Goal: Task Accomplishment & Management: Use online tool/utility

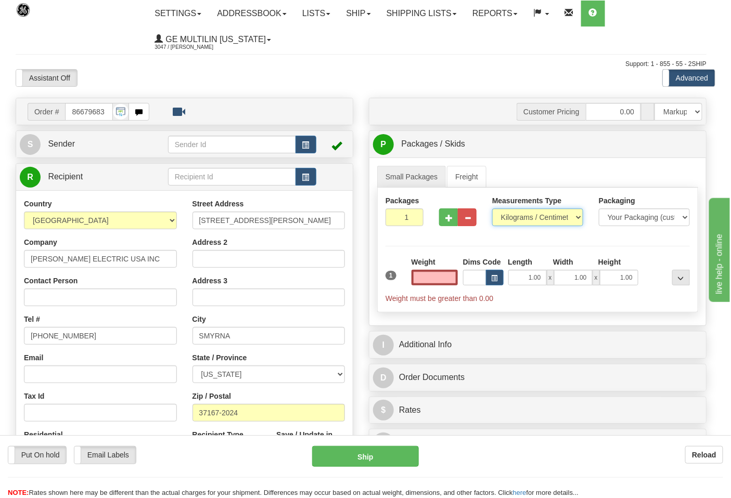
type input "0.00"
drag, startPoint x: 0, startPoint y: 0, endPoint x: 523, endPoint y: 219, distance: 567.3
click at [523, 219] on select "Pounds / Inches Kilograms / Centimeters" at bounding box center [537, 218] width 91 height 18
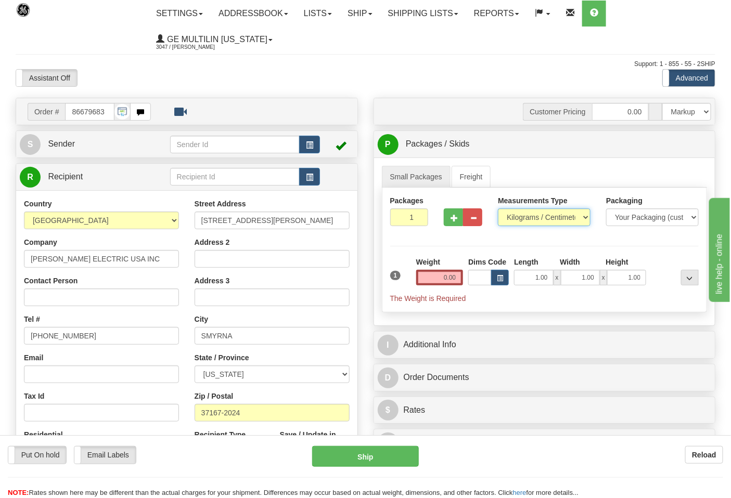
select select "0"
click at [498, 209] on select "Pounds / Inches Kilograms / Centimeters" at bounding box center [544, 218] width 93 height 18
click at [461, 280] on input "0.00" at bounding box center [439, 278] width 47 height 16
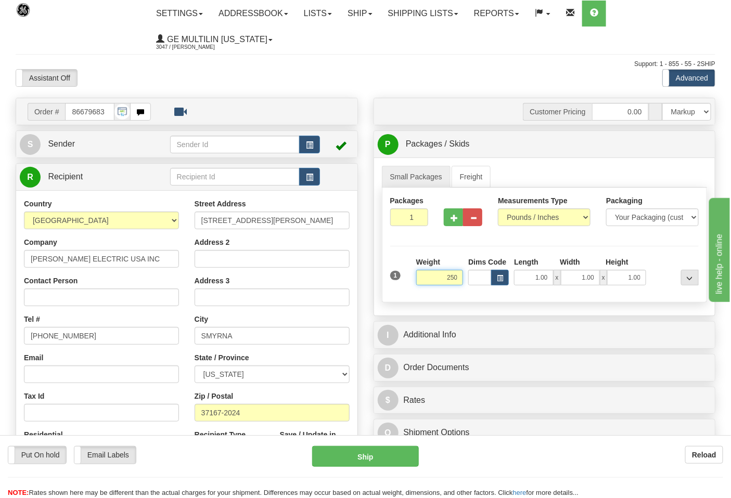
click button "Delete" at bounding box center [0, 0] width 0 height 0
type input "250.00"
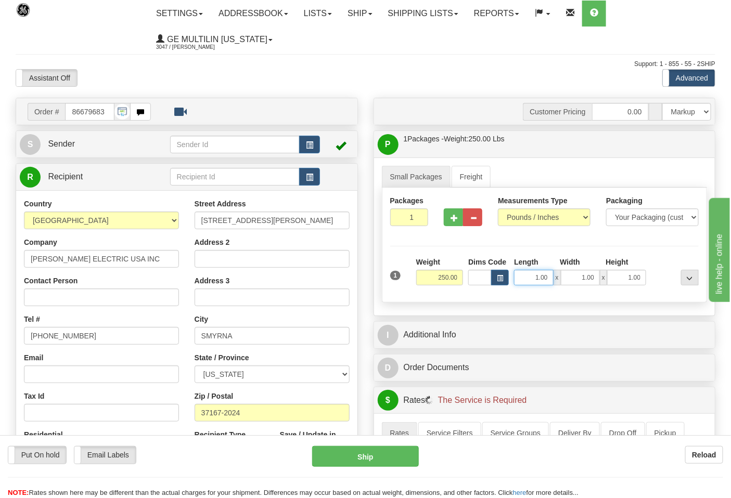
drag, startPoint x: 536, startPoint y: 280, endPoint x: 566, endPoint y: 281, distance: 29.7
click at [566, 281] on div "1.00 x 1.00 x 1.00" at bounding box center [580, 278] width 132 height 16
type input "20.00"
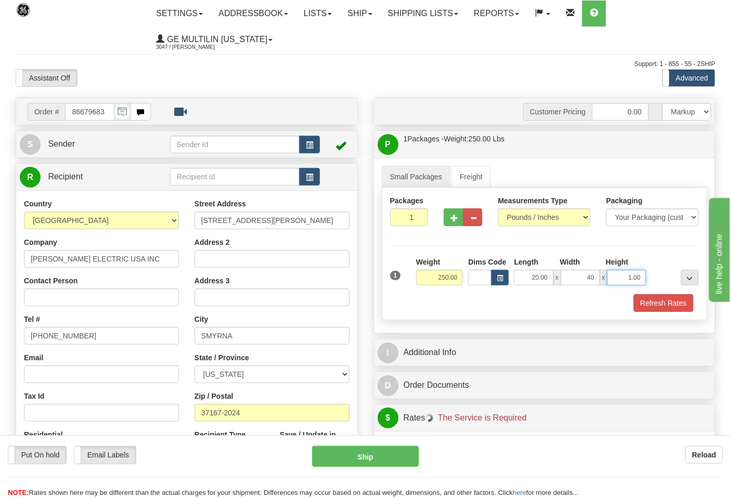
type input "40.00"
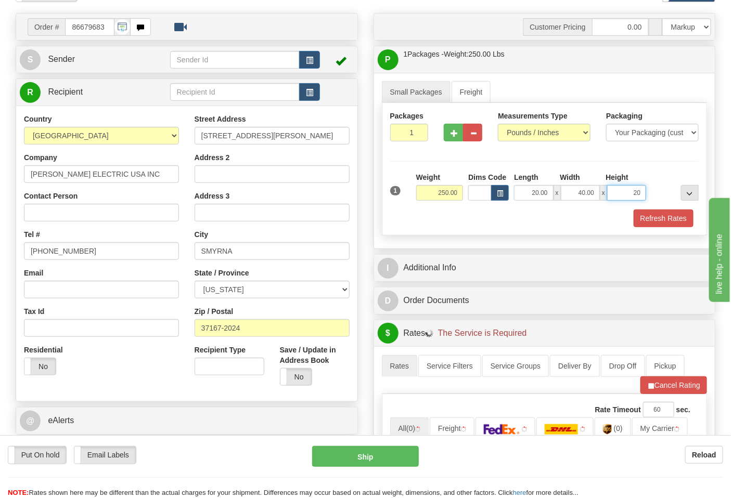
scroll to position [173, 0]
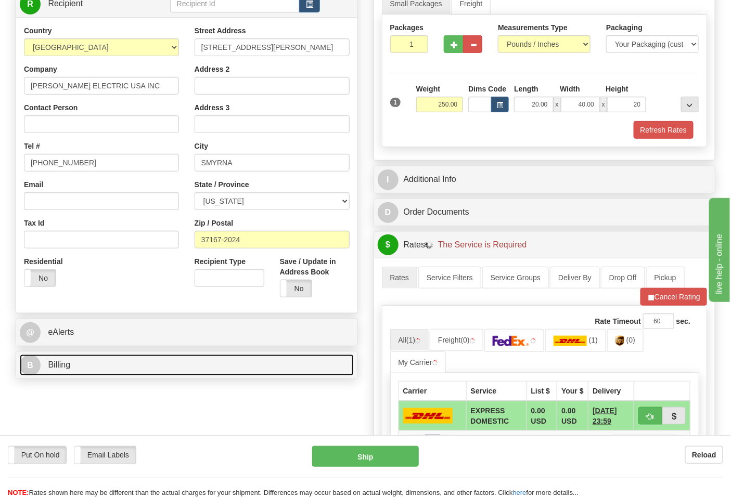
type input "20.00"
click at [118, 366] on link "B Billing" at bounding box center [187, 365] width 334 height 21
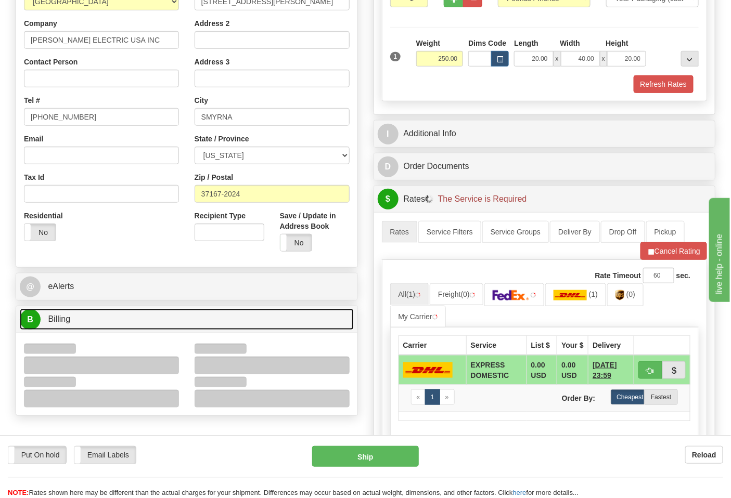
scroll to position [289, 0]
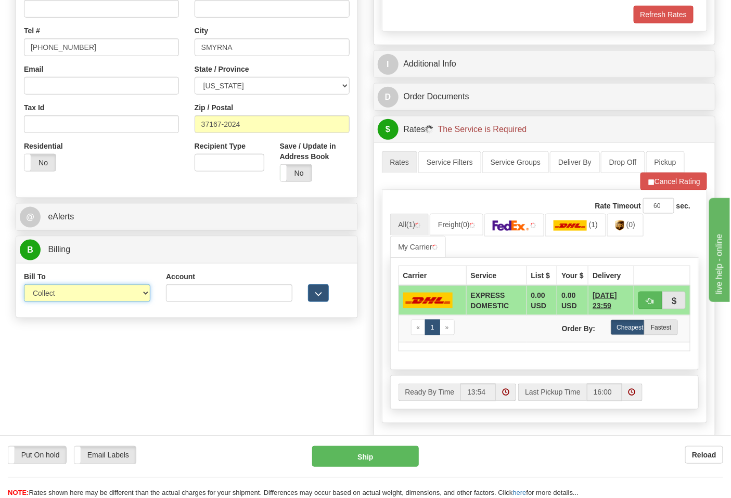
click at [50, 289] on select "Sender Recipient Third Party Collect" at bounding box center [87, 294] width 126 height 18
select select "2"
click at [24, 286] on select "Sender Recipient Third Party Collect" at bounding box center [87, 294] width 126 height 18
click at [170, 297] on input "Account" at bounding box center [229, 294] width 126 height 18
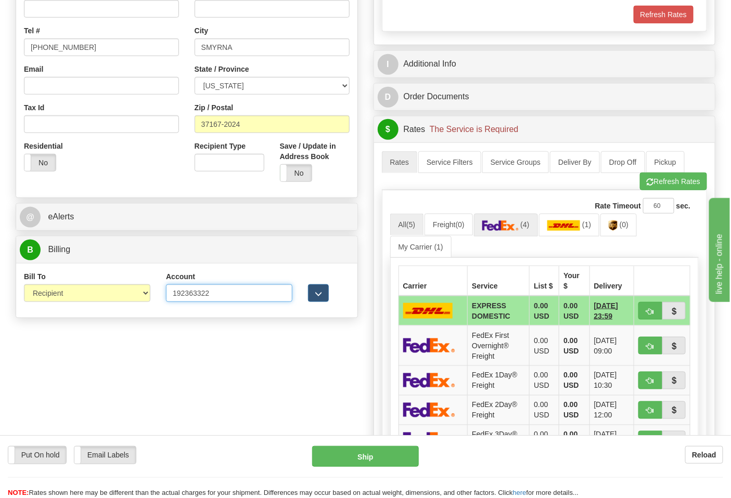
type input "192363322"
click at [523, 227] on link "(4)" at bounding box center [506, 225] width 64 height 22
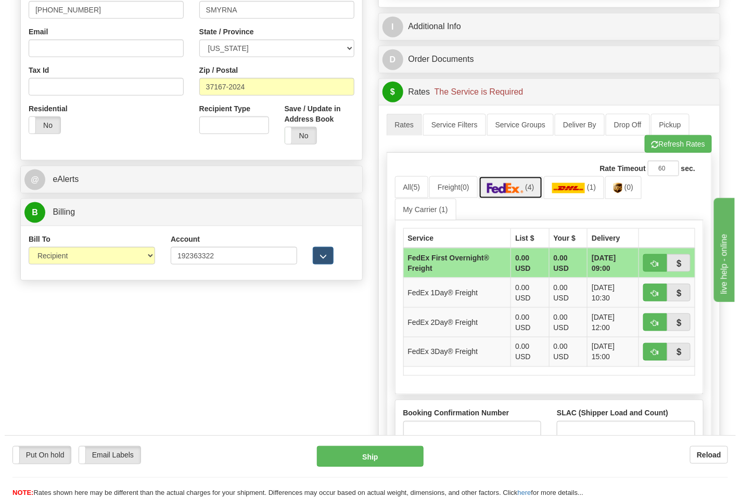
scroll to position [347, 0]
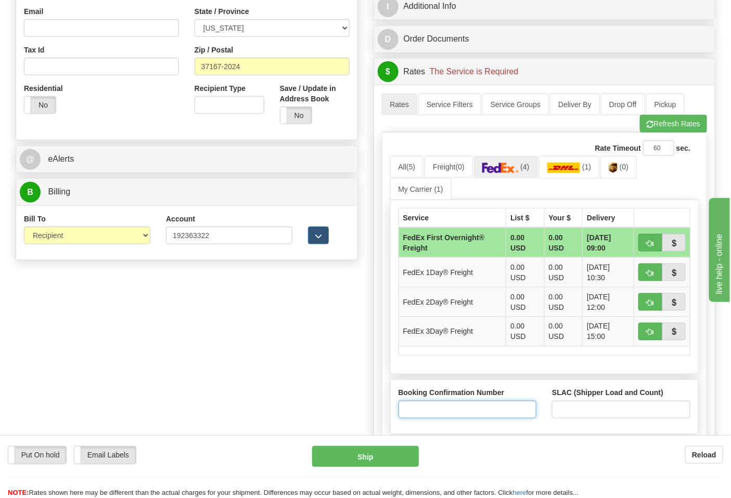
click at [492, 414] on input "Booking Confirmation Number" at bounding box center [468, 410] width 138 height 18
type input "N/A"
drag, startPoint x: 580, startPoint y: 419, endPoint x: 580, endPoint y: 413, distance: 5.7
click at [580, 418] on input "SLAC (Shipper Load and Count)" at bounding box center [621, 410] width 138 height 18
type input "1"
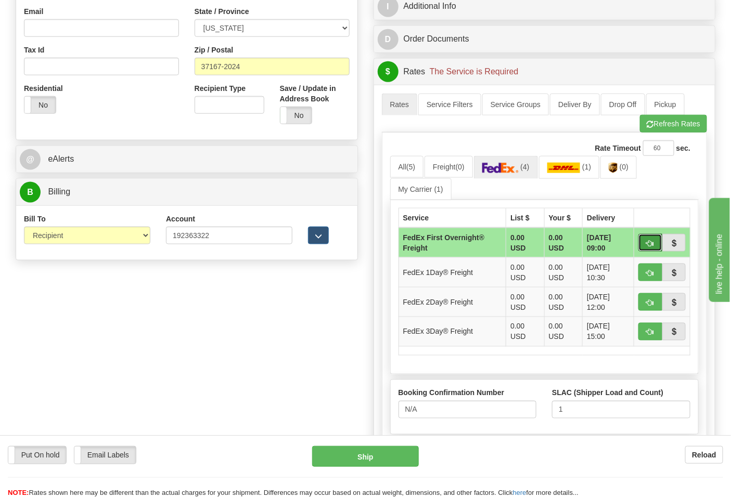
click at [648, 245] on span "button" at bounding box center [650, 243] width 7 height 7
type input "39"
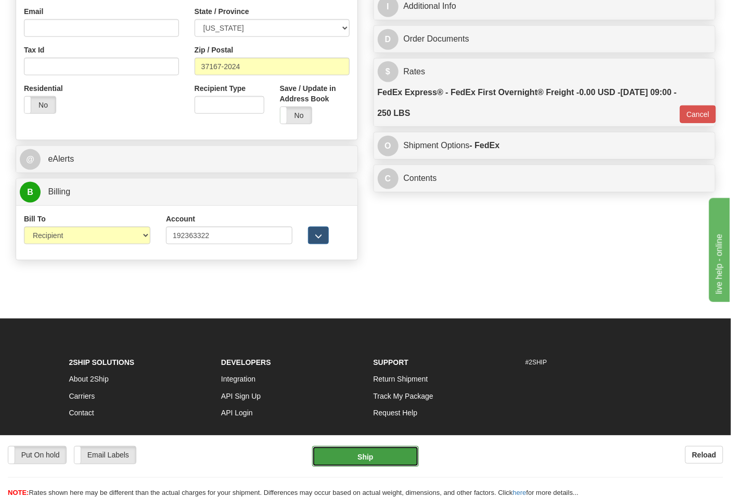
click at [378, 466] on button "Ship" at bounding box center [365, 456] width 106 height 21
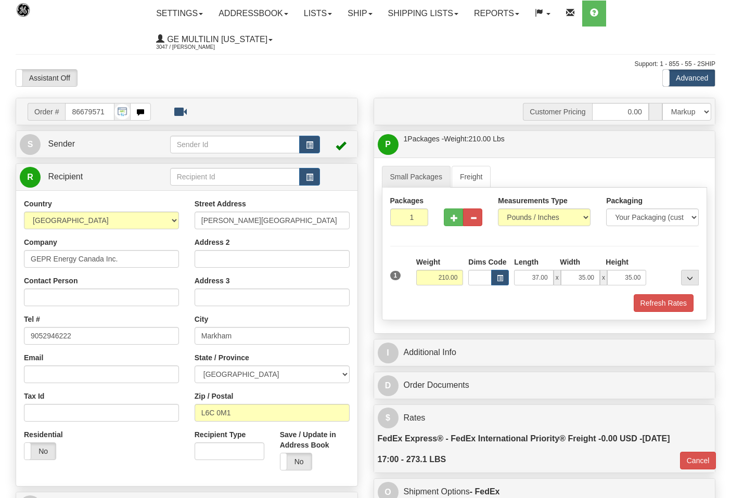
select select "2"
select select "0"
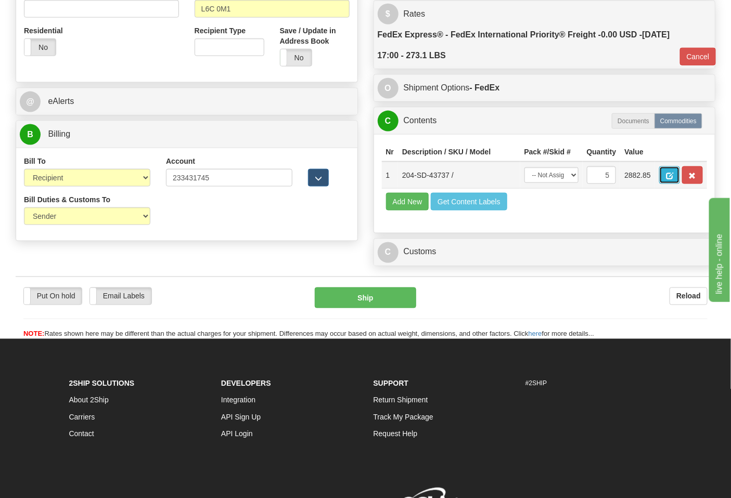
click at [673, 177] on span "button" at bounding box center [669, 176] width 7 height 7
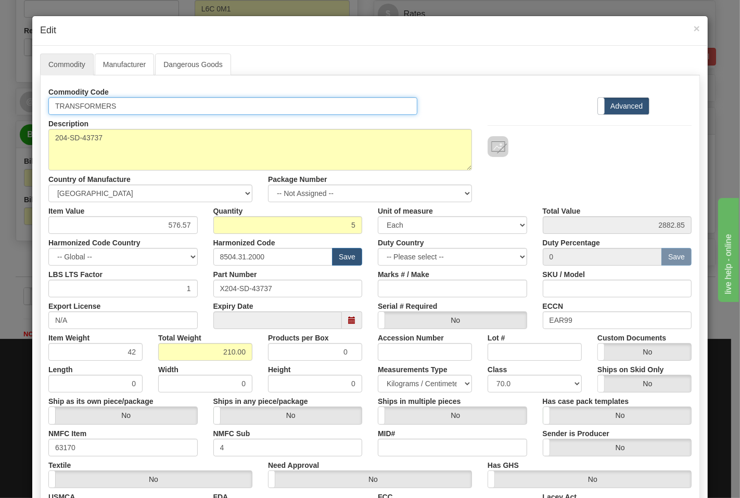
click at [121, 105] on input "TRANSFORMERS" at bounding box center [232, 106] width 369 height 18
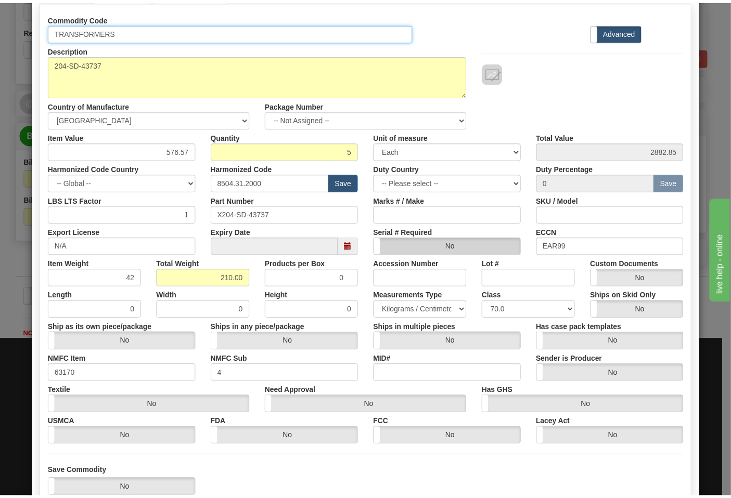
scroll to position [145, 0]
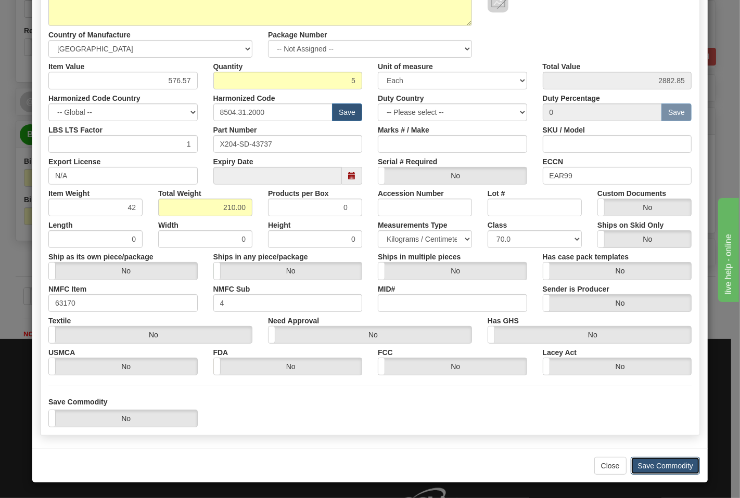
click at [658, 470] on button "Save Commodity" at bounding box center [665, 466] width 69 height 18
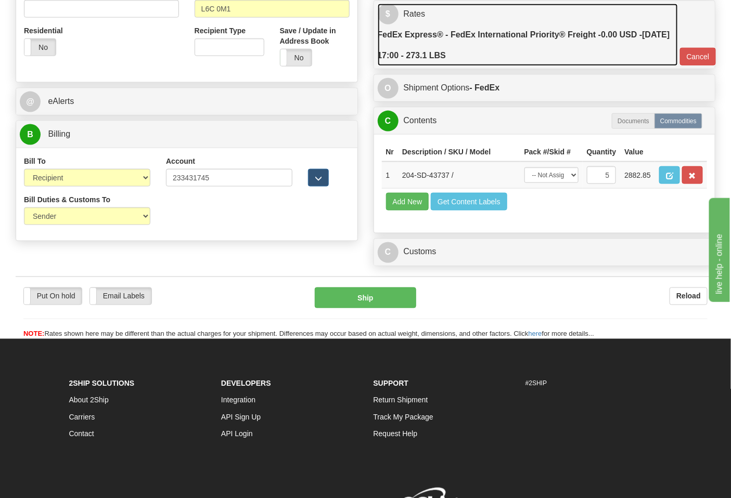
click at [573, 60] on label "FedEx Express® - FedEx International Priority® Freight - 0.00 USD - 08/13/2025 …" at bounding box center [528, 45] width 300 height 42
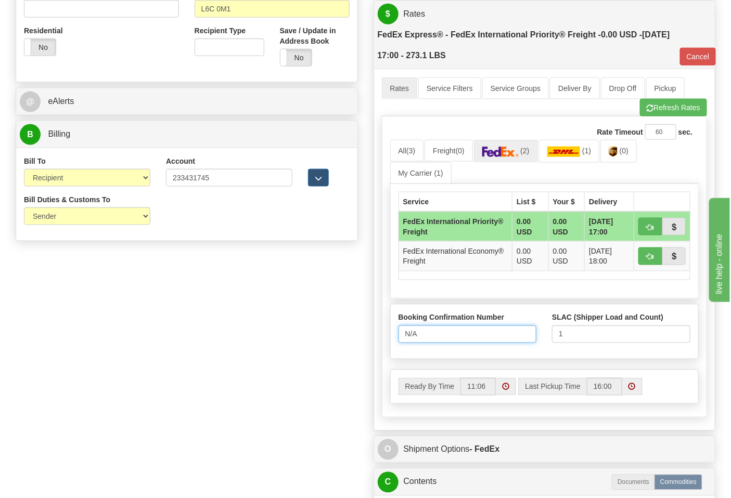
drag, startPoint x: 445, startPoint y: 342, endPoint x: 366, endPoint y: 342, distance: 79.1
click at [367, 342] on div "Customer Pricing 0.00 Markup % Discount % Flat Amount Per Pound Flat Amount Mar…" at bounding box center [545, 164] width 358 height 940
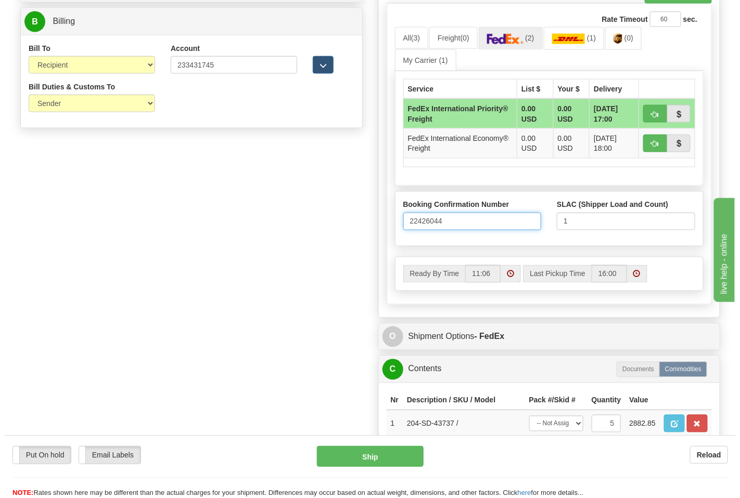
scroll to position [520, 0]
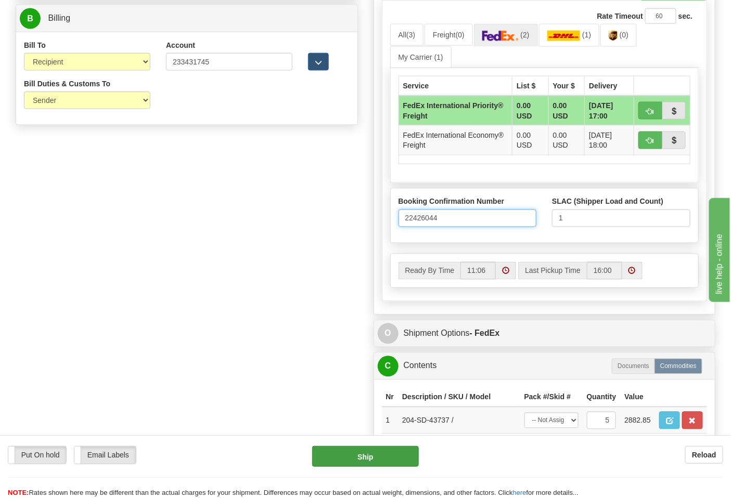
type input "22426044"
click at [374, 461] on button "Ship" at bounding box center [365, 456] width 106 height 21
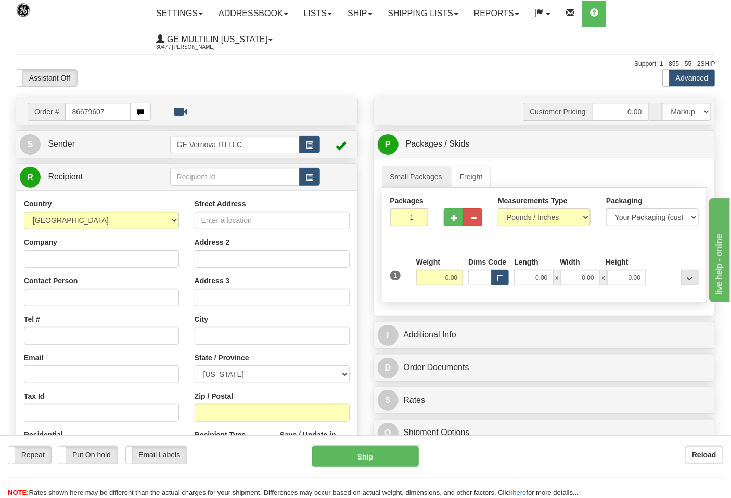
type input "86679607"
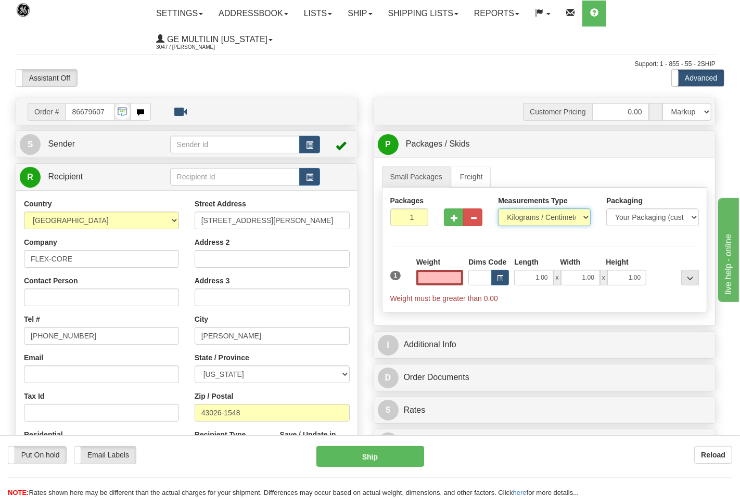
type input "0.00"
click at [536, 221] on select "Pounds / Inches Kilograms / Centimeters" at bounding box center [537, 218] width 91 height 18
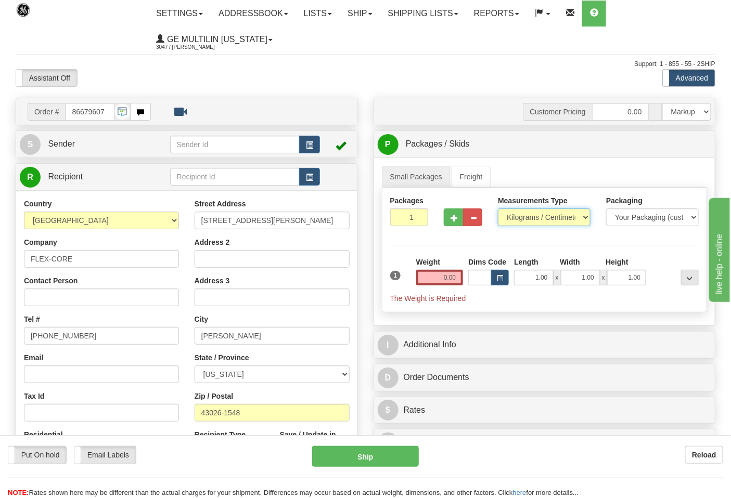
select select "0"
click at [498, 209] on select "Pounds / Inches Kilograms / Centimeters" at bounding box center [544, 218] width 93 height 18
click at [457, 282] on input "0.00" at bounding box center [439, 278] width 47 height 16
click button "Delete" at bounding box center [0, 0] width 0 height 0
type input "4.00"
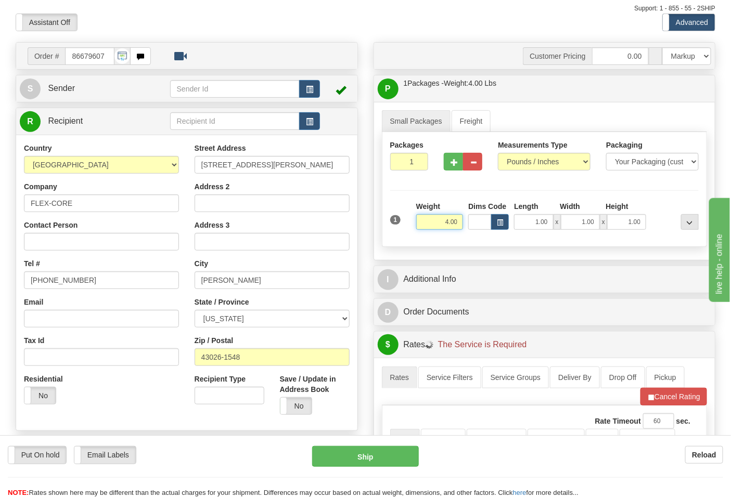
scroll to position [173, 0]
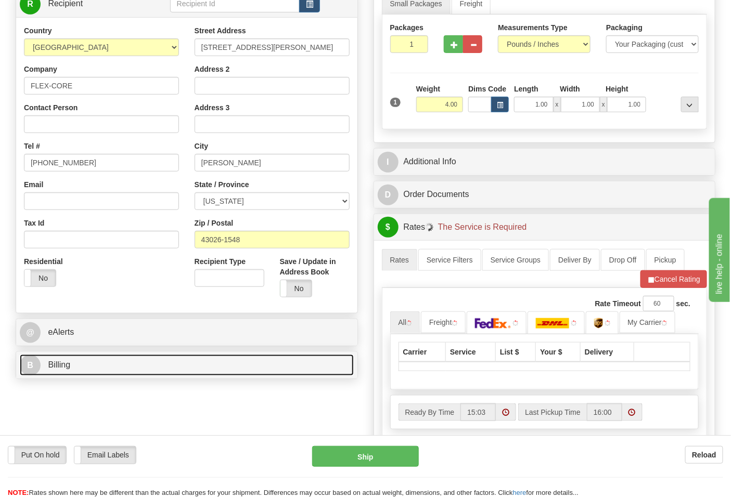
click at [94, 362] on link "B Billing" at bounding box center [187, 365] width 334 height 21
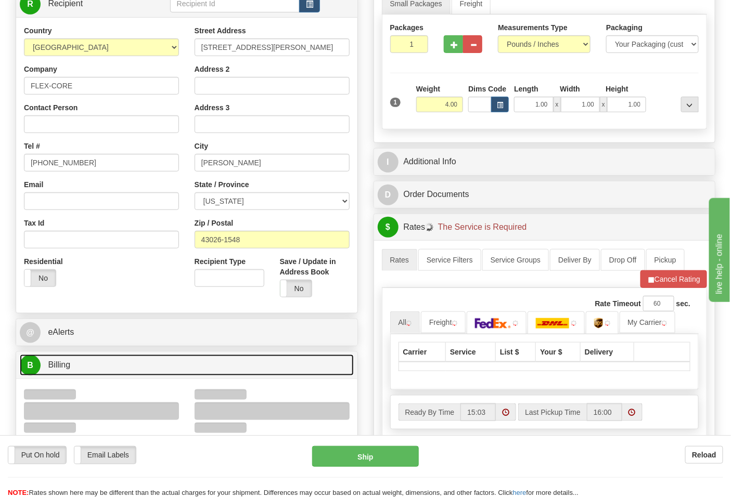
scroll to position [231, 0]
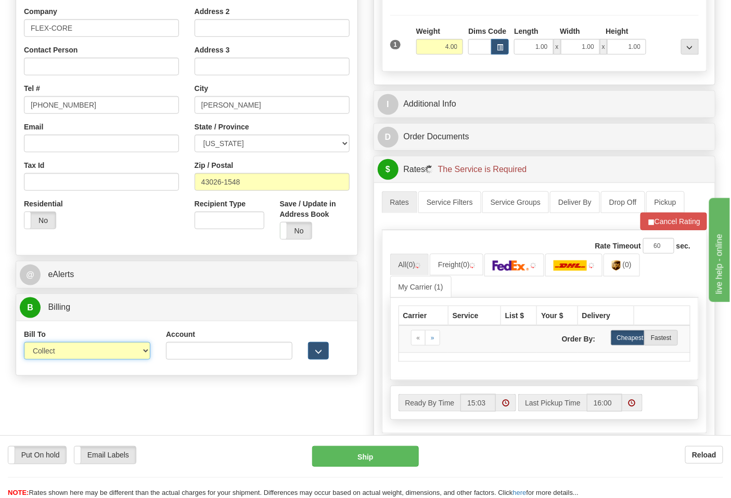
click at [70, 352] on select "Sender Recipient Third Party Collect" at bounding box center [87, 351] width 126 height 18
select select "2"
click at [24, 343] on select "Sender Recipient Third Party Collect" at bounding box center [87, 351] width 126 height 18
click at [196, 347] on input "Account" at bounding box center [229, 351] width 126 height 18
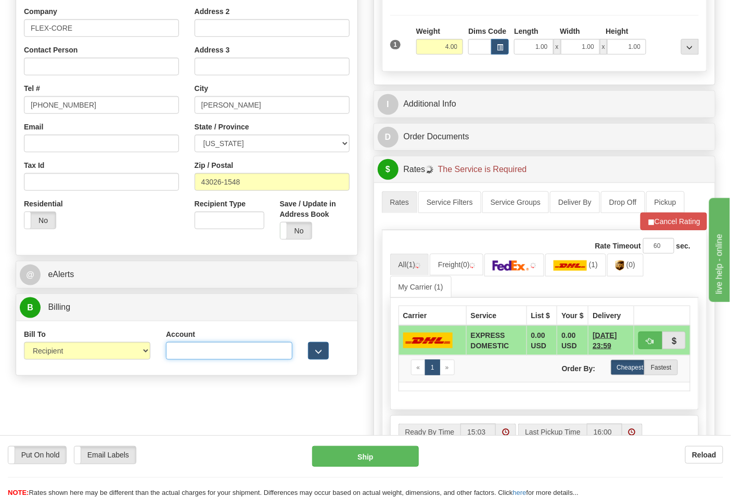
type input "473367"
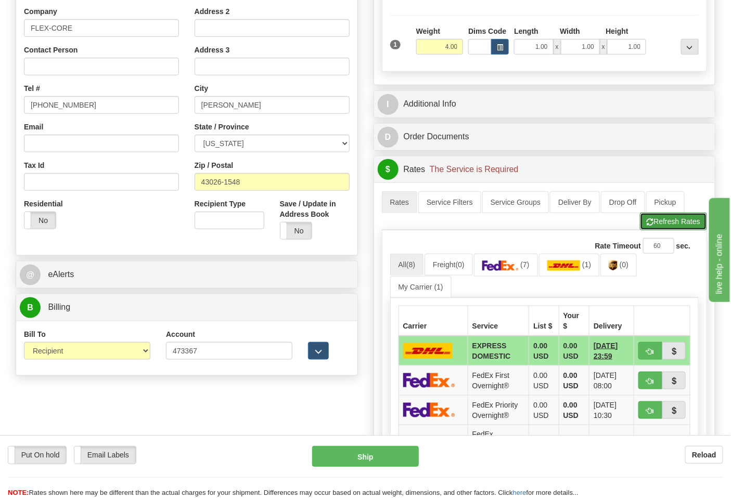
click at [655, 228] on button "Refresh Rates" at bounding box center [673, 222] width 67 height 18
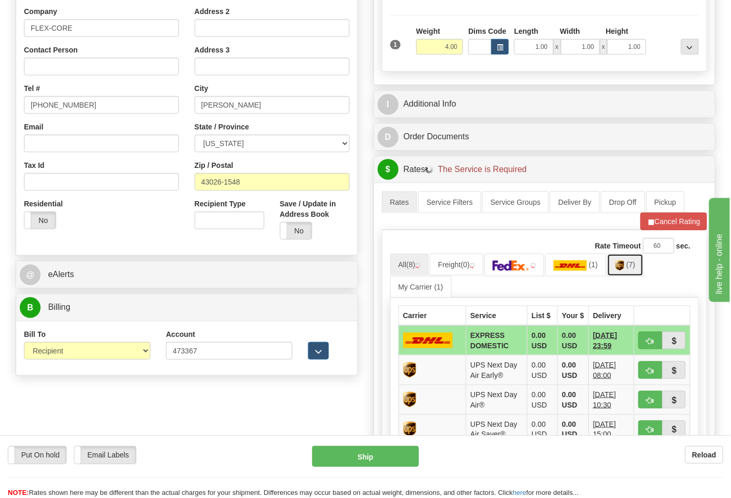
click at [629, 269] on link "(7)" at bounding box center [625, 265] width 36 height 22
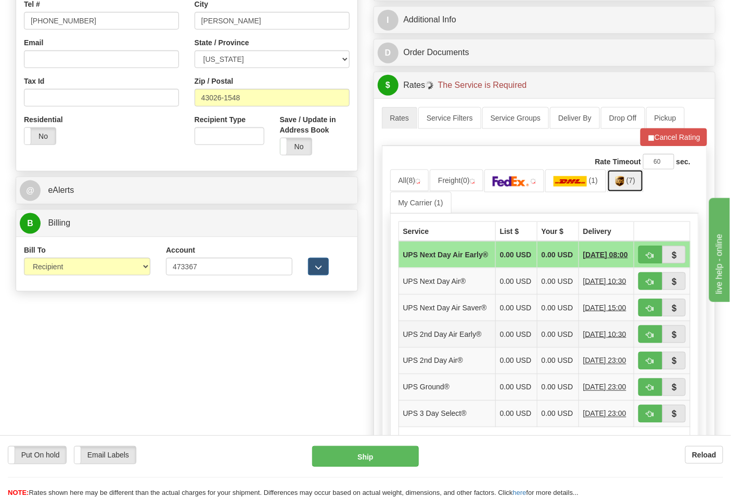
scroll to position [404, 0]
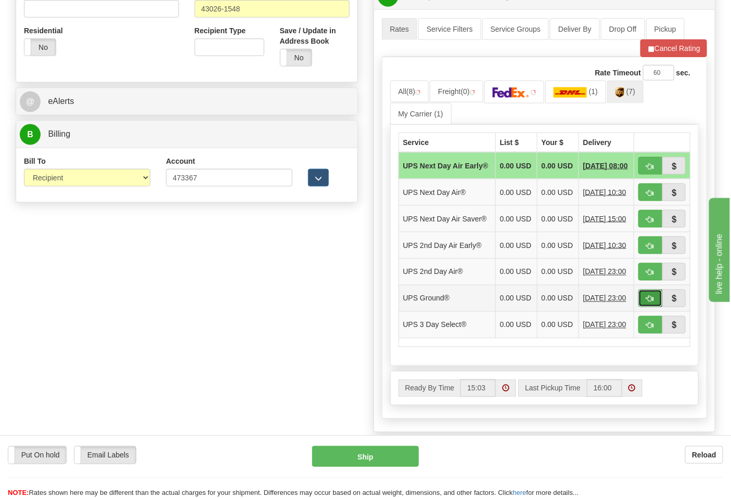
click at [647, 303] on span "button" at bounding box center [650, 299] width 7 height 7
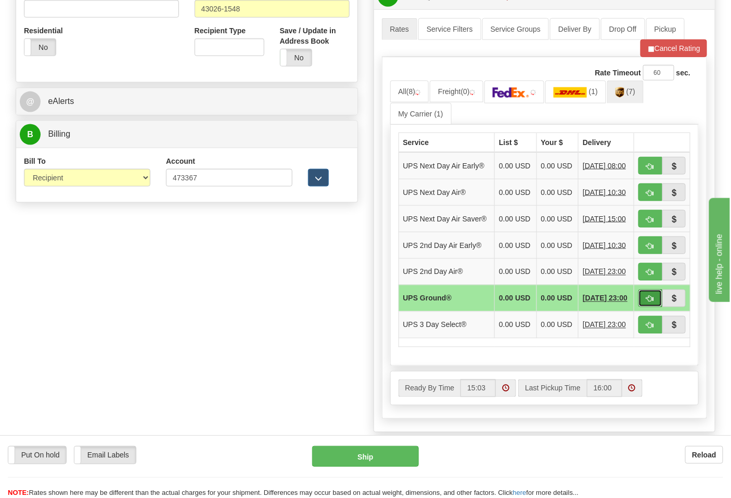
click at [647, 303] on span "button" at bounding box center [650, 299] width 7 height 7
click at [654, 303] on span "button" at bounding box center [650, 299] width 7 height 7
type input "03"
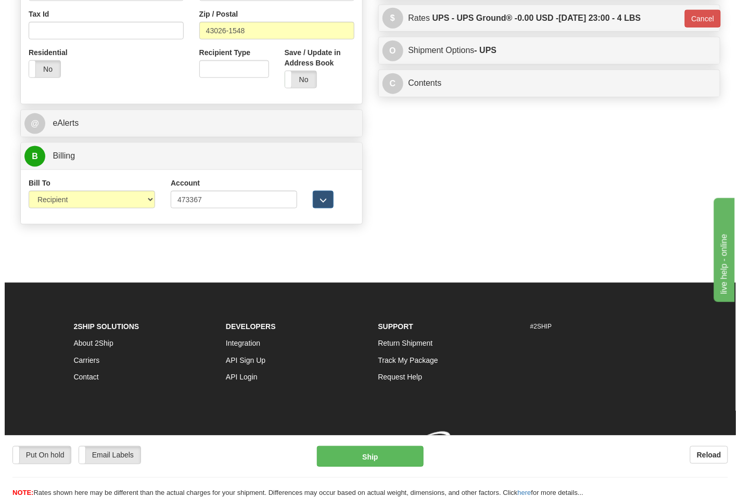
scroll to position [383, 0]
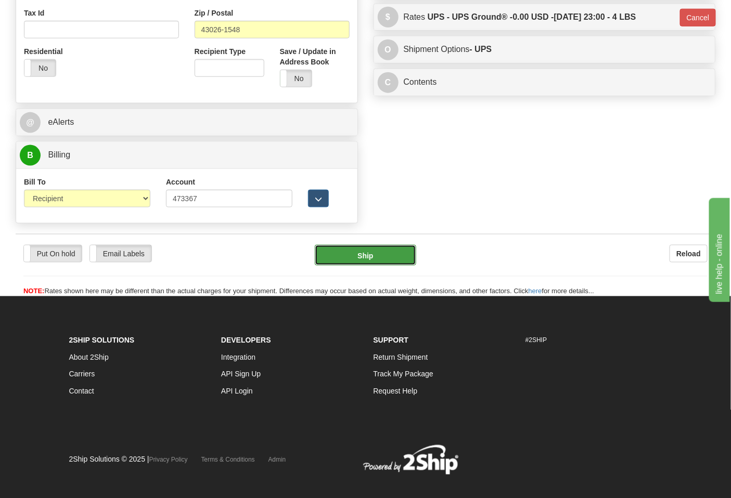
click at [404, 262] on button "Ship" at bounding box center [365, 255] width 101 height 21
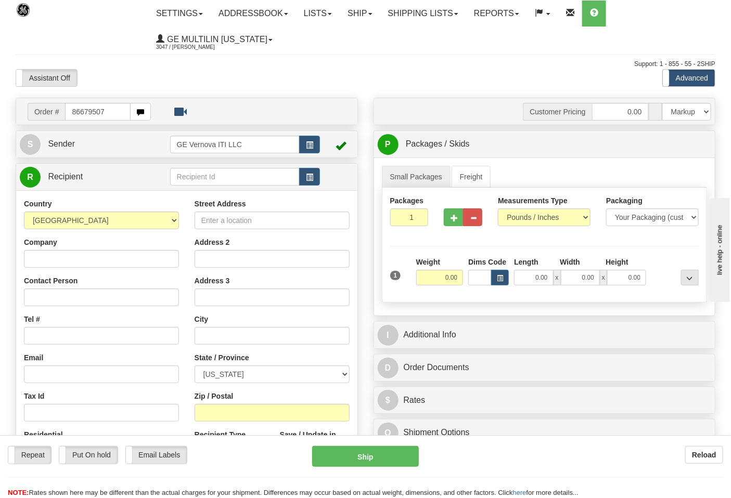
type input "86679507"
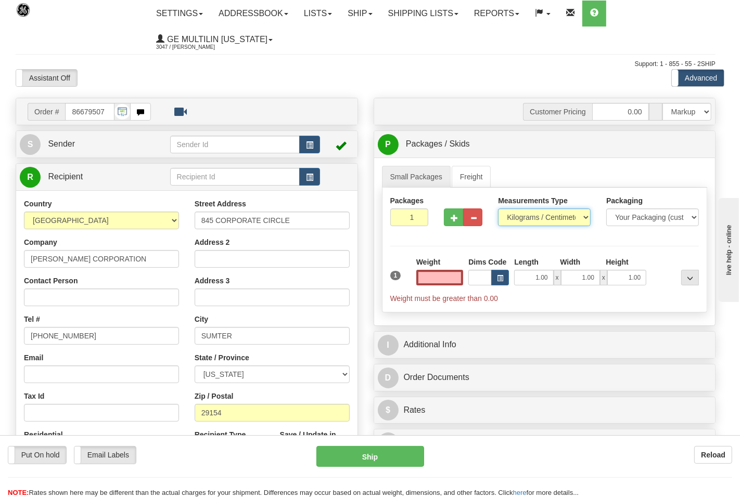
type input "0.00"
click at [518, 219] on select "Pounds / Inches Kilograms / Centimeters" at bounding box center [544, 218] width 93 height 18
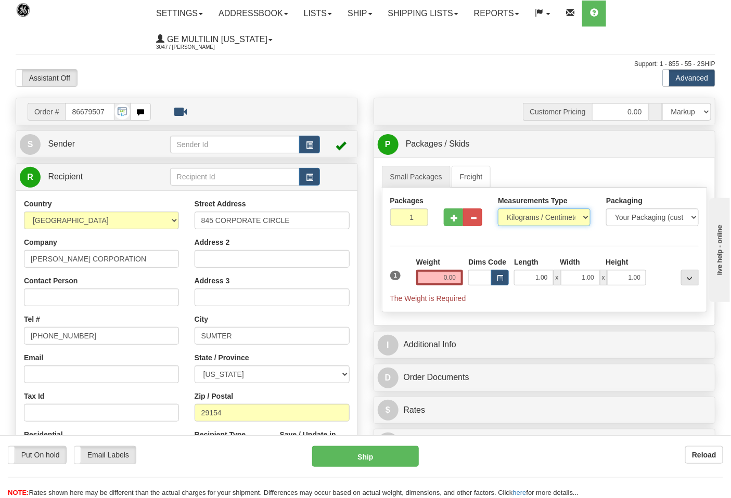
select select "0"
click at [498, 209] on select "Pounds / Inches Kilograms / Centimeters" at bounding box center [544, 218] width 93 height 18
click at [459, 276] on input "0.00" at bounding box center [439, 278] width 47 height 16
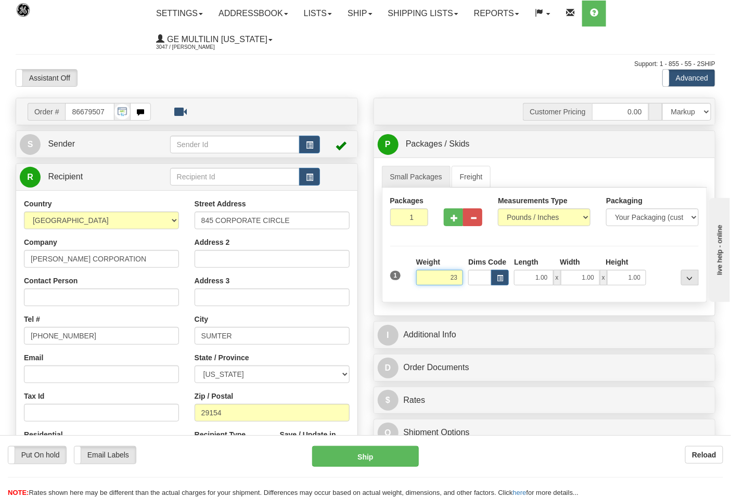
click button "Delete" at bounding box center [0, 0] width 0 height 0
type input "23.00"
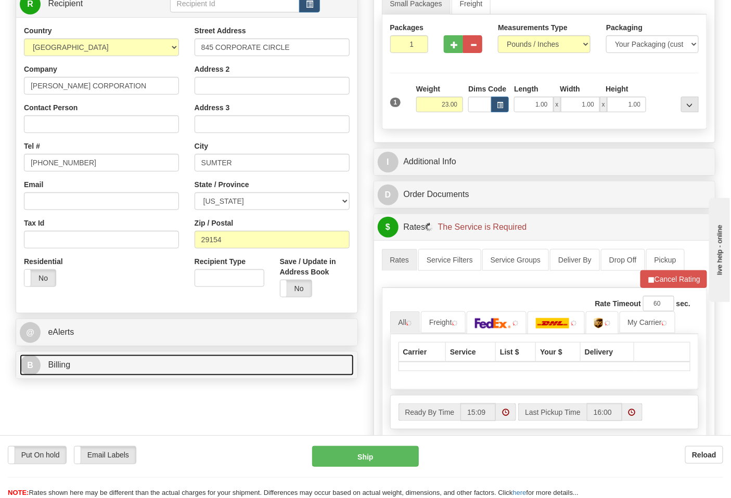
click at [96, 360] on link "B Billing" at bounding box center [187, 365] width 334 height 21
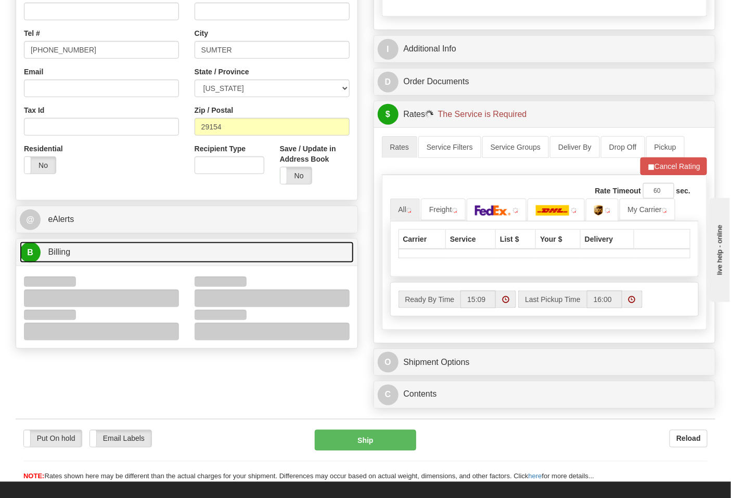
scroll to position [289, 0]
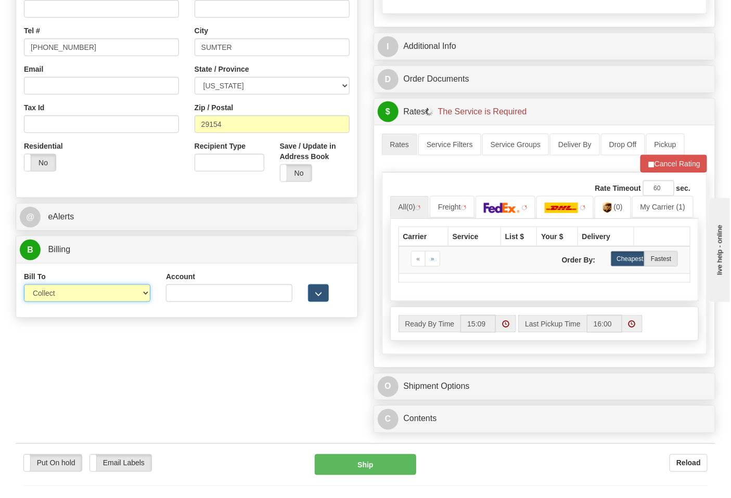
click at [58, 295] on select "Sender Recipient Third Party Collect" at bounding box center [87, 294] width 126 height 18
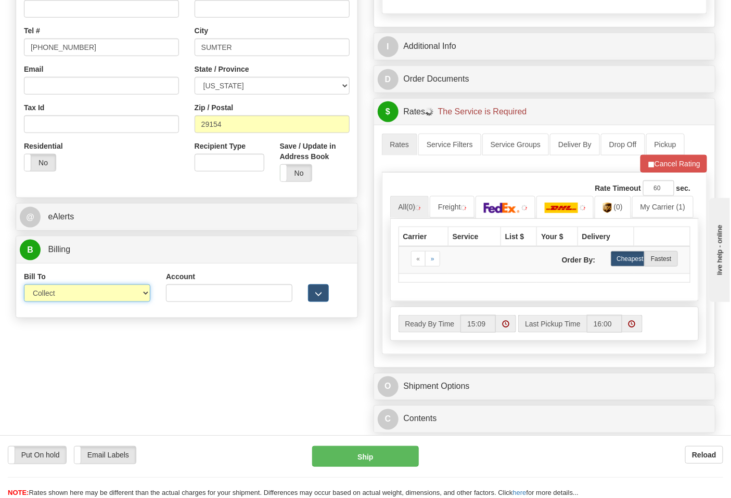
select select "2"
click at [24, 286] on select "Sender Recipient Third Party Collect" at bounding box center [87, 294] width 126 height 18
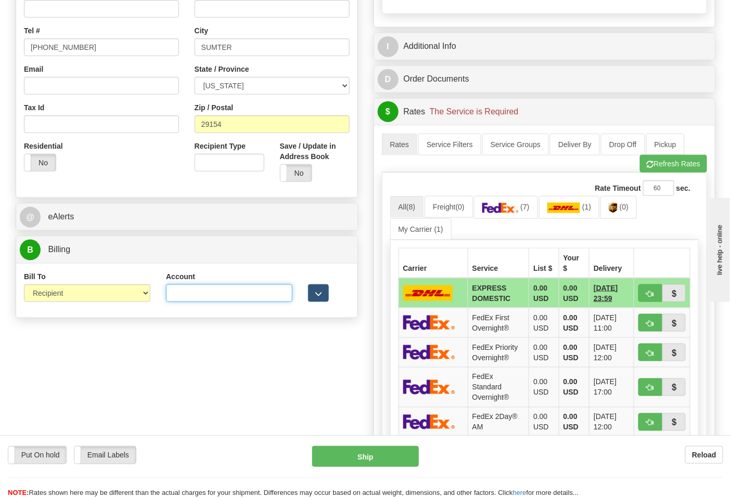
click at [211, 294] on input "Account" at bounding box center [229, 294] width 126 height 18
paste input "103538629"
type input "103538629"
click at [503, 215] on link "(7)" at bounding box center [506, 207] width 64 height 22
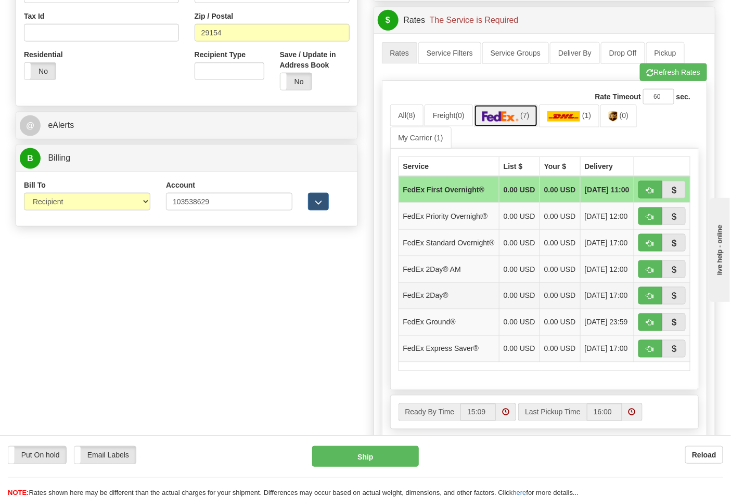
scroll to position [404, 0]
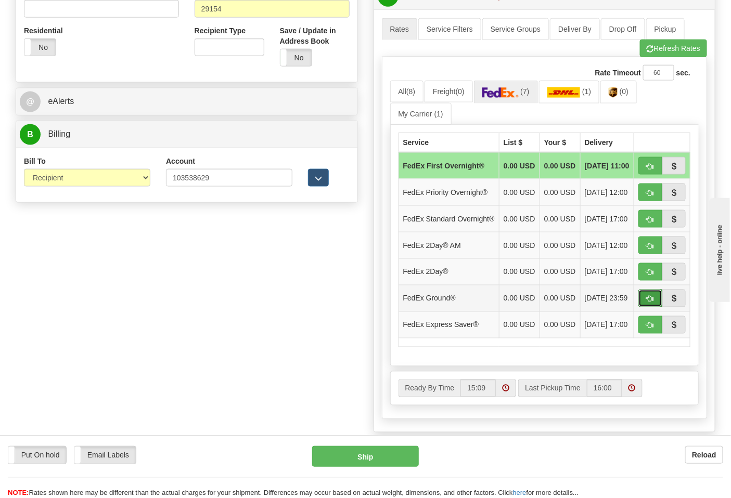
click at [642, 308] on button "button" at bounding box center [650, 299] width 24 height 18
type input "92"
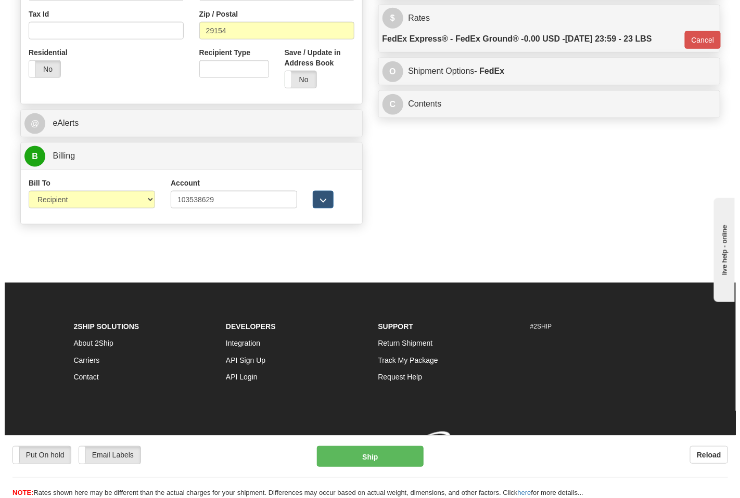
scroll to position [399, 0]
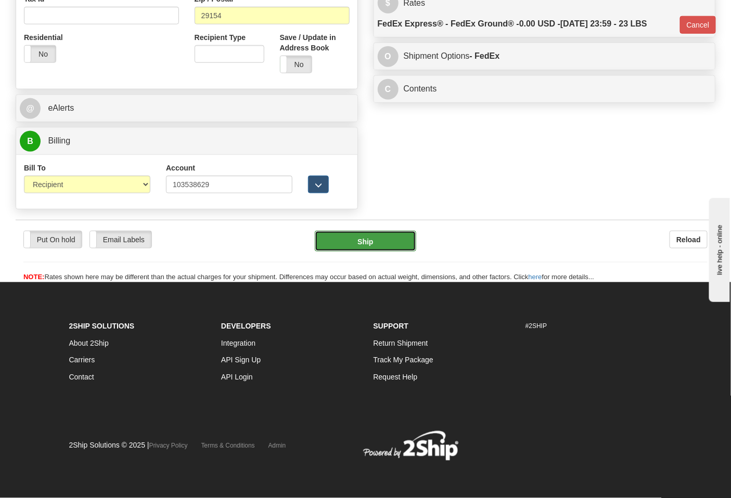
click at [398, 241] on button "Ship" at bounding box center [365, 241] width 101 height 21
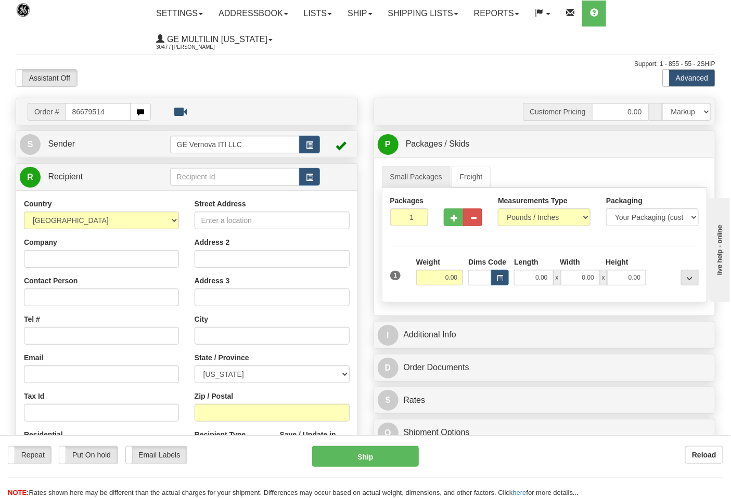
type input "86679514"
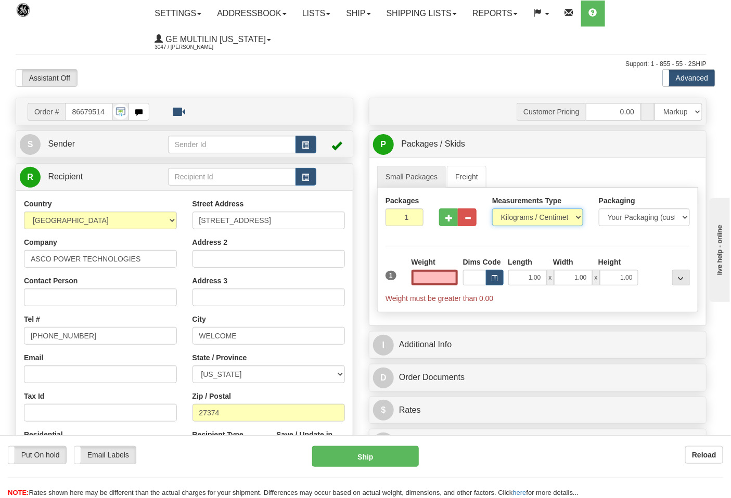
type input "0.00"
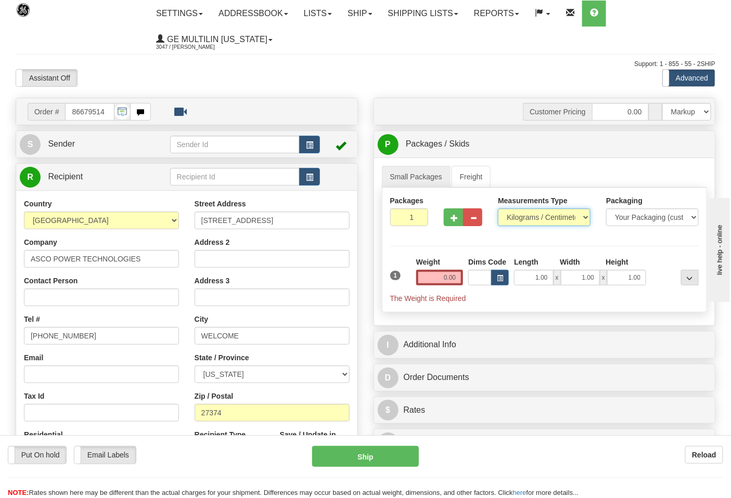
click at [521, 219] on select "Pounds / Inches Kilograms / Centimeters" at bounding box center [544, 218] width 93 height 18
click at [498, 209] on select "Pounds / Inches Kilograms / Centimeters" at bounding box center [544, 218] width 93 height 18
drag, startPoint x: 518, startPoint y: 214, endPoint x: 518, endPoint y: 226, distance: 12.0
click at [518, 215] on select "Pounds / Inches Kilograms / Centimeters" at bounding box center [544, 218] width 93 height 18
select select "0"
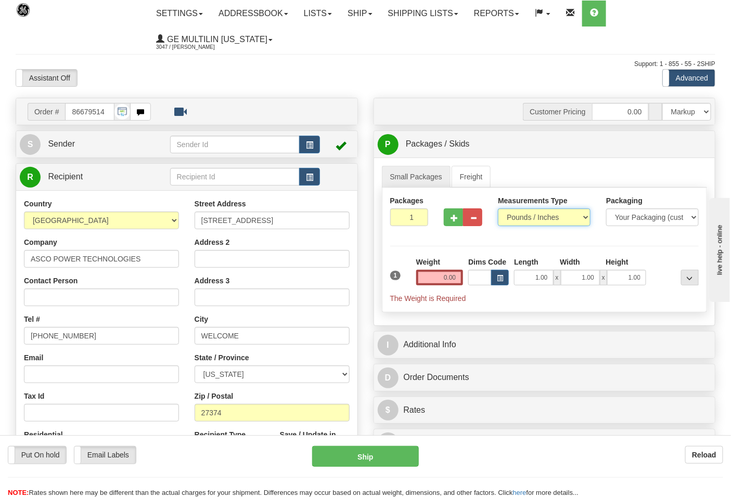
click at [498, 209] on select "Pounds / Inches Kilograms / Centimeters" at bounding box center [544, 218] width 93 height 18
click at [459, 277] on input "0.00" at bounding box center [439, 278] width 47 height 16
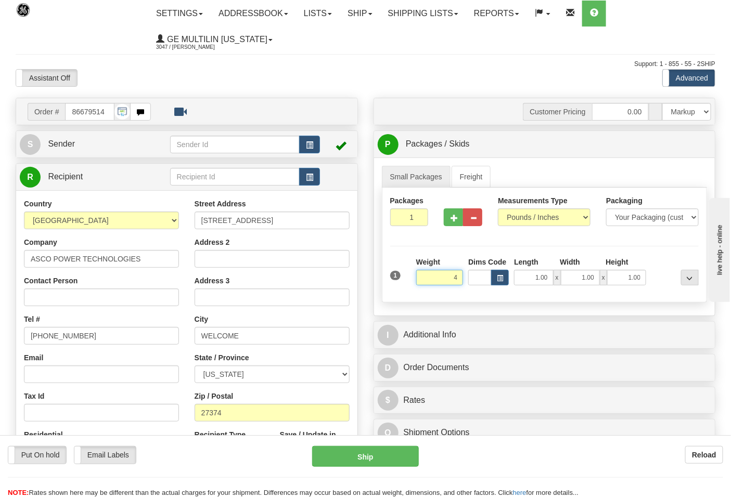
click button "Delete" at bounding box center [0, 0] width 0 height 0
type input "4.00"
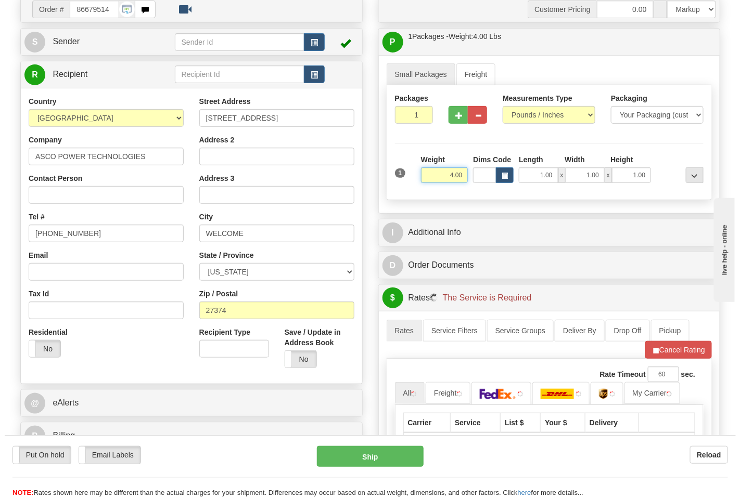
scroll to position [289, 0]
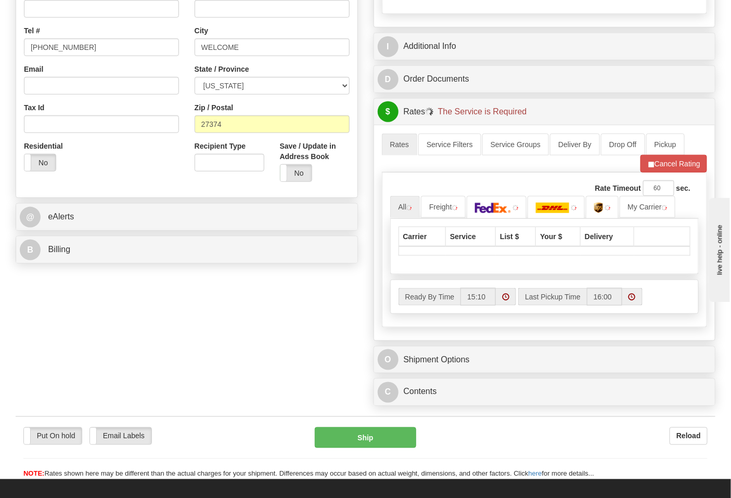
click at [125, 268] on div "Order # 86679514 S" at bounding box center [187, 38] width 358 height 459
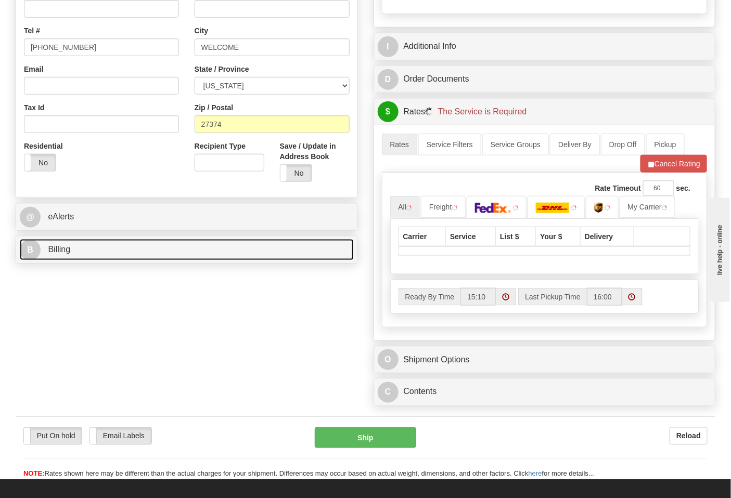
click at [120, 250] on link "B Billing" at bounding box center [187, 249] width 334 height 21
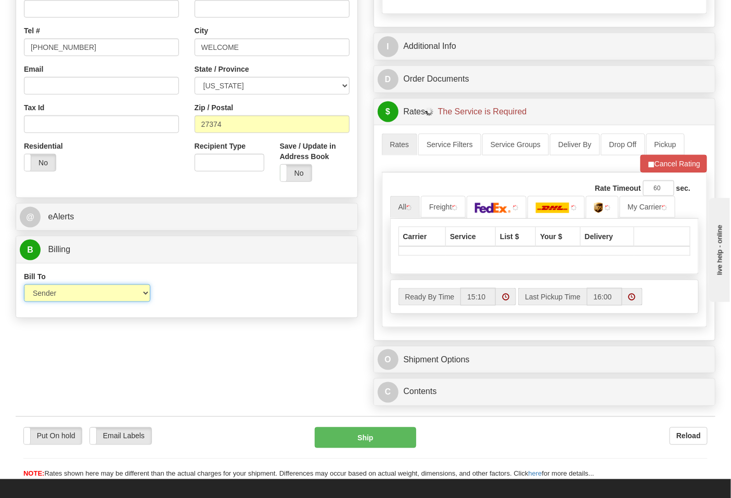
click at [60, 295] on select "Sender Recipient Third Party Collect" at bounding box center [87, 294] width 126 height 18
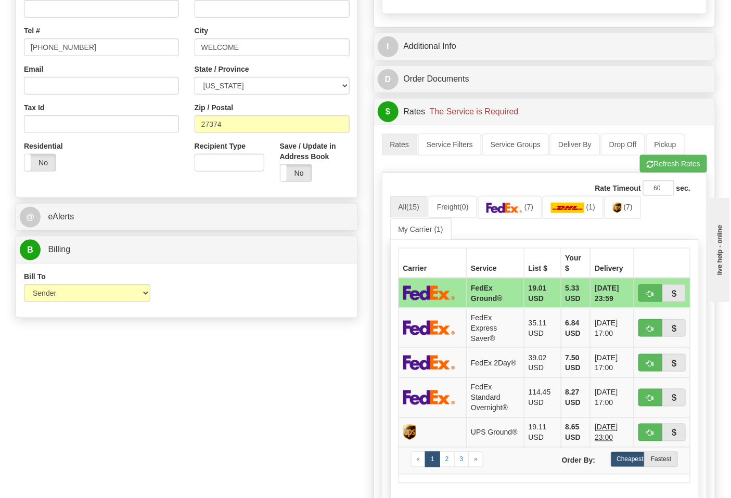
click at [198, 297] on div "Bill To Sender Recipient Third Party Collect Account 3rd Party Account List Ple…" at bounding box center [186, 291] width 341 height 39
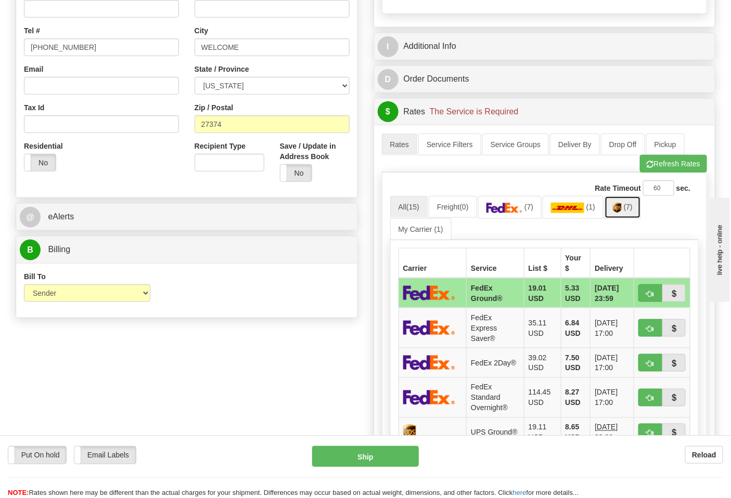
click at [613, 218] on link "(7)" at bounding box center [623, 207] width 36 height 22
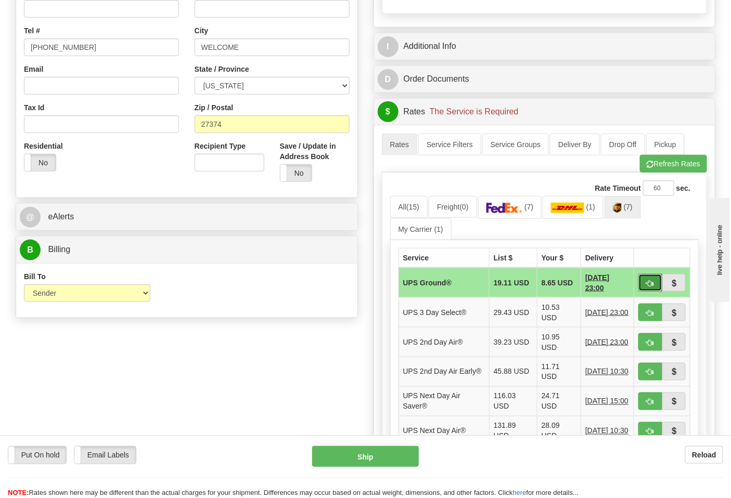
click at [649, 288] on button "button" at bounding box center [650, 283] width 24 height 18
type input "03"
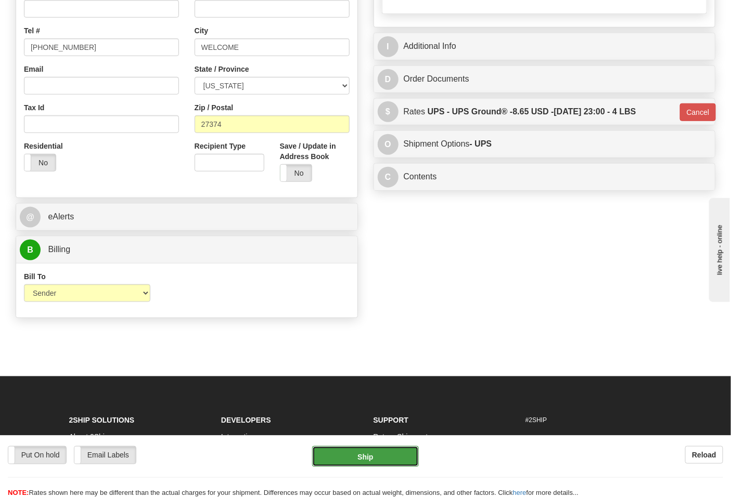
click at [375, 458] on button "Ship" at bounding box center [365, 456] width 106 height 21
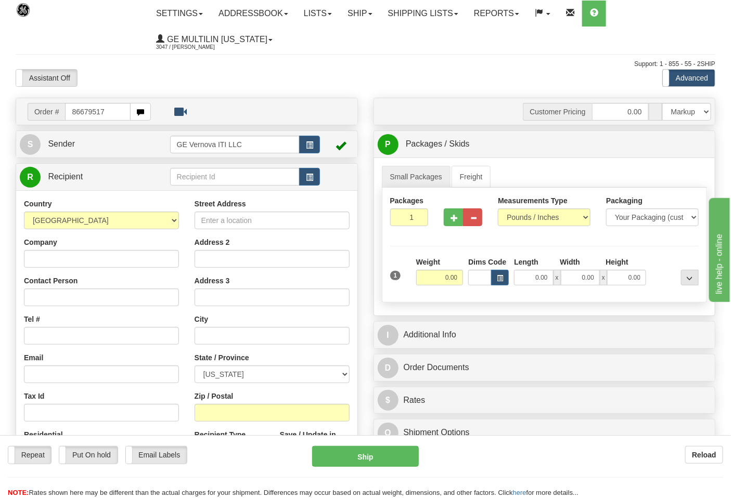
type input "86679517"
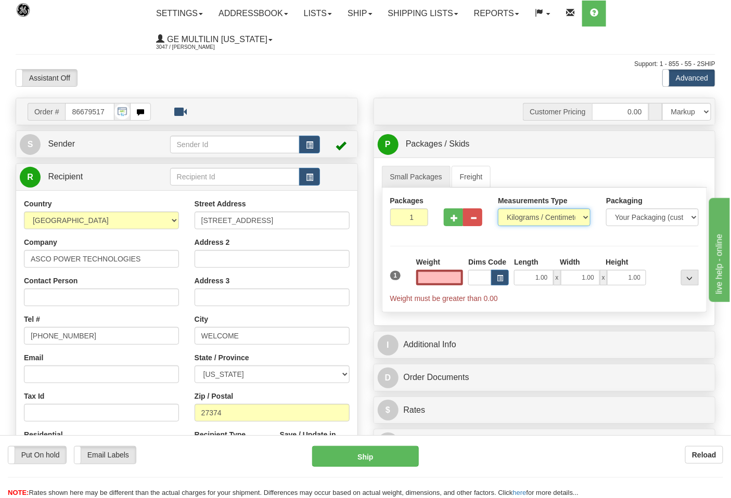
type input "0.00"
click at [527, 216] on select "Pounds / Inches Kilograms / Centimeters" at bounding box center [544, 218] width 93 height 18
select select "0"
click at [498, 209] on select "Pounds / Inches Kilograms / Centimeters" at bounding box center [544, 218] width 93 height 18
click at [458, 276] on input "0.00" at bounding box center [439, 278] width 47 height 16
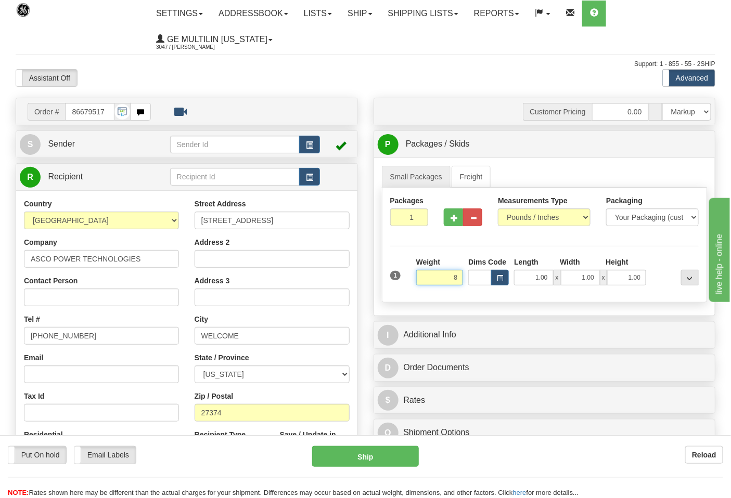
click button "Delete" at bounding box center [0, 0] width 0 height 0
type input "8.00"
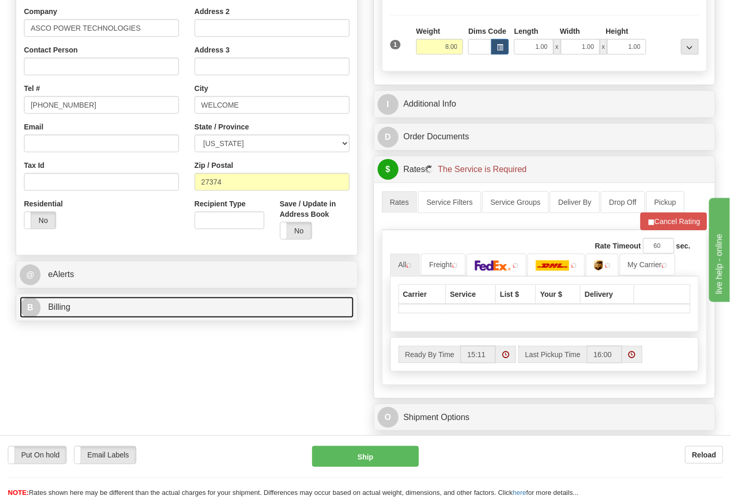
click at [111, 309] on link "B Billing" at bounding box center [187, 307] width 334 height 21
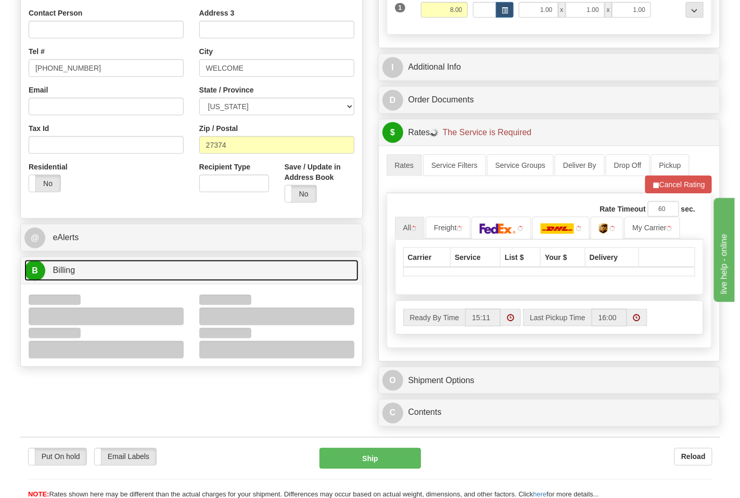
scroll to position [289, 0]
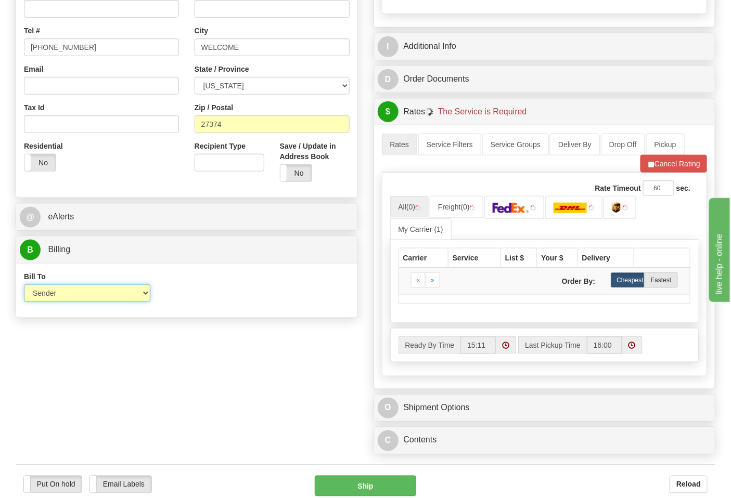
click at [71, 300] on select "Sender Recipient Third Party Collect" at bounding box center [87, 294] width 126 height 18
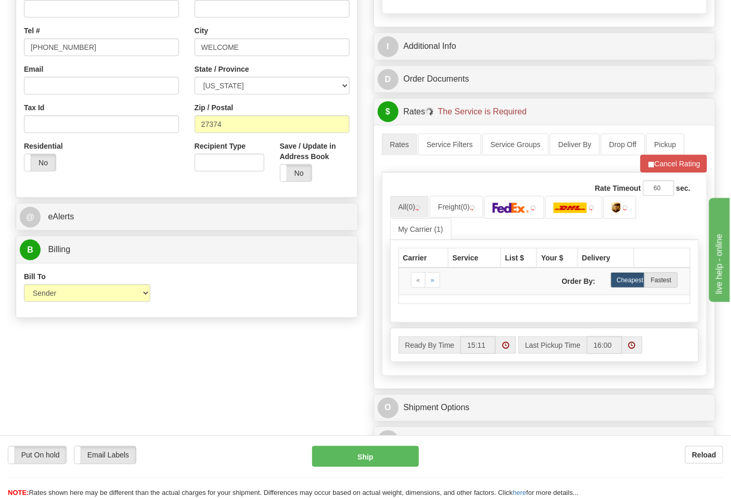
click at [309, 313] on div "Bill To Sender Recipient Third Party Collect Account 3rd Party Account List Ple…" at bounding box center [186, 290] width 341 height 55
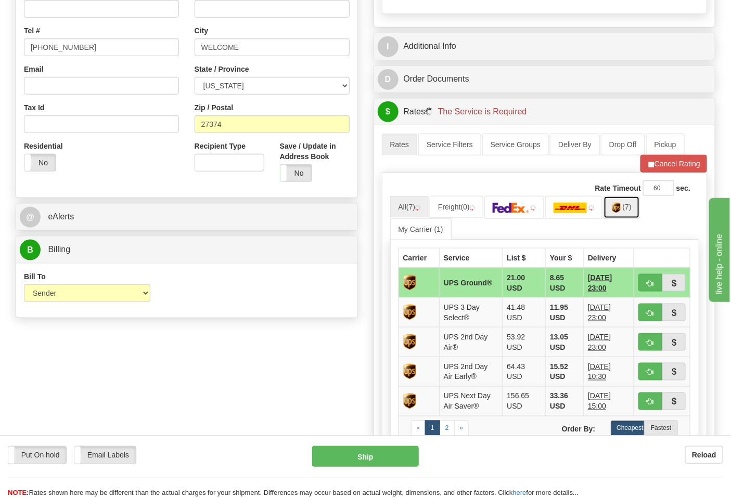
click at [632, 219] on link "(7)" at bounding box center [622, 207] width 36 height 22
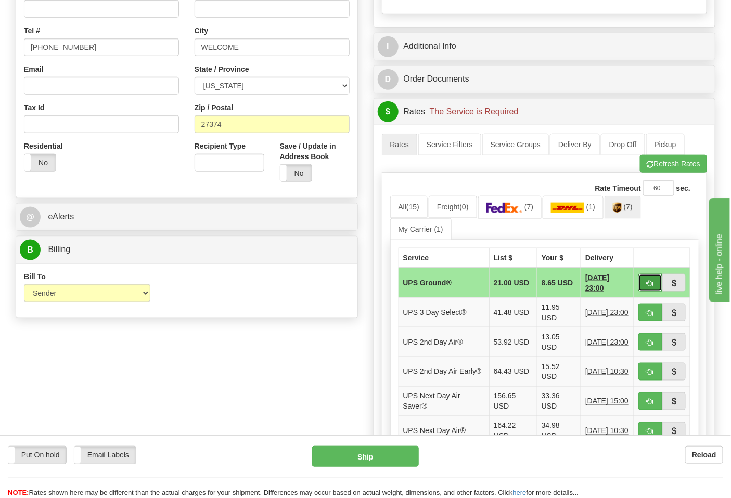
click at [650, 282] on span "button" at bounding box center [650, 283] width 7 height 7
type input "03"
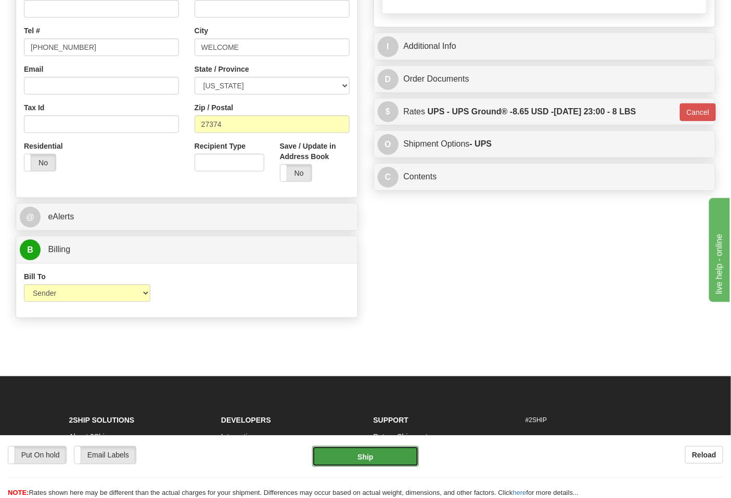
click at [350, 454] on button "Ship" at bounding box center [365, 456] width 106 height 21
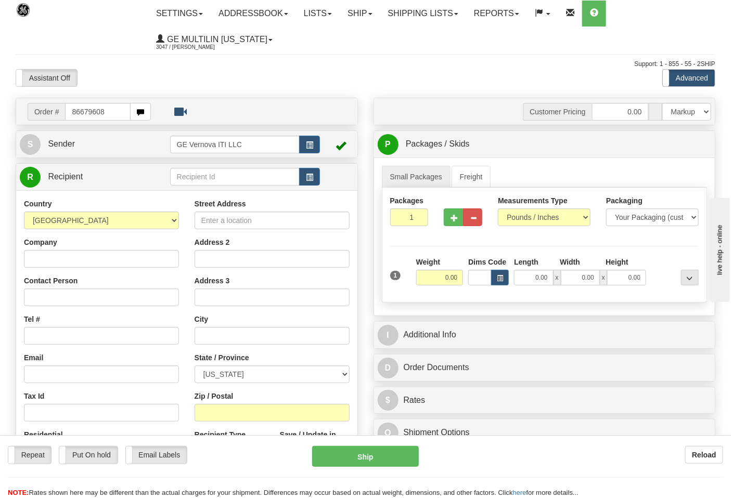
type input "86679608"
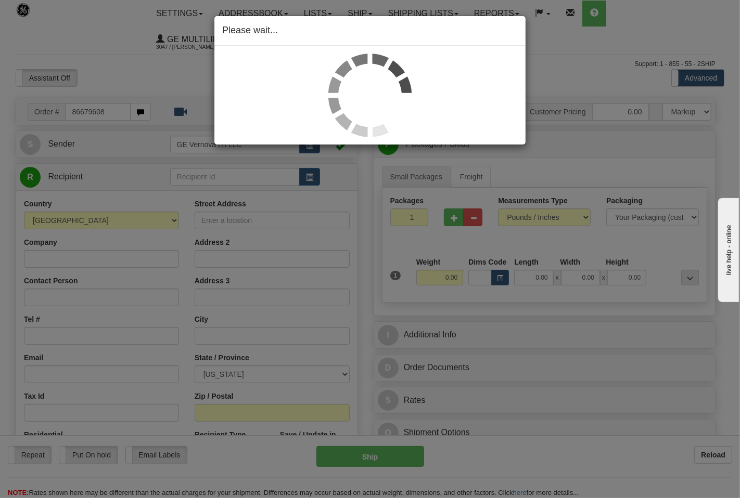
click at [533, 219] on div "Please wait..." at bounding box center [370, 249] width 740 height 498
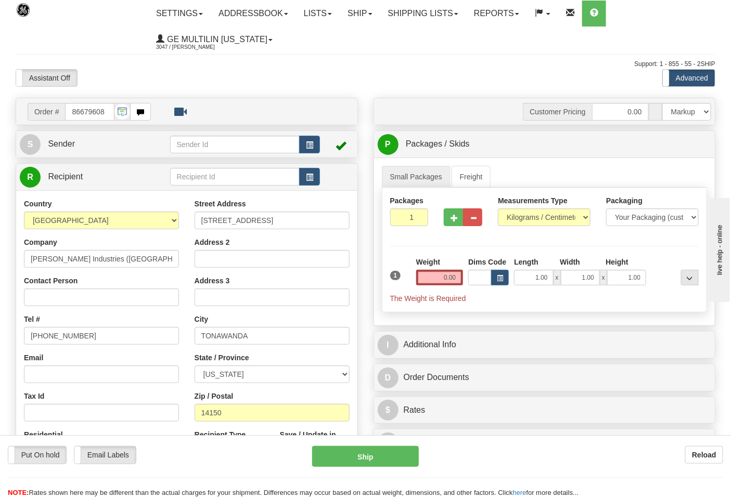
select select "0"
click at [498, 209] on select "Pounds / Inches Kilograms / Centimeters" at bounding box center [544, 218] width 93 height 18
click at [454, 282] on input "0.00" at bounding box center [439, 278] width 47 height 16
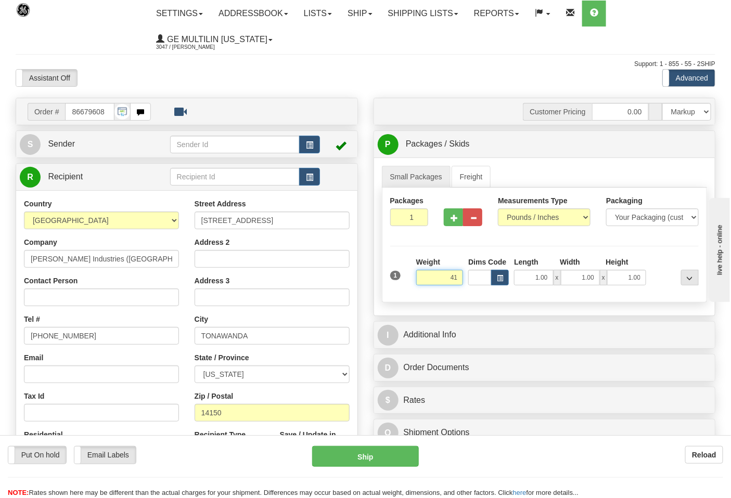
click button "Delete" at bounding box center [0, 0] width 0 height 0
type input "41.00"
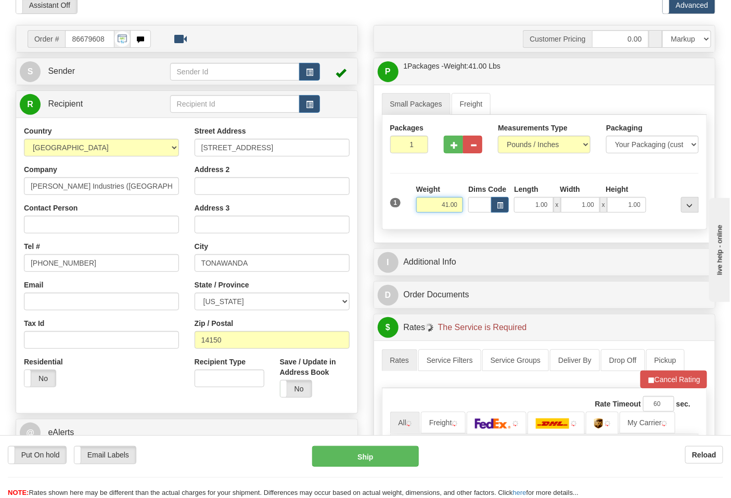
scroll to position [116, 0]
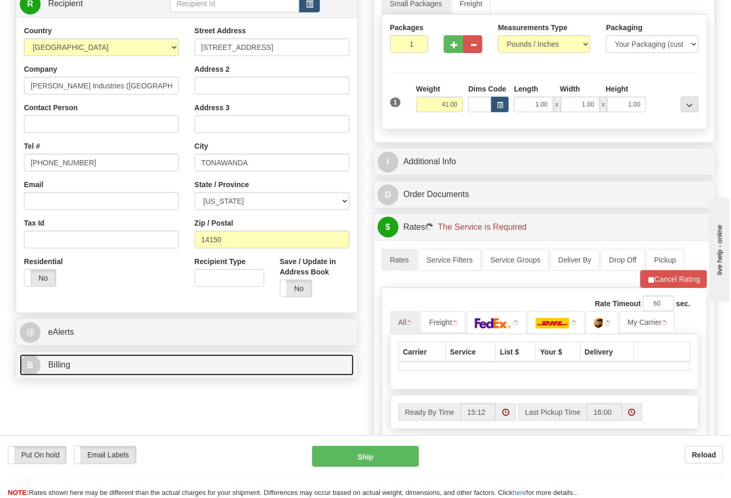
drag, startPoint x: 100, startPoint y: 359, endPoint x: 100, endPoint y: 352, distance: 6.8
click at [100, 359] on link "B Billing" at bounding box center [187, 365] width 334 height 21
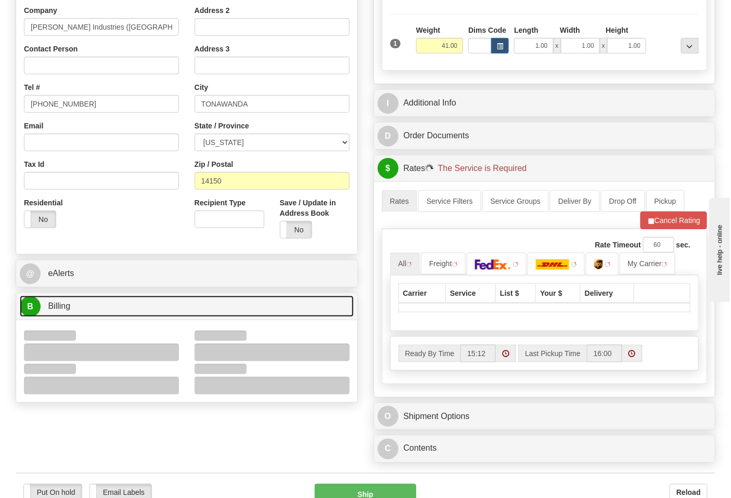
scroll to position [289, 0]
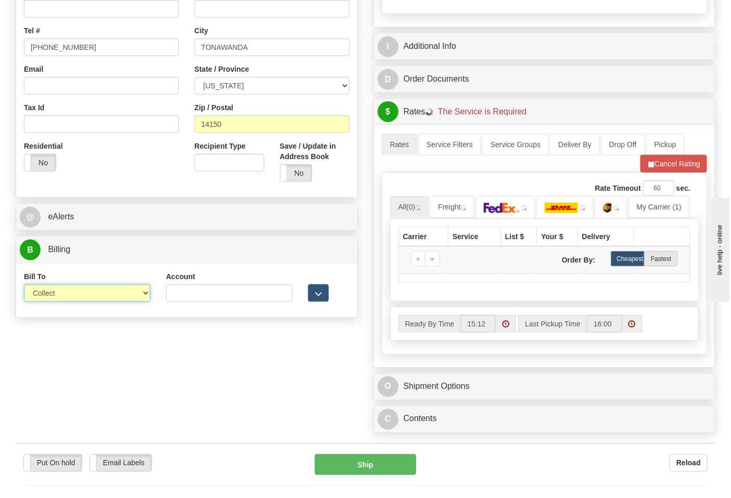
click at [61, 296] on select "Sender Recipient Third Party Collect" at bounding box center [87, 294] width 126 height 18
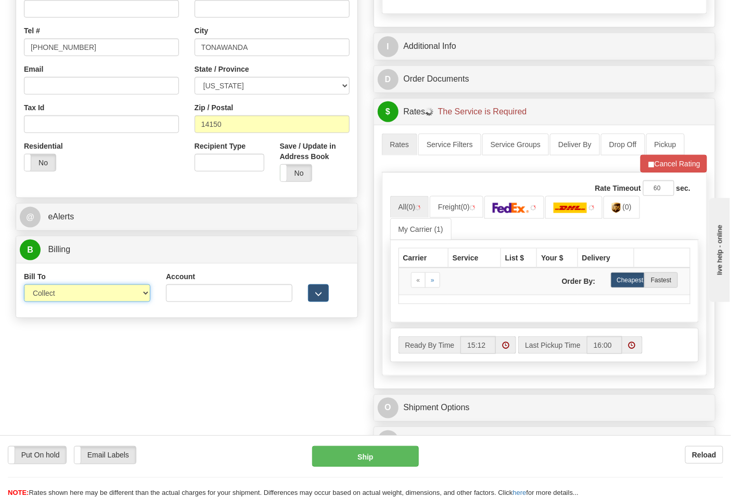
select select "2"
click at [24, 286] on select "Sender Recipient Third Party Collect" at bounding box center [87, 294] width 126 height 18
click at [204, 293] on input "Account" at bounding box center [229, 294] width 126 height 18
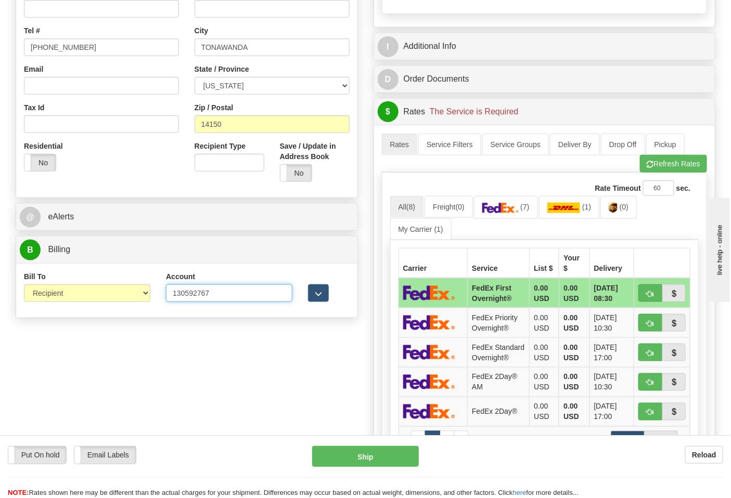
type input "130592767"
click button "Delete" at bounding box center [0, 0] width 0 height 0
click at [505, 212] on img at bounding box center [500, 208] width 36 height 10
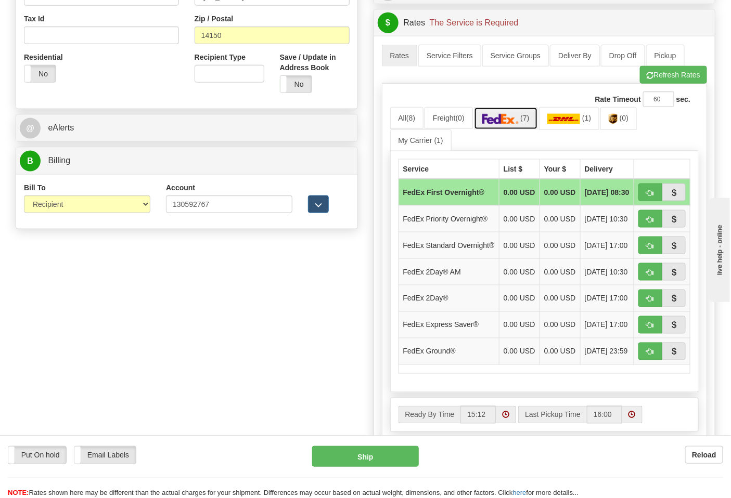
scroll to position [462, 0]
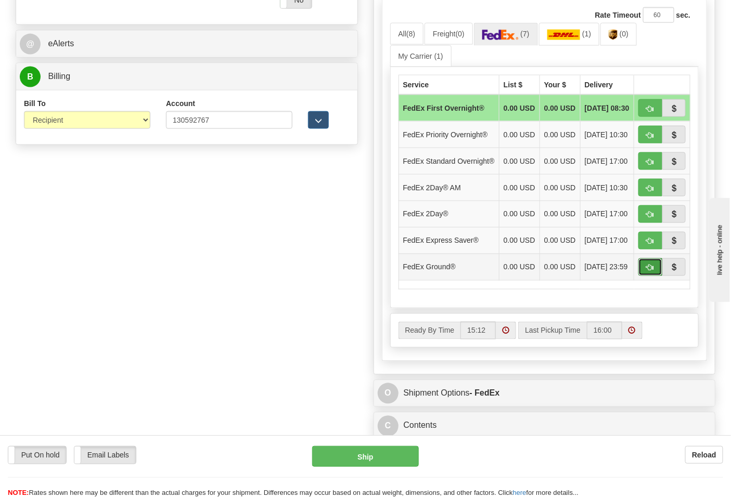
click at [646, 276] on button "button" at bounding box center [650, 268] width 24 height 18
type input "92"
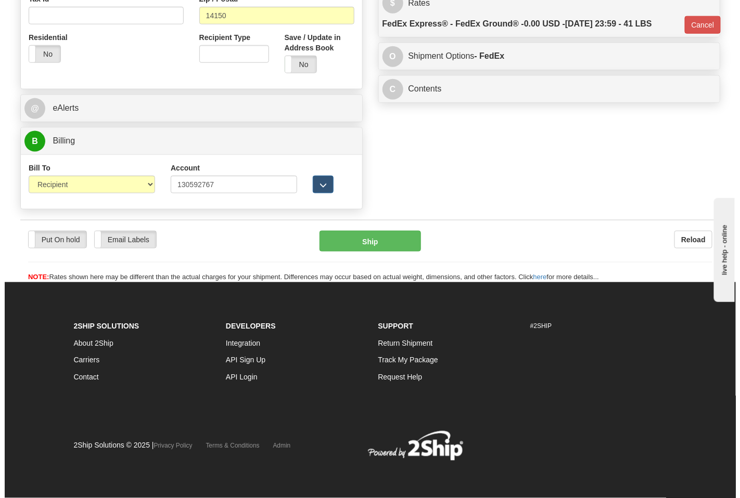
scroll to position [399, 0]
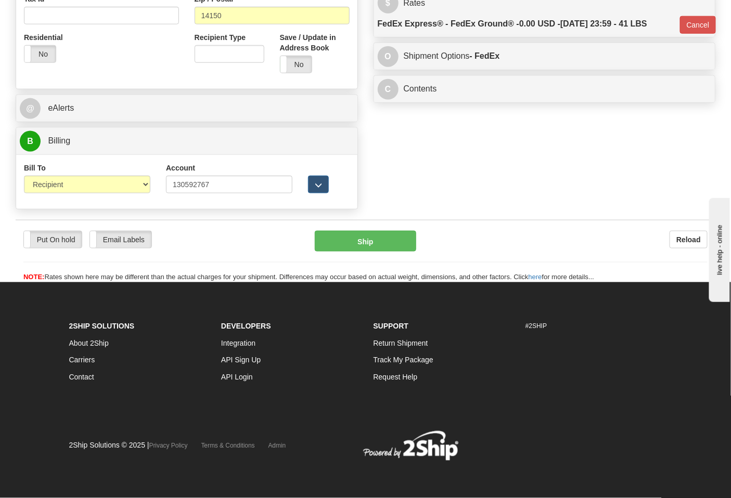
click at [346, 231] on div "Put On hold Put On hold Email Labels Email Labels Edit Reload Ship Reload" at bounding box center [366, 251] width 700 height 63
click at [355, 237] on button "Ship" at bounding box center [365, 241] width 101 height 21
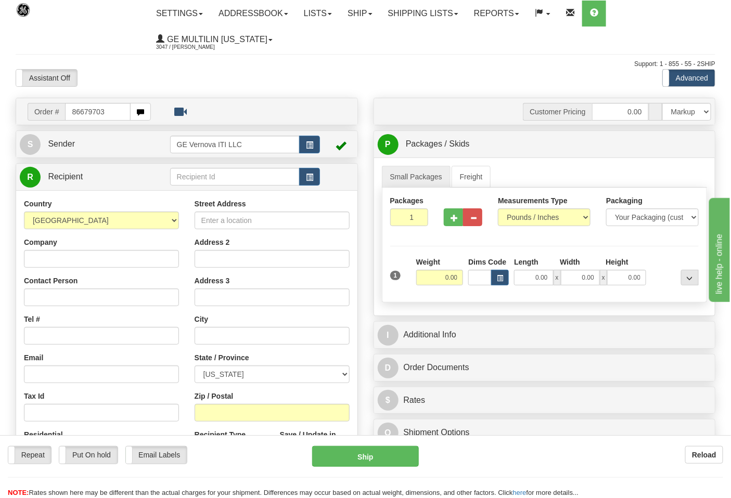
type input "86679703"
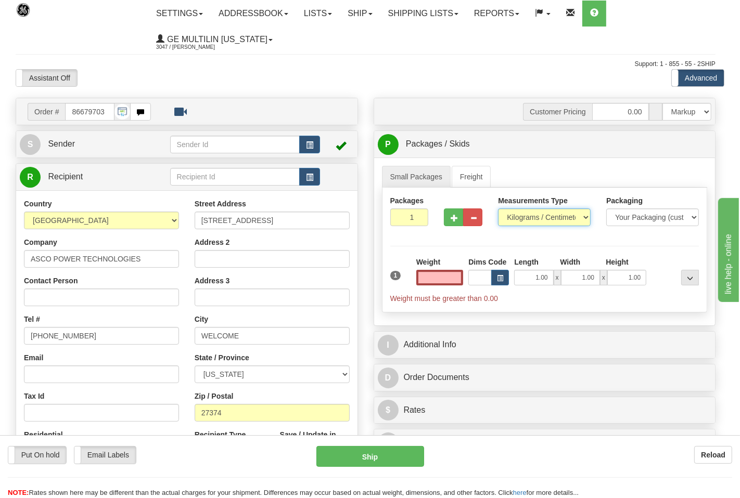
type input "0.00"
click at [532, 218] on select "Pounds / Inches Kilograms / Centimeters" at bounding box center [537, 218] width 91 height 18
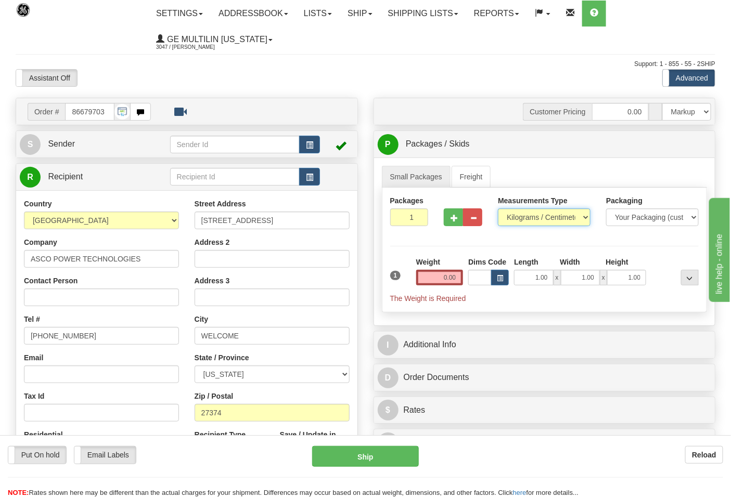
select select "0"
click at [498, 209] on select "Pounds / Inches Kilograms / Centimeters" at bounding box center [544, 218] width 93 height 18
click at [456, 278] on input "0.00" at bounding box center [439, 278] width 47 height 16
click button "Delete" at bounding box center [0, 0] width 0 height 0
type input "9.00"
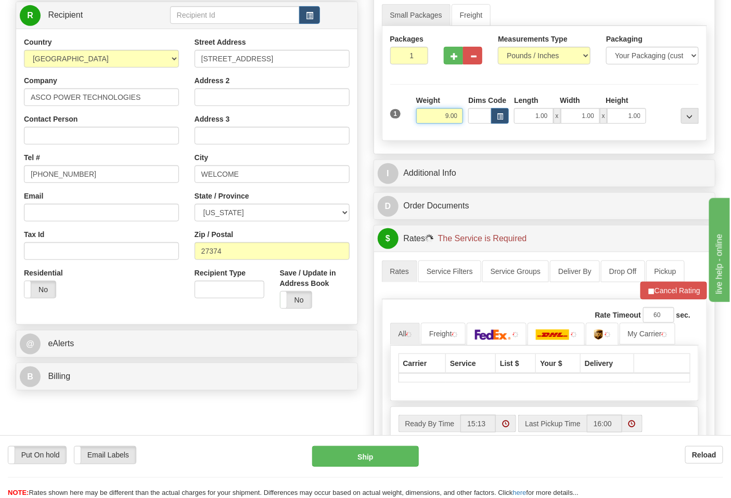
scroll to position [173, 0]
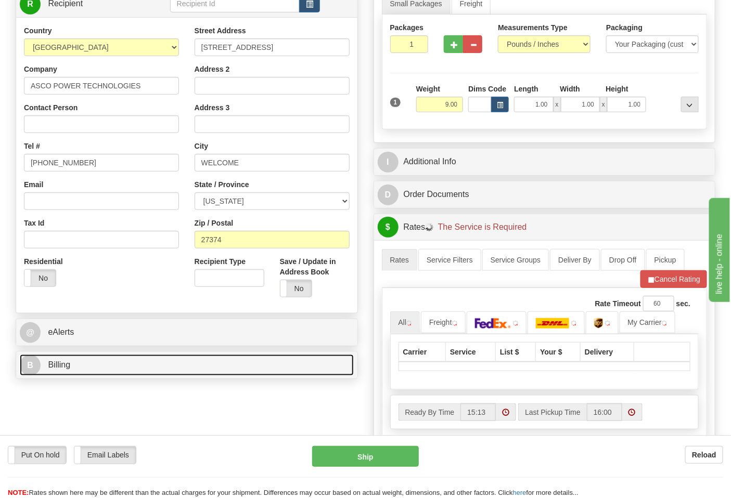
click at [125, 369] on link "B Billing" at bounding box center [187, 365] width 334 height 21
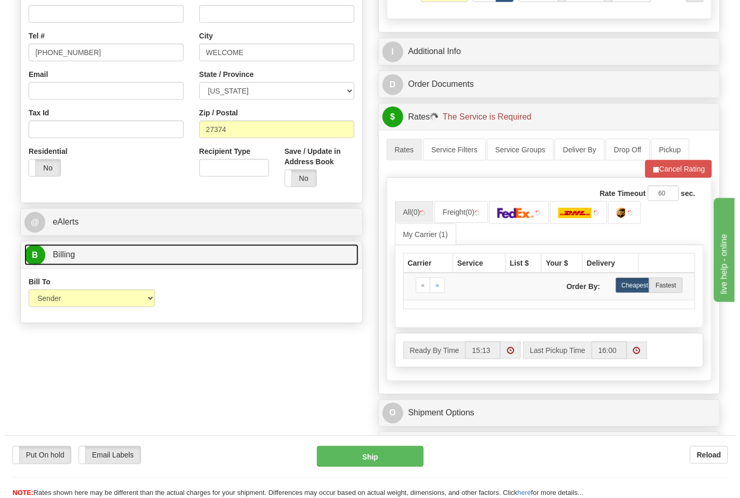
scroll to position [289, 0]
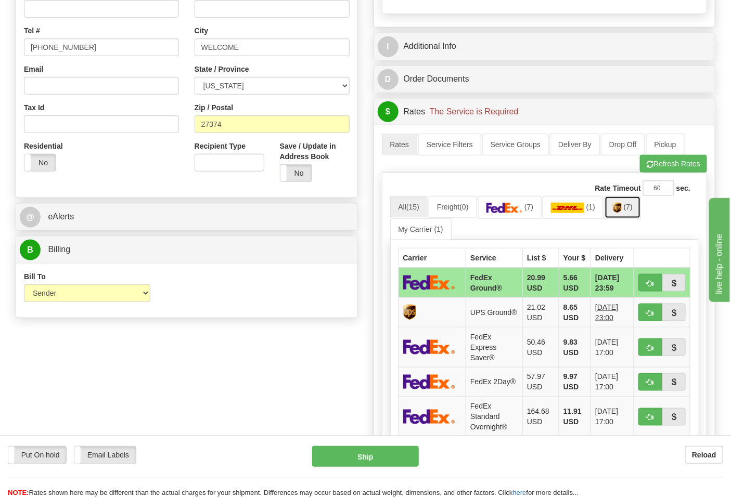
click at [633, 214] on link "(7)" at bounding box center [623, 207] width 36 height 22
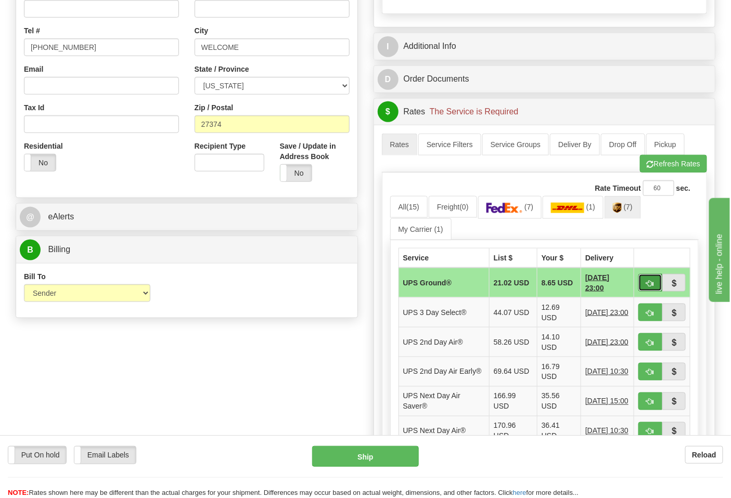
click at [648, 287] on span "button" at bounding box center [650, 283] width 7 height 7
type input "03"
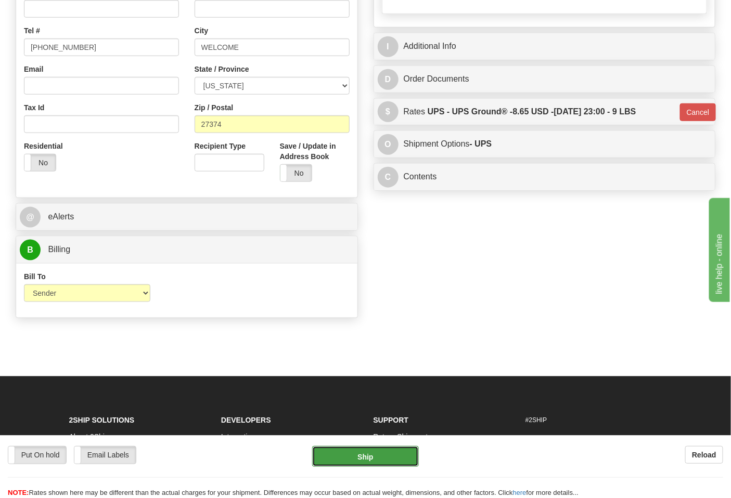
click at [370, 455] on button "Ship" at bounding box center [365, 456] width 106 height 21
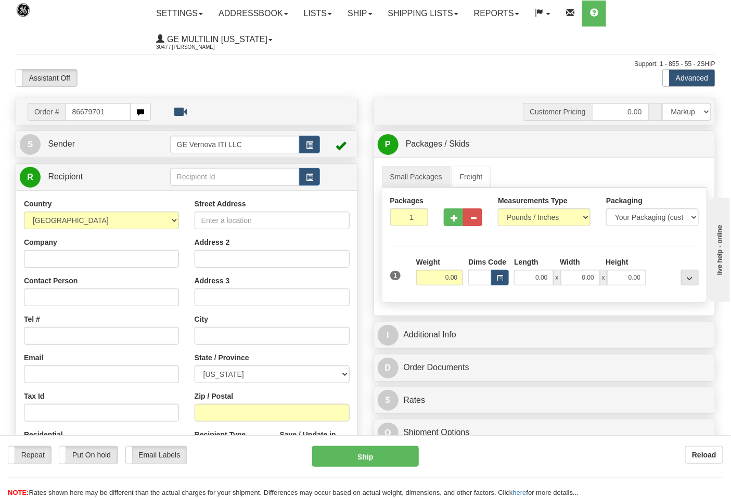
type input "86679701"
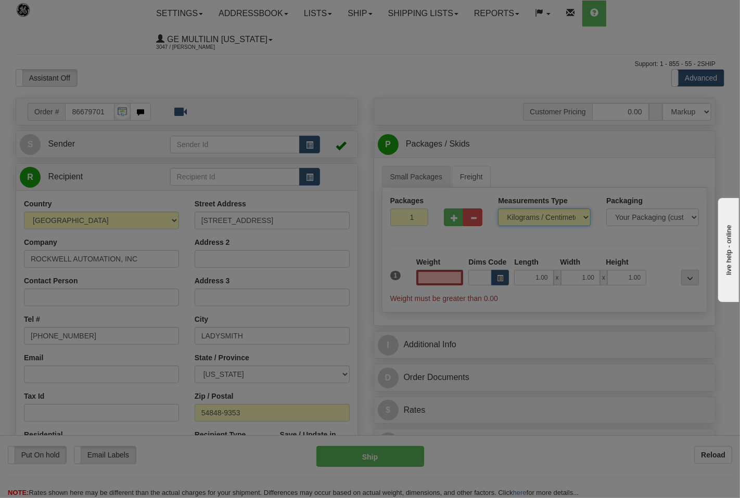
type input "0.00"
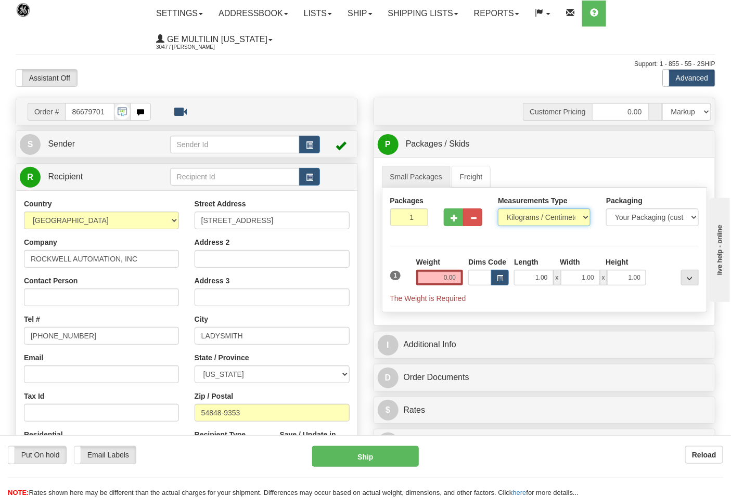
click at [531, 219] on select "Pounds / Inches Kilograms / Centimeters" at bounding box center [544, 218] width 93 height 18
select select "0"
click at [498, 209] on select "Pounds / Inches Kilograms / Centimeters" at bounding box center [544, 218] width 93 height 18
click at [461, 281] on input "0.00" at bounding box center [439, 278] width 47 height 16
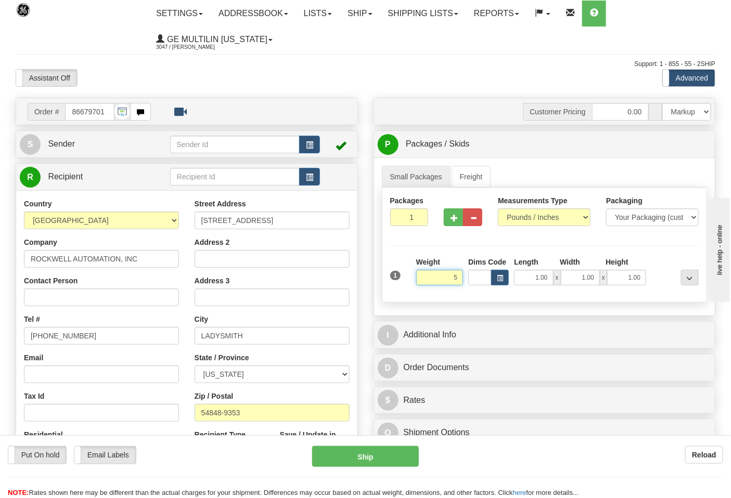
click button "Delete" at bounding box center [0, 0] width 0 height 0
type input "5.00"
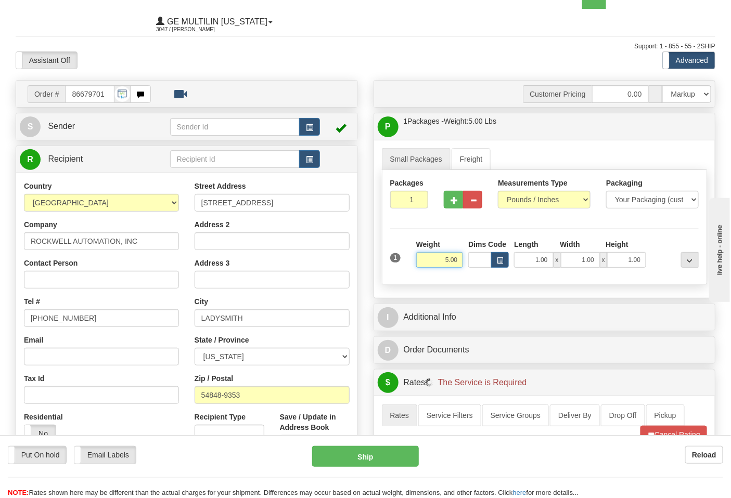
scroll to position [231, 0]
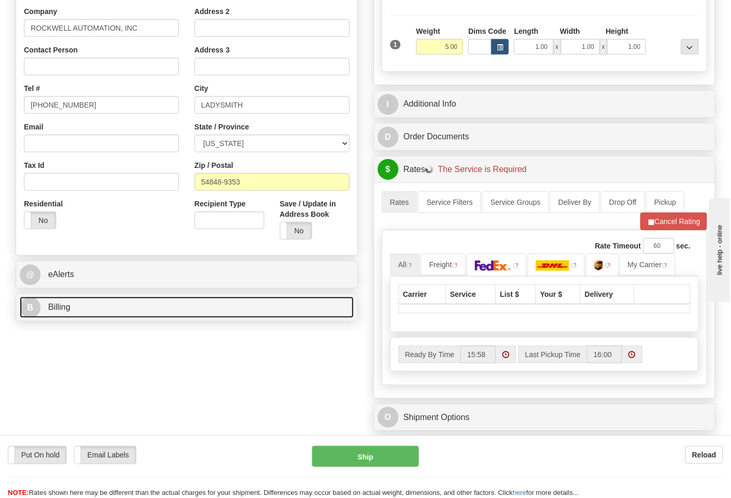
click at [96, 305] on link "B Billing" at bounding box center [187, 307] width 334 height 21
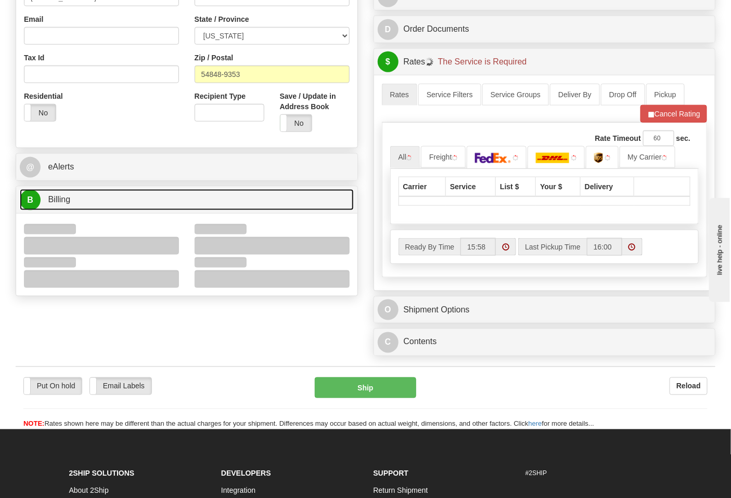
scroll to position [347, 0]
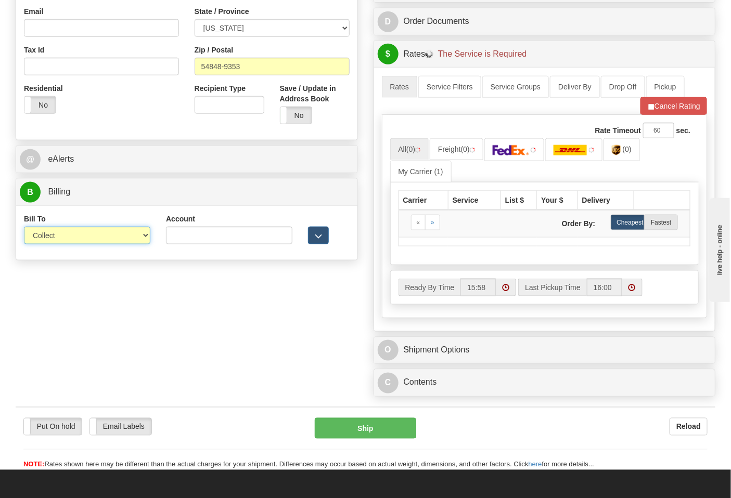
click at [61, 240] on select "Sender Recipient Third Party Collect" at bounding box center [87, 236] width 126 height 18
select select "2"
click at [24, 228] on select "Sender Recipient Third Party Collect" at bounding box center [87, 236] width 126 height 18
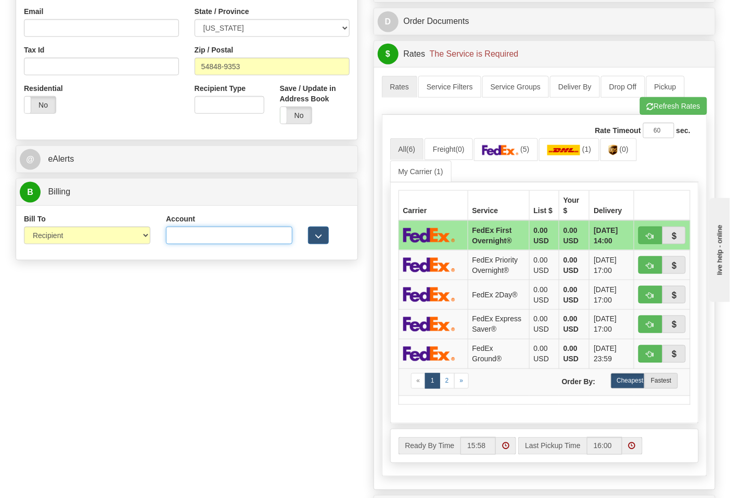
click at [190, 232] on input "Account" at bounding box center [229, 236] width 126 height 18
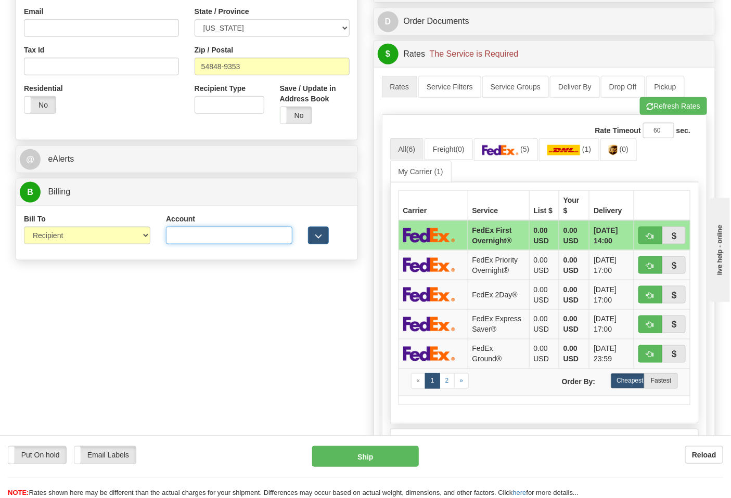
paste input "4329X5"
type input "4329X5"
click at [653, 111] on button "Refresh Rates" at bounding box center [673, 106] width 67 height 18
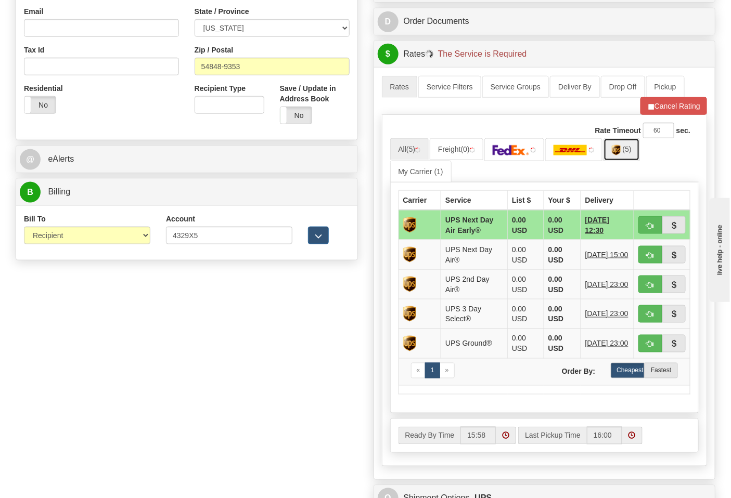
click at [621, 154] on img at bounding box center [616, 150] width 9 height 10
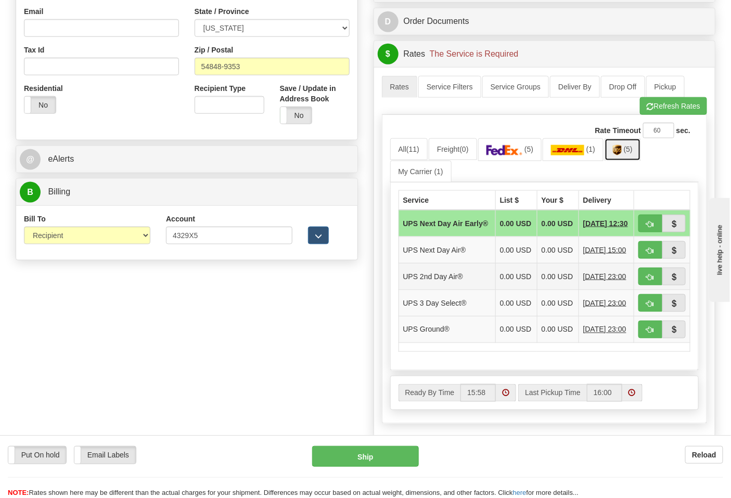
scroll to position [462, 0]
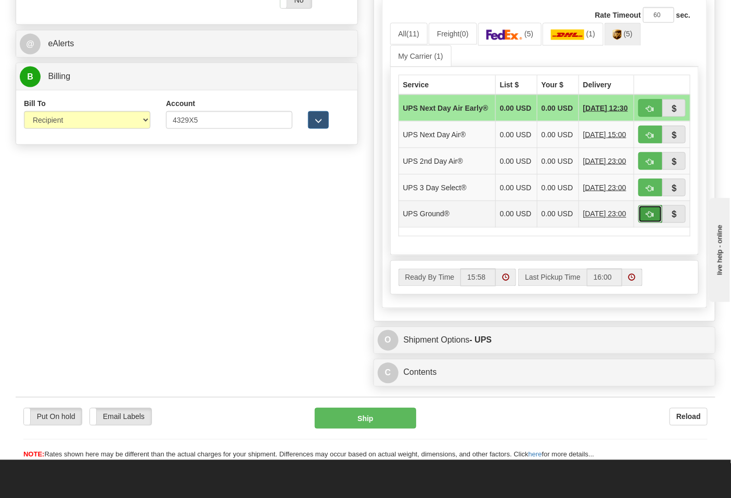
click at [652, 219] on span "button" at bounding box center [650, 215] width 7 height 7
type input "03"
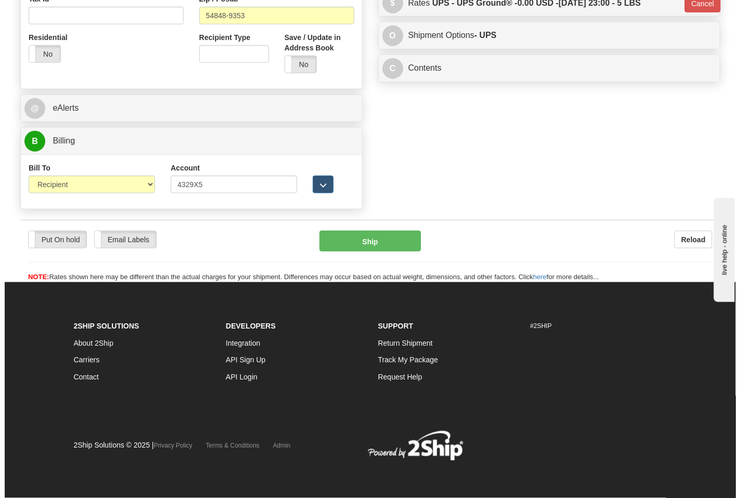
scroll to position [399, 0]
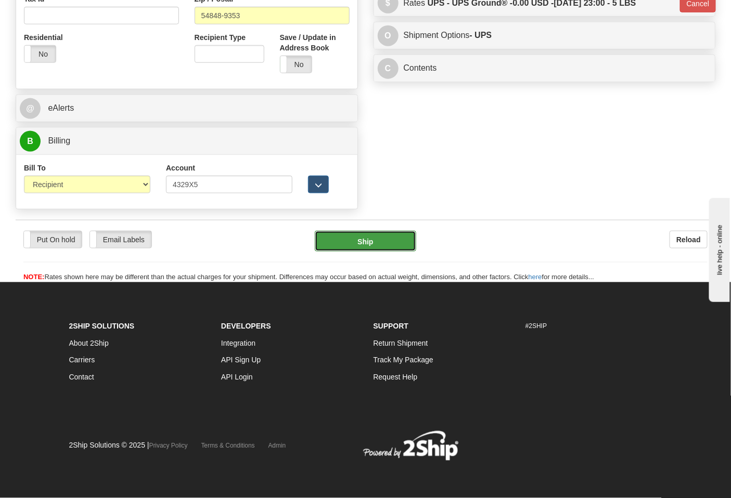
click at [387, 237] on button "Ship" at bounding box center [365, 241] width 101 height 21
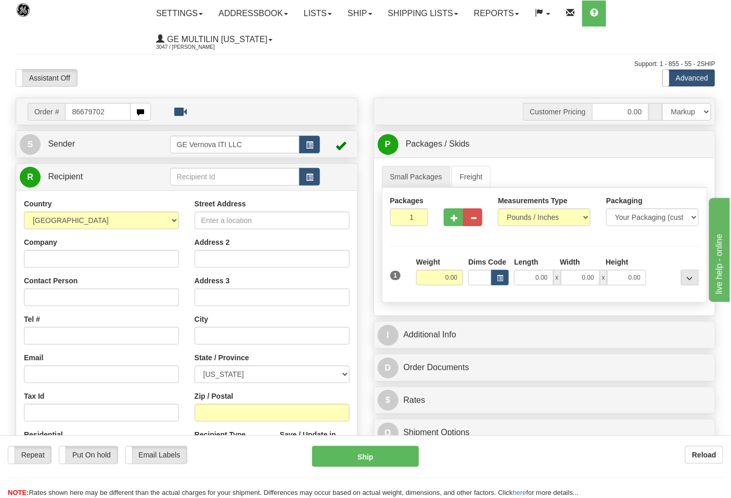
type input "86679702"
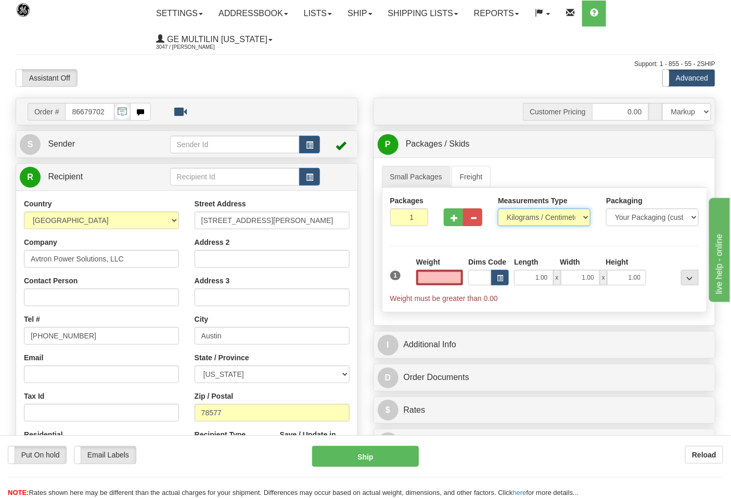
type input "0.00"
click at [527, 219] on select "Pounds / Inches Kilograms / Centimeters" at bounding box center [544, 218] width 93 height 18
select select "0"
click at [498, 209] on select "Pounds / Inches Kilograms / Centimeters" at bounding box center [544, 218] width 93 height 18
click at [459, 279] on input "0.00" at bounding box center [439, 278] width 47 height 16
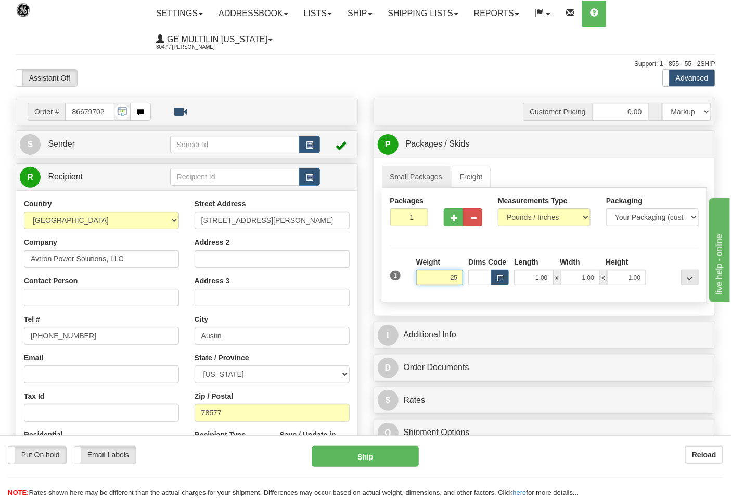
click button "Delete" at bounding box center [0, 0] width 0 height 0
type input "25.00"
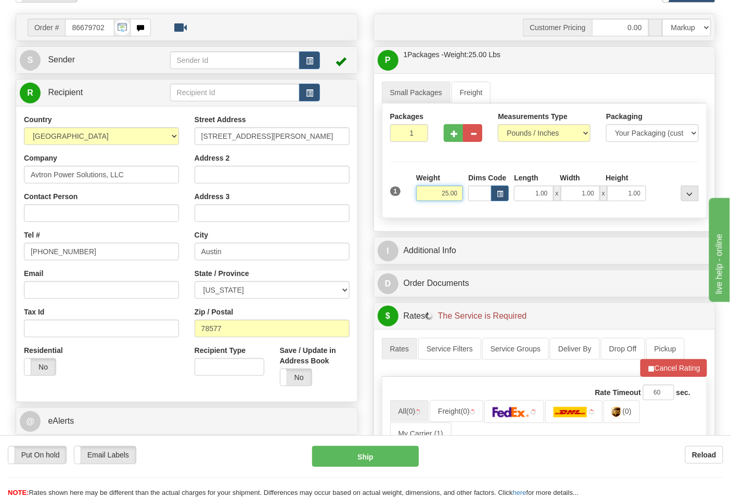
scroll to position [173, 0]
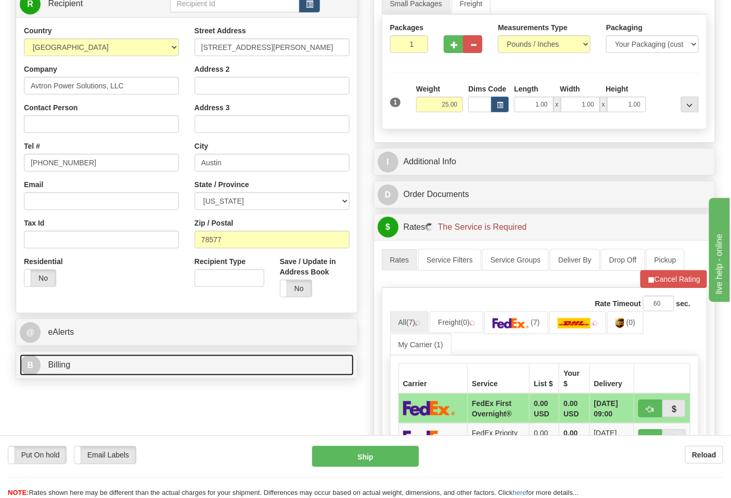
click at [129, 365] on link "B Billing" at bounding box center [187, 365] width 334 height 21
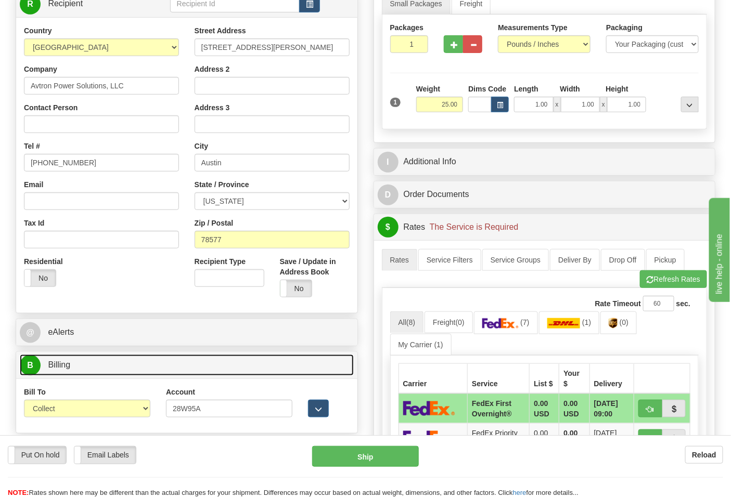
scroll to position [289, 0]
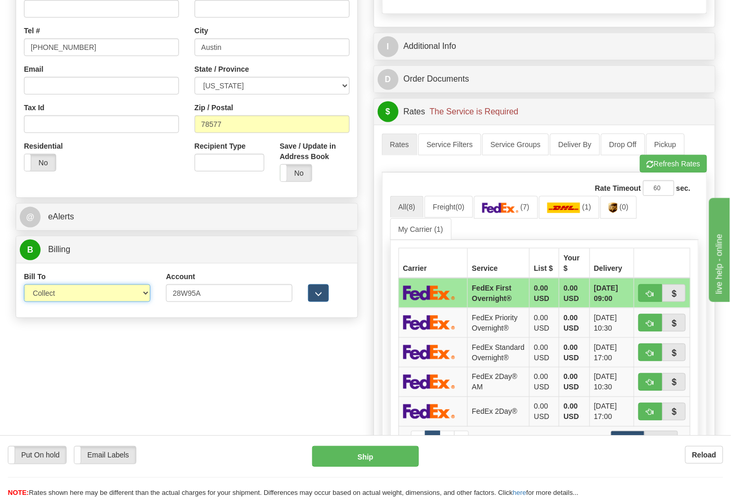
click at [79, 294] on select "Sender Recipient Third Party Collect" at bounding box center [87, 294] width 126 height 18
select select "2"
click at [24, 286] on select "Sender Recipient Third Party Collect" at bounding box center [87, 294] width 126 height 18
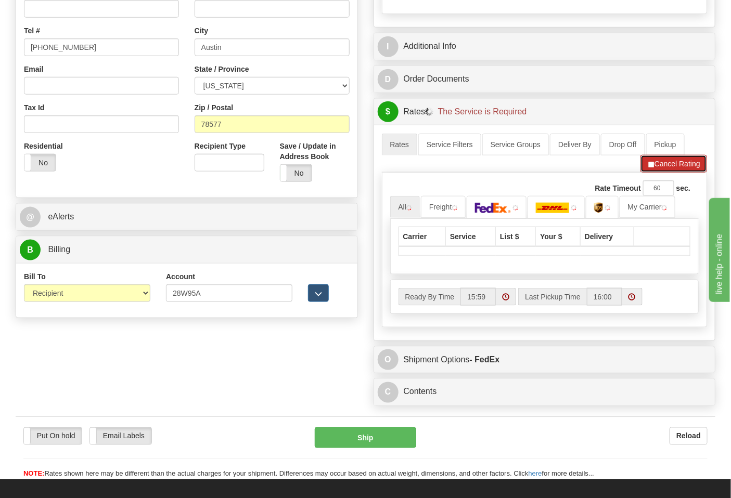
click at [659, 169] on button "Cancel Rating" at bounding box center [674, 164] width 67 height 18
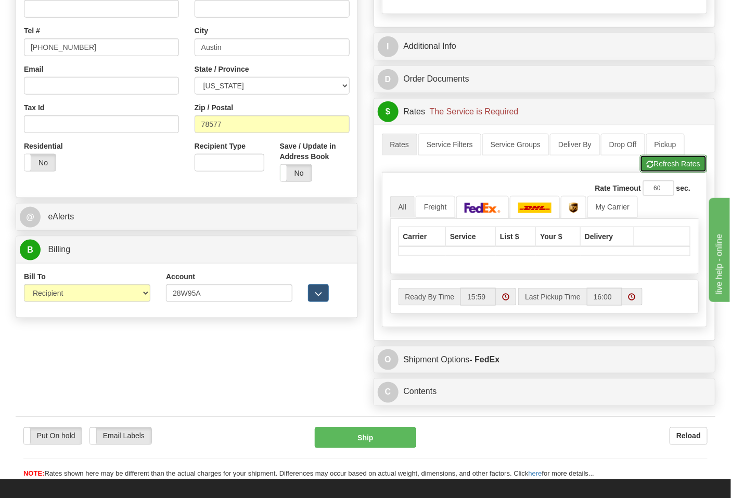
click at [668, 168] on button "Refresh Rates" at bounding box center [673, 164] width 67 height 18
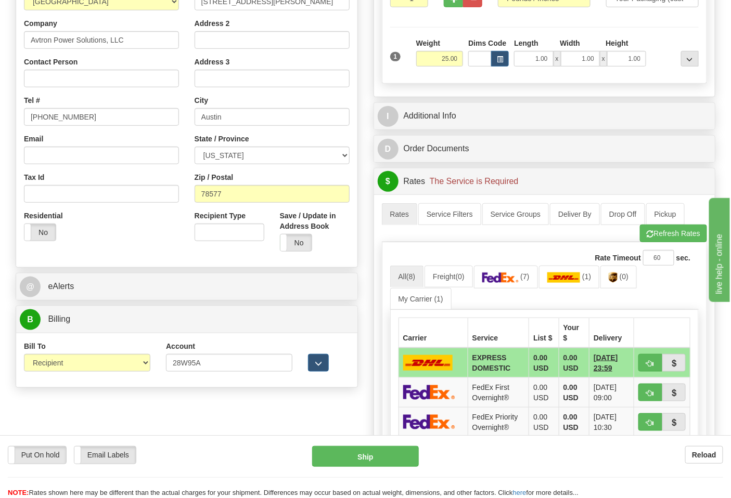
scroll to position [231, 0]
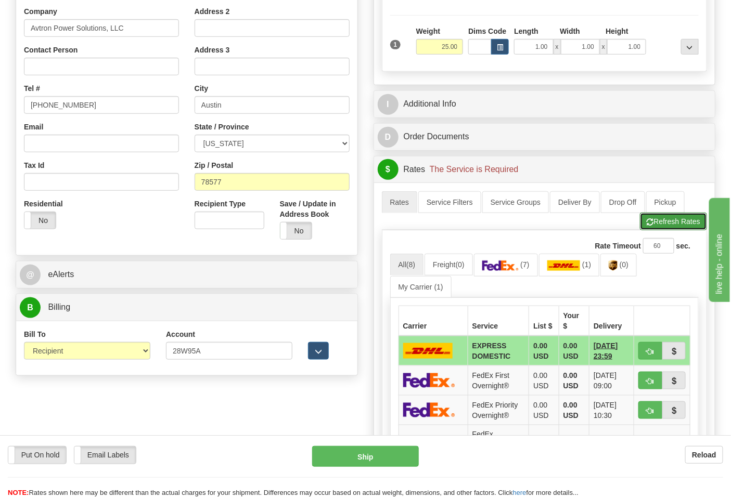
click at [657, 228] on button "Refresh Rates" at bounding box center [673, 222] width 67 height 18
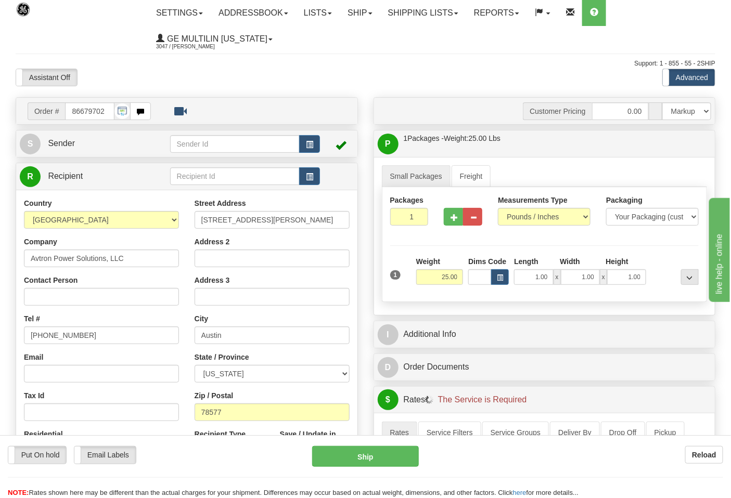
scroll to position [0, 0]
drag, startPoint x: 270, startPoint y: 220, endPoint x: 178, endPoint y: 220, distance: 91.1
click at [178, 220] on div "Country [GEOGRAPHIC_DATA] [GEOGRAPHIC_DATA] [GEOGRAPHIC_DATA] [GEOGRAPHIC_DATA]…" at bounding box center [186, 339] width 341 height 280
drag, startPoint x: 206, startPoint y: 337, endPoint x: 160, endPoint y: 337, distance: 46.3
click at [160, 337] on div "Country AFGHANISTAN ALAND ISLANDS ALBANIA ALGERIA AMERICAN SAMOA ANDORRA ANGOLA…" at bounding box center [186, 339] width 341 height 280
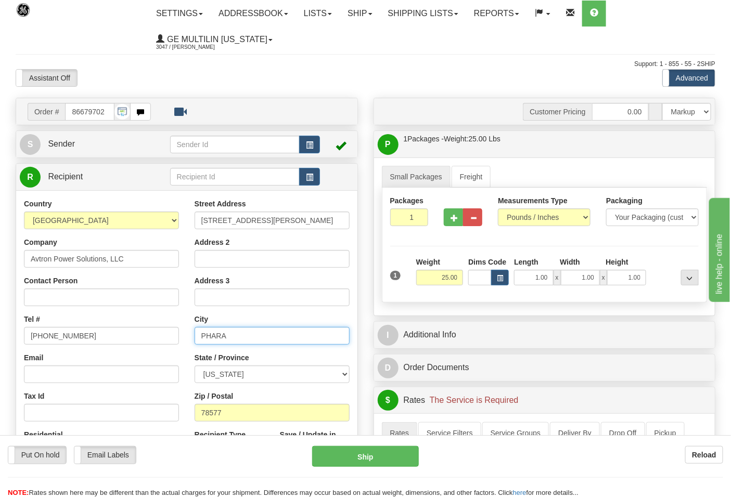
click at [247, 337] on input "PHARA" at bounding box center [272, 336] width 155 height 18
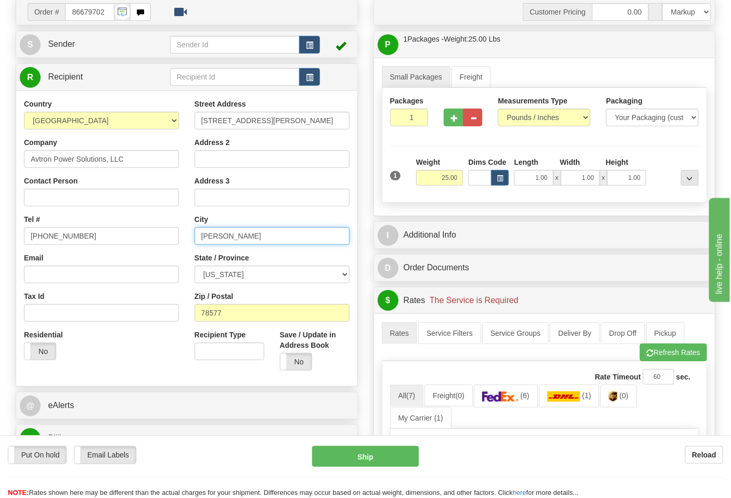
scroll to position [231, 0]
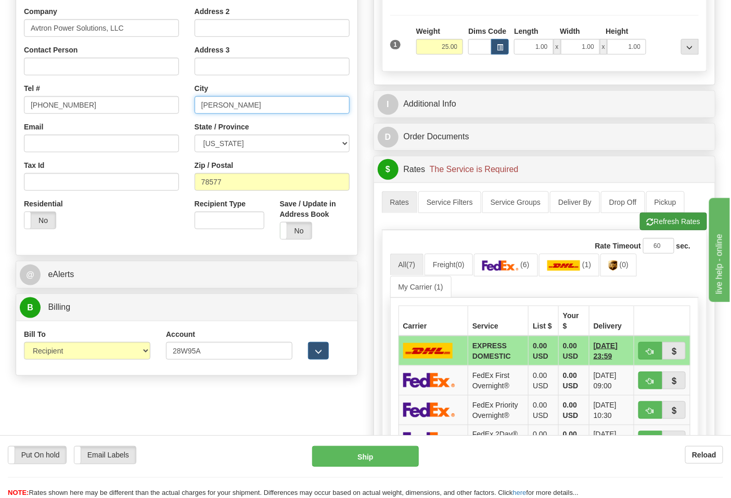
type input "PHARR"
click at [695, 219] on button "Refresh Rates" at bounding box center [673, 222] width 67 height 18
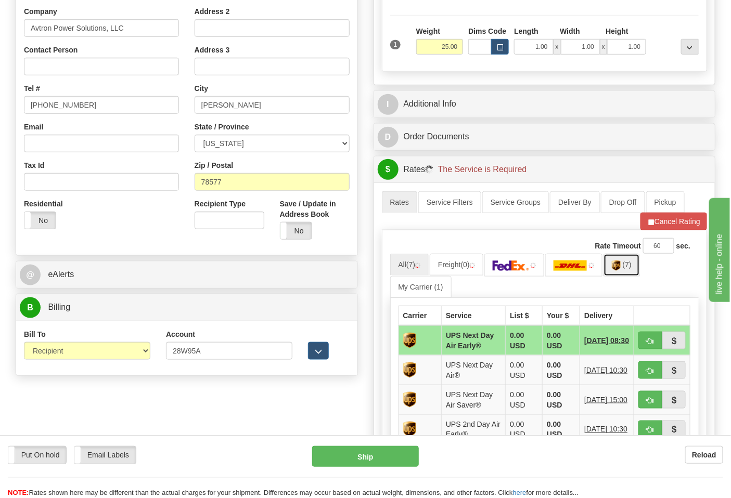
click at [626, 271] on link "(7)" at bounding box center [622, 265] width 36 height 22
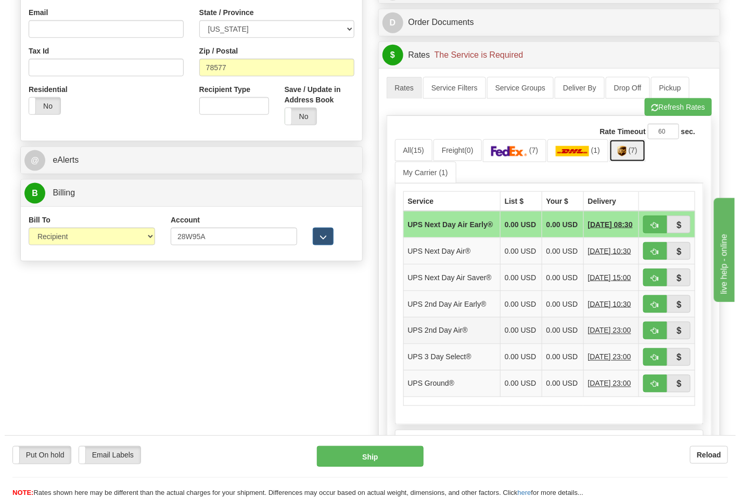
scroll to position [347, 0]
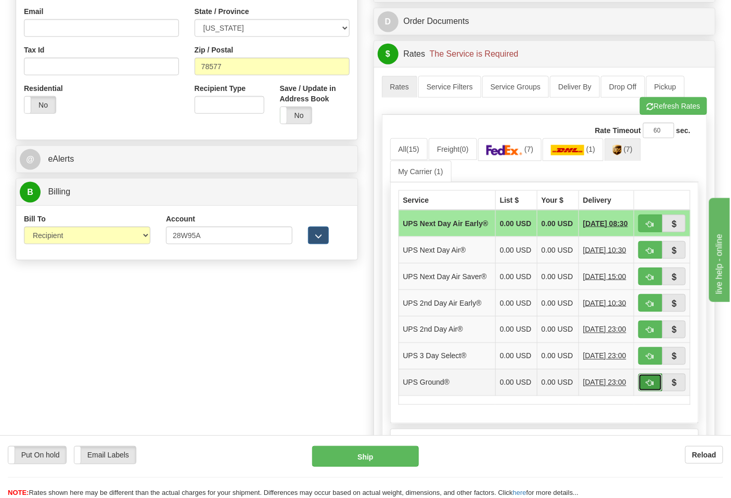
click at [651, 392] on button "button" at bounding box center [650, 383] width 24 height 18
type input "03"
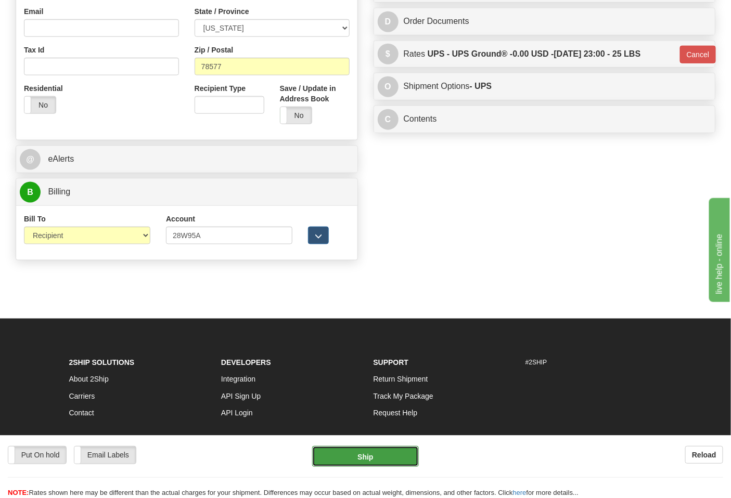
click at [373, 458] on button "Ship" at bounding box center [365, 456] width 106 height 21
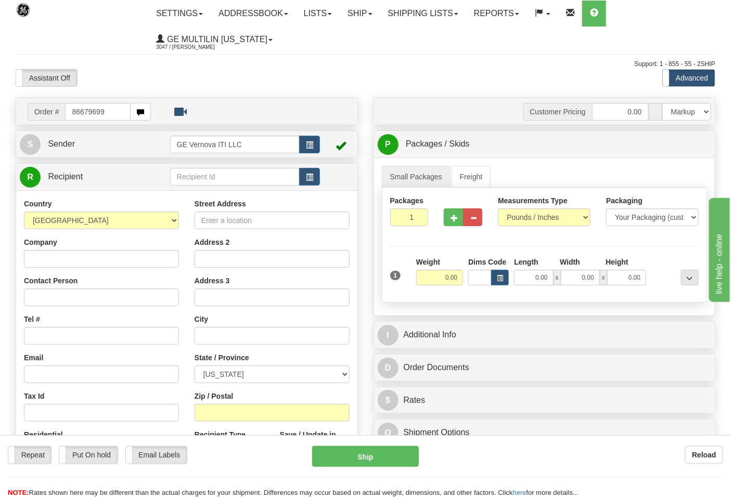
type input "86679699"
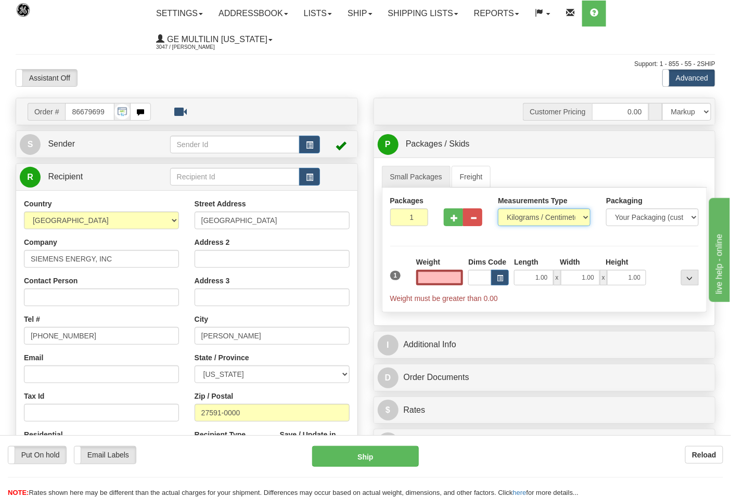
type input "0.00"
click at [529, 220] on select "Pounds / Inches Kilograms / Centimeters" at bounding box center [544, 218] width 93 height 18
select select "0"
click at [498, 209] on select "Pounds / Inches Kilograms / Centimeters" at bounding box center [544, 218] width 93 height 18
click at [458, 276] on input "0.00" at bounding box center [439, 278] width 47 height 16
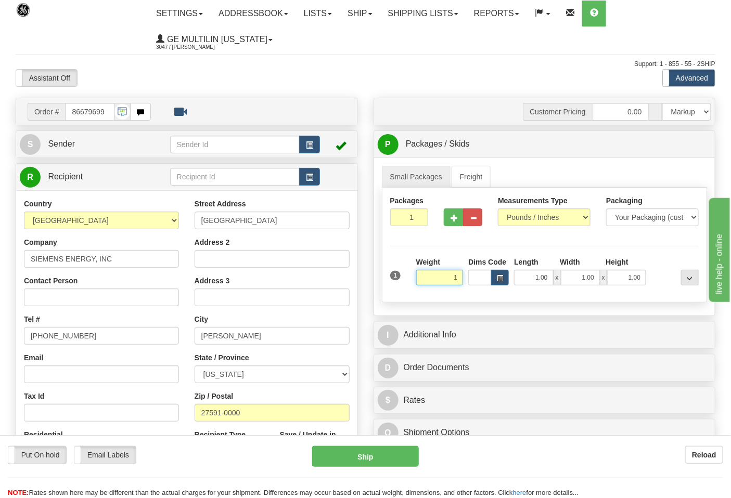
click button "Delete" at bounding box center [0, 0] width 0 height 0
type input "1.00"
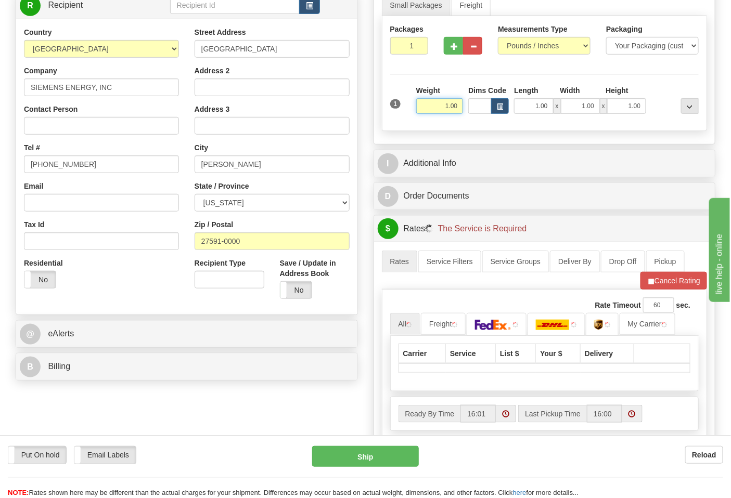
scroll to position [173, 0]
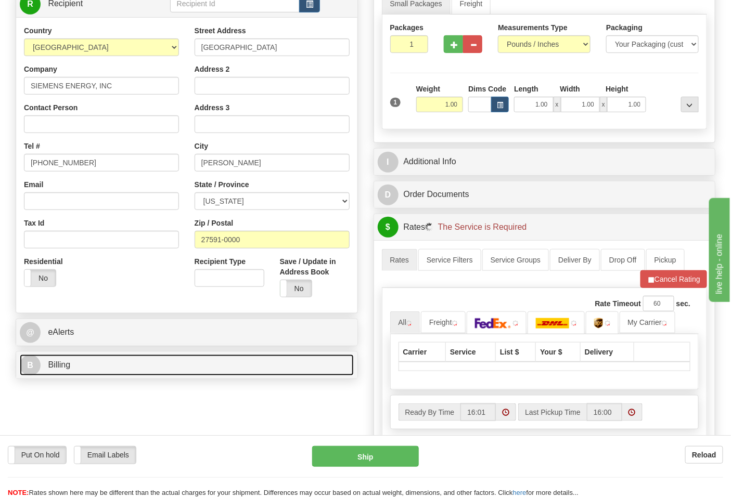
click at [118, 361] on link "B Billing" at bounding box center [187, 365] width 334 height 21
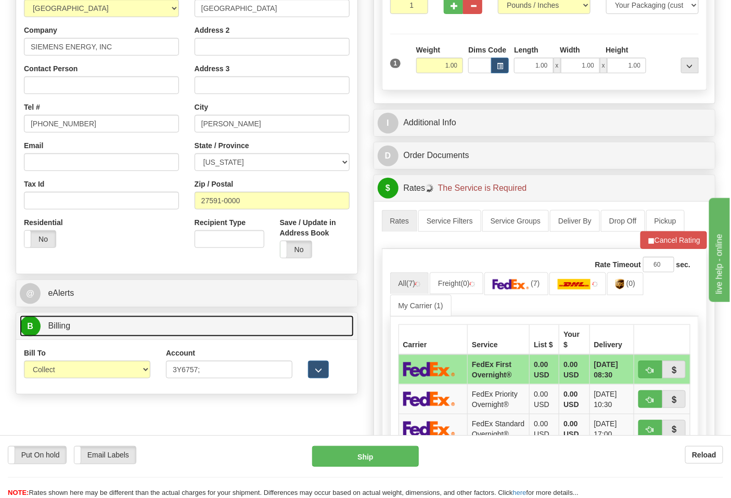
scroll to position [231, 0]
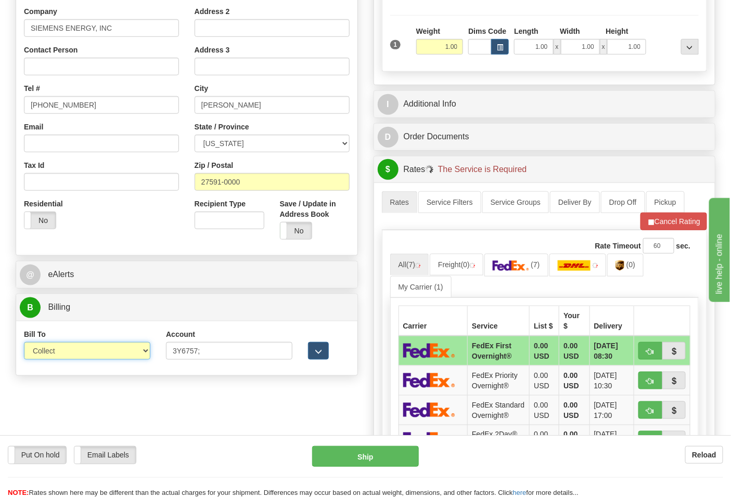
click at [87, 350] on select "Sender Recipient Third Party Collect" at bounding box center [87, 351] width 126 height 18
select select "2"
click at [24, 343] on select "Sender Recipient Third Party Collect" at bounding box center [87, 351] width 126 height 18
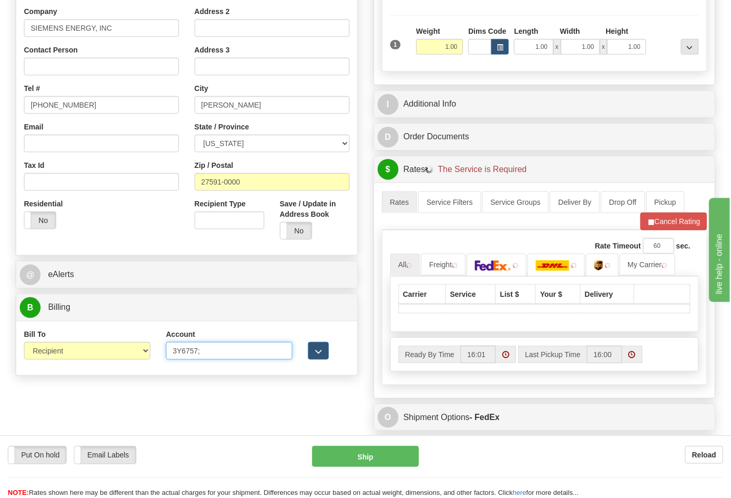
click at [223, 355] on input "3Y6757;" at bounding box center [229, 351] width 126 height 18
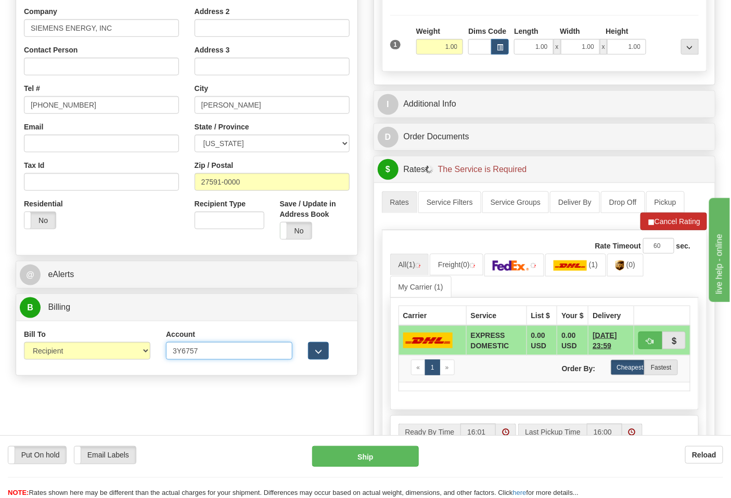
type input "3Y6757"
click at [661, 229] on button "Cancel Rating" at bounding box center [674, 222] width 67 height 18
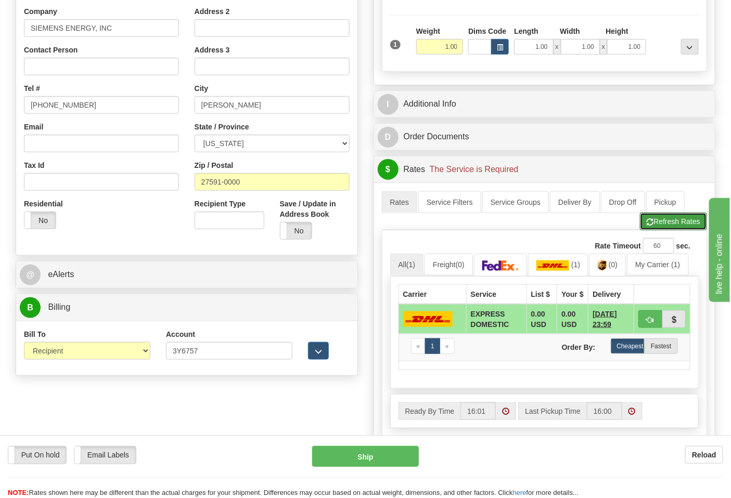
click at [661, 229] on button "Refresh Rates" at bounding box center [673, 222] width 67 height 18
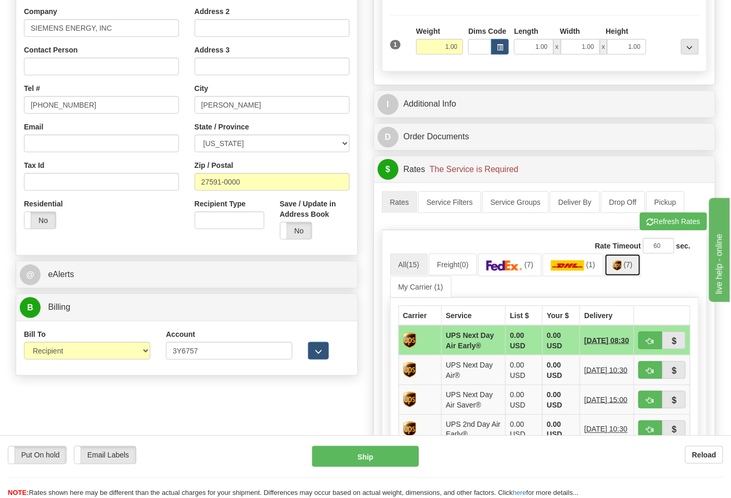
click at [633, 269] on span "(7)" at bounding box center [628, 265] width 9 height 8
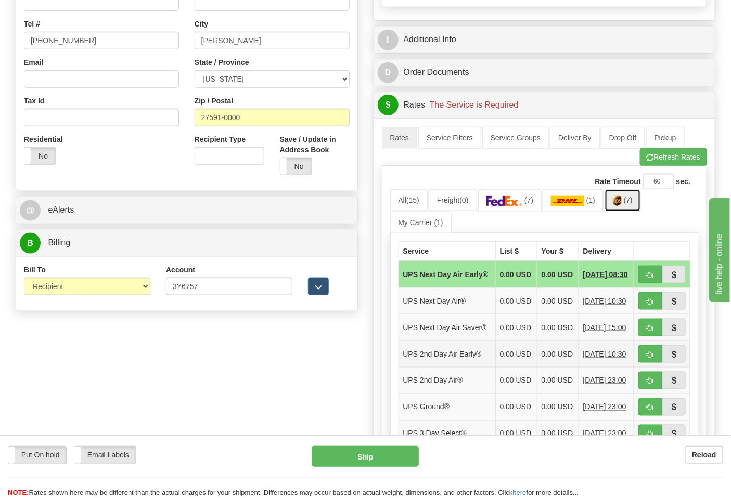
scroll to position [404, 0]
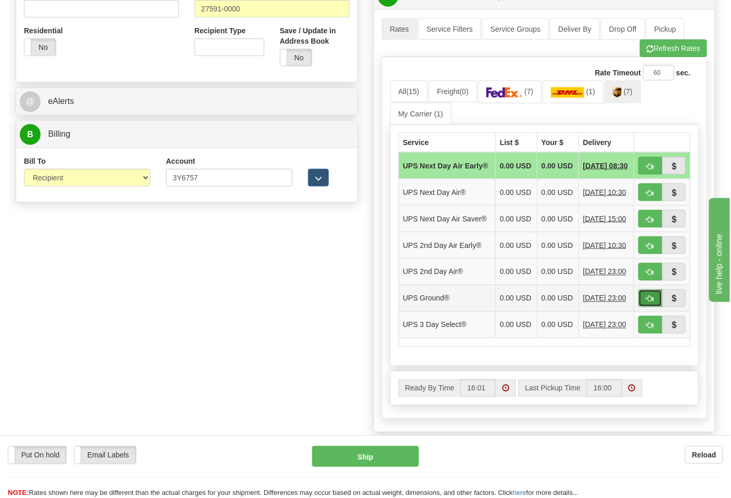
click at [641, 308] on button "button" at bounding box center [650, 299] width 24 height 18
type input "03"
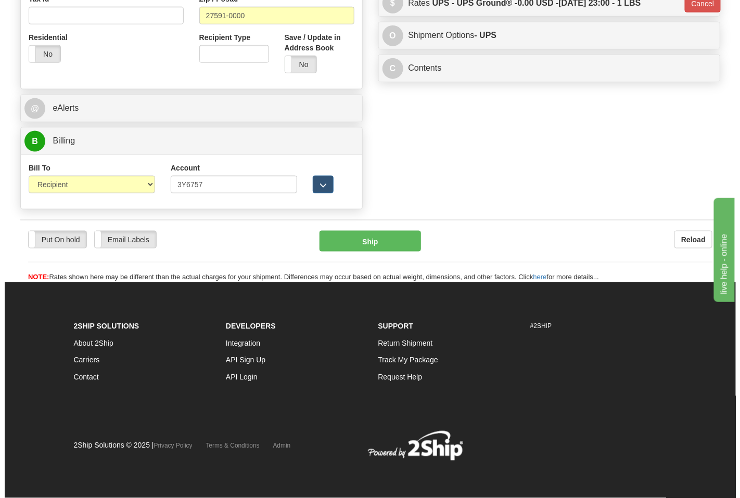
scroll to position [383, 0]
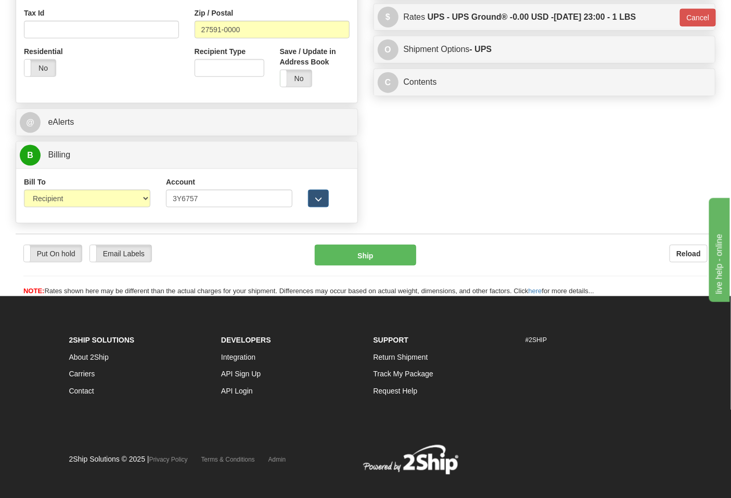
click at [391, 245] on div "Put On hold Put On hold Email Labels Email Labels Edit Reload Ship Reload" at bounding box center [366, 265] width 700 height 63
click at [393, 250] on button "Ship" at bounding box center [365, 255] width 101 height 21
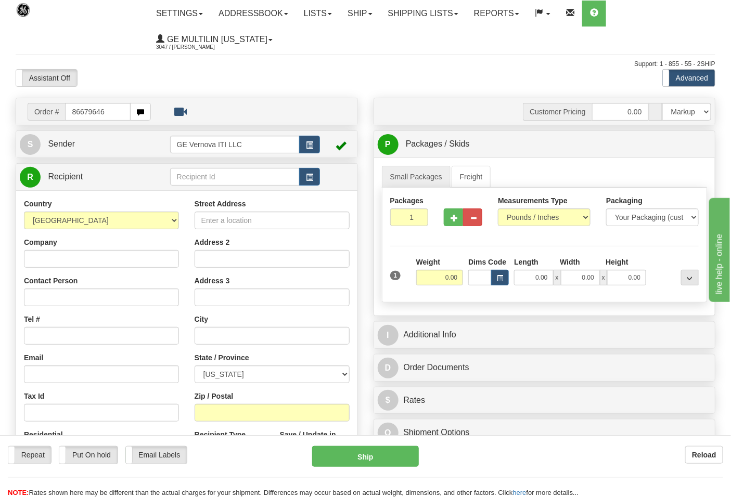
type input "86679646"
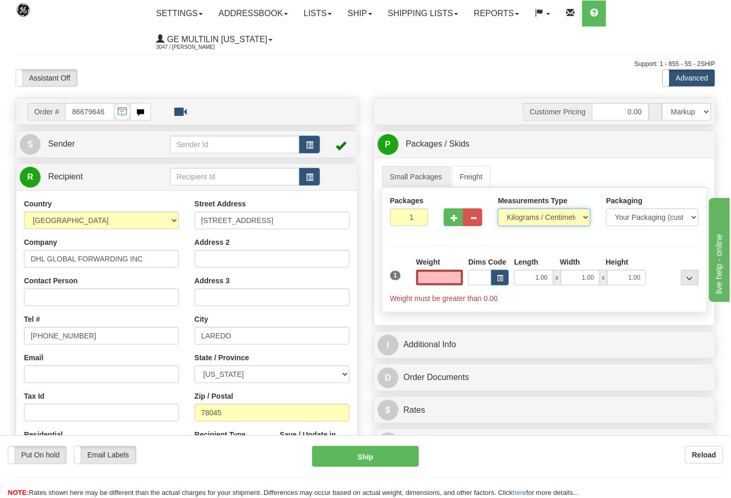
type input "0.00"
click at [534, 219] on select "Pounds / Inches Kilograms / Centimeters" at bounding box center [544, 218] width 93 height 18
select select "0"
click at [498, 209] on select "Pounds / Inches Kilograms / Centimeters" at bounding box center [544, 218] width 93 height 18
click at [464, 282] on div "Weight 0.00" at bounding box center [440, 275] width 53 height 36
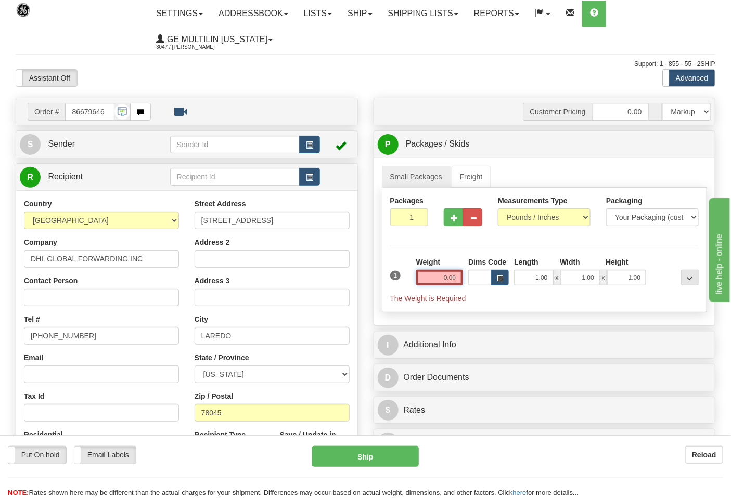
click at [460, 279] on input "0.00" at bounding box center [439, 278] width 47 height 16
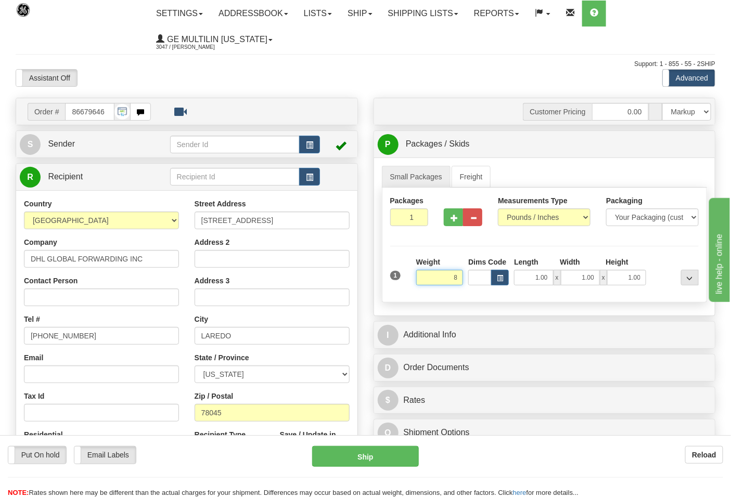
click button "Delete" at bounding box center [0, 0] width 0 height 0
type input "8.00"
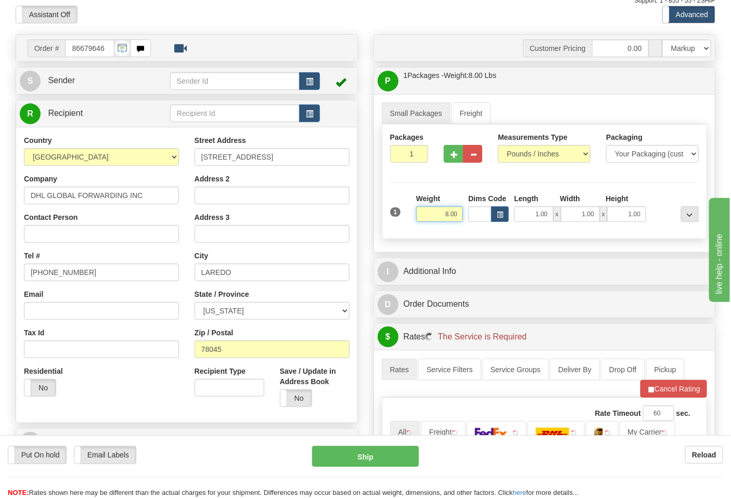
scroll to position [231, 0]
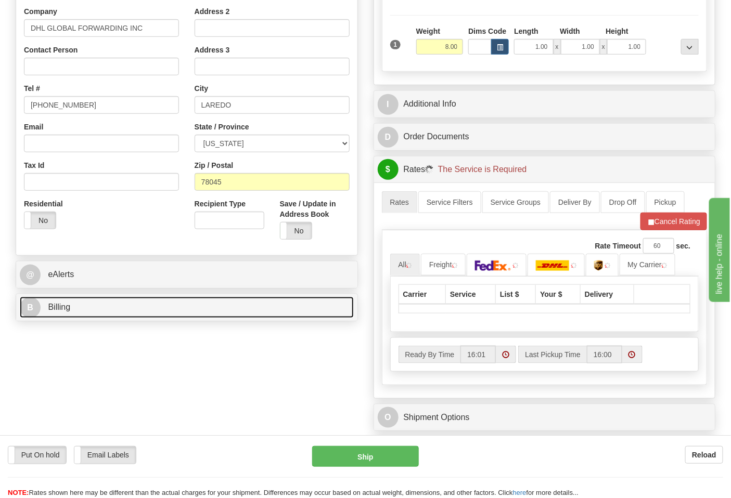
click at [184, 308] on link "B Billing" at bounding box center [187, 307] width 334 height 21
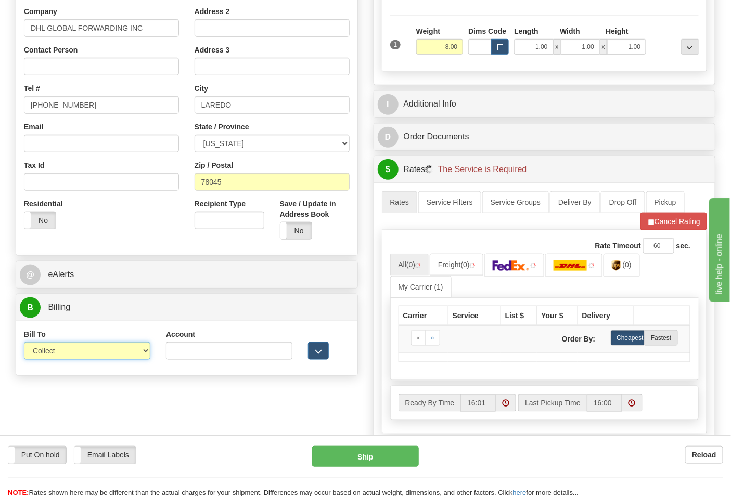
click at [111, 349] on select "Sender Recipient Third Party Collect" at bounding box center [87, 351] width 126 height 18
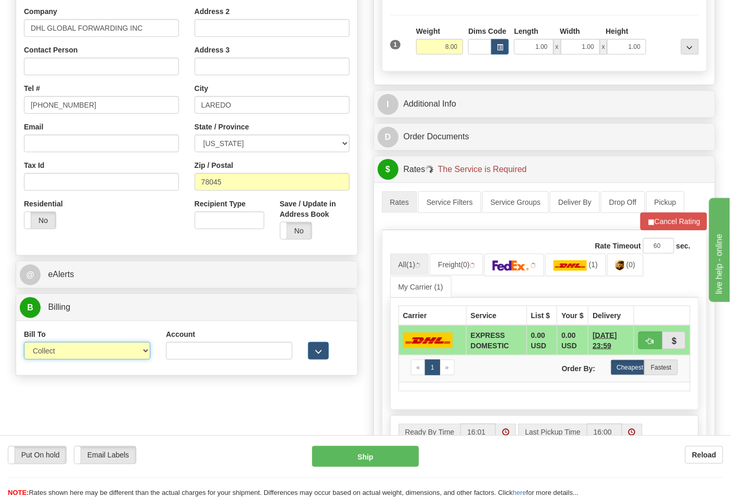
select select "2"
click at [24, 343] on select "Sender Recipient Third Party Collect" at bounding box center [87, 351] width 126 height 18
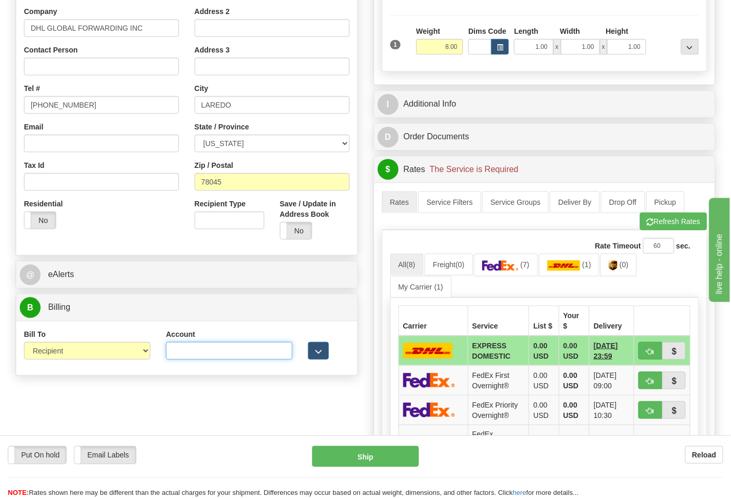
click at [259, 351] on input "Account" at bounding box center [229, 351] width 126 height 18
paste input "788634277"
type input "788634277"
click at [500, 271] on img at bounding box center [500, 266] width 36 height 10
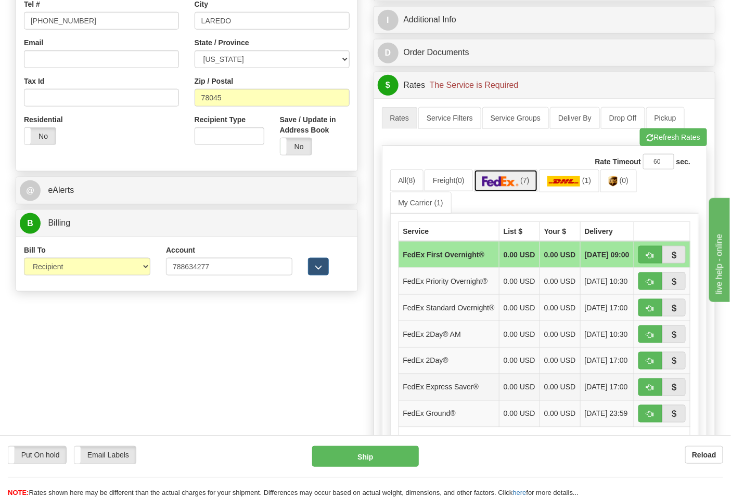
scroll to position [404, 0]
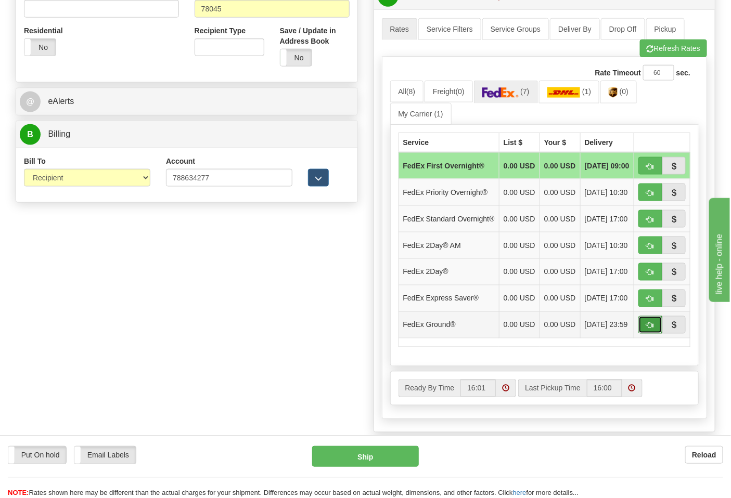
click at [646, 334] on button "button" at bounding box center [650, 325] width 24 height 18
type input "92"
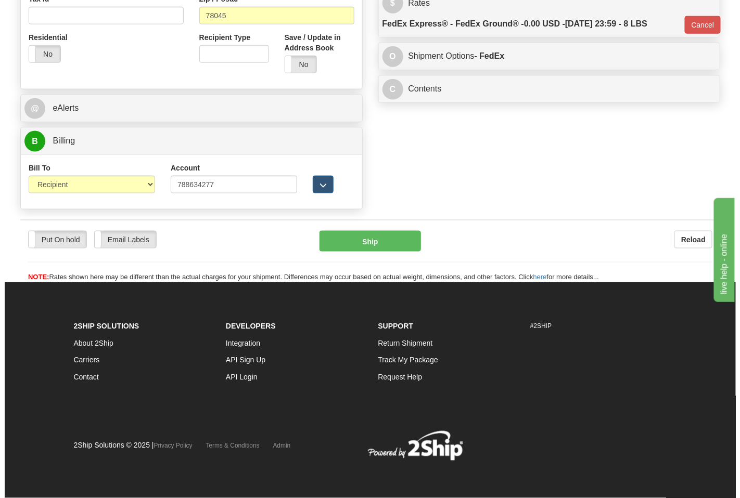
scroll to position [399, 0]
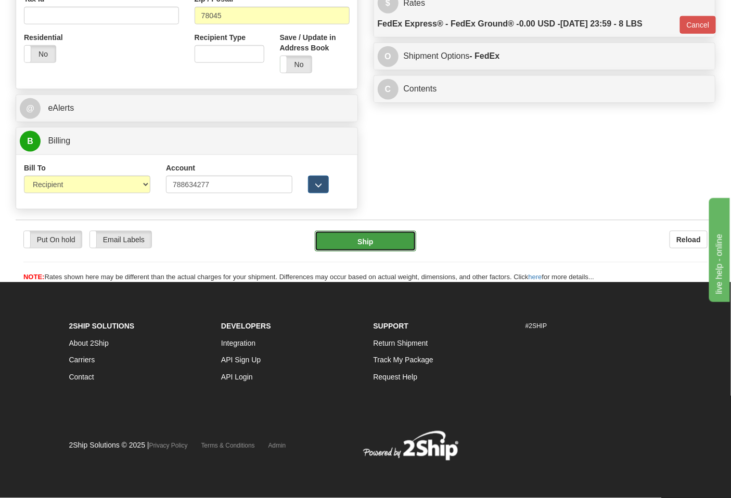
click at [376, 248] on button "Ship" at bounding box center [365, 241] width 101 height 21
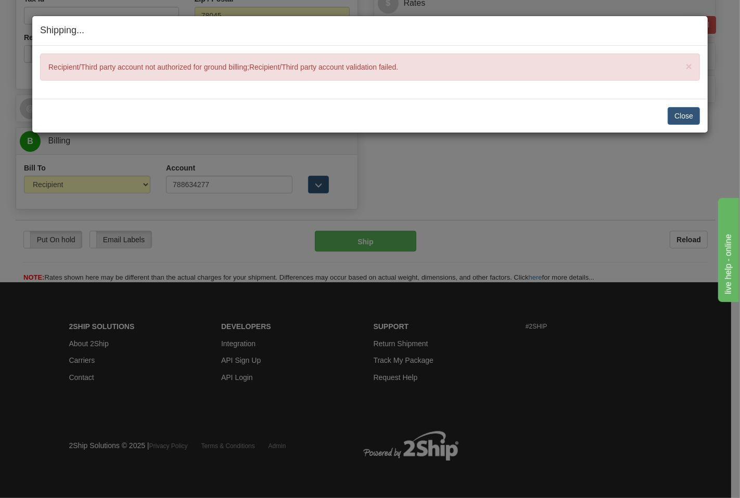
click at [706, 105] on div "Close Cancel Cancel Shipment and Quit Pickup Quit Pickup ONLY" at bounding box center [369, 116] width 675 height 34
click at [684, 118] on button "Close" at bounding box center [684, 116] width 32 height 18
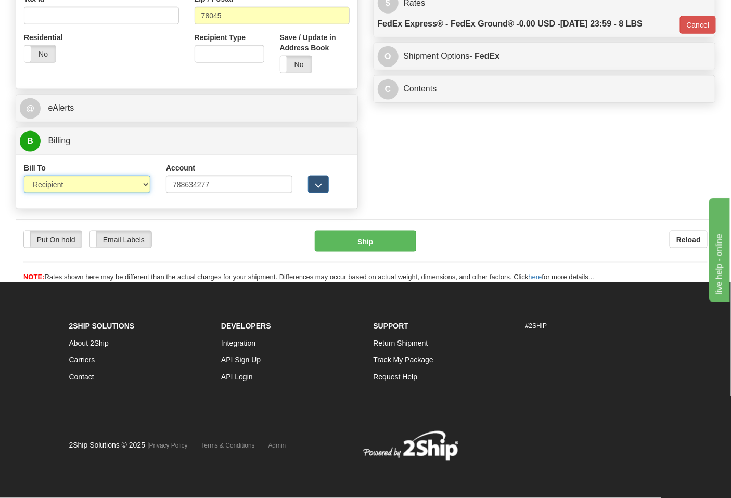
click at [98, 177] on select "Sender Recipient Third Party Collect" at bounding box center [87, 185] width 126 height 18
select select "4"
click at [24, 176] on select "Sender Recipient Third Party Collect" at bounding box center [87, 185] width 126 height 18
type input "92"
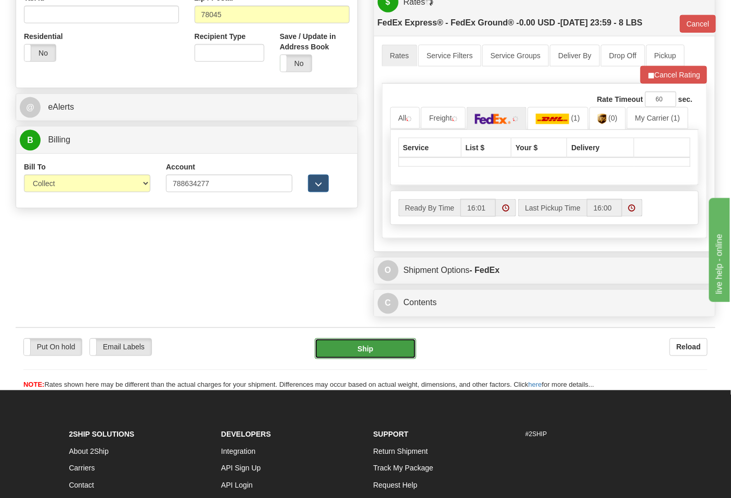
click at [356, 349] on button "Ship" at bounding box center [365, 349] width 101 height 21
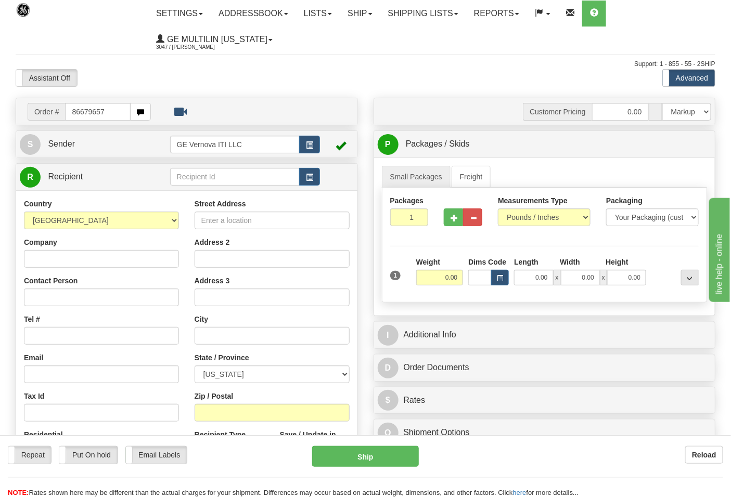
type input "86679657"
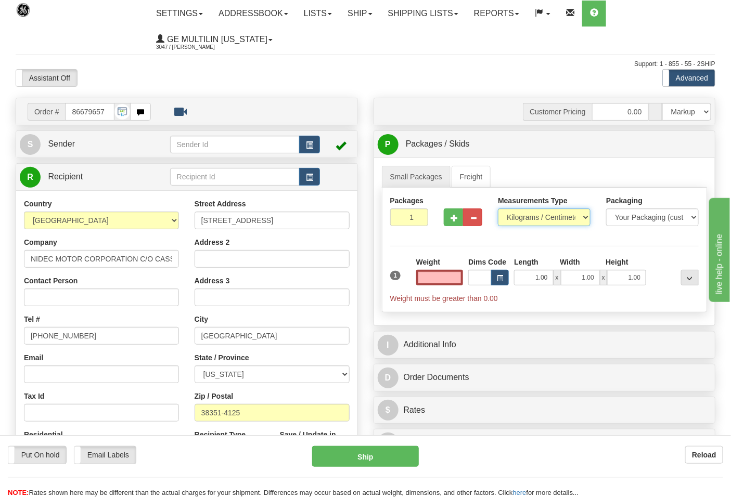
type input "0.00"
click at [532, 218] on select "Pounds / Inches Kilograms / Centimeters" at bounding box center [544, 218] width 93 height 18
select select "0"
click at [498, 209] on select "Pounds / Inches Kilograms / Centimeters" at bounding box center [544, 218] width 93 height 18
click at [457, 222] on button "button" at bounding box center [453, 218] width 19 height 18
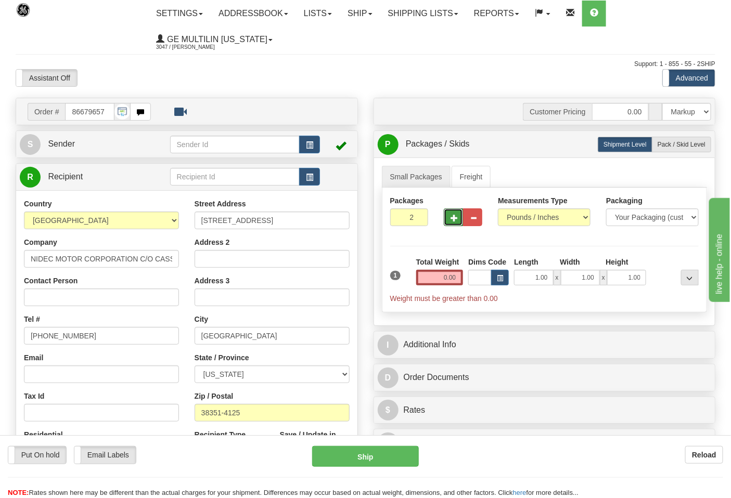
click at [456, 220] on span "button" at bounding box center [454, 218] width 7 height 7
type input "3"
click at [459, 283] on input "0.00" at bounding box center [439, 278] width 47 height 16
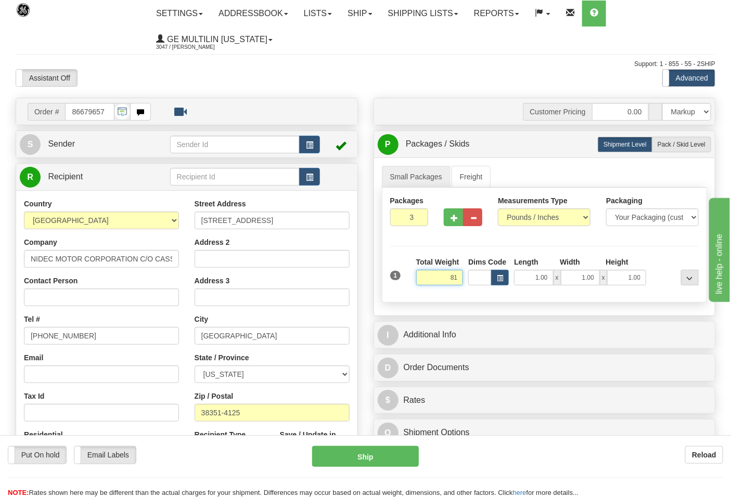
click button "Delete" at bounding box center [0, 0] width 0 height 0
type input "81.00"
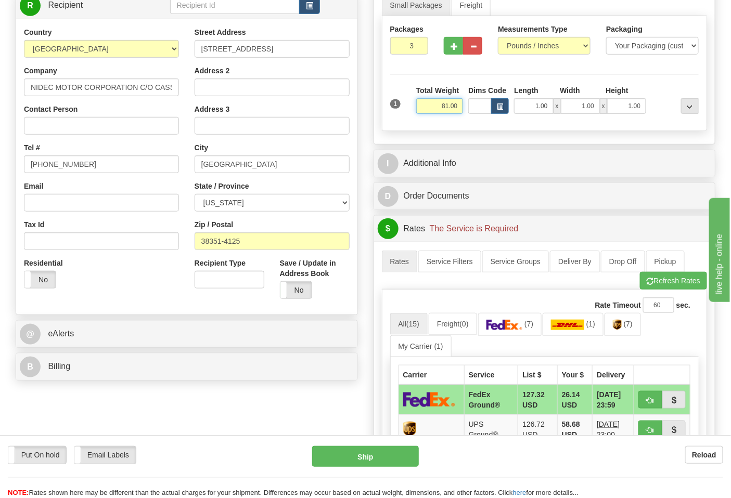
scroll to position [173, 0]
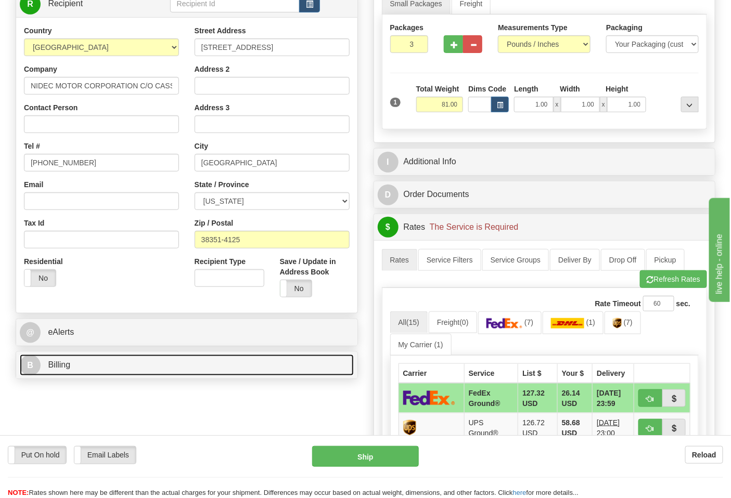
click at [94, 376] on link "B Billing" at bounding box center [187, 365] width 334 height 21
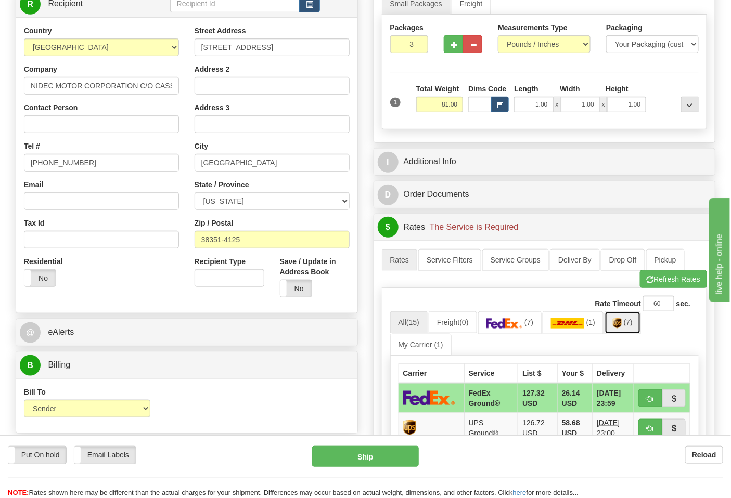
click at [621, 323] on img at bounding box center [617, 323] width 9 height 10
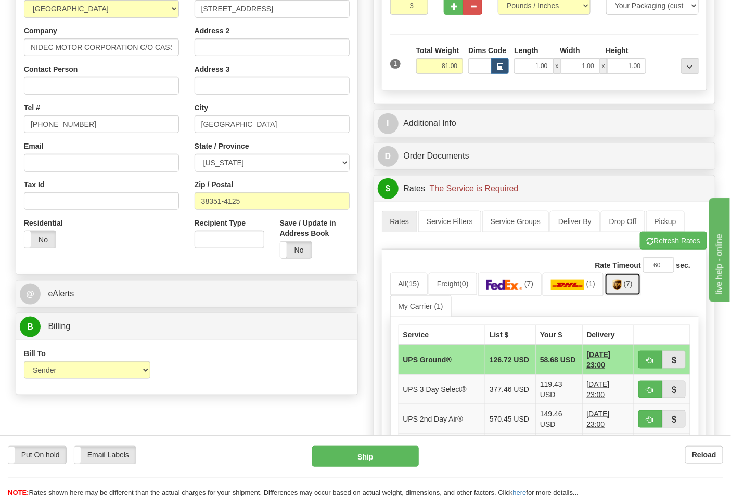
scroll to position [231, 0]
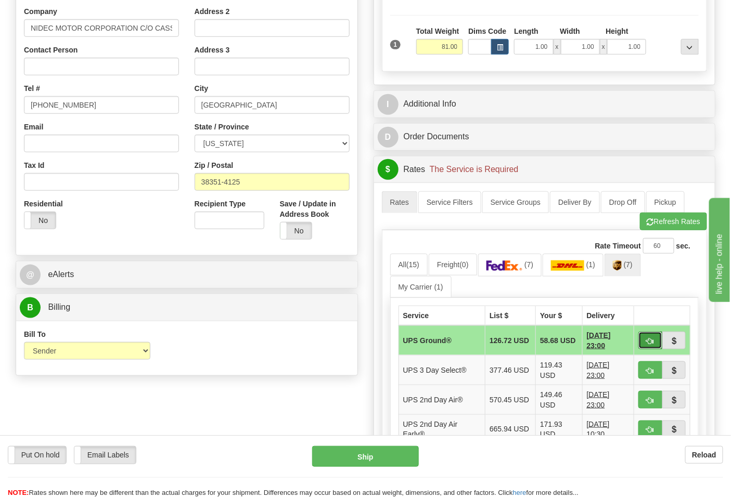
click at [651, 342] on span "button" at bounding box center [650, 341] width 7 height 7
type input "03"
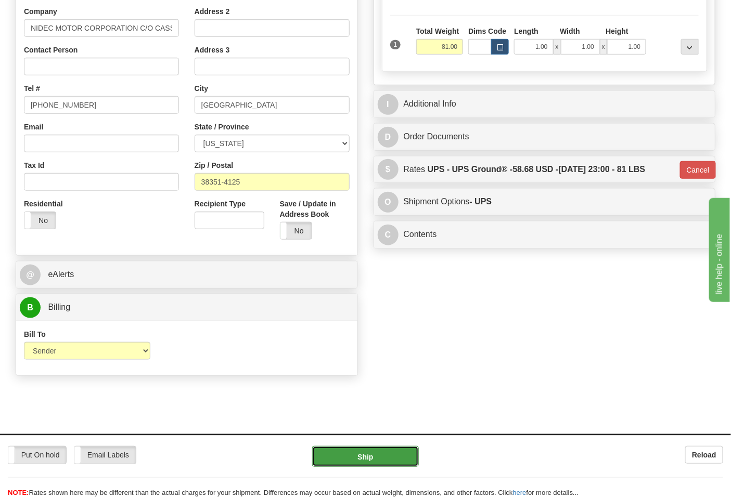
click at [382, 456] on button "Ship" at bounding box center [365, 456] width 106 height 21
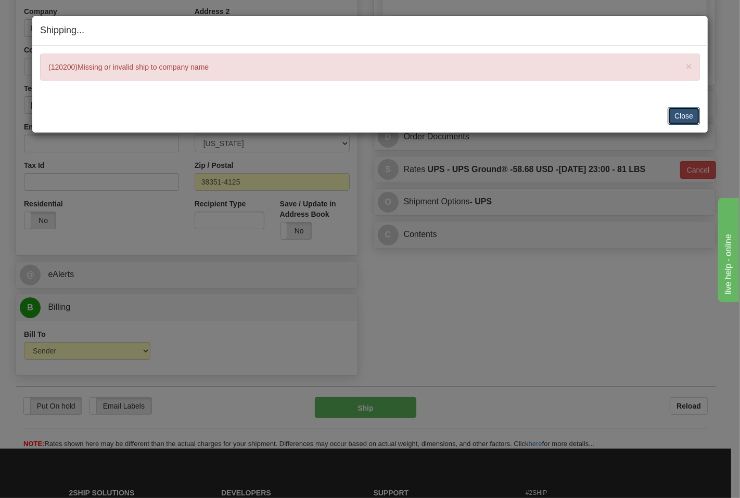
click at [685, 113] on button "Close" at bounding box center [684, 116] width 32 height 18
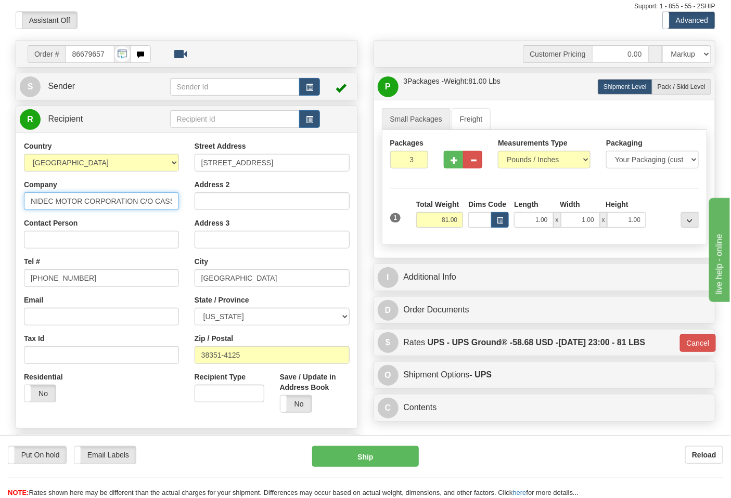
scroll to position [0, 39]
drag, startPoint x: 152, startPoint y: 202, endPoint x: 222, endPoint y: 202, distance: 69.7
click at [222, 202] on div "Country AFGHANISTAN ALAND ISLANDS ALBANIA ALGERIA AMERICAN SAMOA ANDORRA ANGOLA…" at bounding box center [186, 281] width 341 height 280
click at [136, 201] on input "NIDEC MOTOR CORPORATION C/O CASS INFORMA" at bounding box center [101, 202] width 155 height 18
drag, startPoint x: 137, startPoint y: 202, endPoint x: 187, endPoint y: 202, distance: 50.5
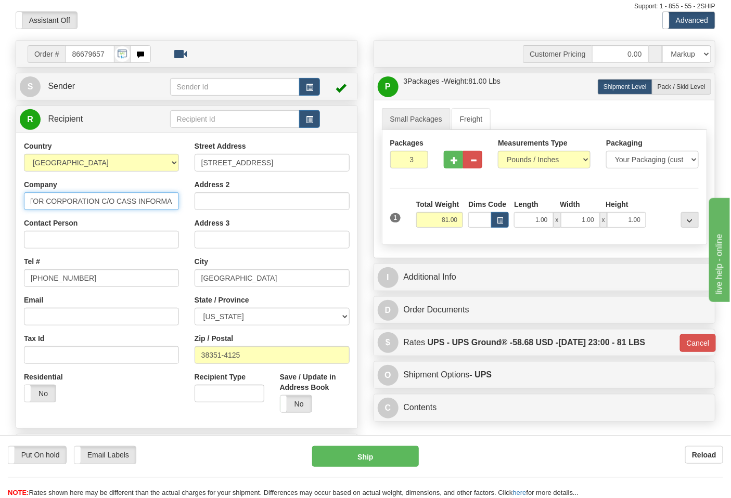
click at [187, 202] on div "Country AFGHANISTAN ALAND ISLANDS ALBANIA ALGERIA AMERICAN SAMOA ANDORRA ANGOLA…" at bounding box center [186, 281] width 341 height 280
drag, startPoint x: 162, startPoint y: 205, endPoint x: 18, endPoint y: 201, distance: 144.2
click at [18, 201] on div "Country AFGHANISTAN ALAND ISLANDS ALBANIA ALGERIA AMERICAN SAMOA ANDORRA ANGOLA…" at bounding box center [101, 276] width 171 height 270
type input "NIDEC MOTOR CORPORATION C/O CASS"
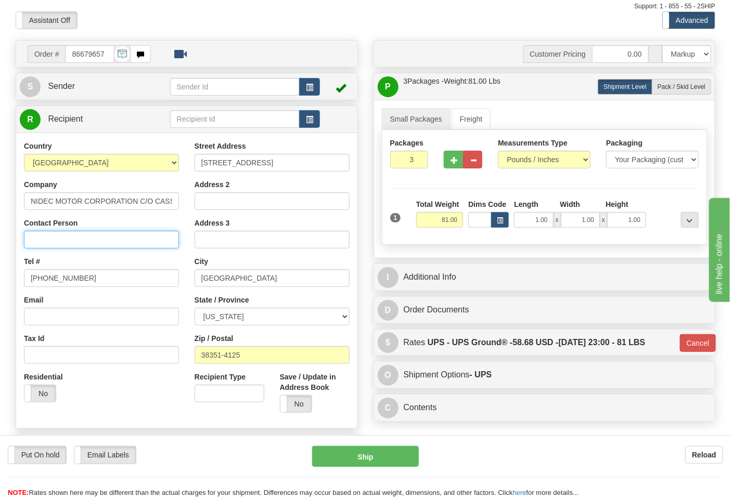
click at [58, 237] on input "Contact Person" at bounding box center [101, 240] width 155 height 18
paste input "NIDEC MOTOR CORPORATION C/O CASS"
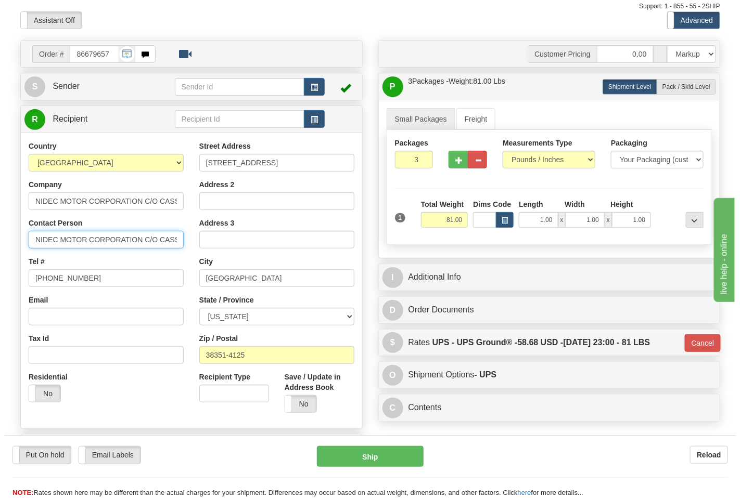
scroll to position [0, 3]
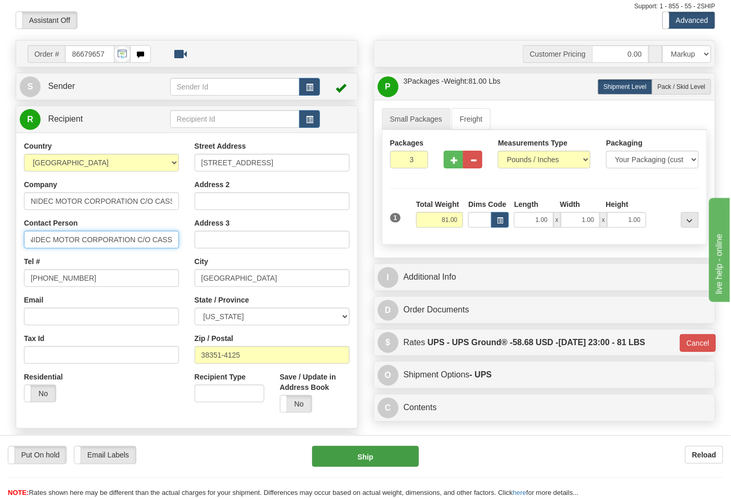
type input "NIDEC MOTOR CORPORATION C/O CASS"
click at [378, 456] on button "Ship" at bounding box center [365, 456] width 106 height 21
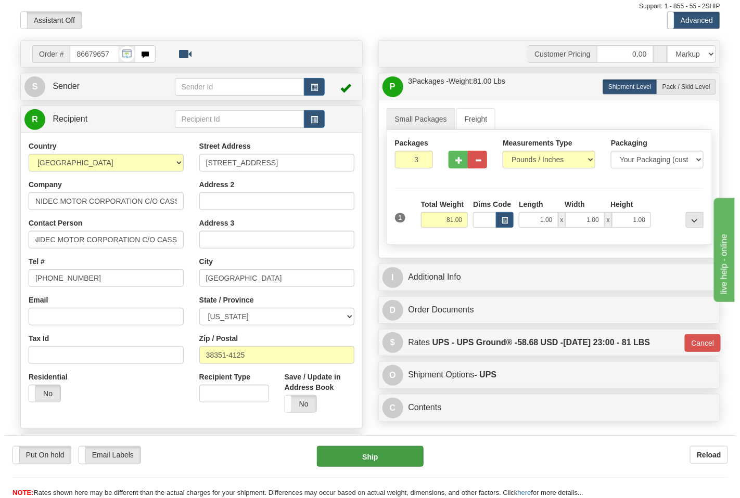
scroll to position [0, 0]
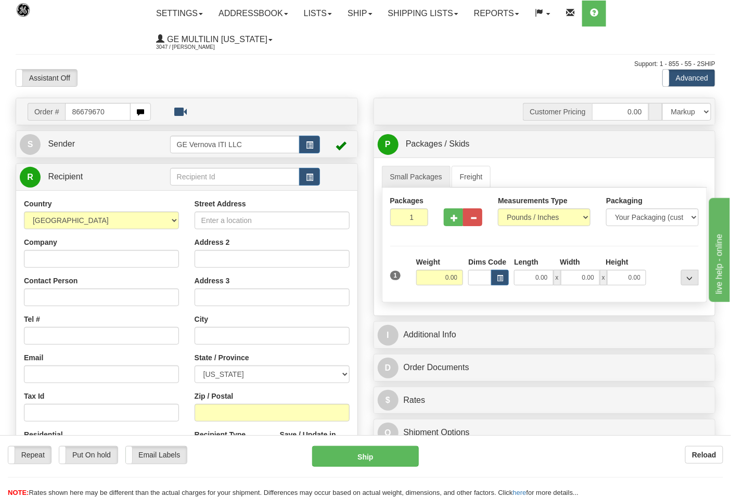
type input "86679670"
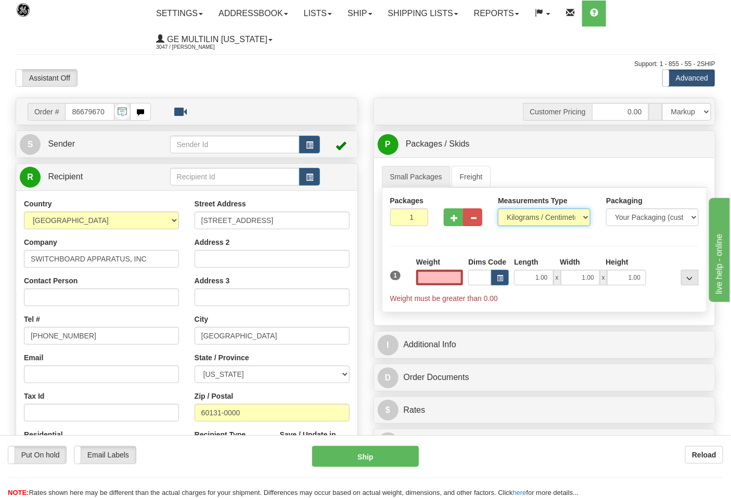
type input "0.00"
click at [522, 220] on select "Pounds / Inches Kilograms / Centimeters" at bounding box center [544, 218] width 93 height 18
select select "0"
click at [498, 209] on select "Pounds / Inches Kilograms / Centimeters" at bounding box center [544, 218] width 93 height 18
click at [459, 273] on input "0.00" at bounding box center [439, 278] width 47 height 16
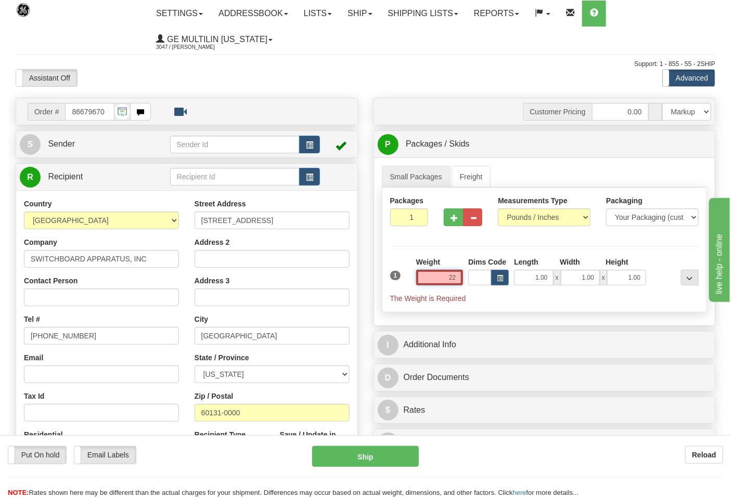
click button "Delete" at bounding box center [0, 0] width 0 height 0
type input "22.00"
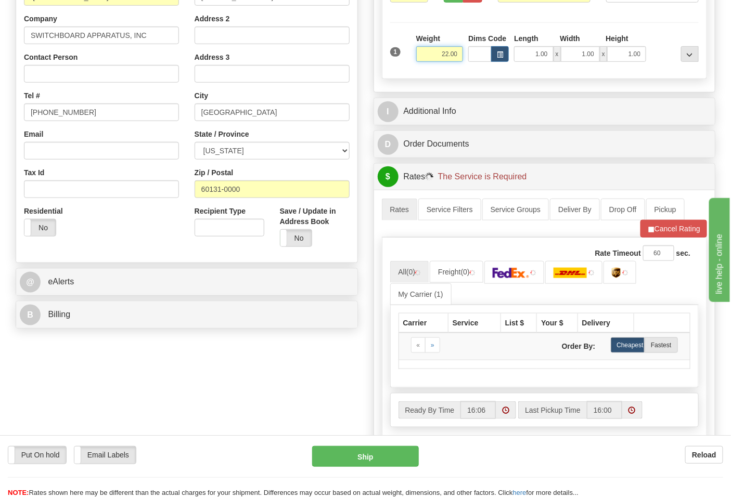
scroll to position [231, 0]
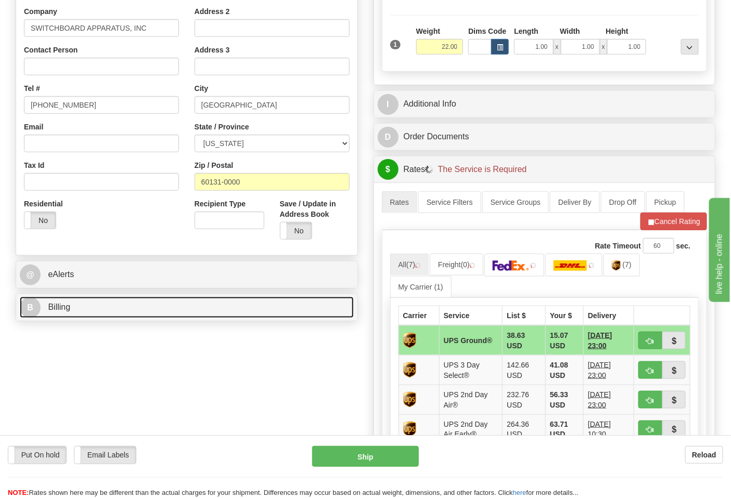
click at [149, 299] on link "B Billing" at bounding box center [187, 307] width 334 height 21
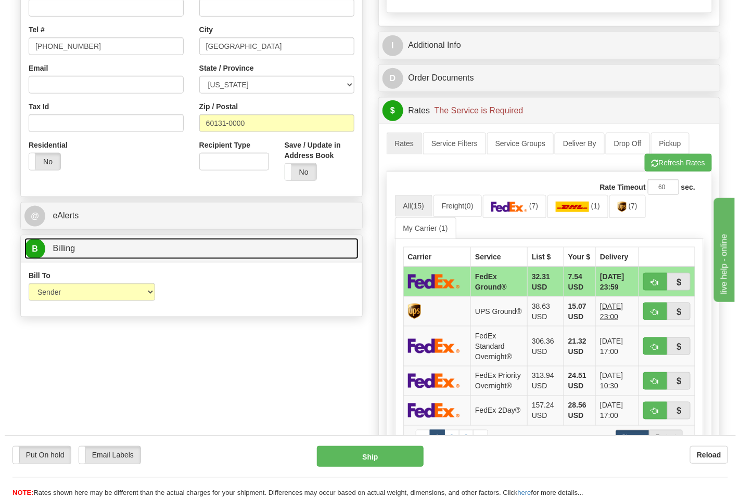
scroll to position [347, 0]
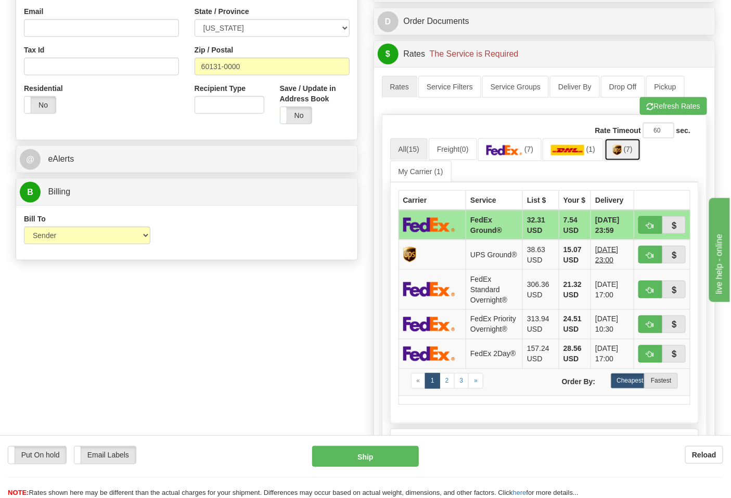
click at [633, 151] on span "(7)" at bounding box center [628, 149] width 9 height 8
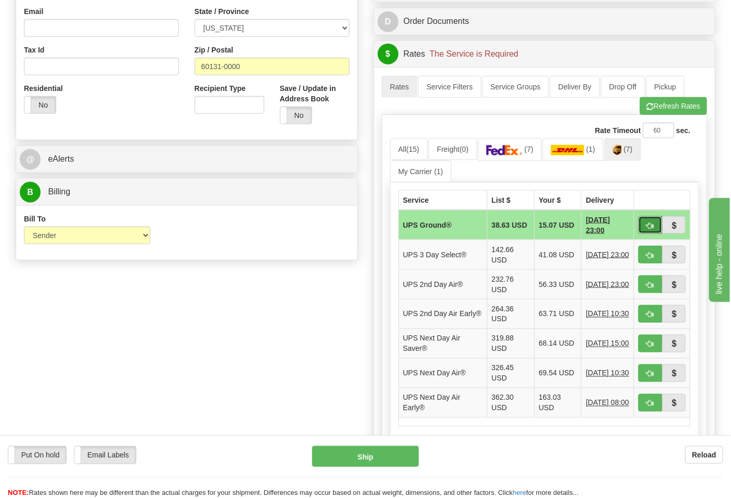
click at [643, 227] on button "button" at bounding box center [650, 225] width 24 height 18
type input "03"
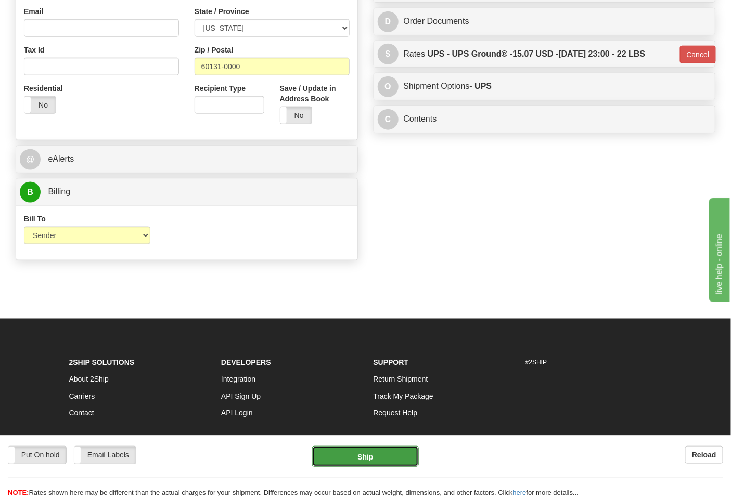
click at [363, 454] on button "Ship" at bounding box center [365, 456] width 106 height 21
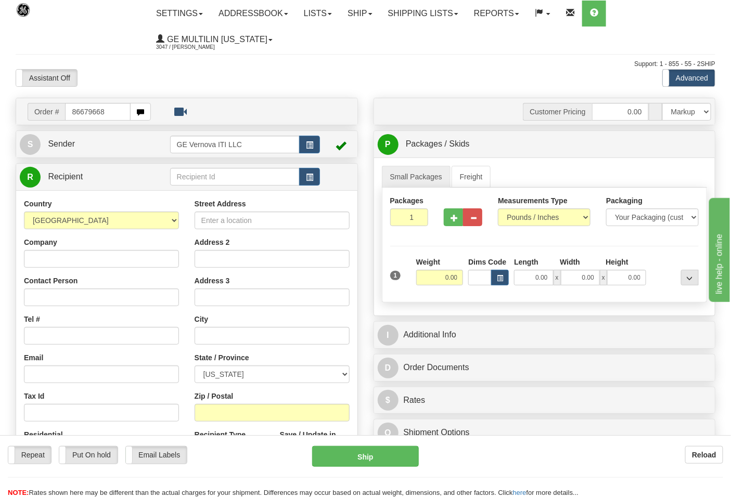
type input "86679668"
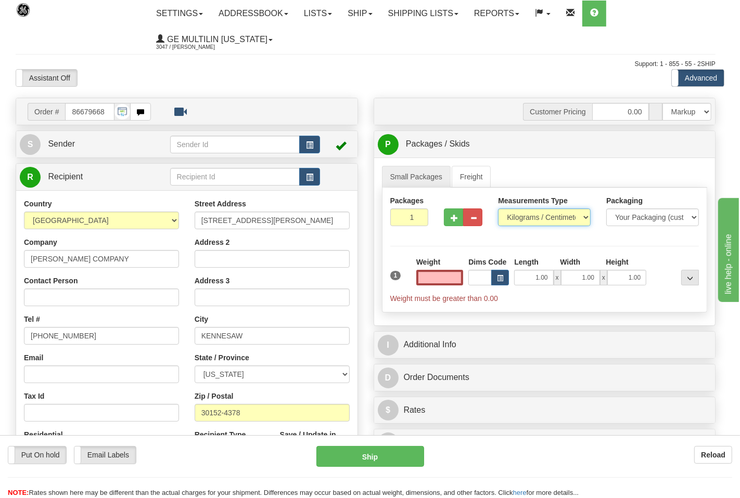
type input "0.00"
click at [525, 218] on select "Pounds / Inches Kilograms / Centimeters" at bounding box center [544, 218] width 93 height 18
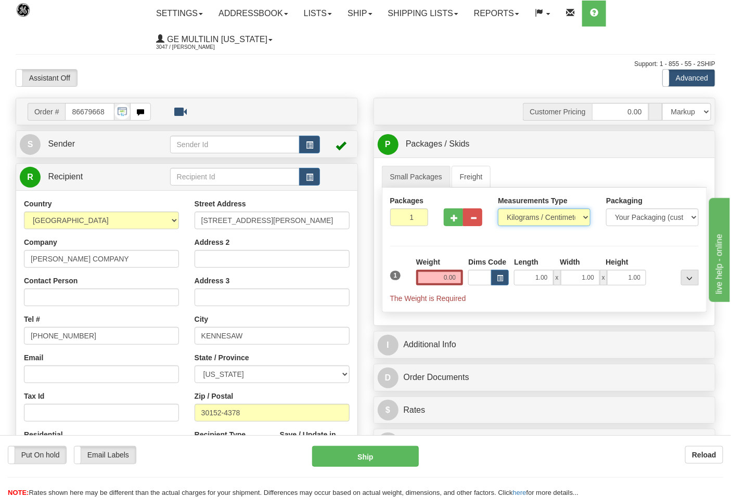
select select "0"
click at [498, 209] on select "Pounds / Inches Kilograms / Centimeters" at bounding box center [544, 218] width 93 height 18
click at [461, 278] on input "0.00" at bounding box center [439, 278] width 47 height 16
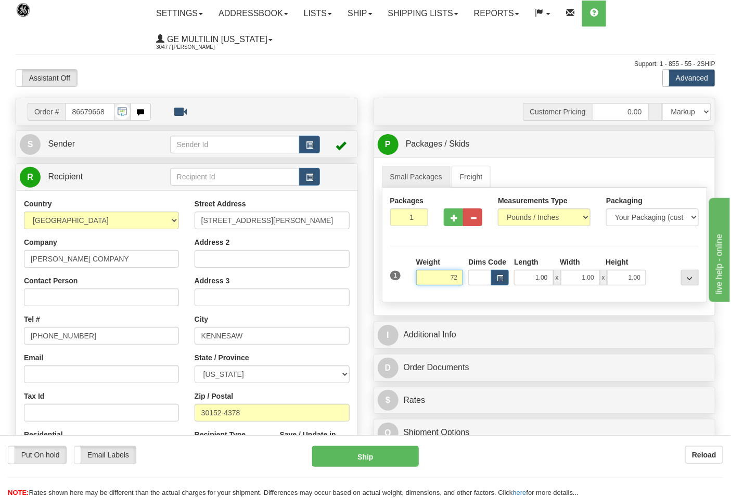
click button "Delete" at bounding box center [0, 0] width 0 height 0
type input "72.00"
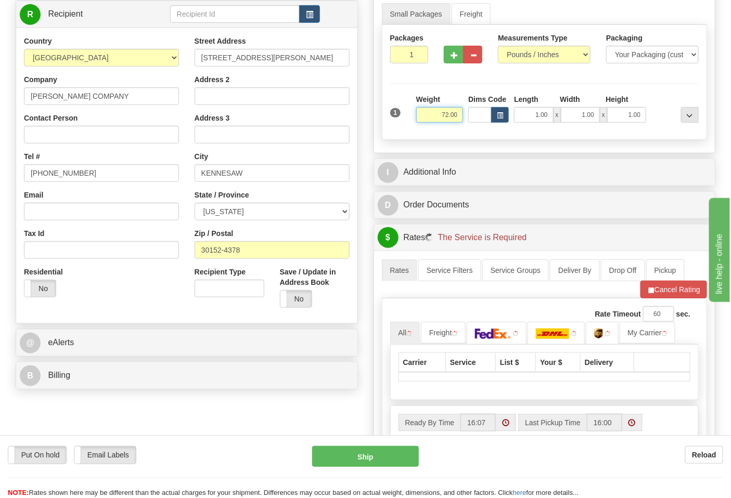
scroll to position [173, 0]
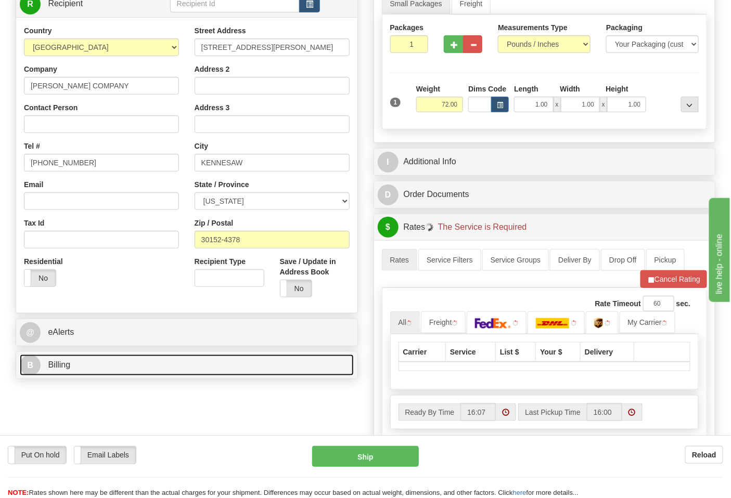
click at [146, 372] on link "B Billing" at bounding box center [187, 365] width 334 height 21
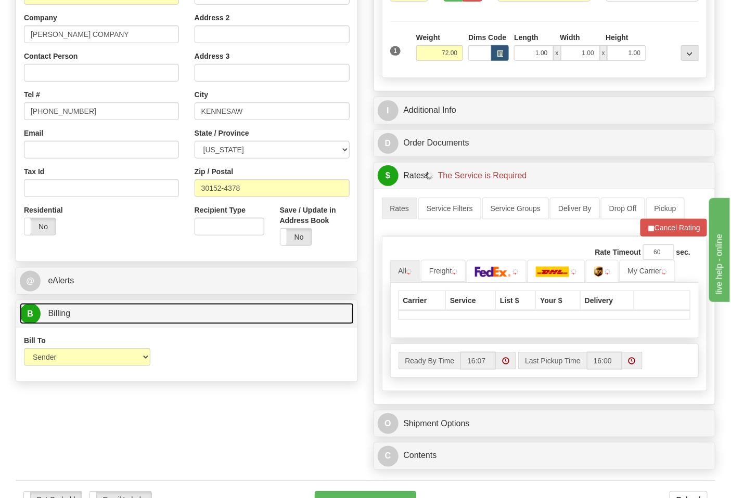
scroll to position [289, 0]
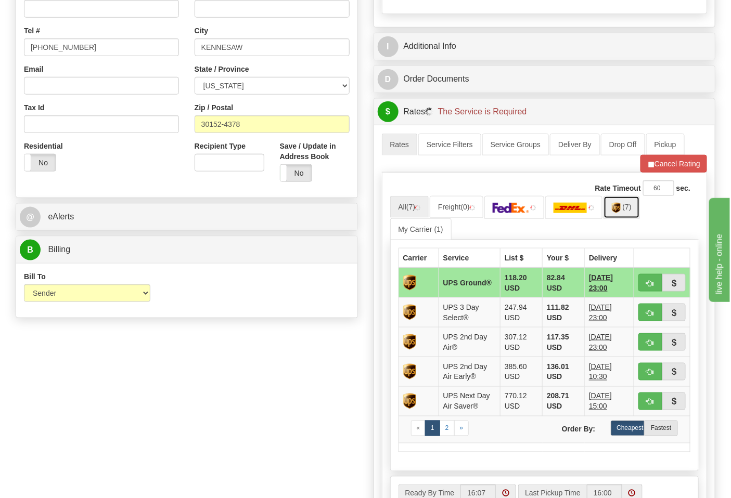
click at [620, 210] on link "(7)" at bounding box center [622, 207] width 36 height 22
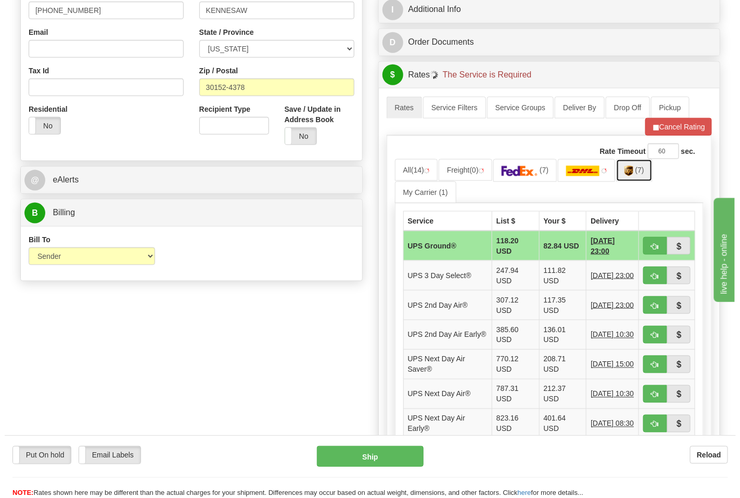
scroll to position [347, 0]
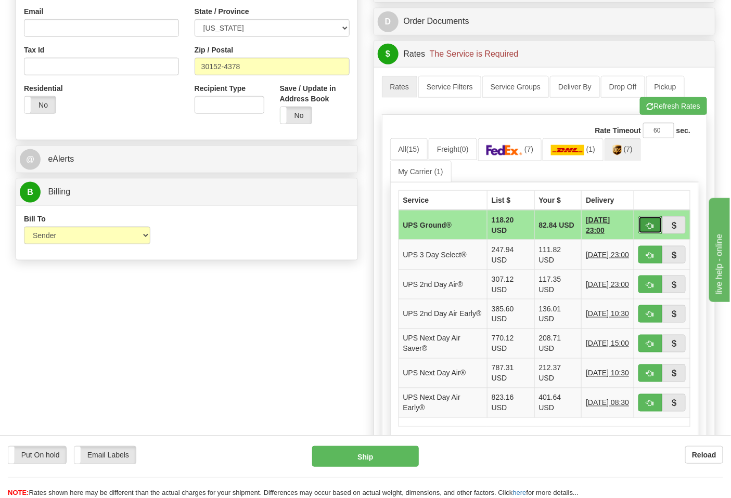
click at [648, 221] on button "button" at bounding box center [650, 225] width 24 height 18
type input "03"
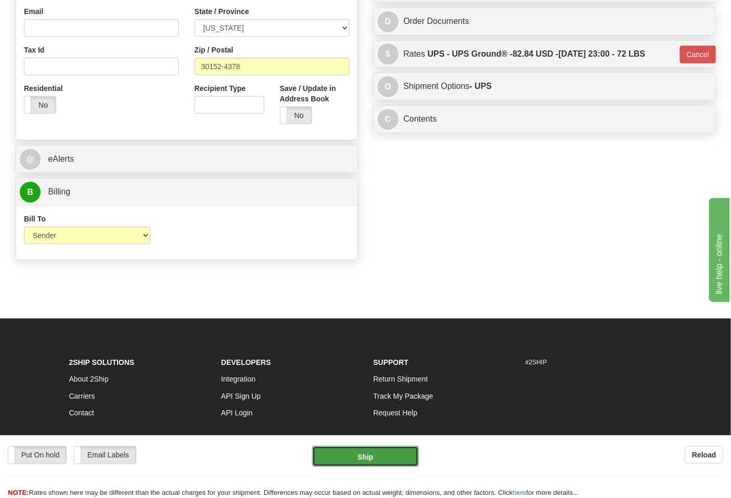
click at [382, 454] on button "Ship" at bounding box center [365, 456] width 106 height 21
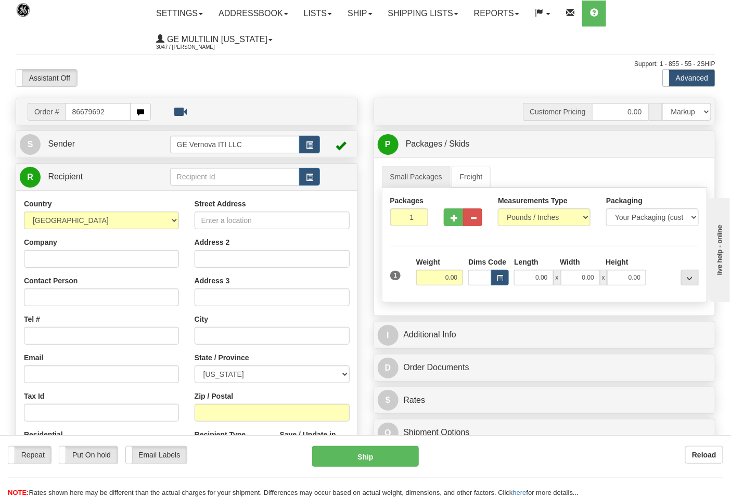
type input "86679692"
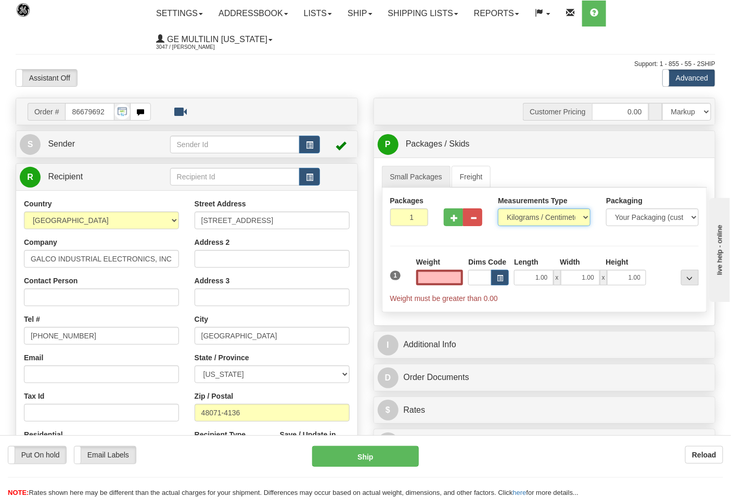
type input "0.00"
click at [533, 222] on select "Pounds / Inches Kilograms / Centimeters" at bounding box center [544, 218] width 93 height 18
select select "0"
click at [498, 209] on select "Pounds / Inches Kilograms / Centimeters" at bounding box center [544, 218] width 93 height 18
drag, startPoint x: 451, startPoint y: 283, endPoint x: 457, endPoint y: 281, distance: 5.9
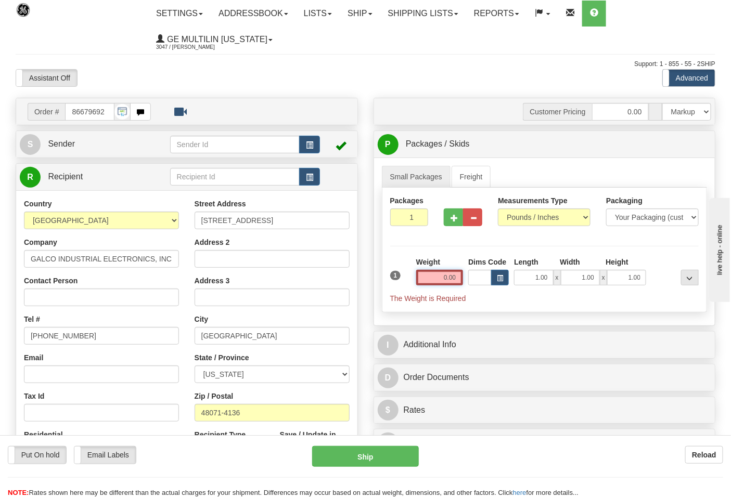
click at [454, 282] on input "0.00" at bounding box center [439, 278] width 47 height 16
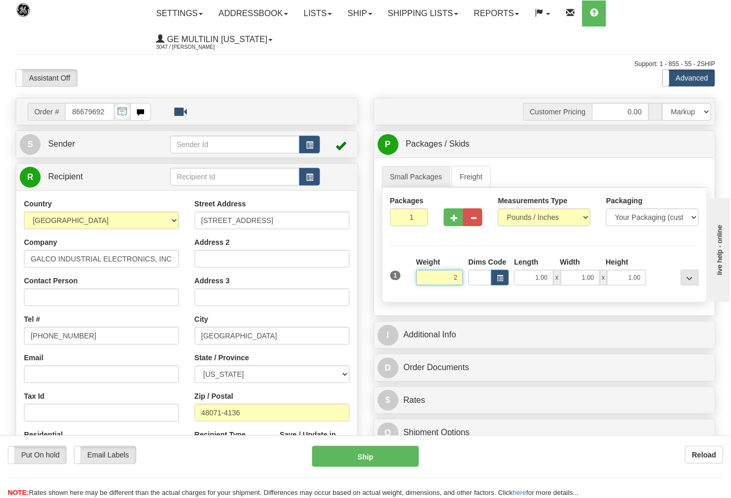
click button "Delete" at bounding box center [0, 0] width 0 height 0
type input "2.00"
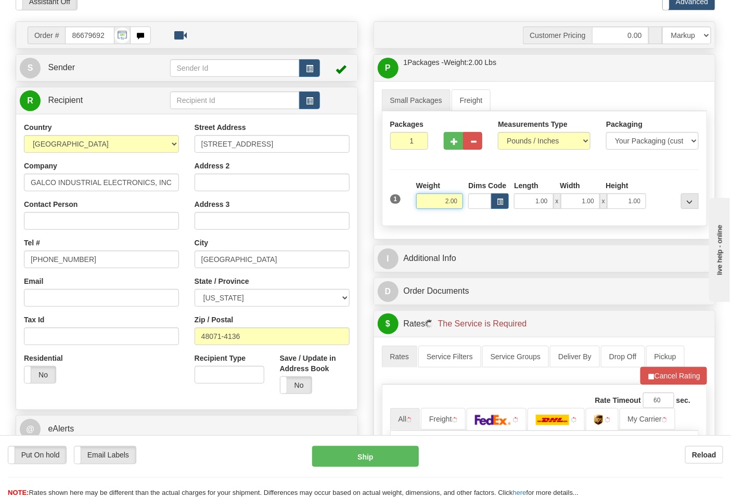
scroll to position [231, 0]
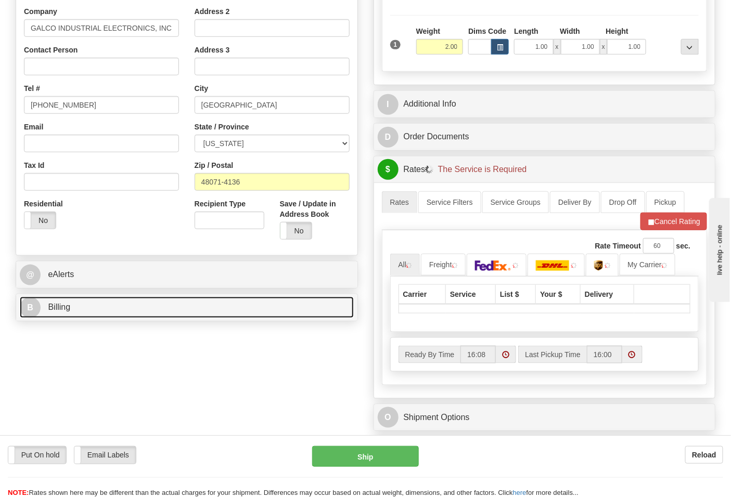
click at [113, 314] on link "B Billing" at bounding box center [187, 307] width 334 height 21
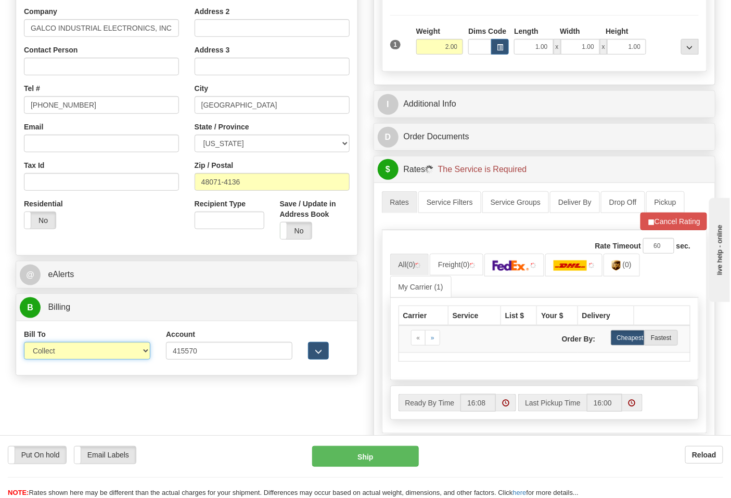
drag, startPoint x: 73, startPoint y: 350, endPoint x: 73, endPoint y: 360, distance: 9.9
click at [73, 350] on select "Sender Recipient Third Party Collect" at bounding box center [87, 351] width 126 height 18
select select "2"
click at [24, 343] on select "Sender Recipient Third Party Collect" at bounding box center [87, 351] width 126 height 18
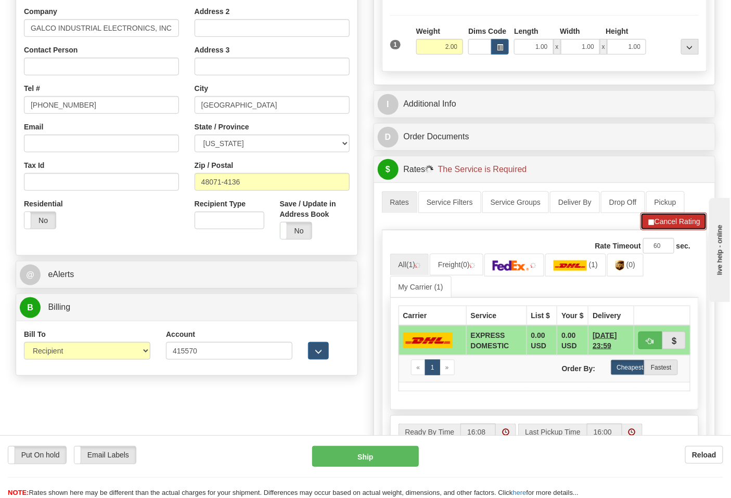
click at [663, 228] on button "Cancel Rating" at bounding box center [674, 222] width 67 height 18
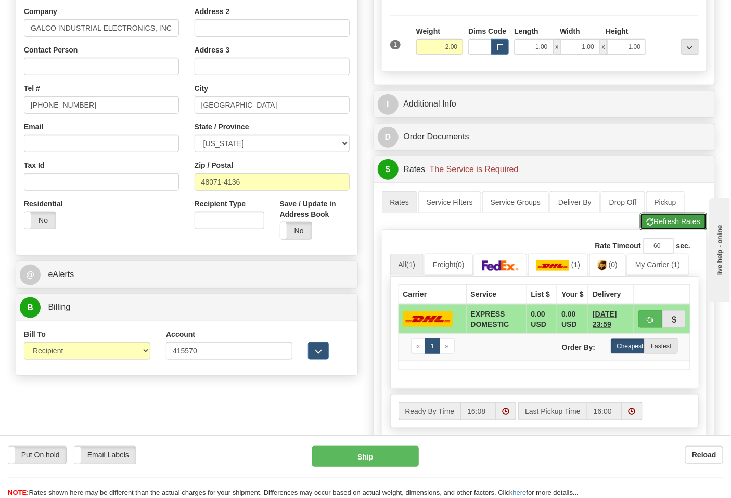
click at [663, 228] on button "Refresh Rates" at bounding box center [673, 222] width 67 height 18
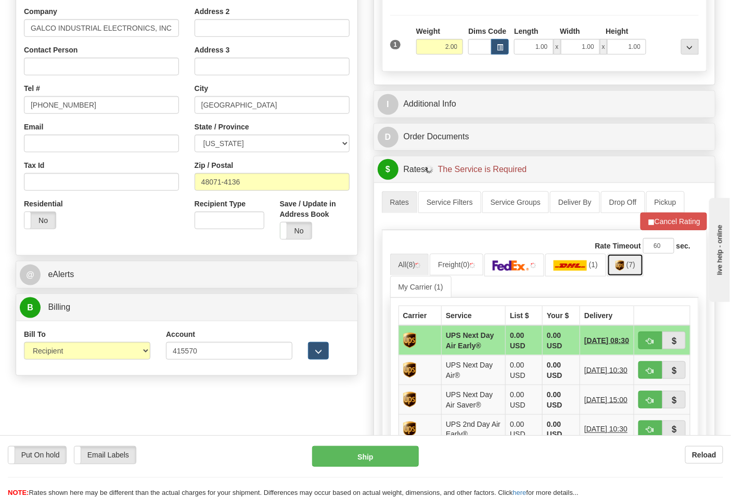
click at [631, 270] on link "(7)" at bounding box center [625, 265] width 36 height 22
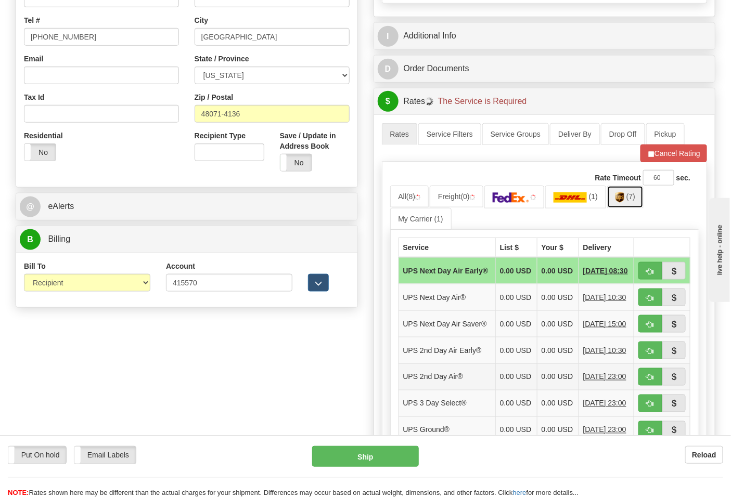
scroll to position [404, 0]
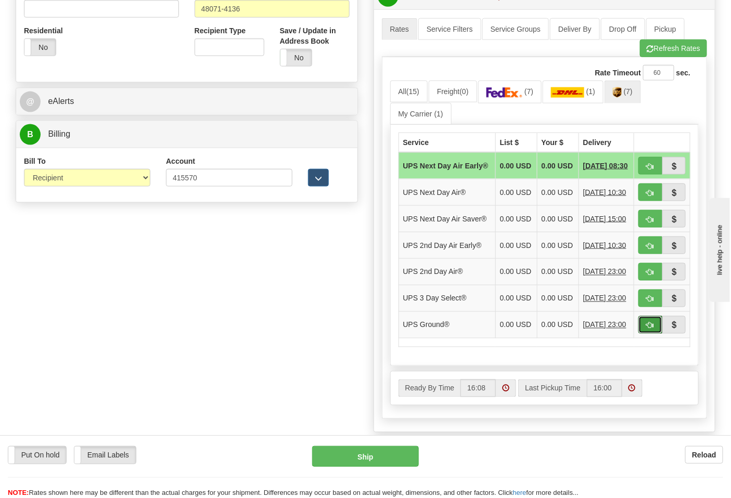
click at [649, 334] on button "button" at bounding box center [650, 325] width 24 height 18
type input "03"
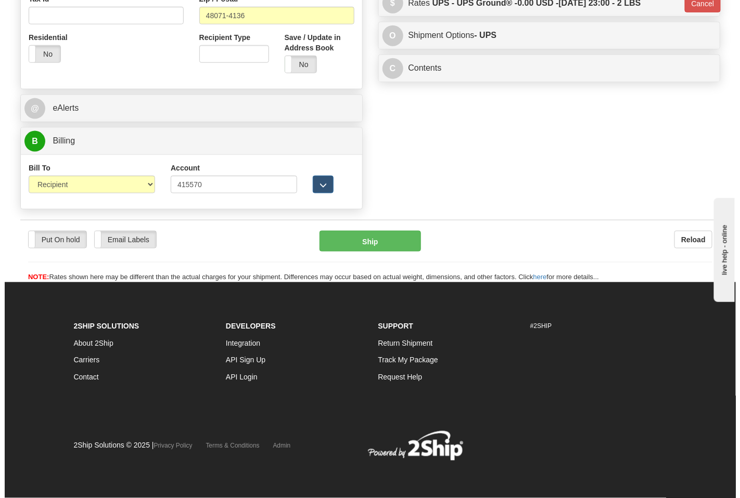
scroll to position [383, 0]
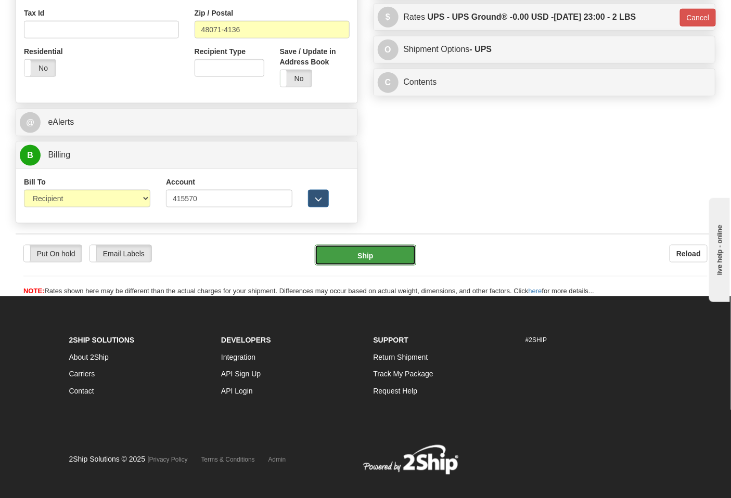
click at [373, 263] on button "Ship" at bounding box center [365, 255] width 101 height 21
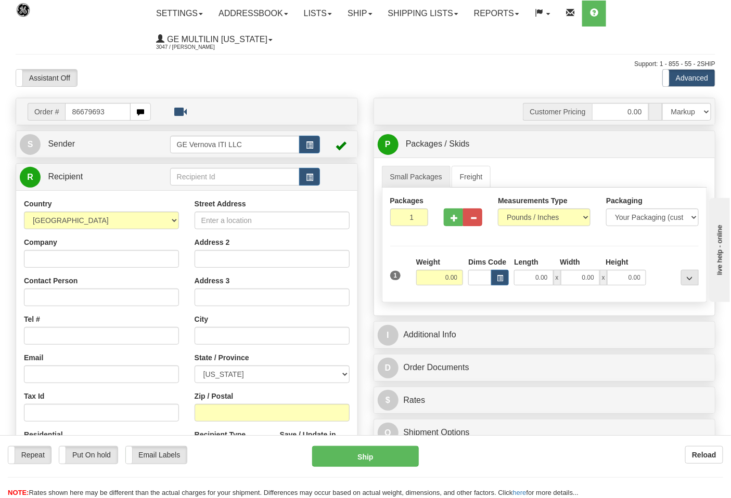
type input "86679693"
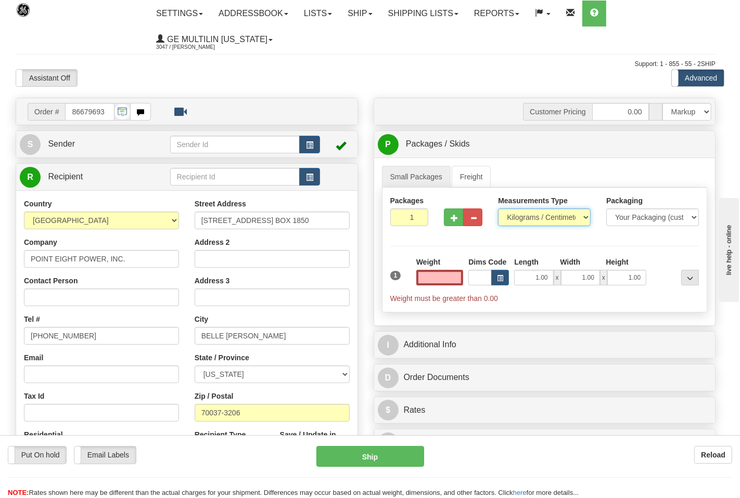
type input "0.00"
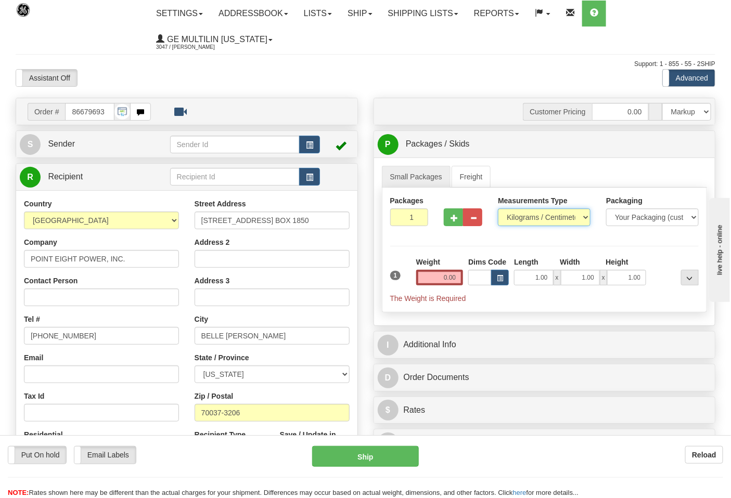
click at [536, 217] on select "Pounds / Inches Kilograms / Centimeters" at bounding box center [544, 218] width 93 height 18
select select "0"
click at [498, 209] on select "Pounds / Inches Kilograms / Centimeters" at bounding box center [544, 218] width 93 height 18
click at [455, 282] on input "0.00" at bounding box center [439, 278] width 47 height 16
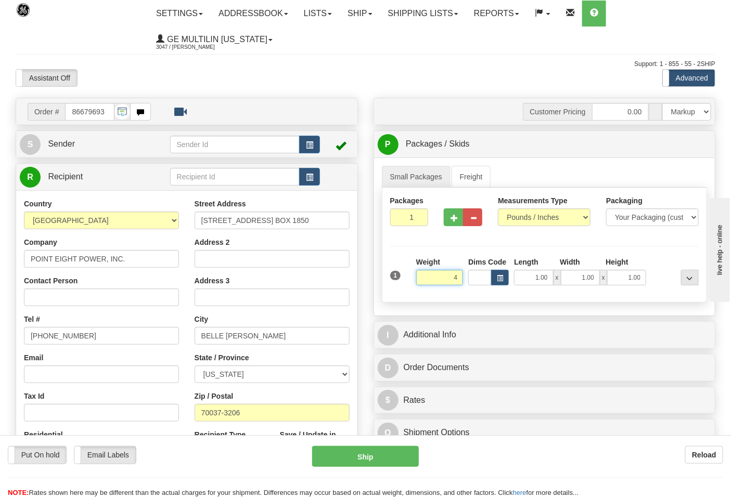
click button "Delete" at bounding box center [0, 0] width 0 height 0
type input "4.00"
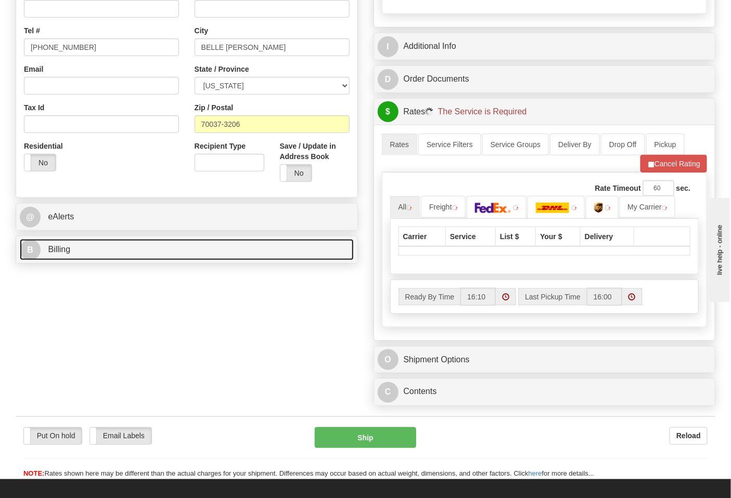
click at [108, 254] on link "B Billing" at bounding box center [187, 249] width 334 height 21
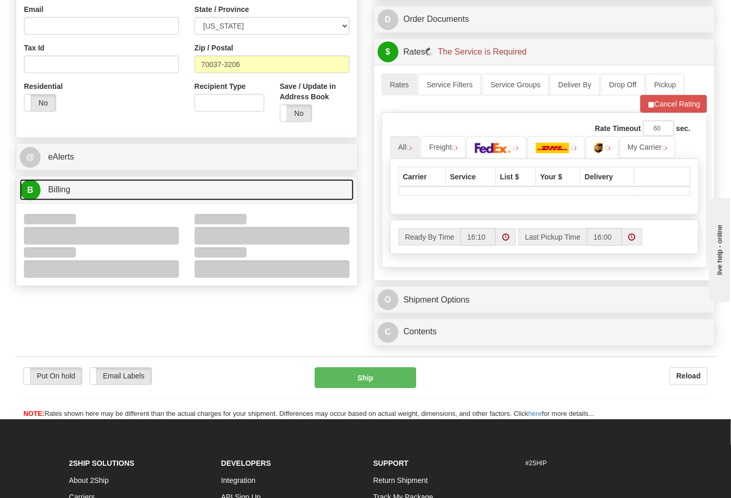
scroll to position [404, 0]
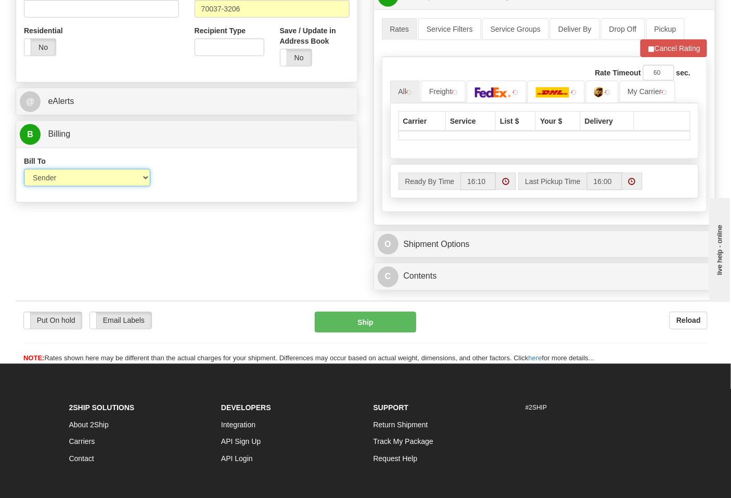
click at [59, 180] on select "Sender Recipient Third Party Collect" at bounding box center [87, 178] width 126 height 18
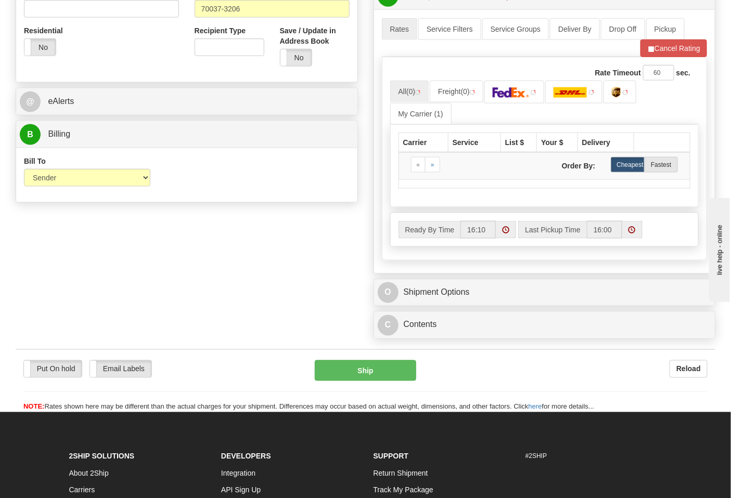
click at [239, 188] on div "Bill To Sender Recipient Third Party Collect Account 3rd Party Account List Ple…" at bounding box center [186, 175] width 341 height 39
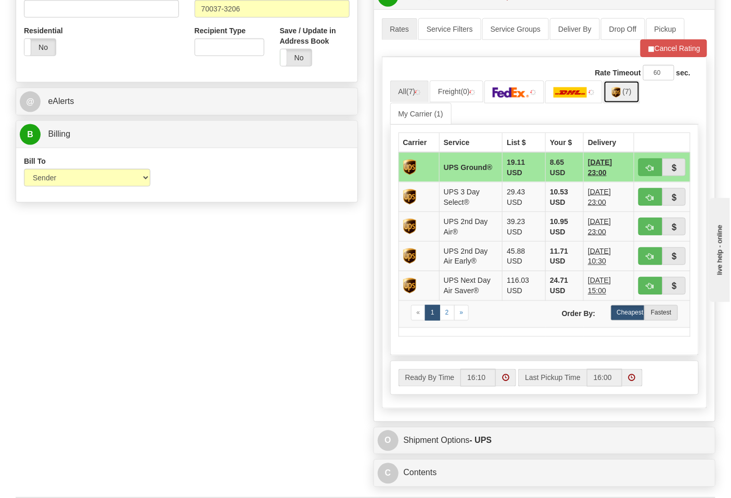
click at [621, 95] on img at bounding box center [616, 92] width 9 height 10
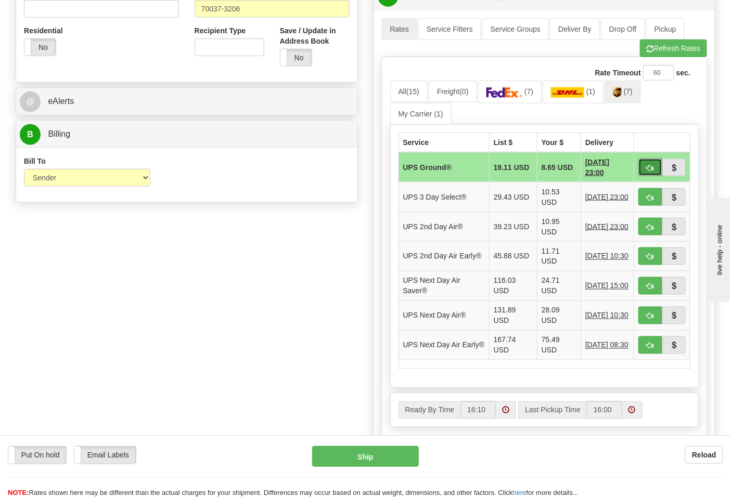
click at [646, 167] on button "button" at bounding box center [650, 168] width 24 height 18
type input "03"
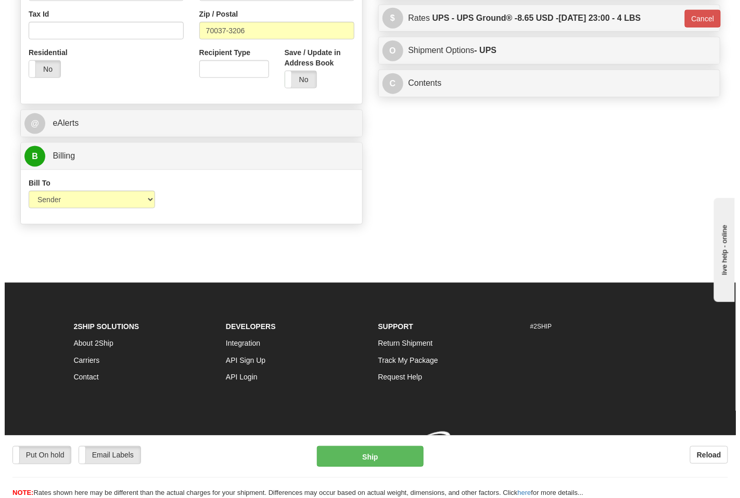
scroll to position [383, 0]
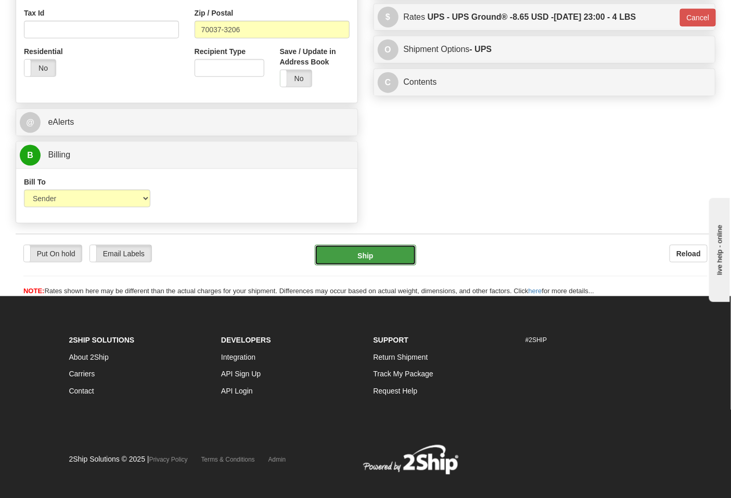
click at [372, 261] on button "Ship" at bounding box center [365, 255] width 101 height 21
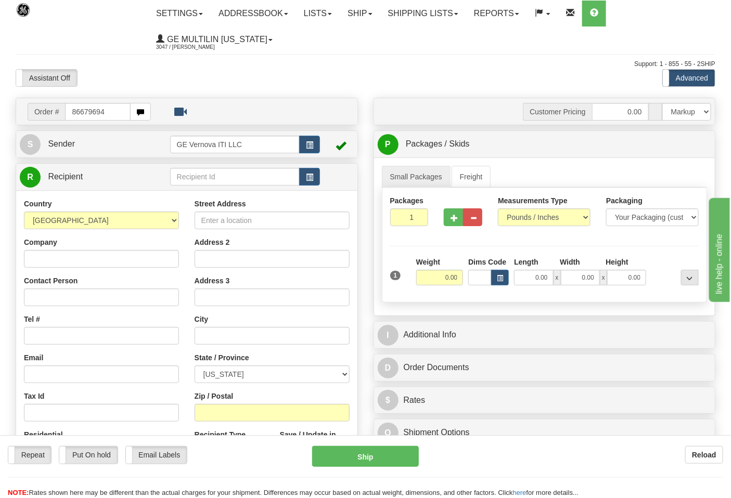
type input "86679694"
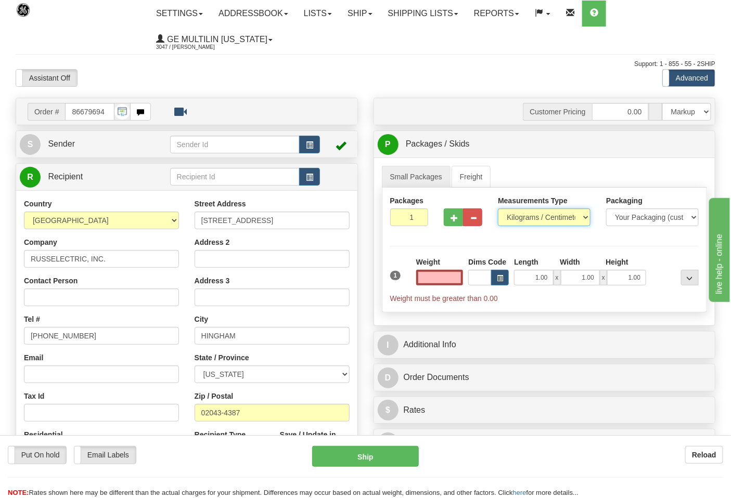
type input "0.00"
drag, startPoint x: 532, startPoint y: 215, endPoint x: 532, endPoint y: 225, distance: 9.9
click at [533, 216] on select "Pounds / Inches Kilograms / Centimeters" at bounding box center [544, 218] width 93 height 18
select select "0"
click at [498, 209] on select "Pounds / Inches Kilograms / Centimeters" at bounding box center [544, 218] width 93 height 18
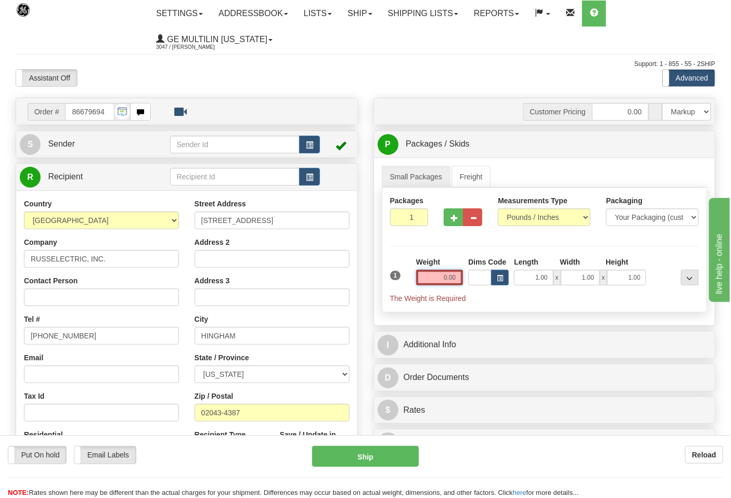
click at [456, 276] on input "0.00" at bounding box center [439, 278] width 47 height 16
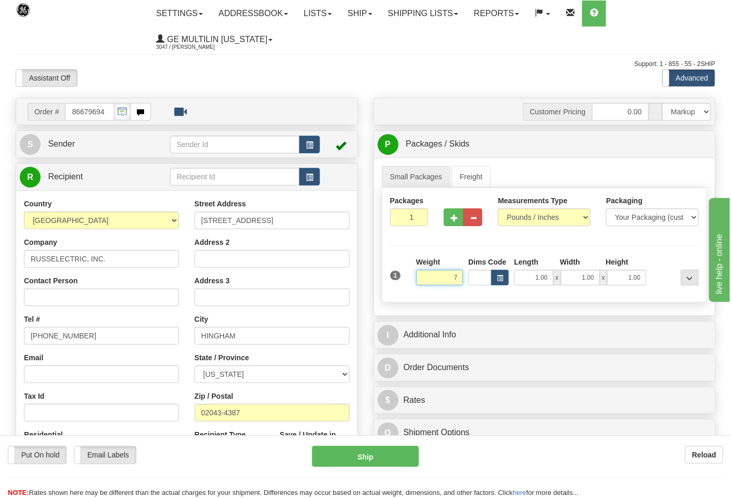
click button "Delete" at bounding box center [0, 0] width 0 height 0
type input "7.00"
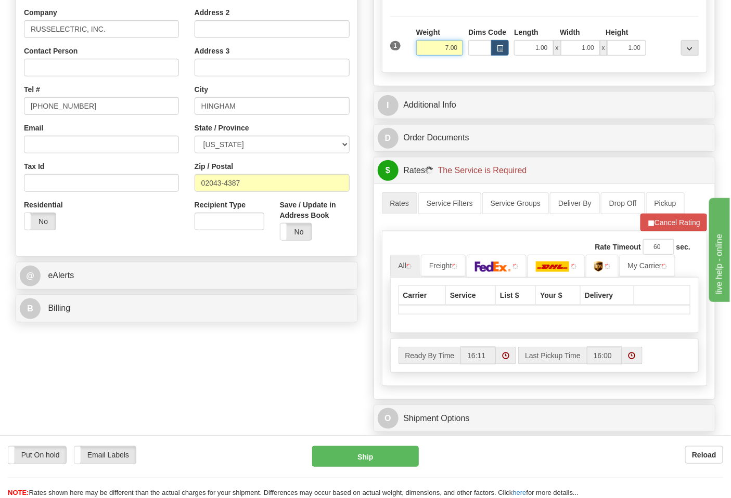
scroll to position [231, 0]
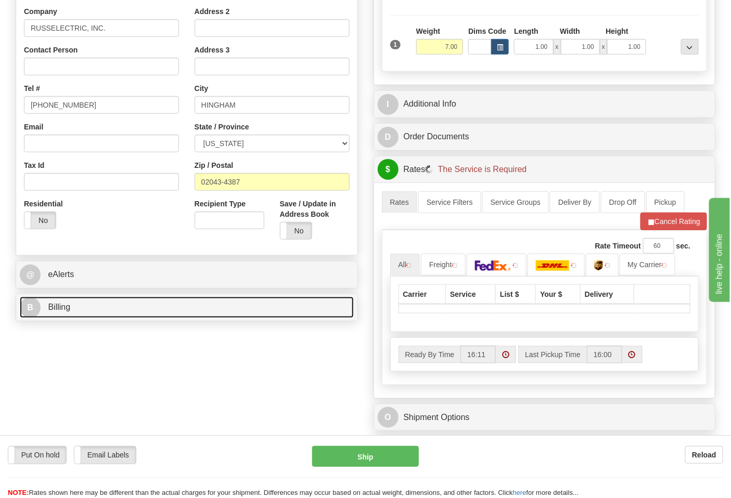
click at [116, 306] on link "B Billing" at bounding box center [187, 307] width 334 height 21
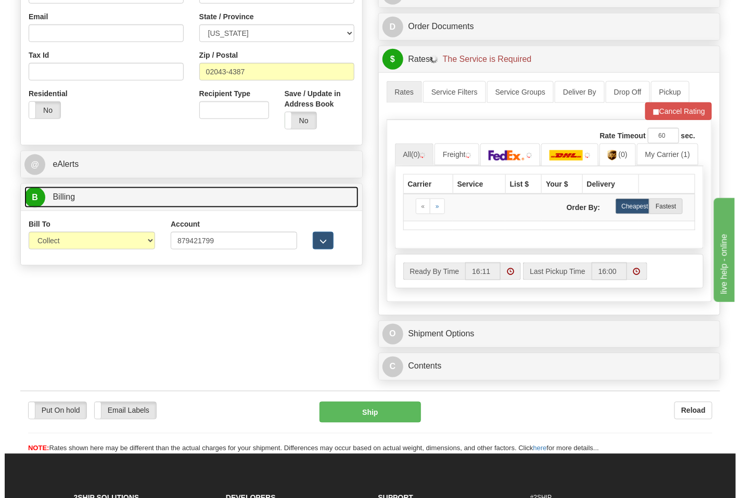
scroll to position [347, 0]
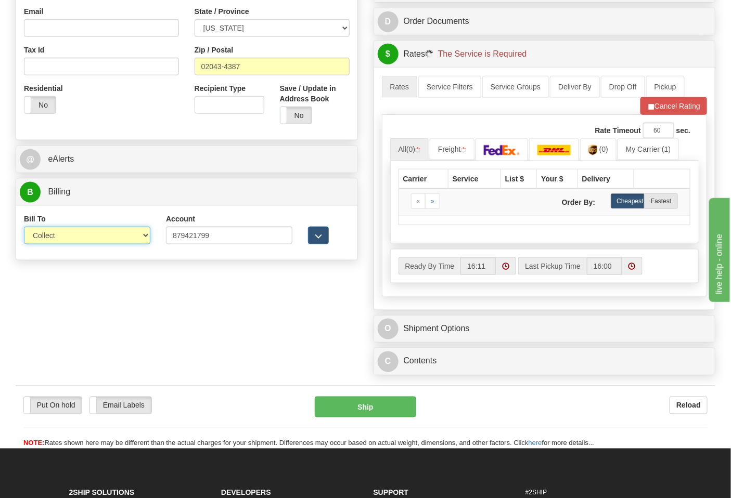
drag, startPoint x: 50, startPoint y: 229, endPoint x: 59, endPoint y: 240, distance: 13.7
click at [50, 229] on select "Sender Recipient Third Party Collect" at bounding box center [87, 236] width 126 height 18
select select "2"
click at [24, 228] on select "Sender Recipient Third Party Collect" at bounding box center [87, 236] width 126 height 18
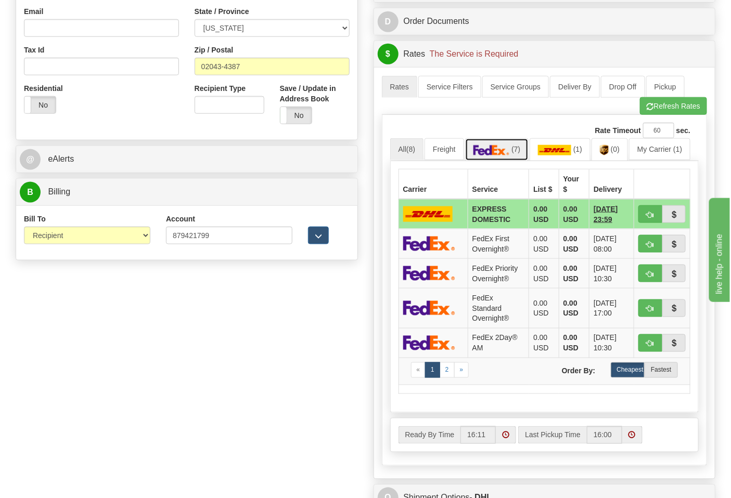
click at [501, 155] on img at bounding box center [492, 150] width 36 height 10
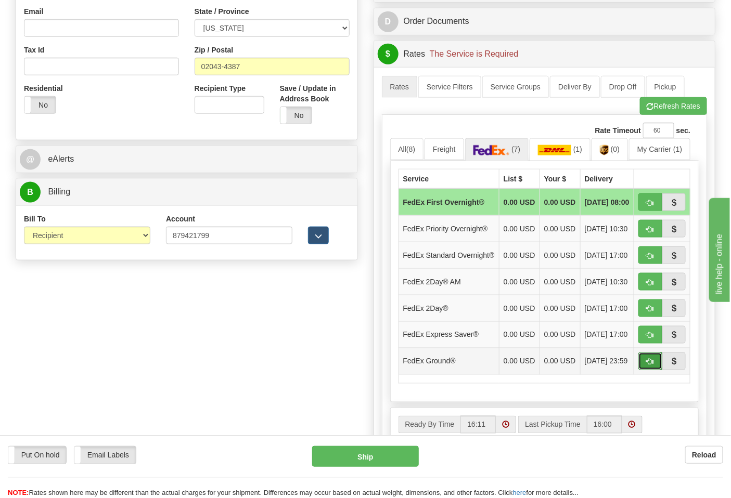
click at [642, 370] on button "button" at bounding box center [650, 362] width 24 height 18
type input "92"
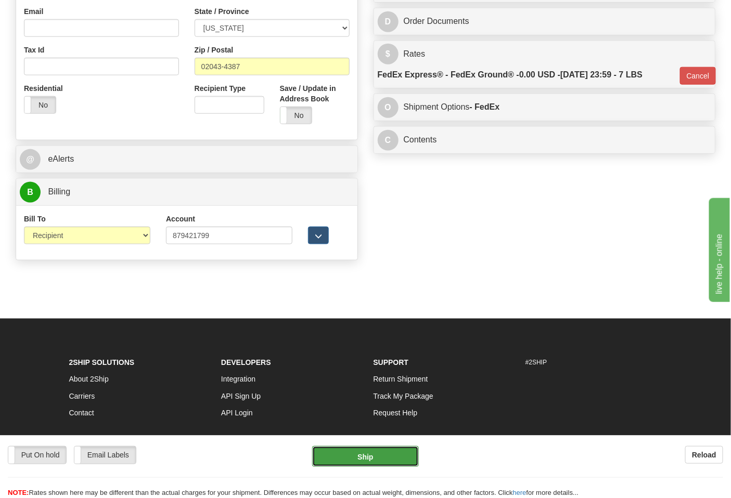
click at [382, 459] on button "Ship" at bounding box center [365, 456] width 106 height 21
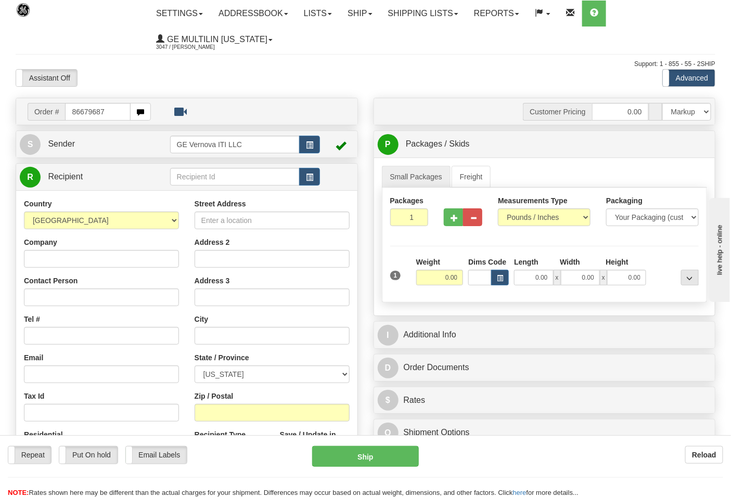
type input "86679687"
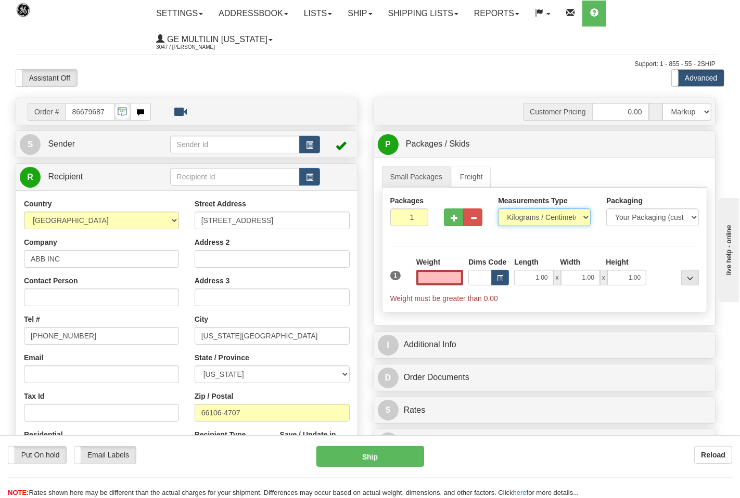
type input "0.00"
click at [522, 216] on select "Pounds / Inches Kilograms / Centimeters" at bounding box center [537, 218] width 91 height 18
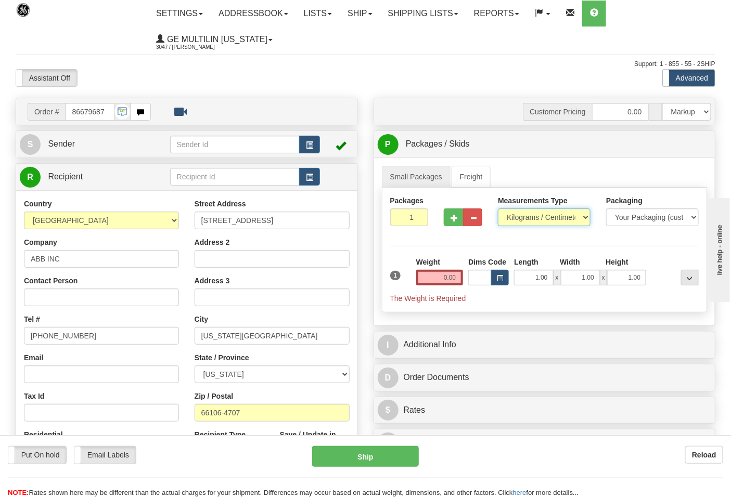
select select "0"
click at [498, 209] on select "Pounds / Inches Kilograms / Centimeters" at bounding box center [544, 218] width 93 height 18
click at [454, 279] on input "0.00" at bounding box center [439, 278] width 47 height 16
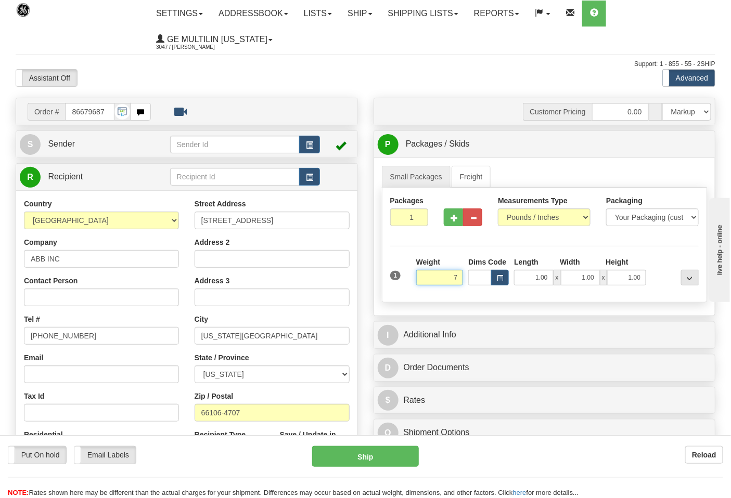
click button "Delete" at bounding box center [0, 0] width 0 height 0
type input "7.00"
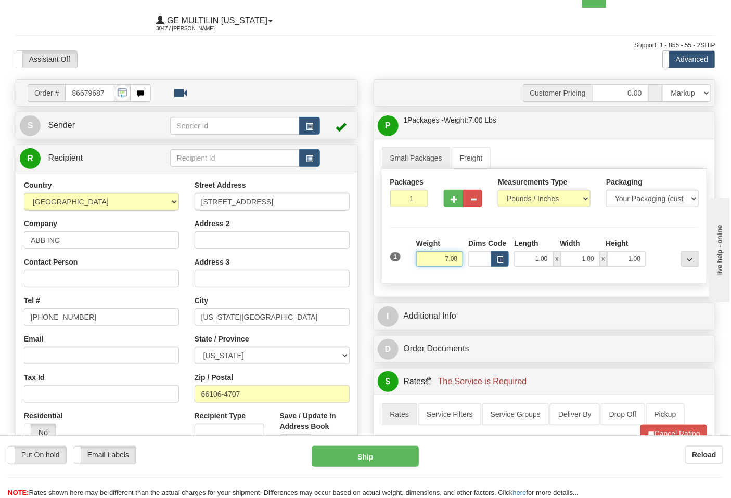
scroll to position [231, 0]
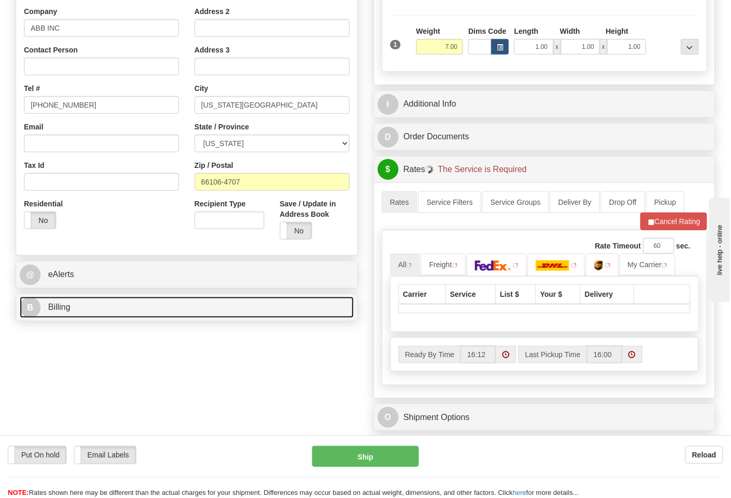
click at [132, 302] on link "B Billing" at bounding box center [187, 307] width 334 height 21
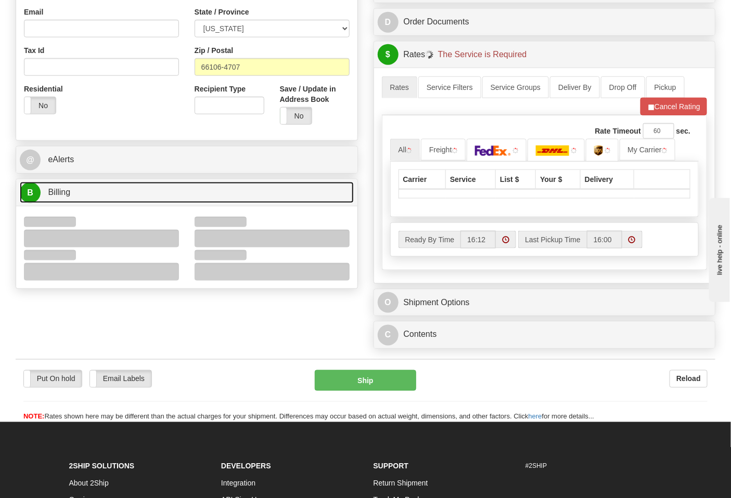
scroll to position [347, 0]
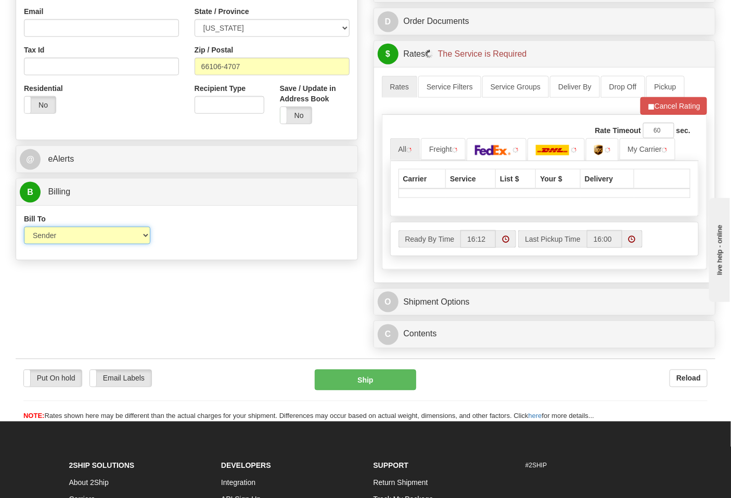
click at [75, 241] on select "Sender Recipient Third Party Collect" at bounding box center [87, 236] width 126 height 18
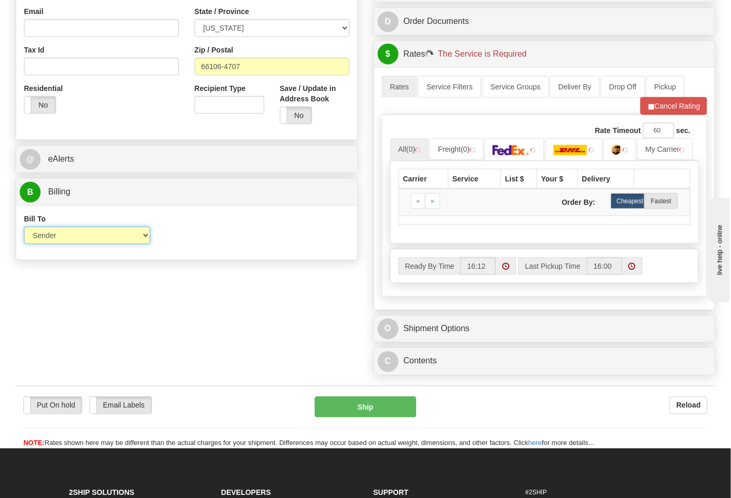
select select "2"
click at [24, 228] on select "Sender Recipient Third Party Collect" at bounding box center [87, 236] width 126 height 18
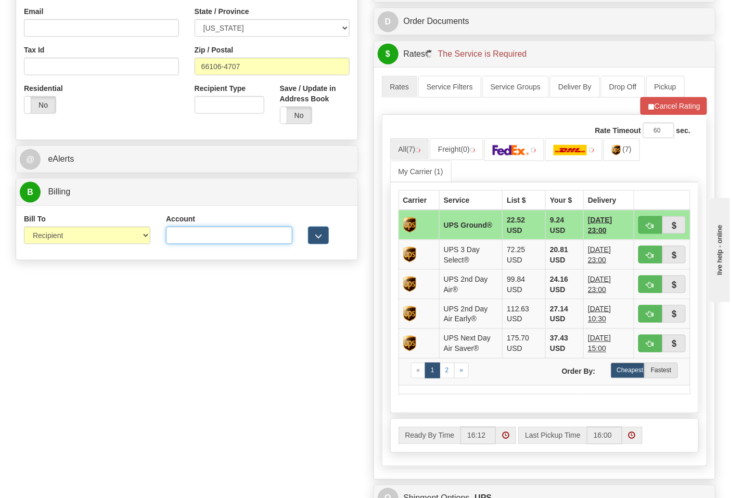
click at [195, 241] on input "Account" at bounding box center [229, 236] width 126 height 18
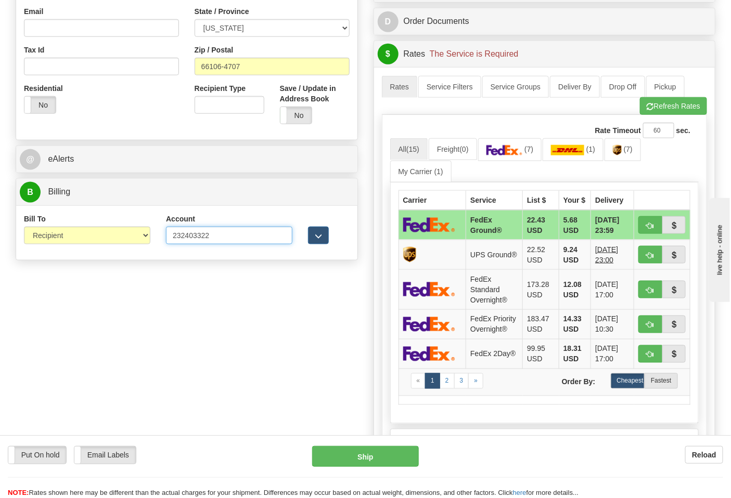
type input "232403322"
click button "Delete" at bounding box center [0, 0] width 0 height 0
click at [513, 159] on link "(7)" at bounding box center [510, 149] width 64 height 22
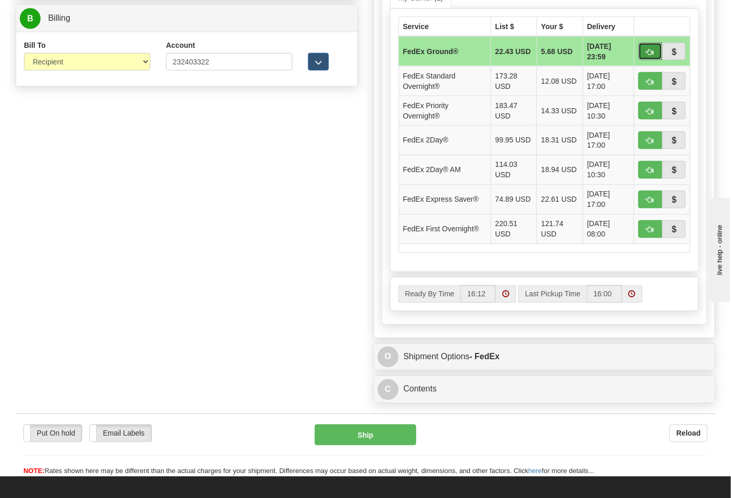
click at [646, 57] on button "button" at bounding box center [650, 52] width 24 height 18
type input "92"
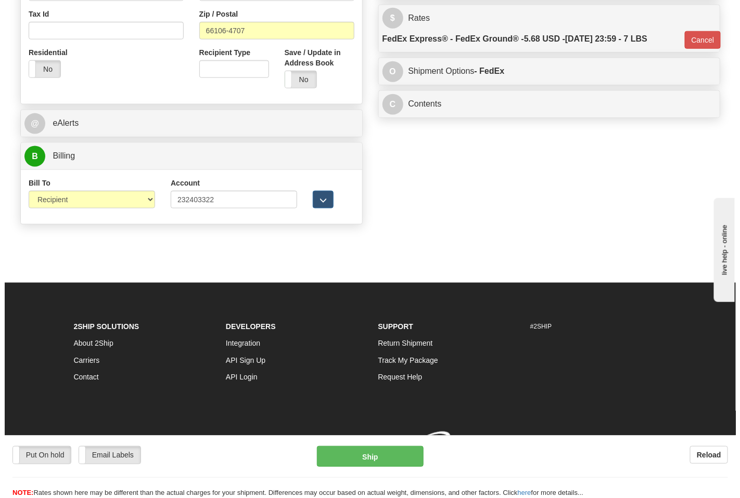
scroll to position [399, 0]
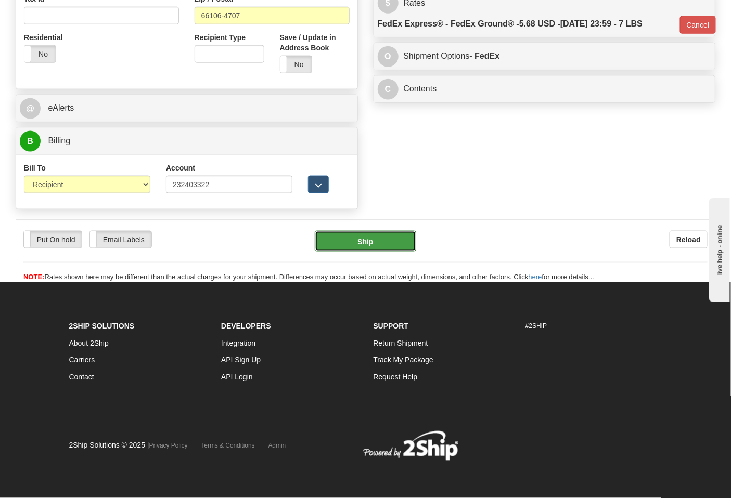
click at [395, 235] on button "Ship" at bounding box center [365, 241] width 101 height 21
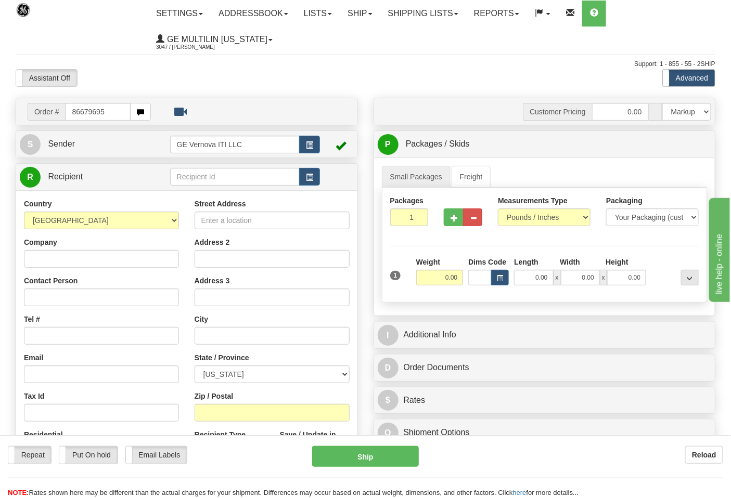
type input "86679695"
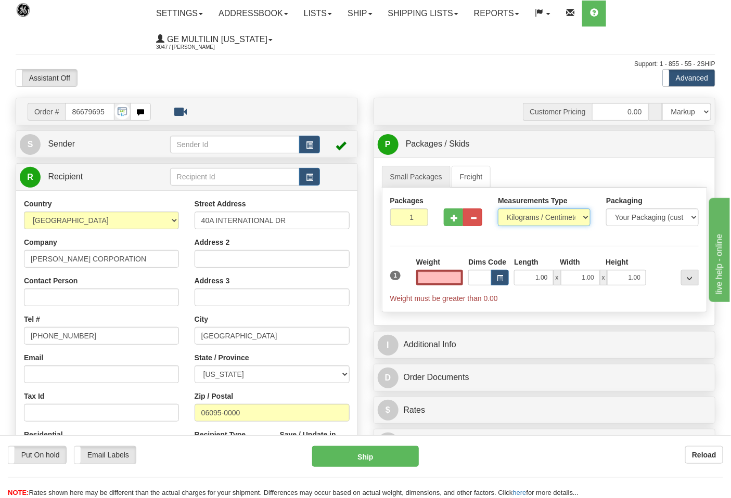
type input "0.00"
click at [528, 220] on select "Pounds / Inches Kilograms / Centimeters" at bounding box center [544, 218] width 93 height 18
select select "0"
click at [498, 209] on select "Pounds / Inches Kilograms / Centimeters" at bounding box center [544, 218] width 93 height 18
click at [461, 277] on input "0.00" at bounding box center [439, 278] width 47 height 16
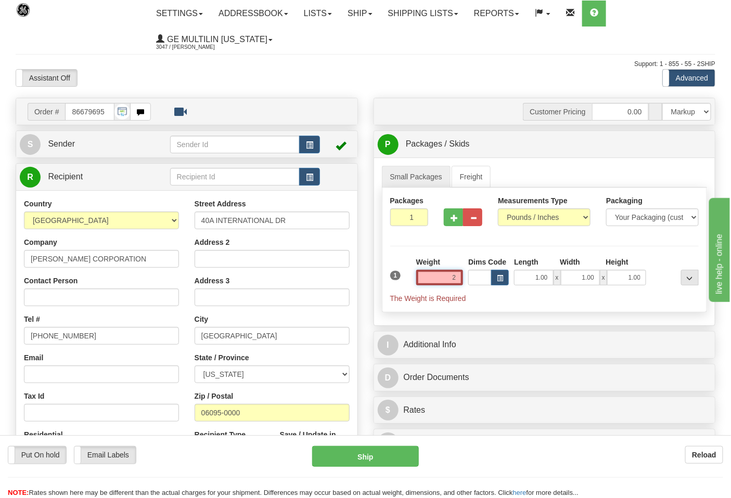
click button "Delete" at bounding box center [0, 0] width 0 height 0
type input "2.00"
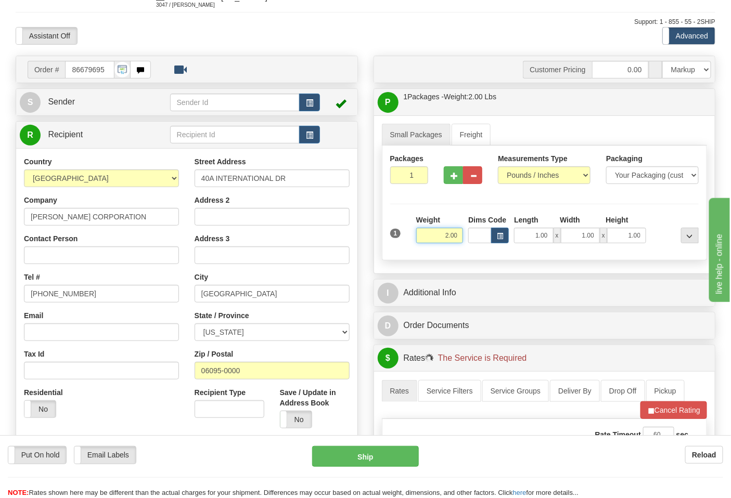
scroll to position [231, 0]
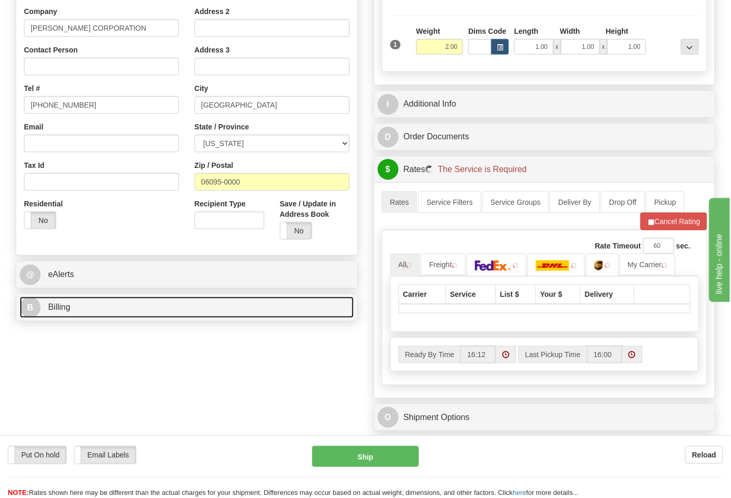
click at [110, 299] on link "B Billing" at bounding box center [187, 307] width 334 height 21
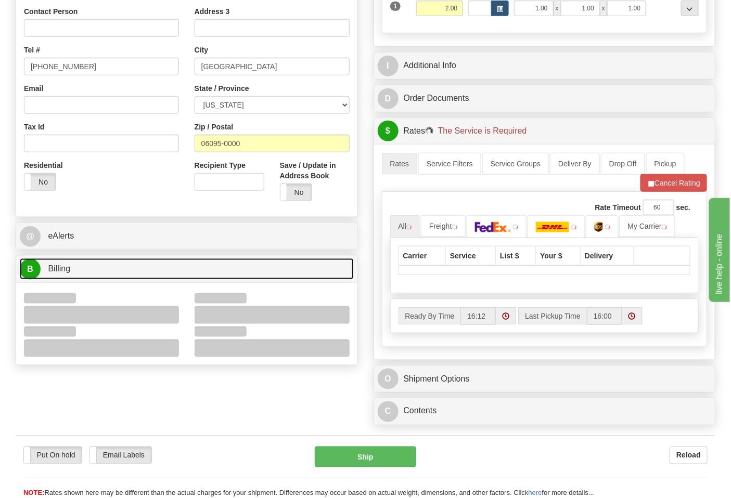
scroll to position [289, 0]
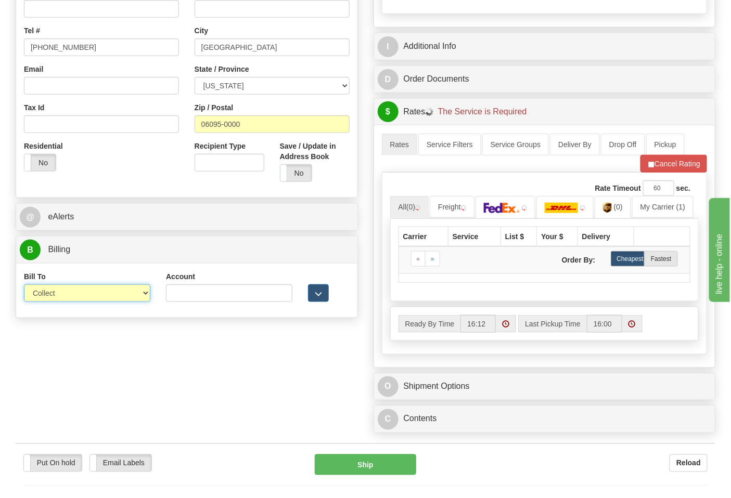
click at [65, 298] on select "Sender Recipient Third Party Collect" at bounding box center [87, 294] width 126 height 18
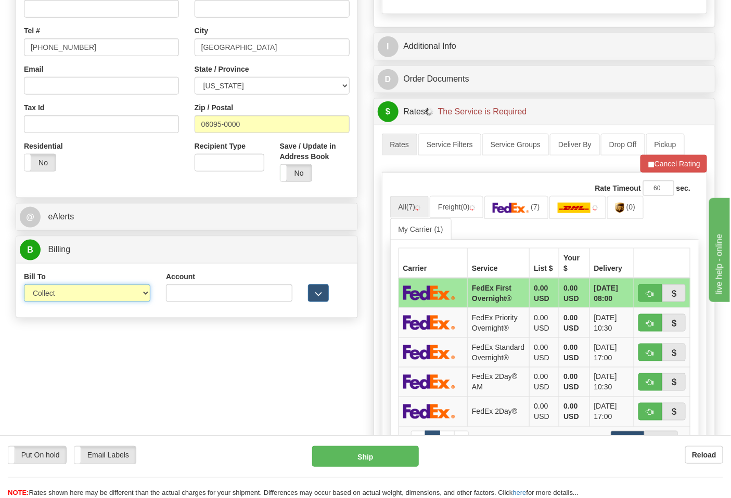
select select "2"
click at [24, 286] on select "Sender Recipient Third Party Collect" at bounding box center [87, 294] width 126 height 18
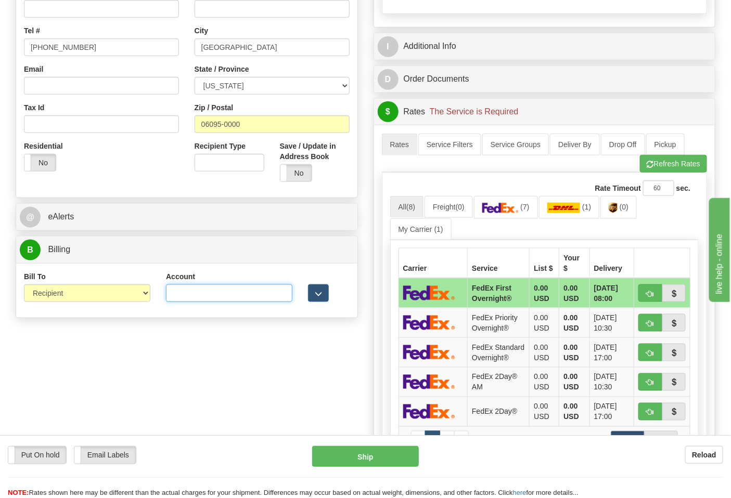
click at [224, 302] on input "Account" at bounding box center [229, 294] width 126 height 18
paste input "103538629"
type input "103538629"
click at [512, 214] on link "(7)" at bounding box center [506, 207] width 64 height 22
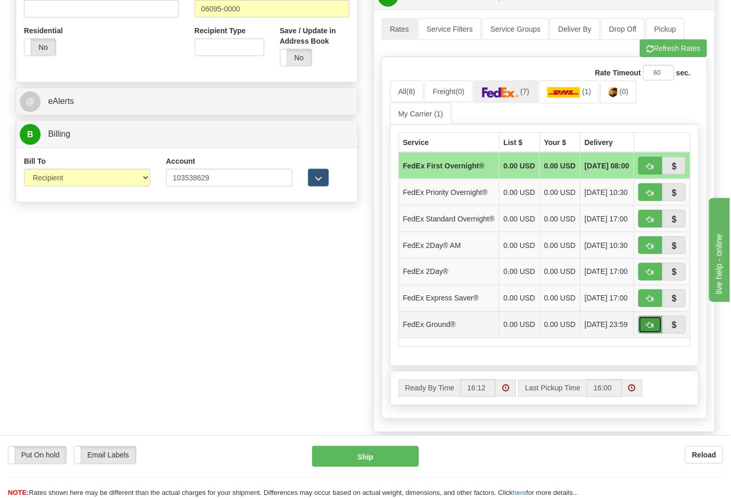
click at [654, 334] on button "button" at bounding box center [650, 325] width 24 height 18
type input "92"
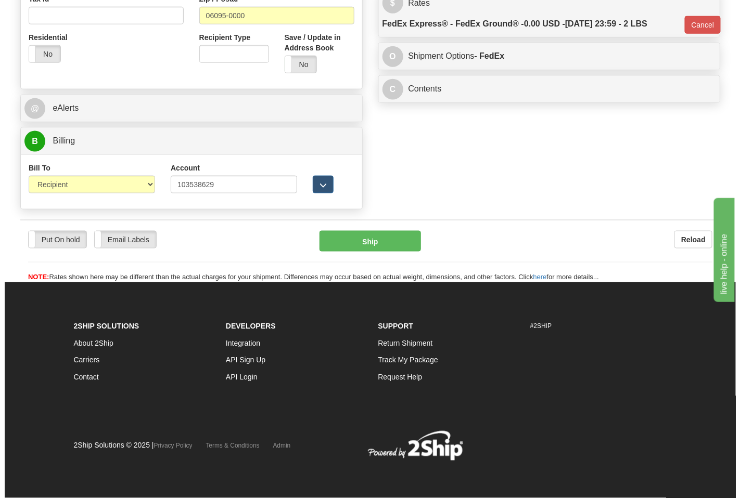
scroll to position [399, 0]
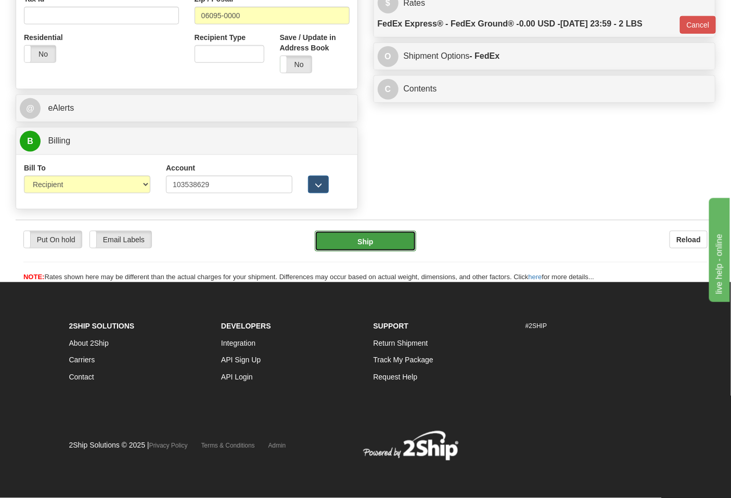
click at [377, 240] on button "Ship" at bounding box center [365, 241] width 101 height 21
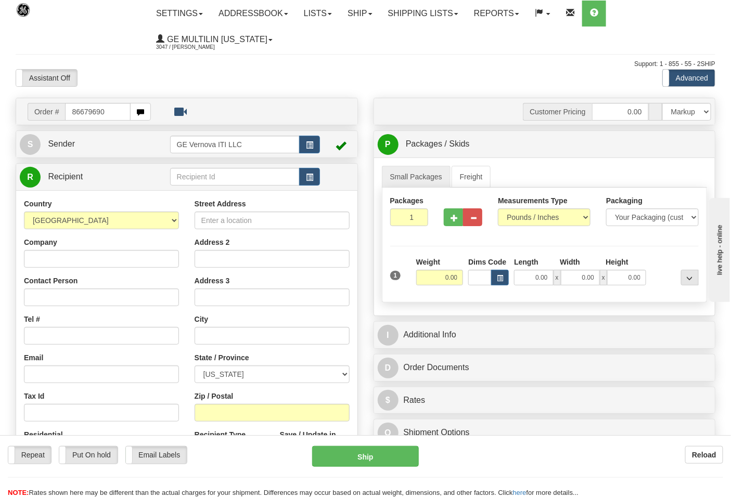
type input "86679690"
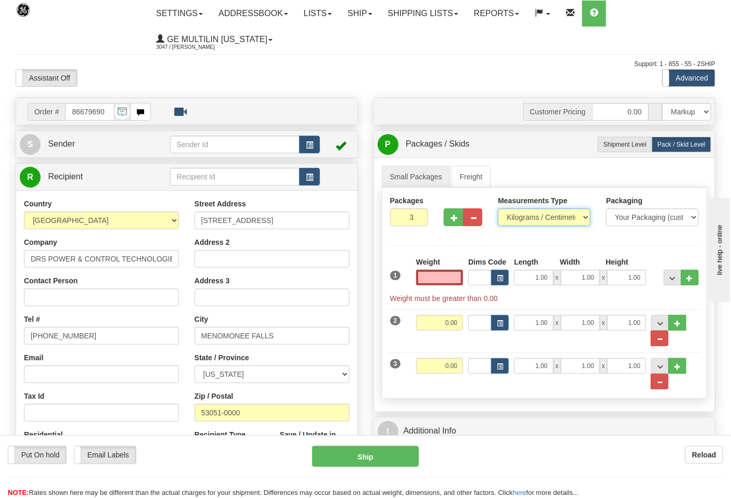
type input "0.00"
click at [522, 220] on select "Pounds / Inches Kilograms / Centimeters" at bounding box center [544, 218] width 93 height 18
select select "0"
click at [498, 209] on select "Pounds / Inches Kilograms / Centimeters" at bounding box center [544, 218] width 93 height 18
click at [456, 281] on input "0.00" at bounding box center [439, 278] width 47 height 16
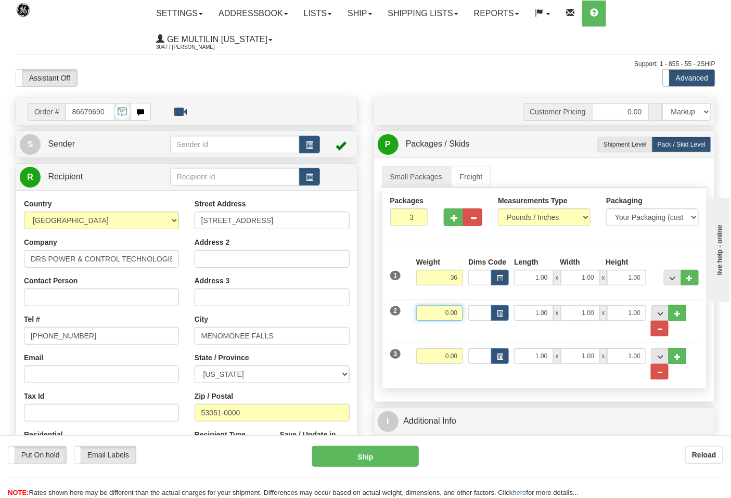
type input "36.00"
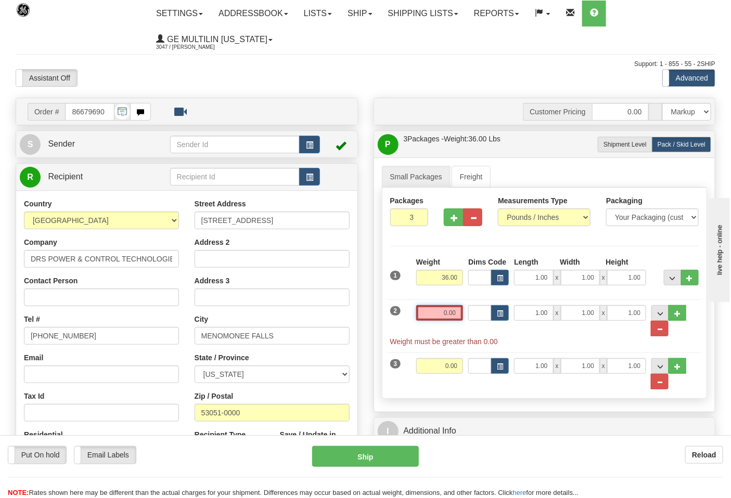
click at [460, 310] on input "0.00" at bounding box center [439, 313] width 47 height 16
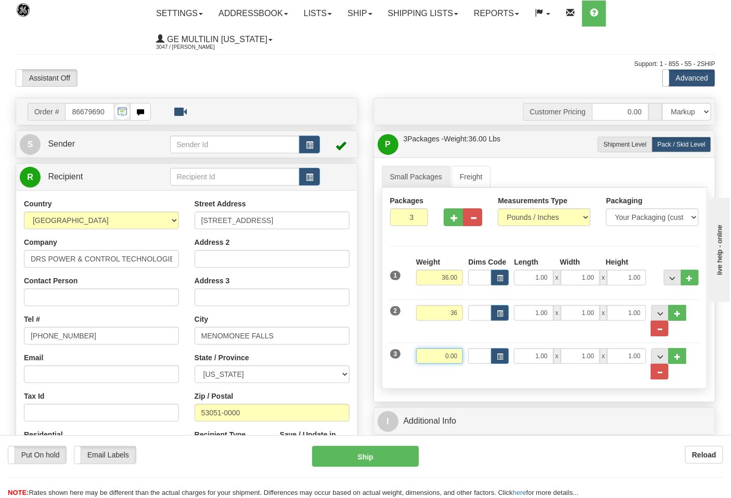
type input "36.00"
click at [462, 358] on input "0.00" at bounding box center [439, 357] width 47 height 16
click button "Delete" at bounding box center [0, 0] width 0 height 0
type input "8.00"
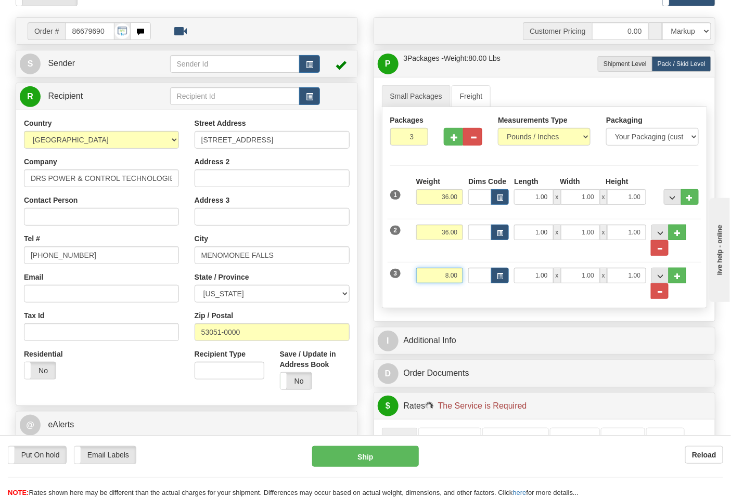
scroll to position [231, 0]
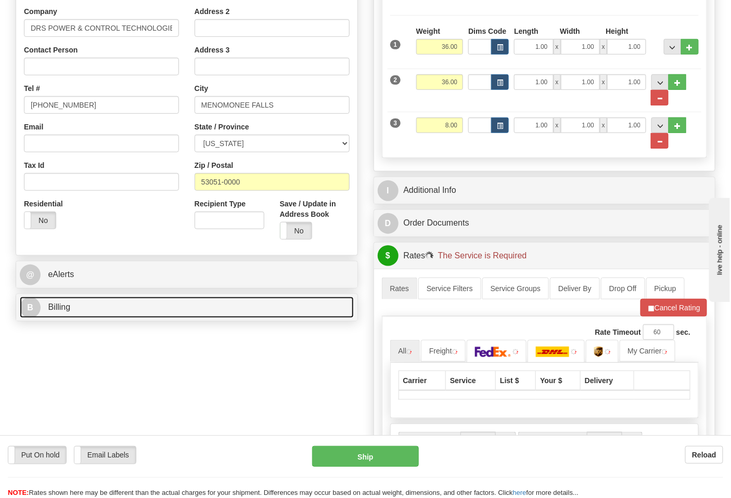
click at [101, 318] on link "B Billing" at bounding box center [187, 307] width 334 height 21
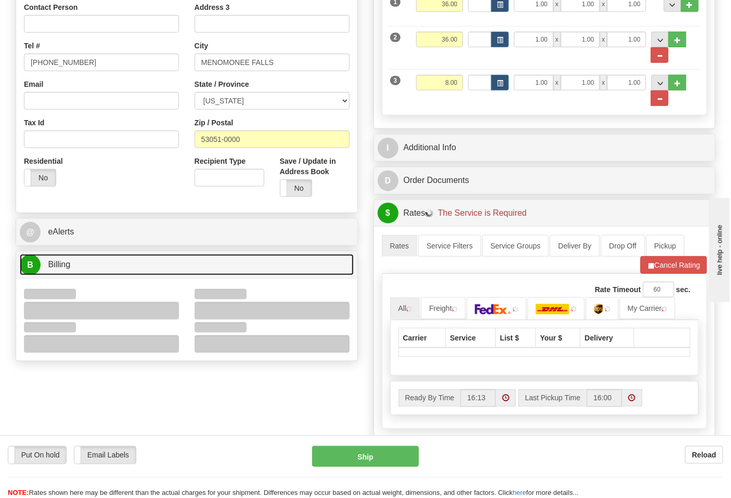
scroll to position [347, 0]
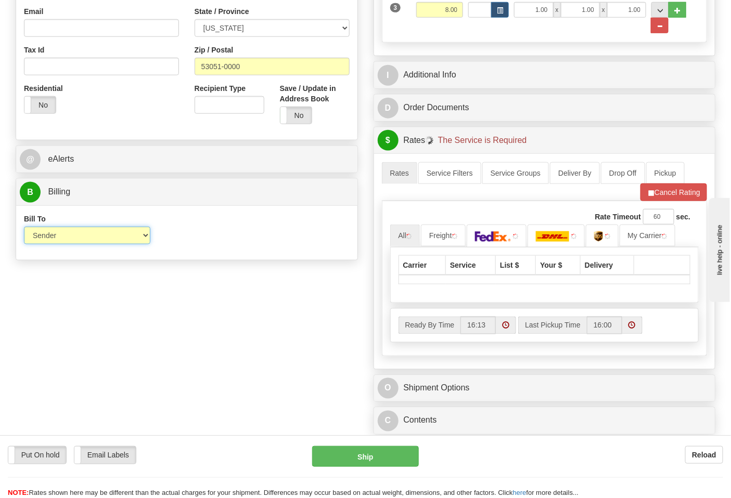
click at [69, 242] on select "Sender Recipient Third Party Collect" at bounding box center [87, 236] width 126 height 18
select select "2"
click at [24, 228] on select "Sender Recipient Third Party Collect" at bounding box center [87, 236] width 126 height 18
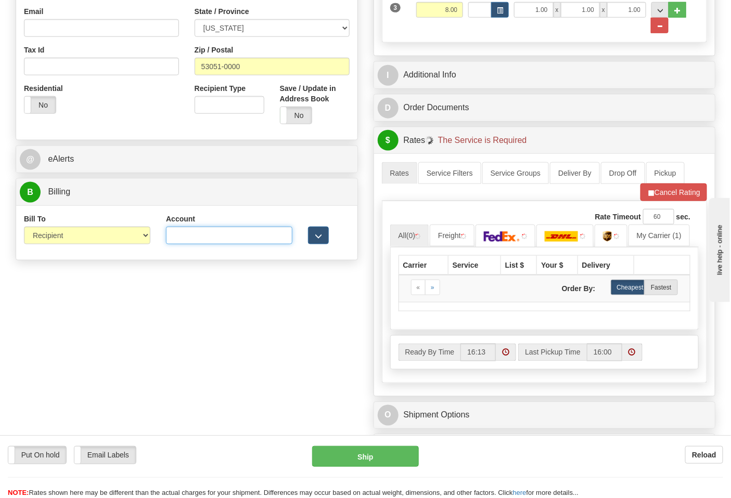
click at [186, 241] on input "Account" at bounding box center [229, 236] width 126 height 18
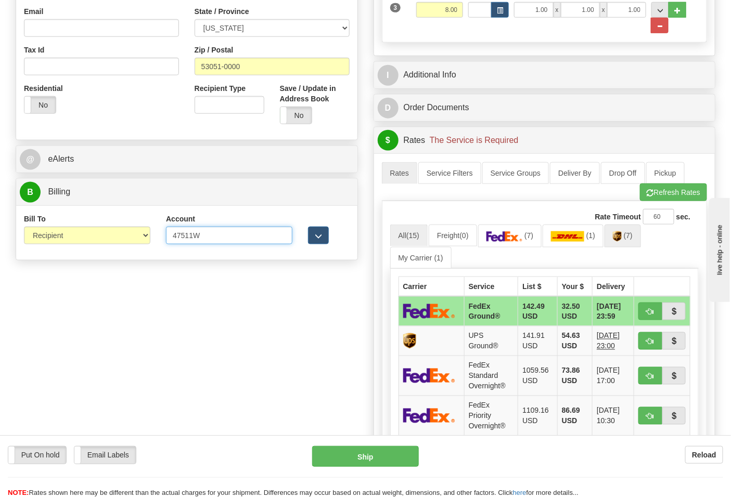
type input "47511W"
click at [633, 237] on span "(7)" at bounding box center [628, 236] width 9 height 8
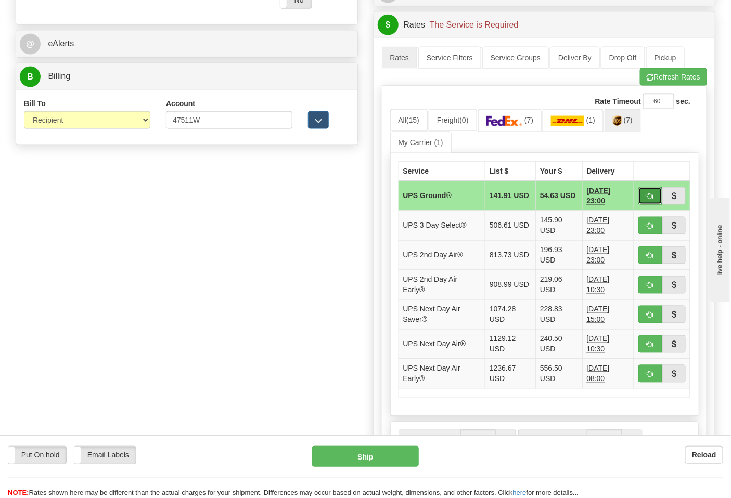
click at [652, 200] on span "button" at bounding box center [650, 197] width 7 height 7
type input "03"
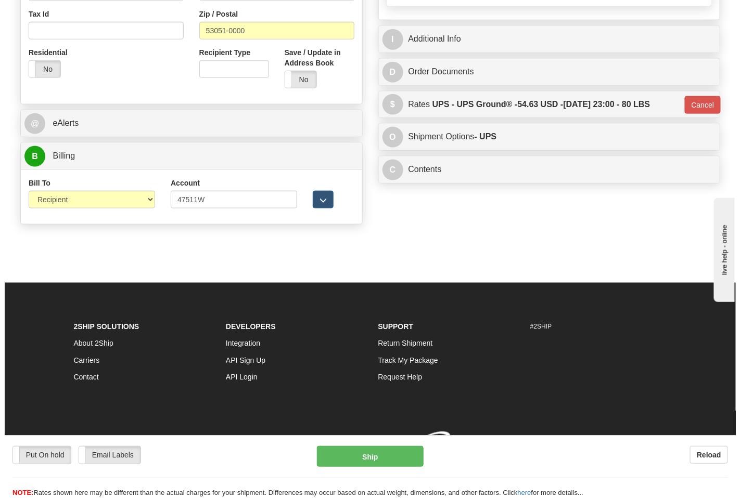
scroll to position [399, 0]
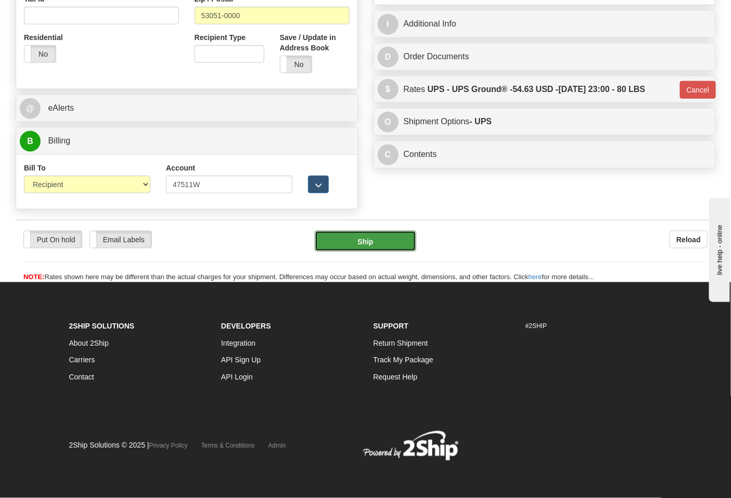
click at [373, 245] on button "Ship" at bounding box center [365, 241] width 101 height 21
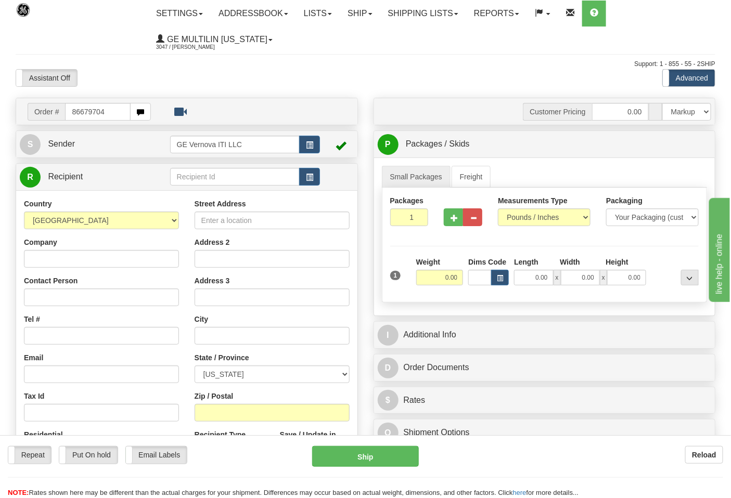
type input "86679704"
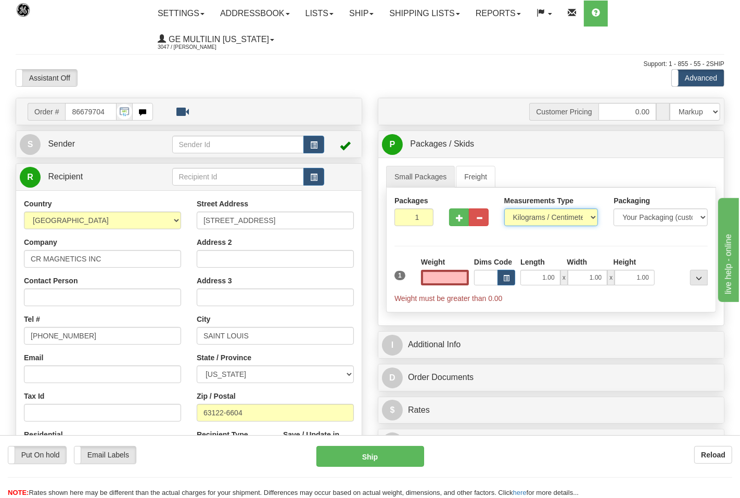
type input "0.00"
click at [524, 216] on select "Pounds / Inches Kilograms / Centimeters" at bounding box center [544, 218] width 93 height 18
select select "0"
click at [498, 209] on select "Pounds / Inches Kilograms / Centimeters" at bounding box center [544, 218] width 93 height 18
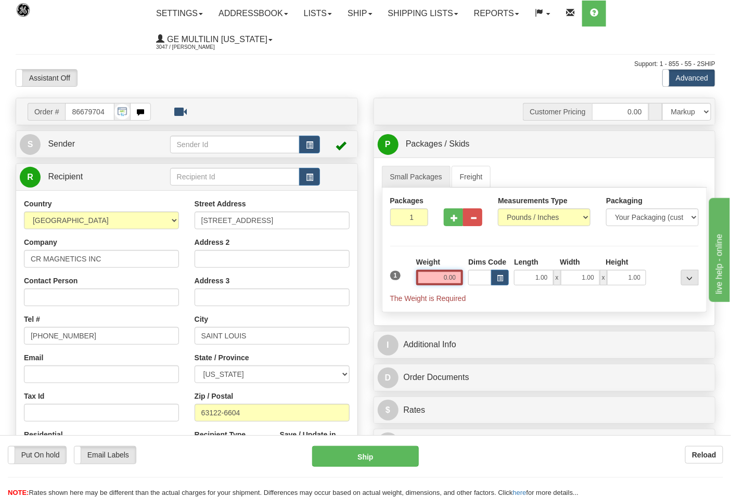
click at [459, 276] on input "0.00" at bounding box center [439, 278] width 47 height 16
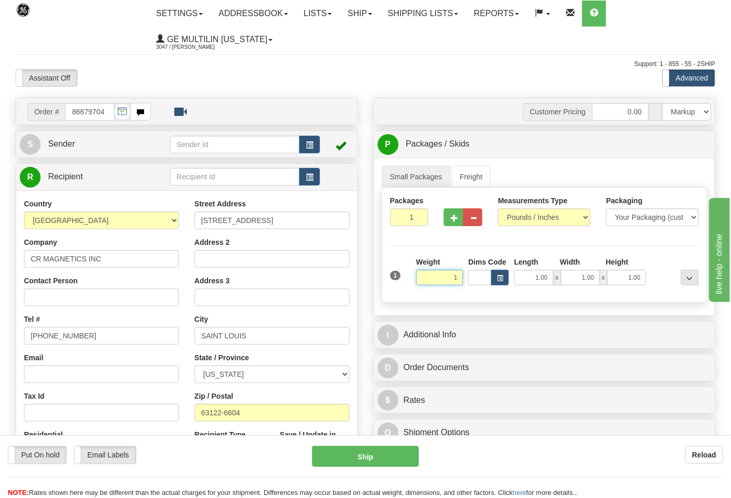
click button "Delete" at bounding box center [0, 0] width 0 height 0
type input "1.00"
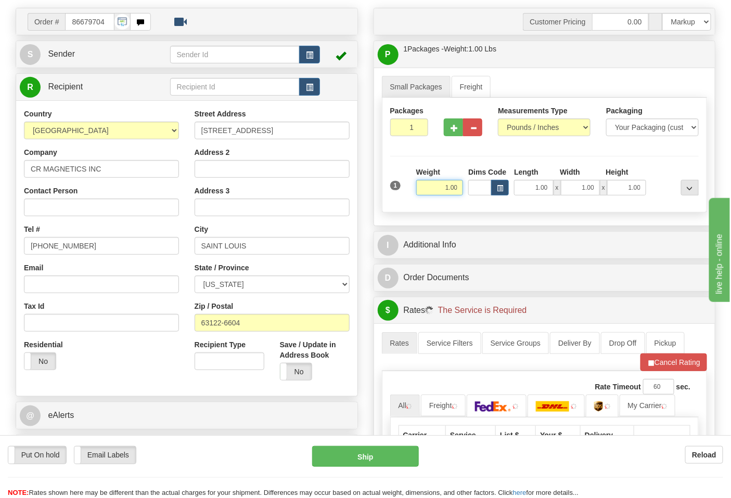
scroll to position [173, 0]
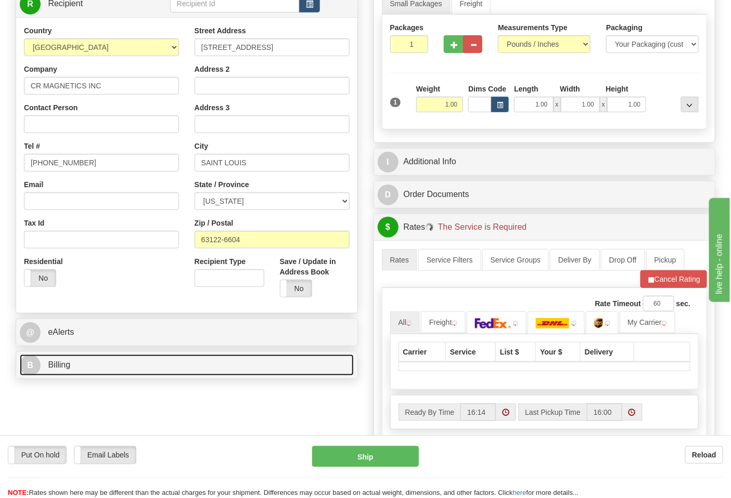
click at [87, 373] on link "B Billing" at bounding box center [187, 365] width 334 height 21
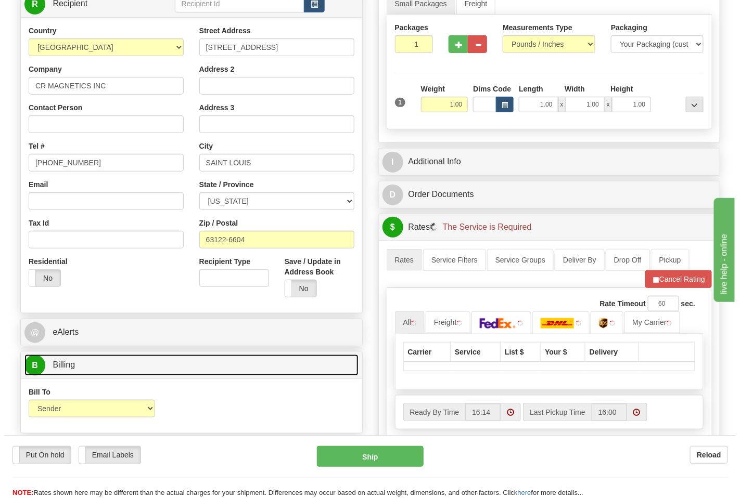
scroll to position [289, 0]
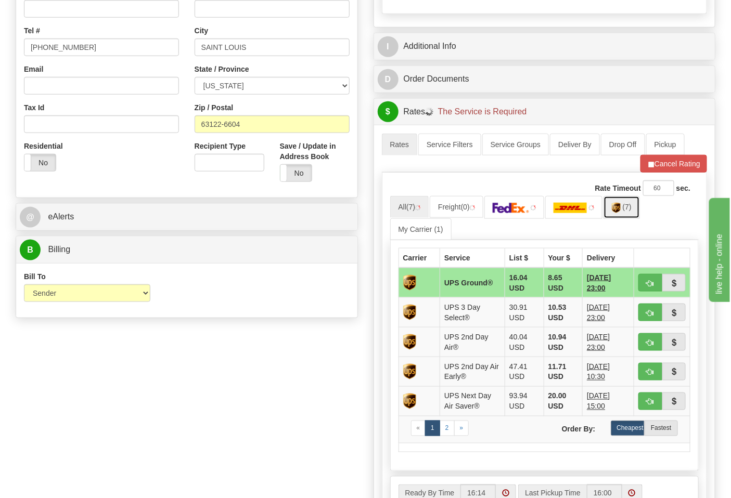
click at [629, 211] on span "(7)" at bounding box center [627, 207] width 9 height 8
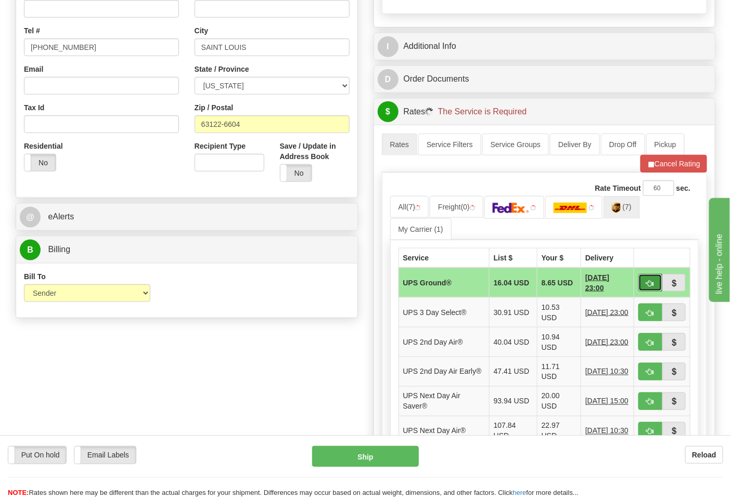
click at [644, 283] on button "button" at bounding box center [650, 283] width 24 height 18
click at [644, 284] on button "button" at bounding box center [650, 283] width 24 height 18
type input "03"
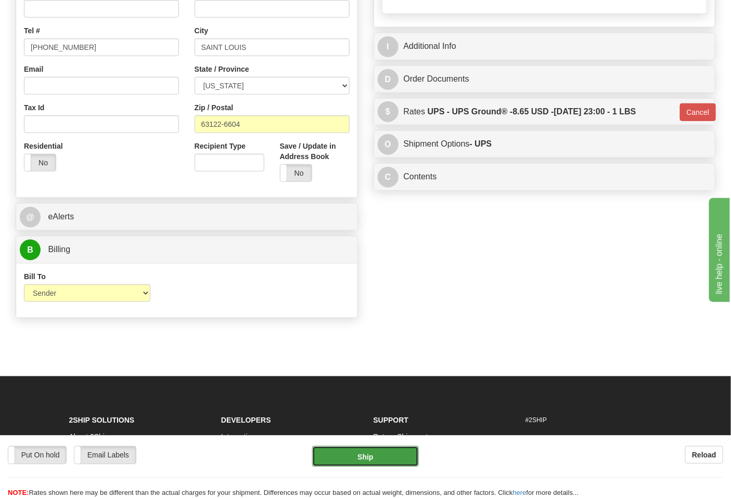
click at [365, 459] on button "Ship" at bounding box center [365, 456] width 106 height 21
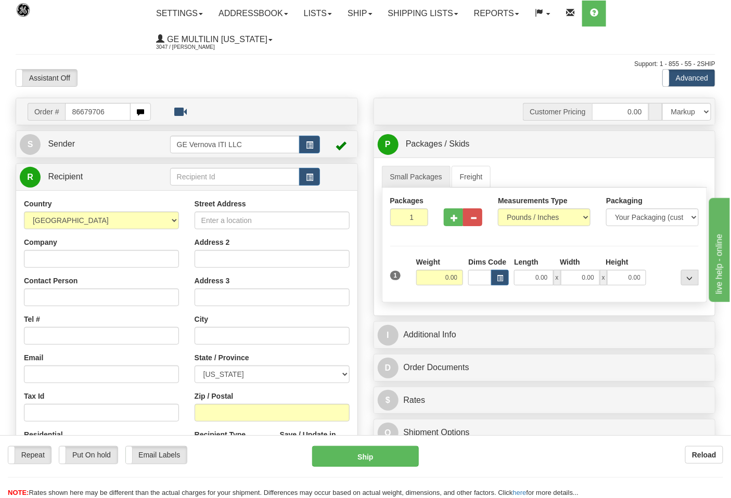
type input "86679706"
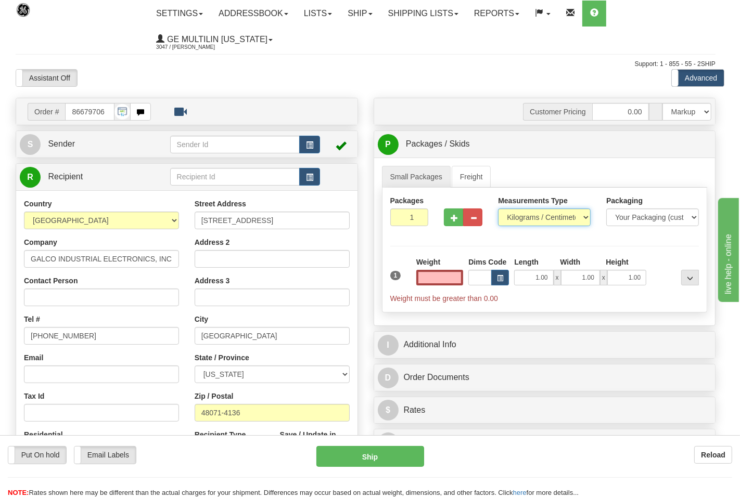
type input "0.00"
click at [527, 219] on select "Pounds / Inches Kilograms / Centimeters" at bounding box center [537, 218] width 91 height 18
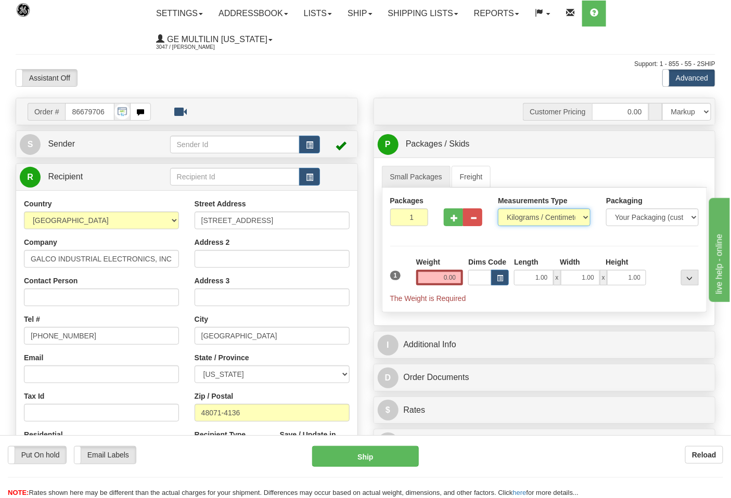
click at [527, 226] on select "Pounds / Inches Kilograms / Centimeters" at bounding box center [544, 218] width 93 height 18
click at [523, 221] on select "Pounds / Inches Kilograms / Centimeters" at bounding box center [544, 218] width 93 height 18
select select "0"
click at [498, 209] on select "Pounds / Inches Kilograms / Centimeters" at bounding box center [544, 218] width 93 height 18
click at [456, 278] on input "0.00" at bounding box center [439, 278] width 47 height 16
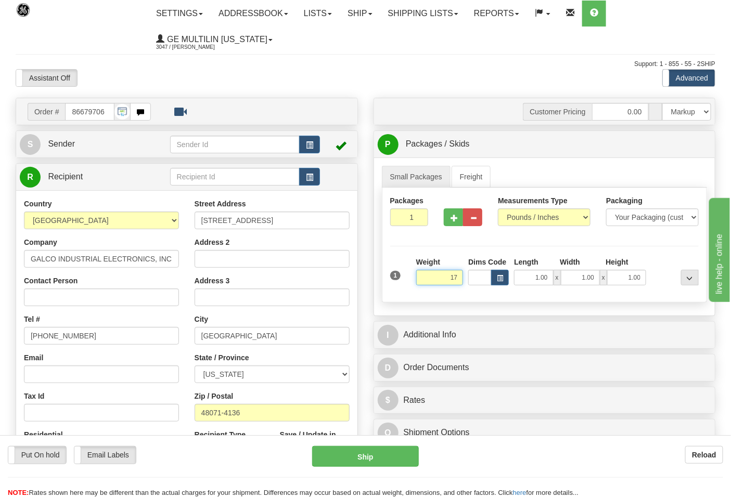
click button "Delete" at bounding box center [0, 0] width 0 height 0
type input "17.00"
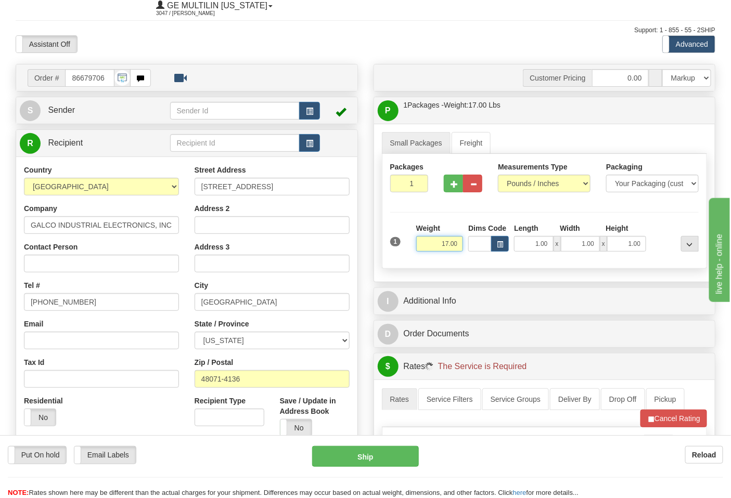
scroll to position [173, 0]
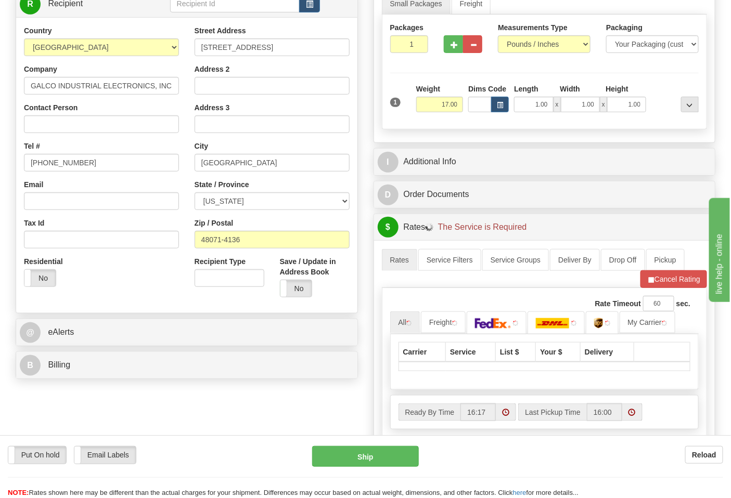
drag, startPoint x: 135, startPoint y: 378, endPoint x: 133, endPoint y: 360, distance: 18.9
click at [134, 375] on div "B Billing" at bounding box center [186, 365] width 341 height 27
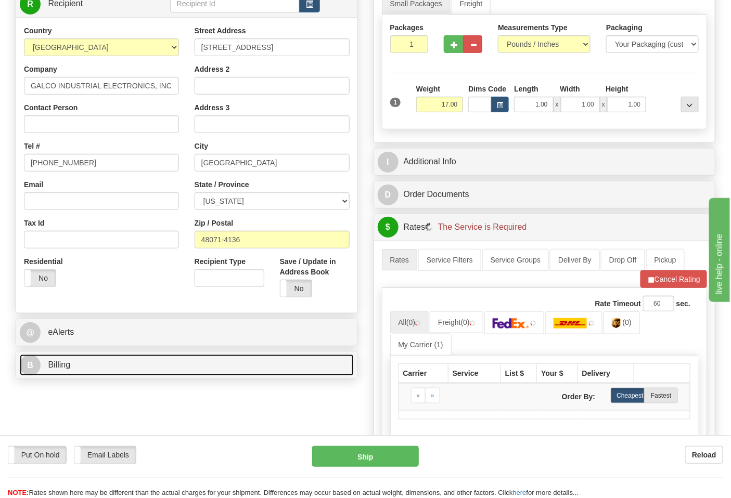
drag, startPoint x: 134, startPoint y: 359, endPoint x: 157, endPoint y: 356, distance: 23.6
click at [134, 359] on link "B Billing" at bounding box center [187, 365] width 334 height 21
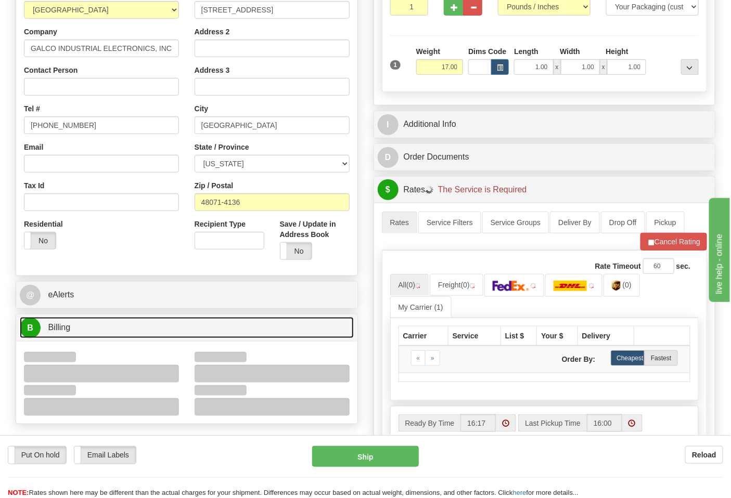
scroll to position [231, 0]
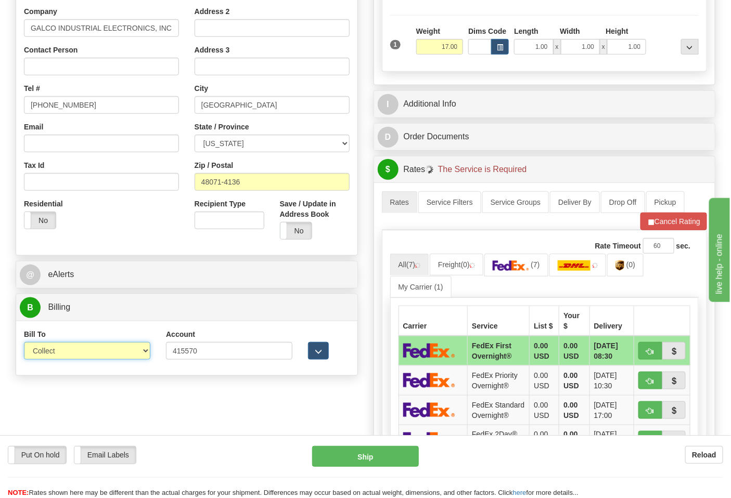
click at [65, 357] on select "Sender Recipient Third Party Collect" at bounding box center [87, 351] width 126 height 18
select select "2"
click at [24, 343] on select "Sender Recipient Third Party Collect" at bounding box center [87, 351] width 126 height 18
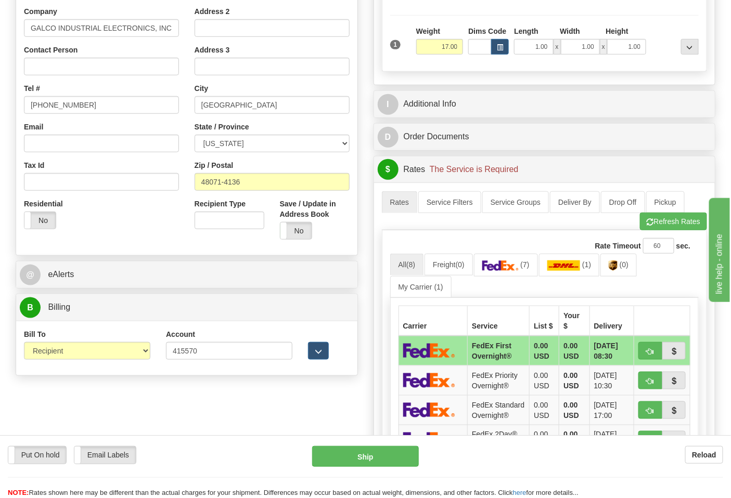
click at [653, 237] on div "Rate Timeout 60 sec. All (8) Freight (0) (7) (1)" at bounding box center [545, 412] width 326 height 362
click at [653, 231] on button "Refresh Rates" at bounding box center [673, 222] width 67 height 18
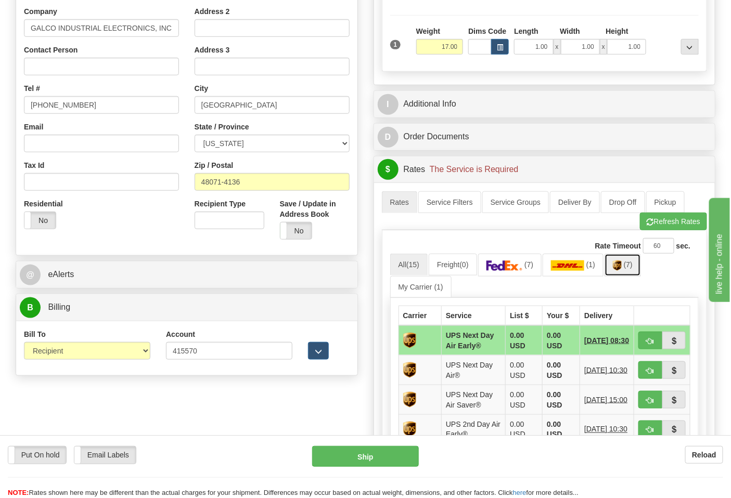
click at [618, 271] on img at bounding box center [617, 266] width 9 height 10
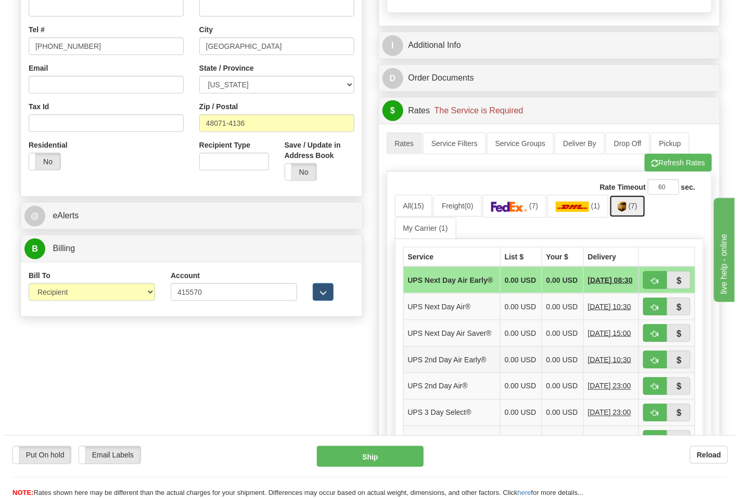
scroll to position [347, 0]
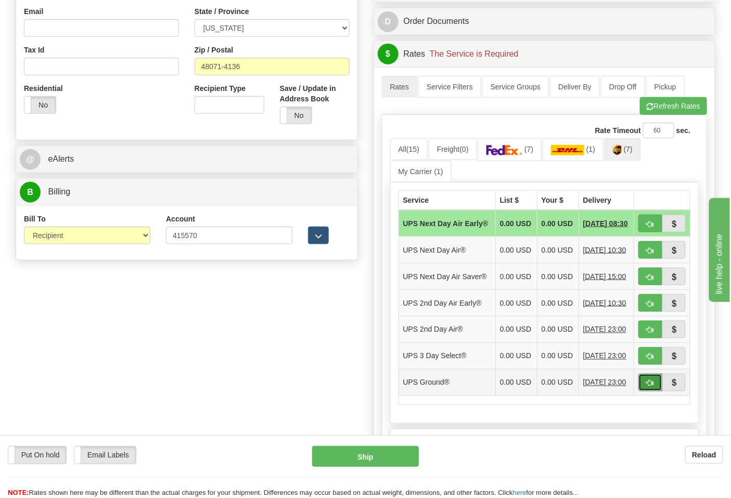
click at [647, 387] on span "button" at bounding box center [650, 383] width 7 height 7
type input "03"
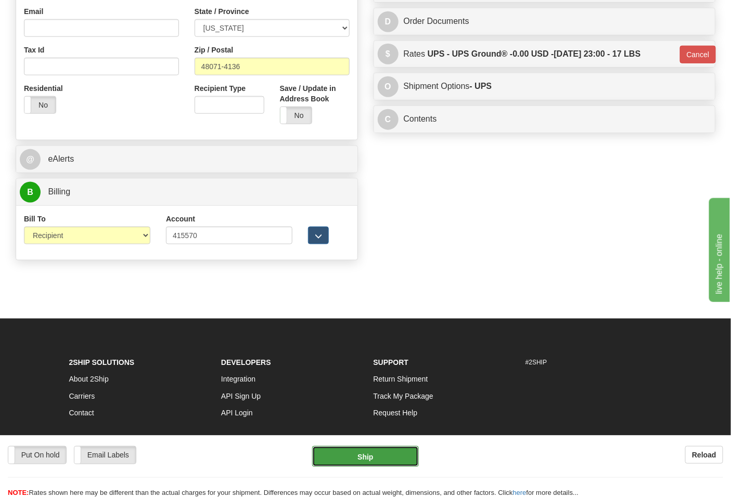
click at [361, 457] on button "Ship" at bounding box center [365, 456] width 106 height 21
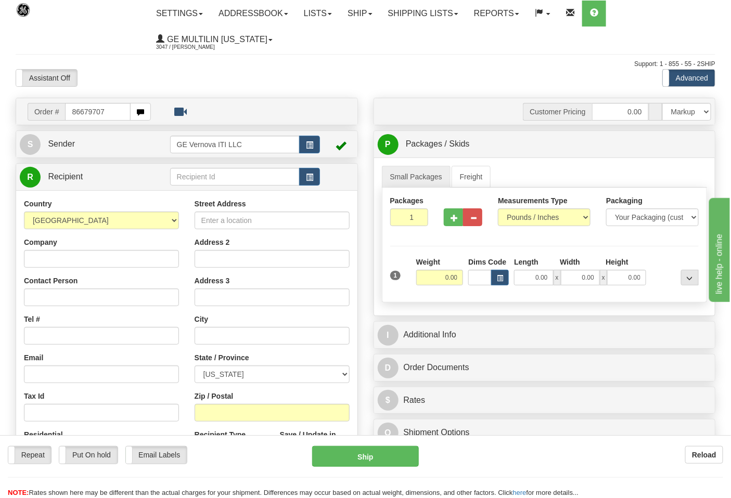
type input "86679707"
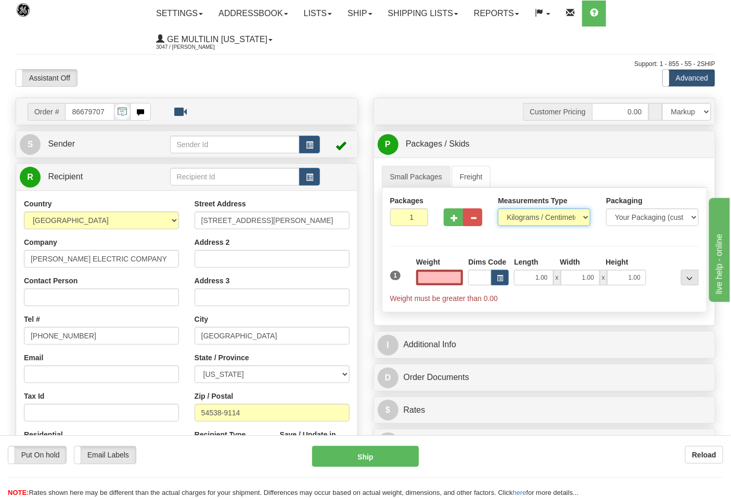
type input "0.00"
click at [521, 220] on select "Pounds / Inches Kilograms / Centimeters" at bounding box center [544, 218] width 93 height 18
select select "0"
click at [498, 209] on select "Pounds / Inches Kilograms / Centimeters" at bounding box center [544, 218] width 93 height 18
click at [460, 277] on input "0.00" at bounding box center [439, 278] width 47 height 16
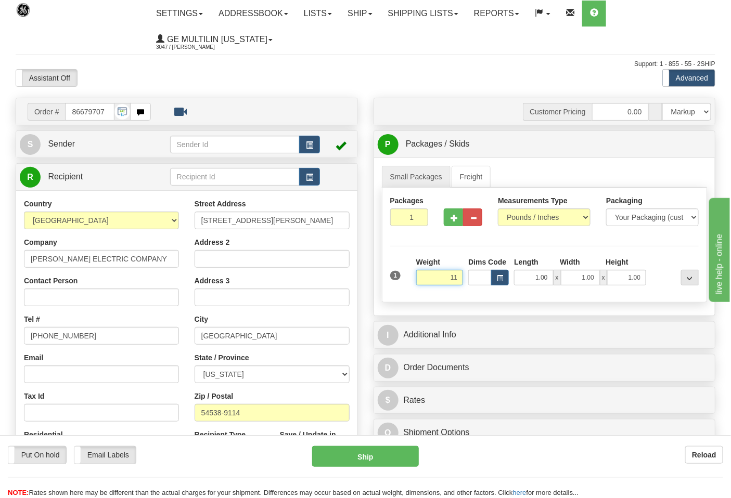
click button "Delete" at bounding box center [0, 0] width 0 height 0
type input "11.00"
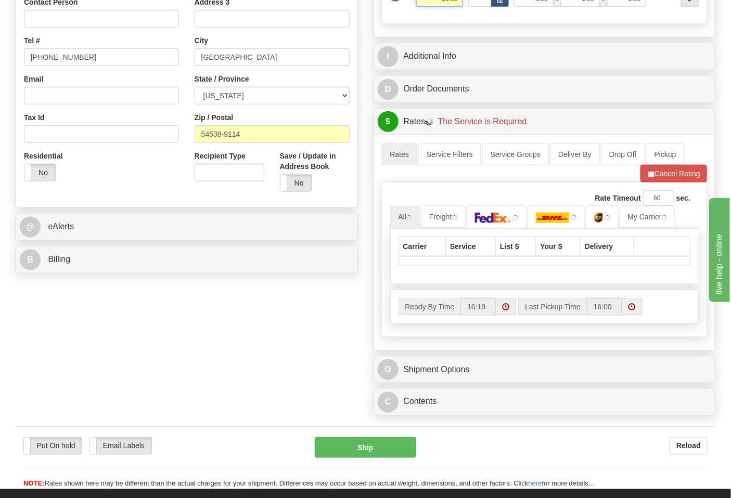
scroll to position [289, 0]
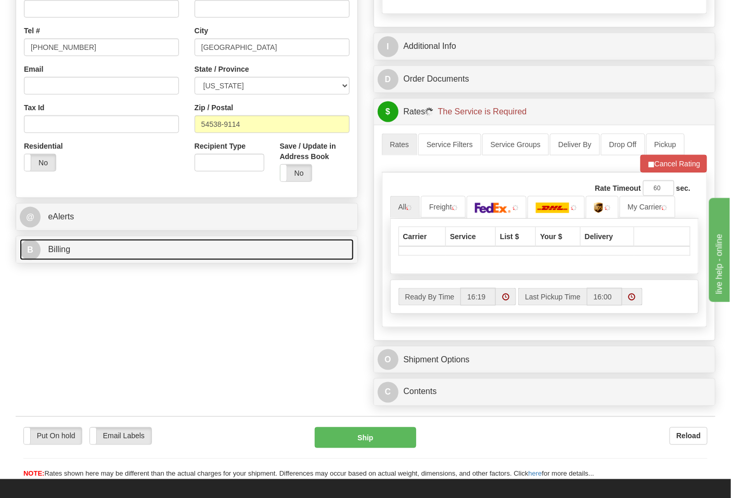
click at [53, 250] on span "Billing" at bounding box center [59, 249] width 22 height 9
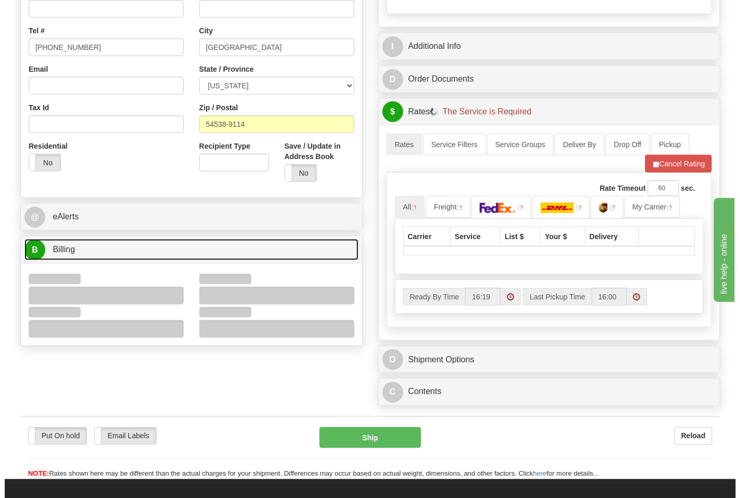
scroll to position [347, 0]
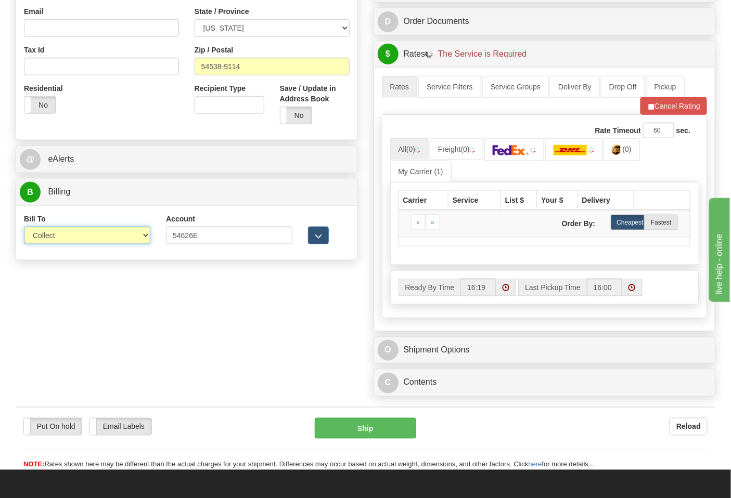
click at [59, 238] on select "Sender Recipient Third Party Collect" at bounding box center [87, 236] width 126 height 18
select select "2"
click at [24, 228] on select "Sender Recipient Third Party Collect" at bounding box center [87, 236] width 126 height 18
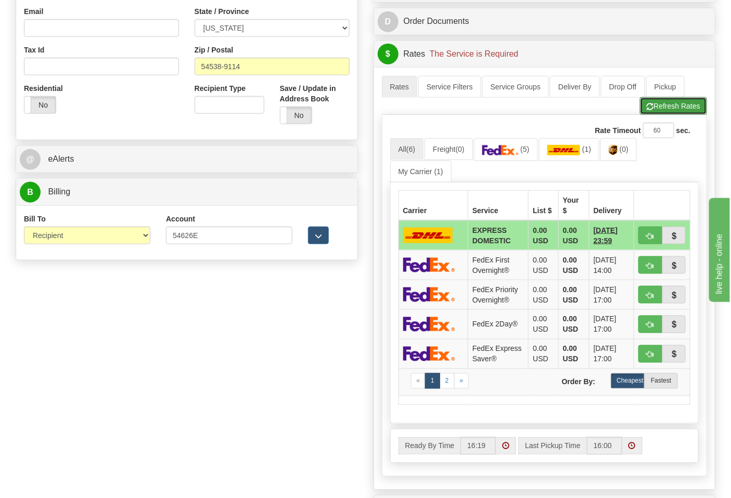
click at [654, 108] on button "Refresh Rates" at bounding box center [673, 106] width 67 height 18
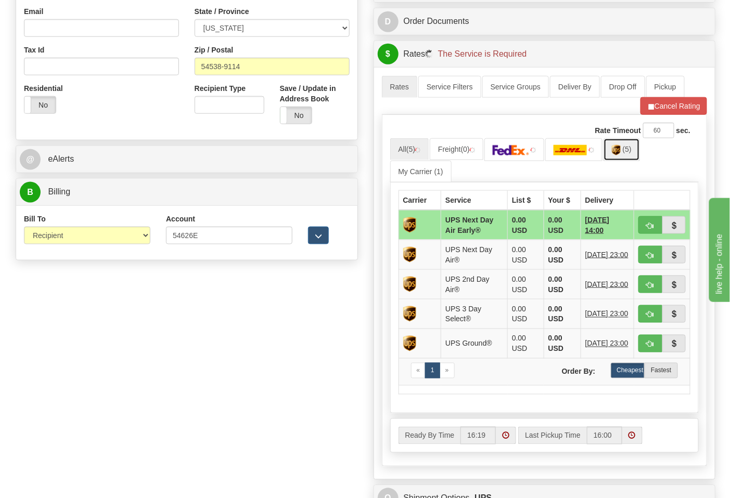
click at [628, 152] on span "(5)" at bounding box center [627, 149] width 9 height 8
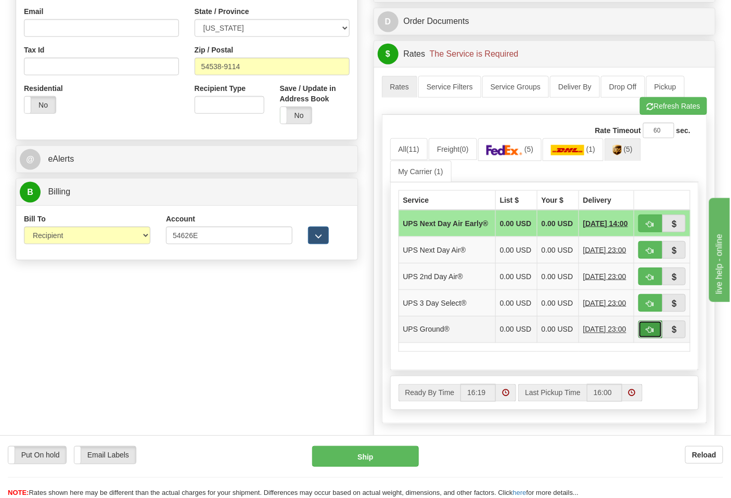
click at [645, 339] on button "button" at bounding box center [650, 330] width 24 height 18
type input "03"
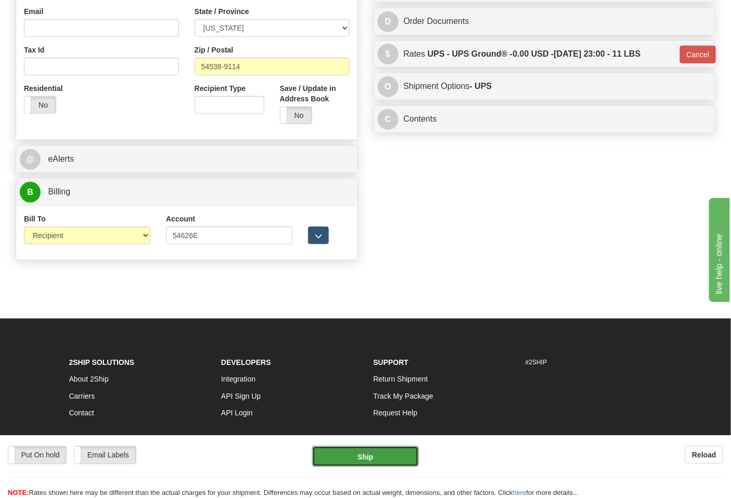
click at [374, 465] on button "Ship" at bounding box center [365, 456] width 106 height 21
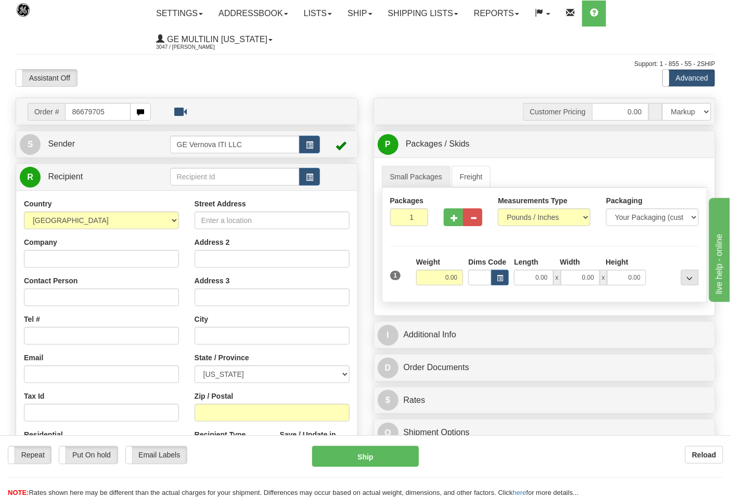
type input "86679705"
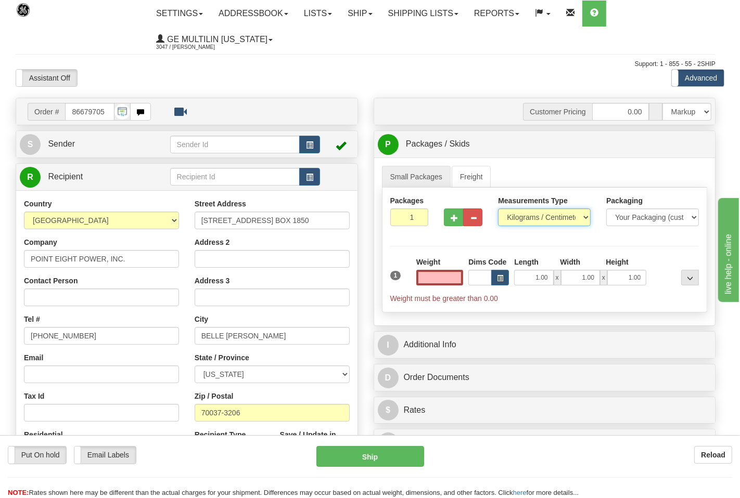
type input "0.00"
drag, startPoint x: 526, startPoint y: 216, endPoint x: 529, endPoint y: 223, distance: 7.5
click at [526, 216] on select "Pounds / Inches Kilograms / Centimeters" at bounding box center [537, 218] width 91 height 18
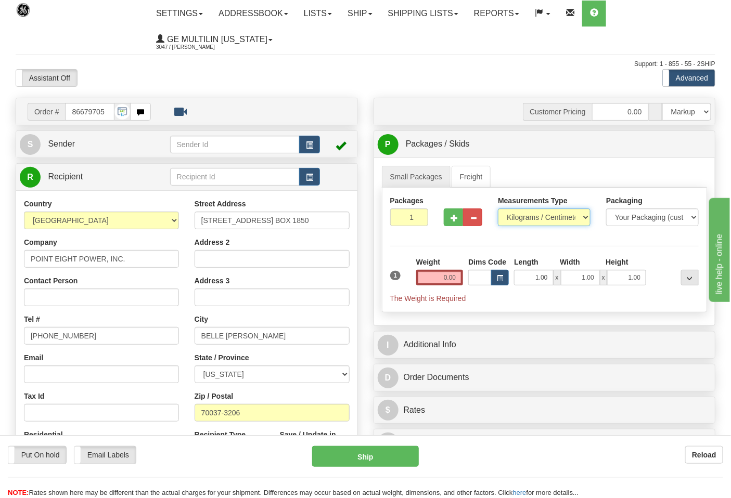
select select "0"
click at [498, 209] on select "Pounds / Inches Kilograms / Centimeters" at bounding box center [544, 218] width 93 height 18
click at [457, 279] on input "0.00" at bounding box center [439, 278] width 47 height 16
click button "Delete" at bounding box center [0, 0] width 0 height 0
type input "5.00"
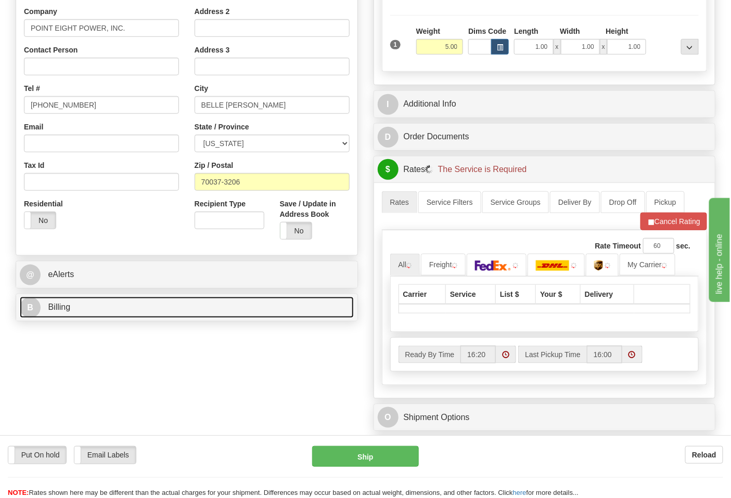
click at [127, 318] on link "B Billing" at bounding box center [187, 307] width 334 height 21
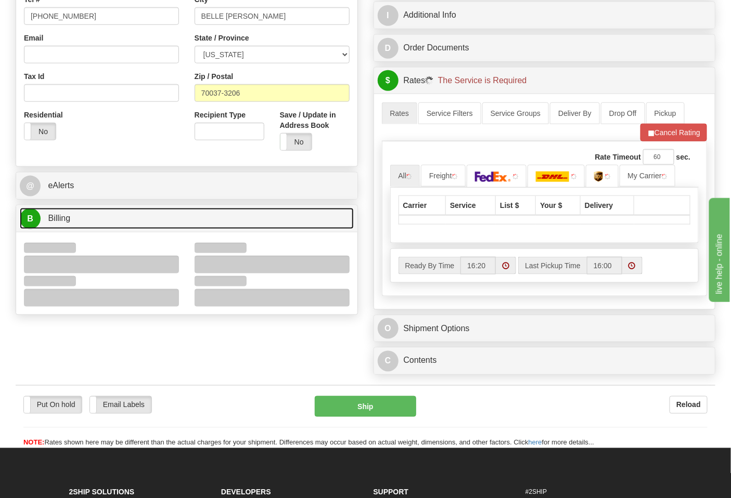
scroll to position [404, 0]
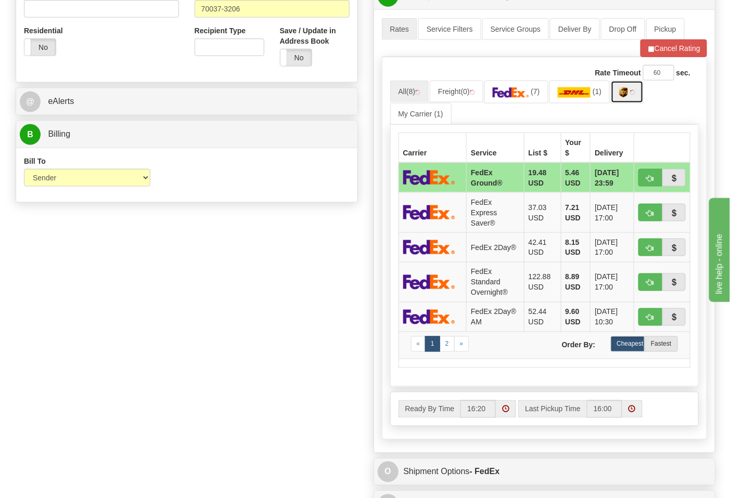
click at [628, 97] on img at bounding box center [623, 92] width 9 height 10
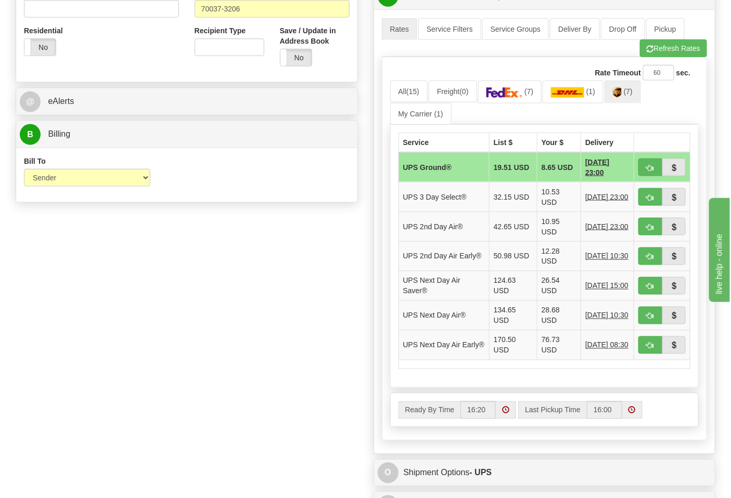
click at [636, 162] on td at bounding box center [662, 167] width 56 height 30
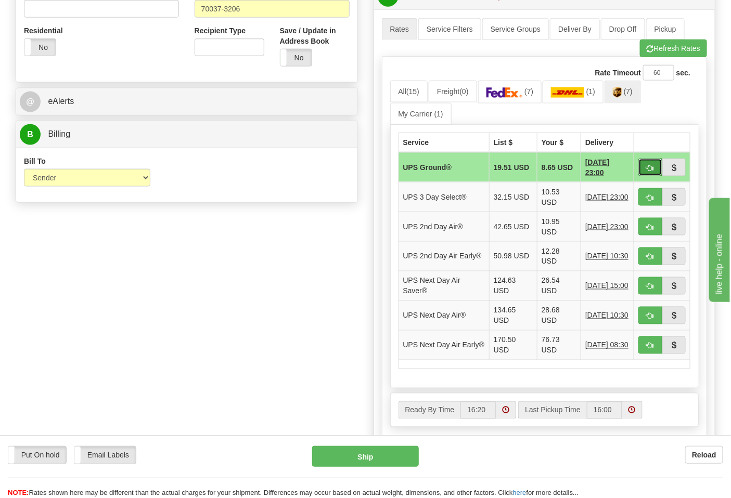
click at [644, 164] on button "button" at bounding box center [650, 168] width 24 height 18
type input "03"
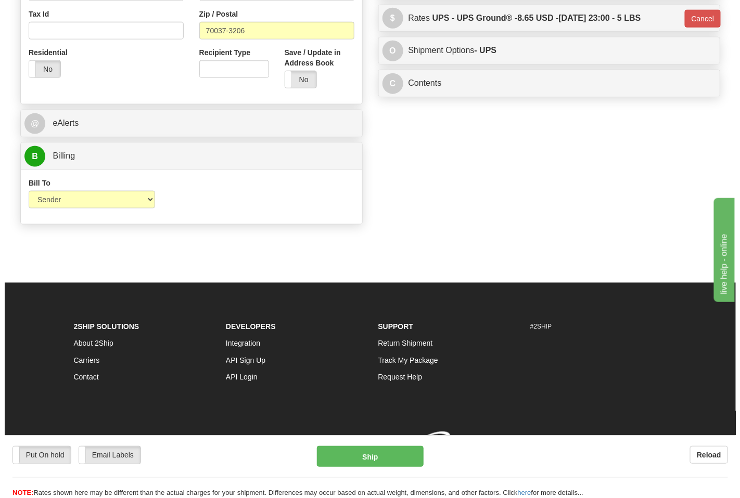
scroll to position [383, 0]
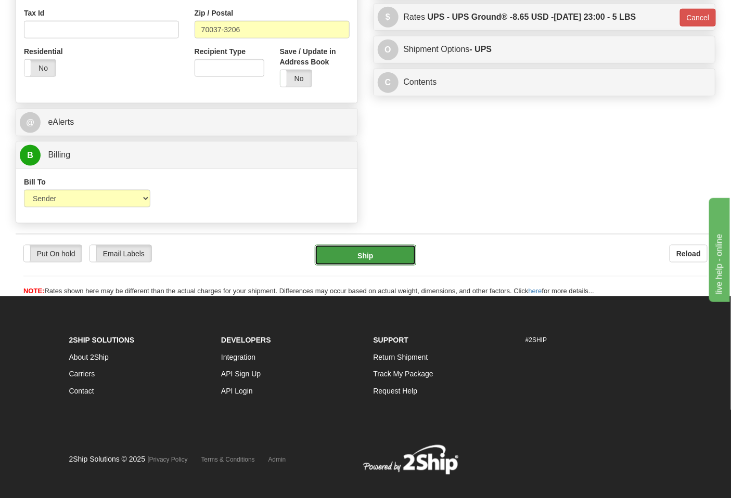
click at [393, 248] on button "Ship" at bounding box center [365, 255] width 101 height 21
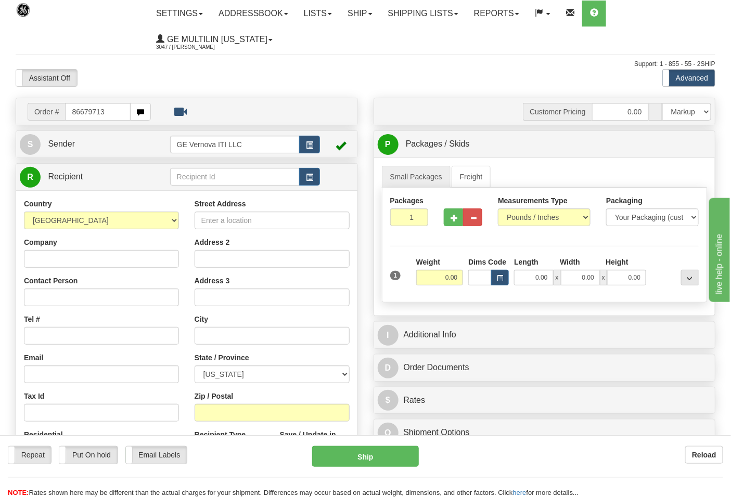
type input "86679713"
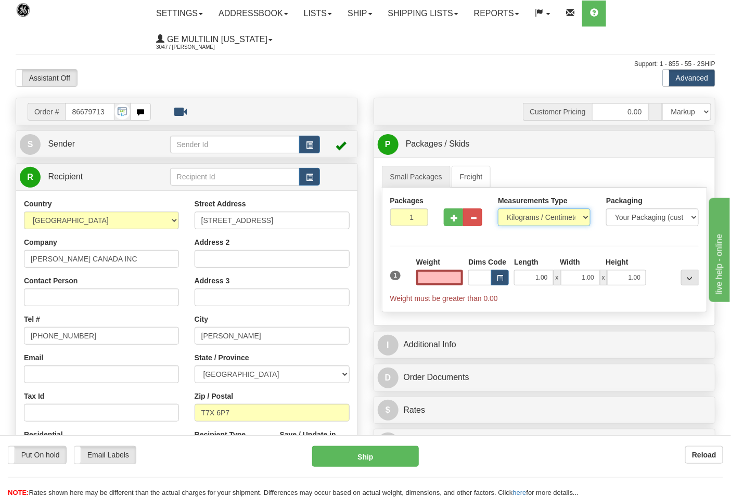
type input "0.00"
click at [522, 219] on select "Pounds / Inches Kilograms / Centimeters" at bounding box center [544, 218] width 93 height 18
select select "0"
click at [498, 209] on select "Pounds / Inches Kilograms / Centimeters" at bounding box center [544, 218] width 93 height 18
click at [459, 284] on input "0.00" at bounding box center [439, 278] width 47 height 16
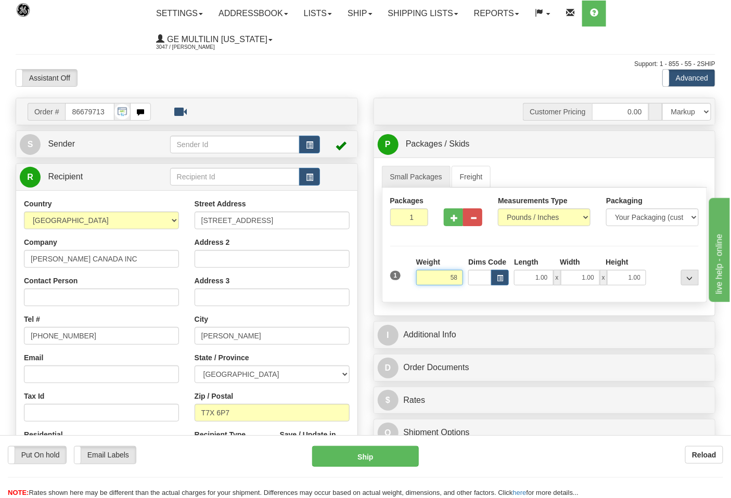
click button "Delete" at bounding box center [0, 0] width 0 height 0
type input "58.00"
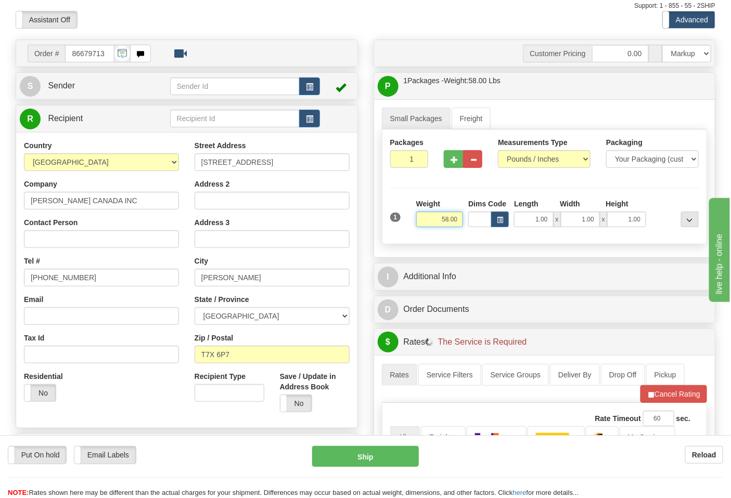
scroll to position [173, 0]
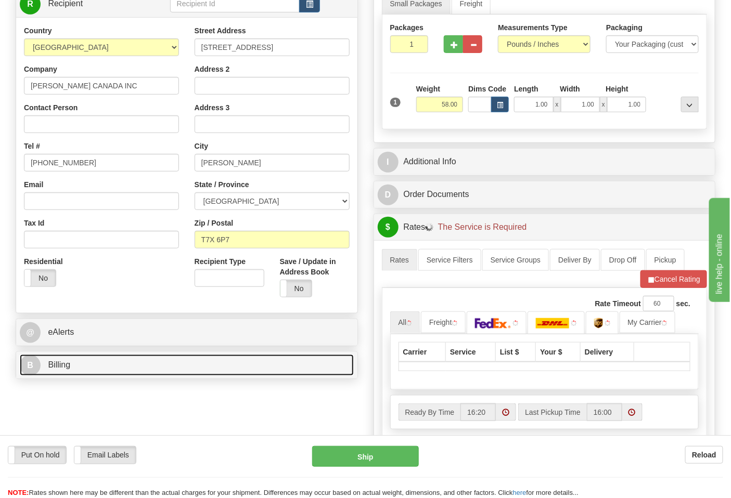
click at [96, 368] on link "B Billing" at bounding box center [187, 365] width 334 height 21
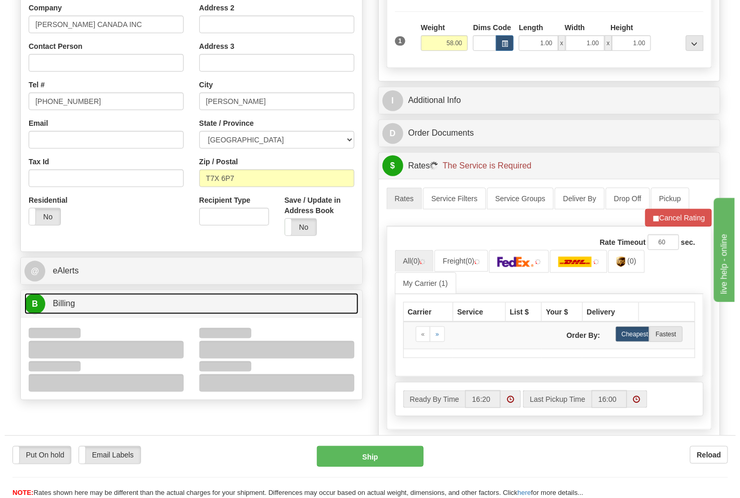
scroll to position [289, 0]
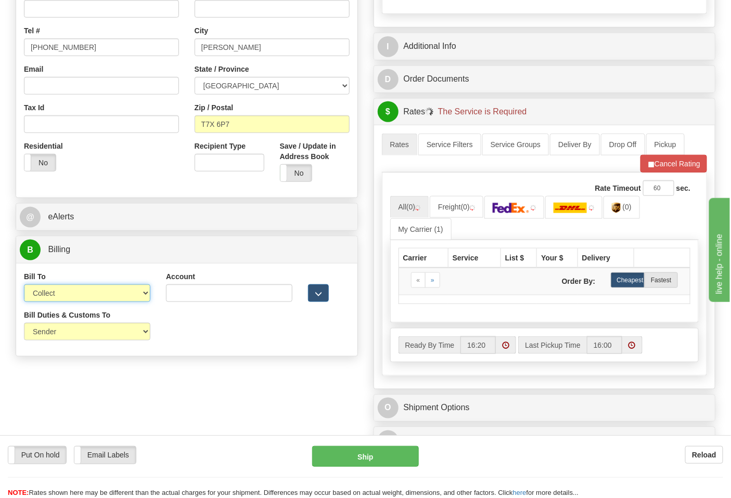
drag, startPoint x: 75, startPoint y: 296, endPoint x: 75, endPoint y: 302, distance: 6.8
click at [75, 296] on select "Sender Recipient Third Party Collect" at bounding box center [87, 294] width 126 height 18
select select "2"
click at [24, 286] on select "Sender Recipient Third Party Collect" at bounding box center [87, 294] width 126 height 18
click at [184, 299] on input "Account" at bounding box center [229, 294] width 126 height 18
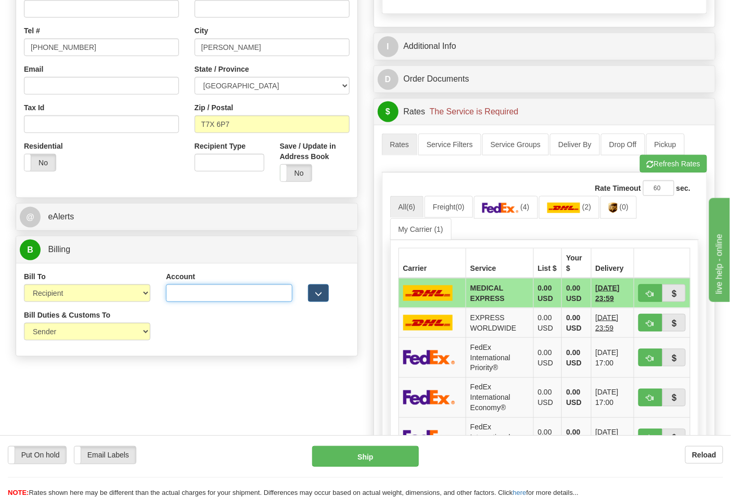
paste input "661159723"
type input "661159723"
click at [512, 206] on img at bounding box center [500, 208] width 36 height 10
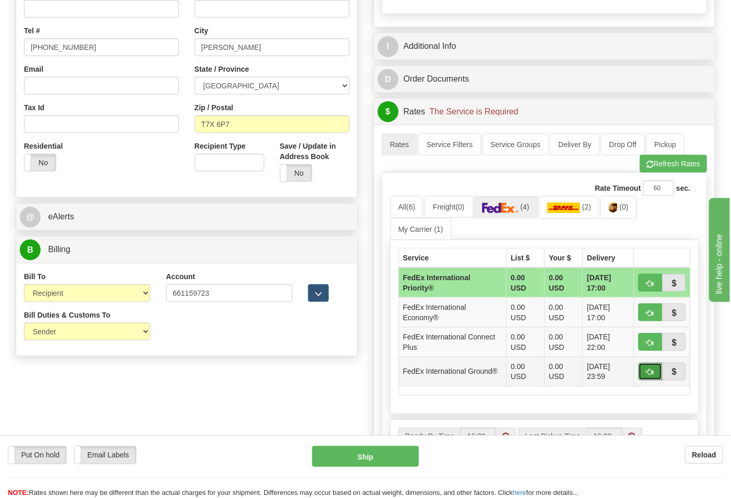
click at [647, 373] on span "button" at bounding box center [650, 372] width 7 height 7
type input "92"
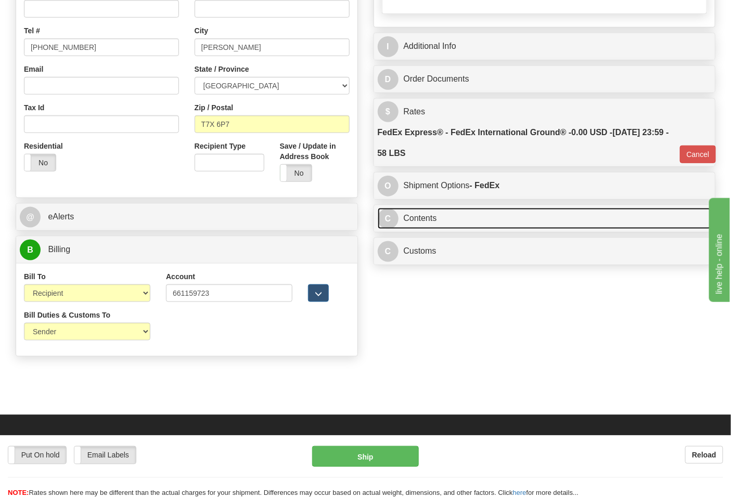
click at [466, 226] on link "C Contents" at bounding box center [545, 218] width 334 height 21
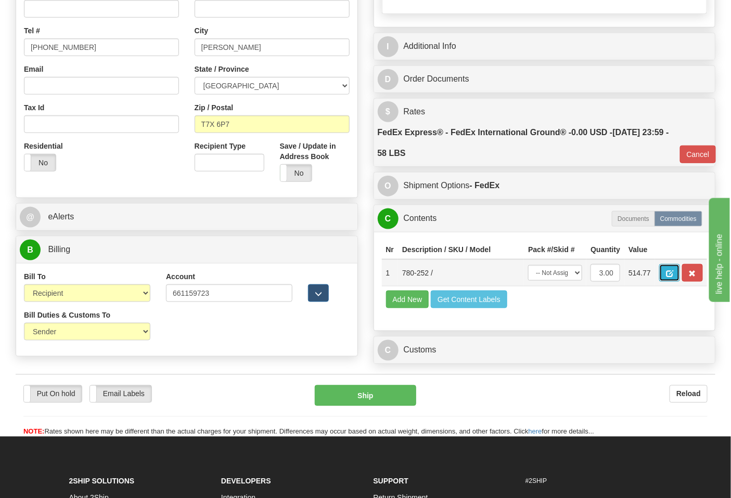
click at [673, 274] on span "button" at bounding box center [669, 274] width 7 height 7
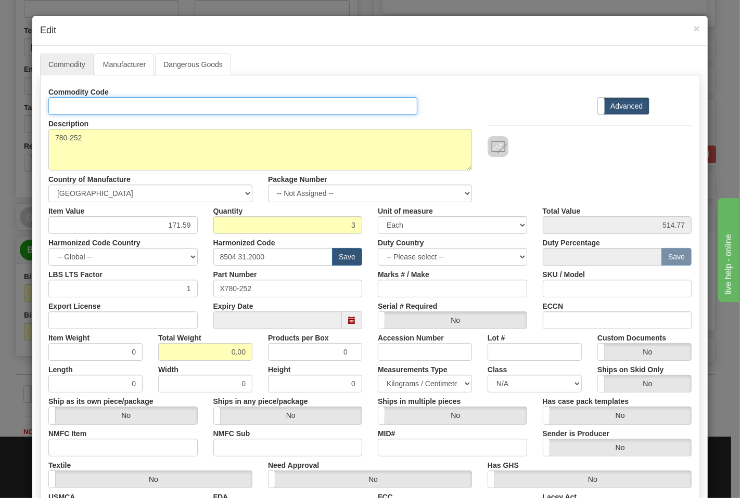
drag, startPoint x: 97, startPoint y: 105, endPoint x: 114, endPoint y: 115, distance: 20.1
click at [100, 106] on input "Id" at bounding box center [232, 106] width 369 height 18
type input "TRANSFORMERS"
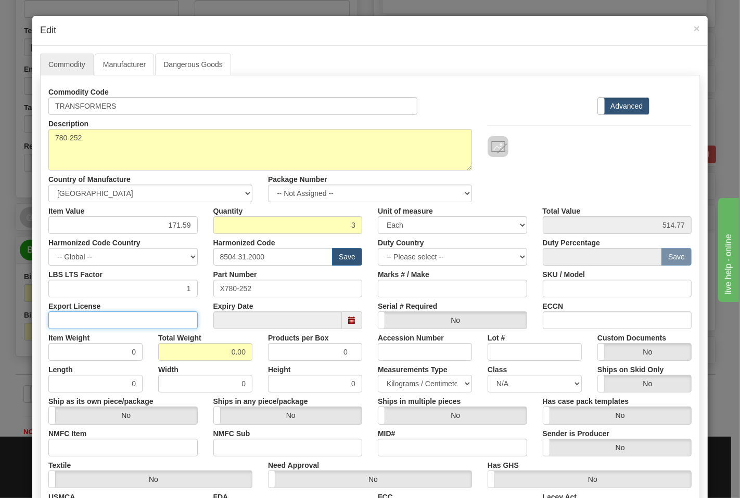
click at [168, 321] on input "Export License" at bounding box center [122, 321] width 149 height 18
type input "N/A"
drag, startPoint x: 205, startPoint y: 362, endPoint x: 247, endPoint y: 356, distance: 42.0
click at [262, 362] on div "Length 0 Width 0 Height 0 Measurements Type Pounds / Inches Kilograms / Centime…" at bounding box center [370, 377] width 659 height 32
click at [251, 354] on div "Total Weight 0.00" at bounding box center [205, 345] width 110 height 32
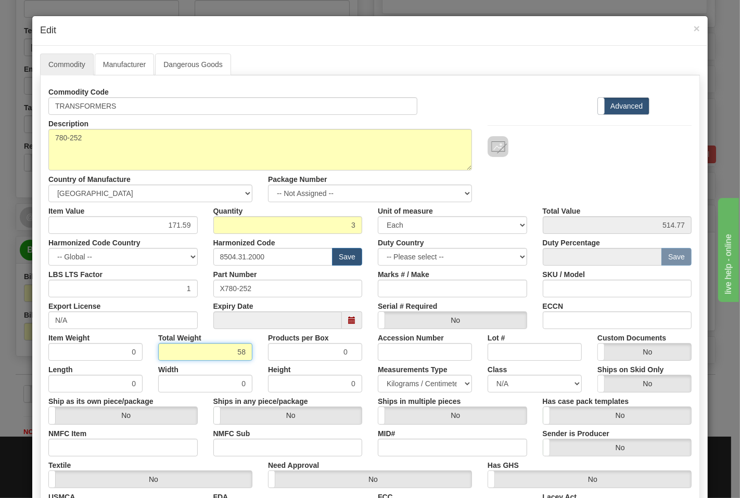
type input "58"
type input "19.3333"
click at [147, 451] on input "NMFC Item" at bounding box center [122, 448] width 149 height 18
type input "63170"
drag, startPoint x: 227, startPoint y: 453, endPoint x: 248, endPoint y: 452, distance: 20.8
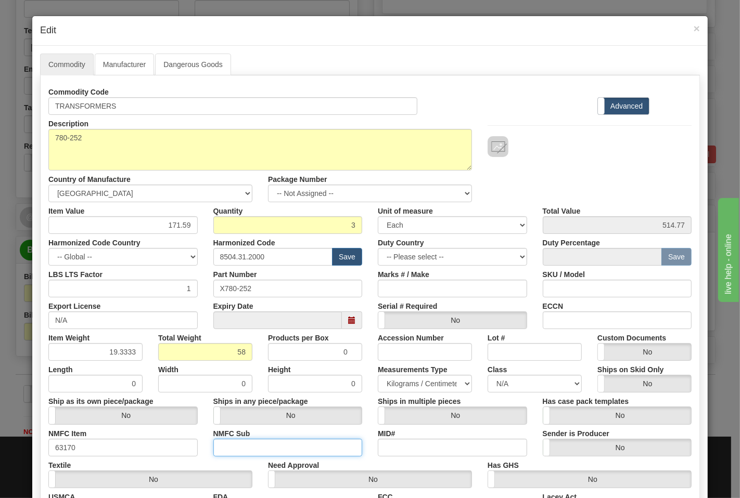
click at [227, 453] on input "NMFC Sub" at bounding box center [287, 448] width 149 height 18
type input "4"
drag, startPoint x: 523, startPoint y: 387, endPoint x: 522, endPoint y: 381, distance: 6.3
click at [523, 387] on select "N/A 50.0 55.0 60.0 65.0 70.0 85.0 92.5 100.0 125.0 175.0 250.0 300.0 400.0" at bounding box center [535, 384] width 94 height 18
select select "70.0"
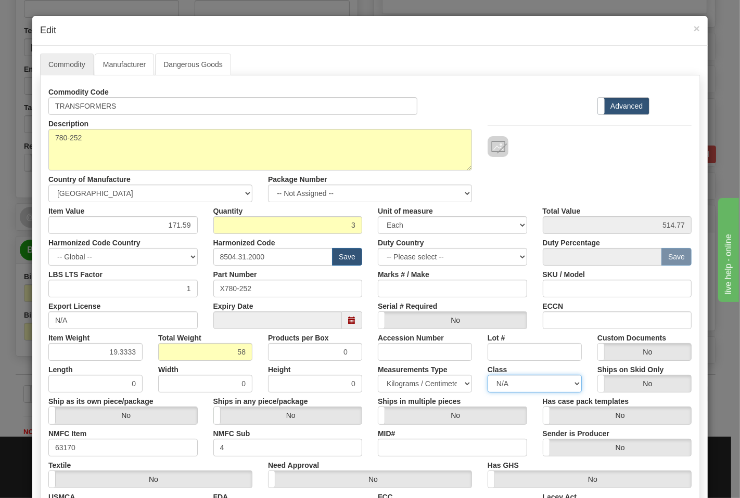
click at [488, 375] on select "N/A 50.0 55.0 60.0 65.0 70.0 85.0 92.5 100.0 125.0 175.0 250.0 300.0 400.0" at bounding box center [535, 384] width 94 height 18
click at [576, 313] on input "ECCN" at bounding box center [617, 321] width 149 height 18
type input "EAR99"
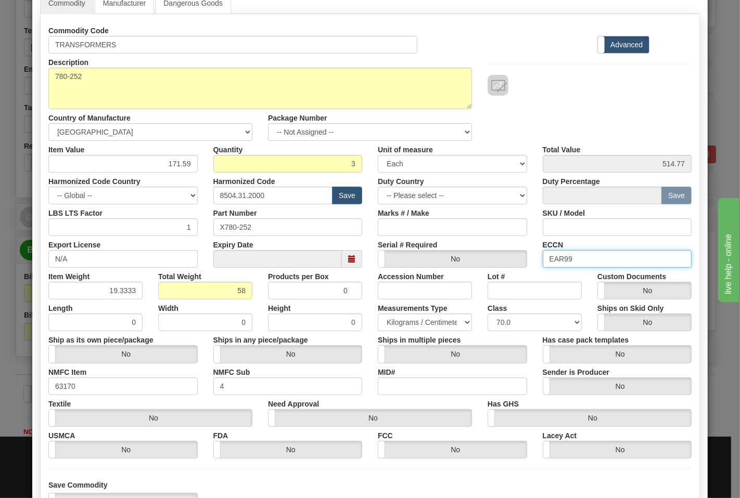
scroll to position [145, 0]
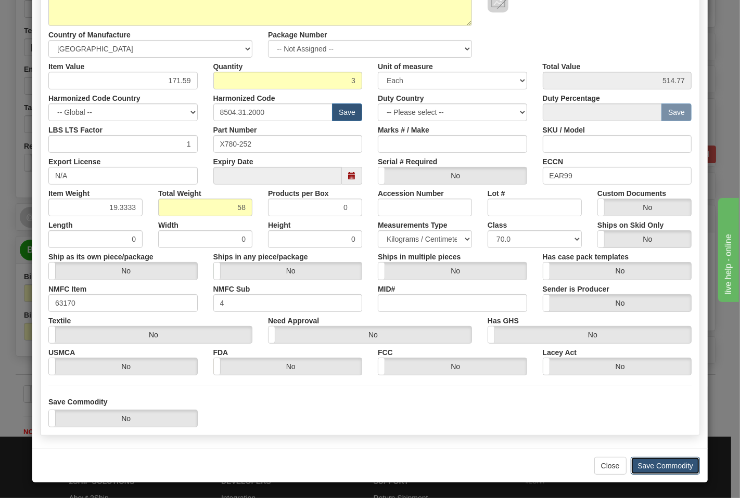
click at [646, 466] on button "Save Commodity" at bounding box center [665, 466] width 69 height 18
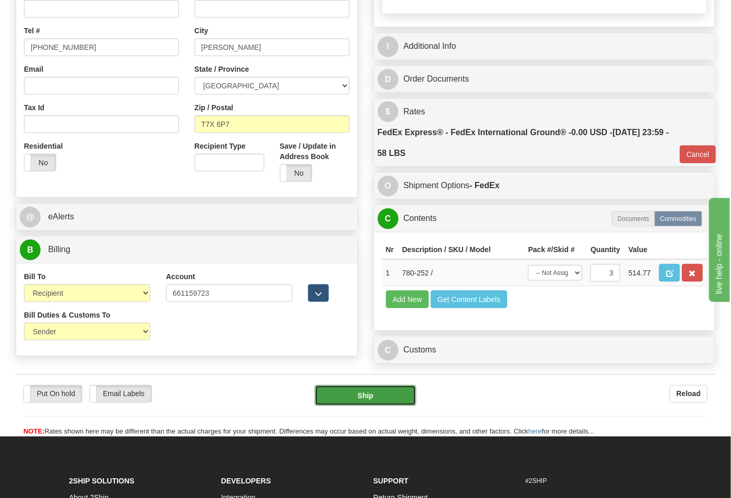
click at [372, 406] on button "Ship" at bounding box center [365, 396] width 101 height 21
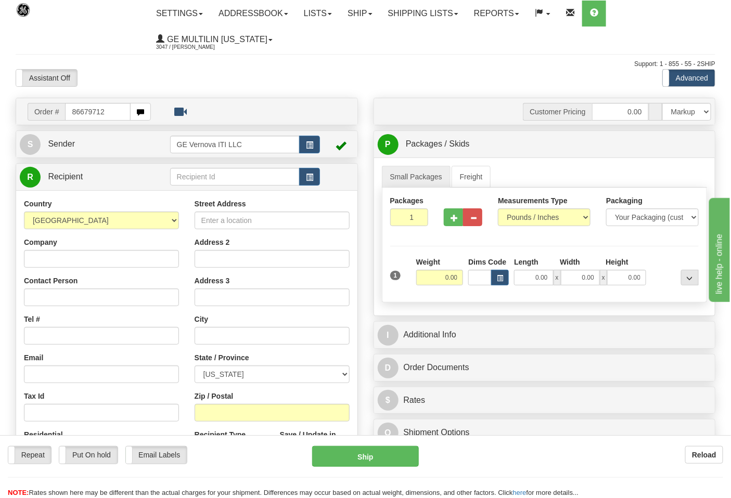
type input "86679712"
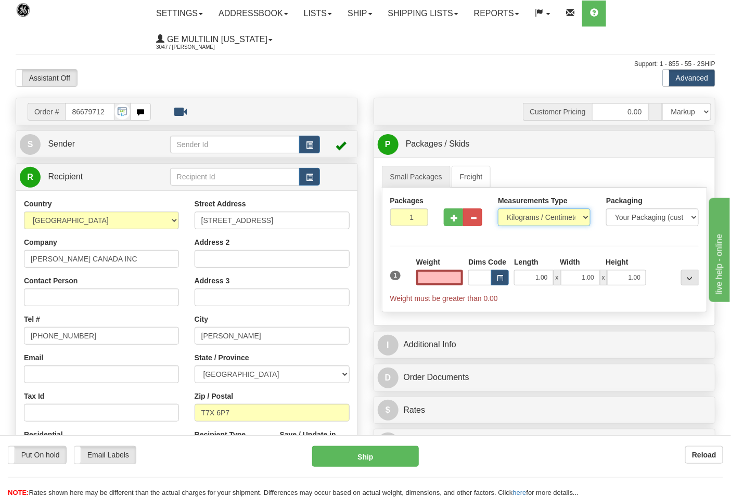
type input "0.00"
click at [520, 220] on select "Pounds / Inches Kilograms / Centimeters" at bounding box center [544, 218] width 93 height 18
select select "0"
click at [498, 209] on select "Pounds / Inches Kilograms / Centimeters" at bounding box center [544, 218] width 93 height 18
click at [454, 278] on input "0.00" at bounding box center [439, 278] width 47 height 16
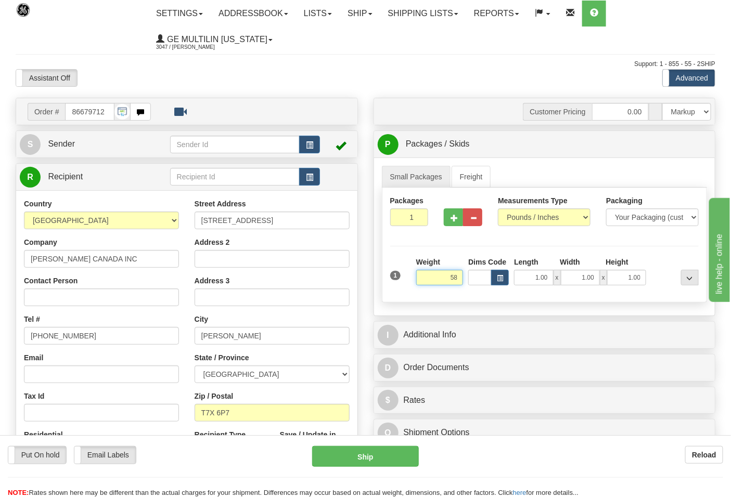
click button "Delete" at bounding box center [0, 0] width 0 height 0
type input "58.00"
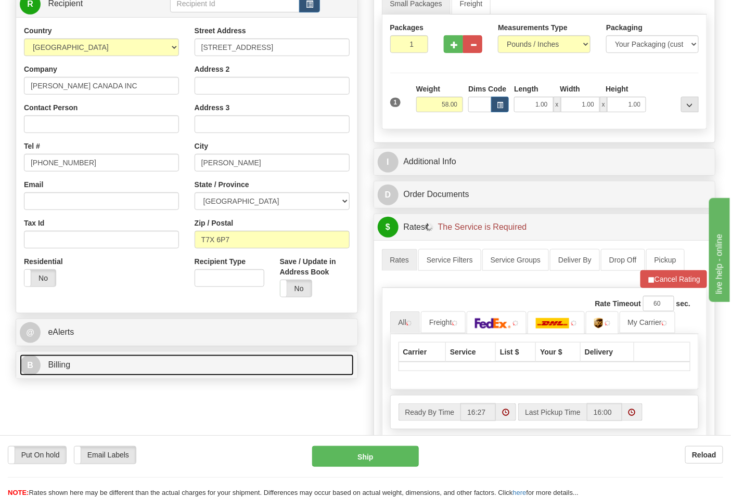
click at [113, 367] on link "B Billing" at bounding box center [187, 365] width 334 height 21
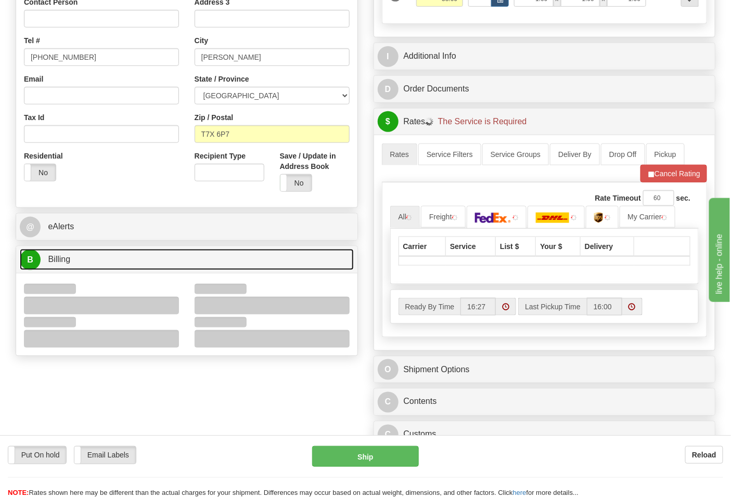
scroll to position [289, 0]
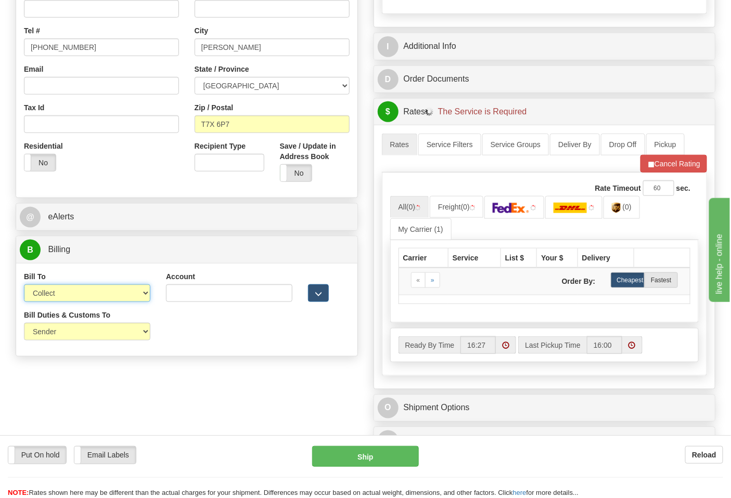
click at [63, 302] on select "Sender Recipient Third Party Collect" at bounding box center [87, 294] width 126 height 18
select select "2"
click at [24, 286] on select "Sender Recipient Third Party Collect" at bounding box center [87, 294] width 126 height 18
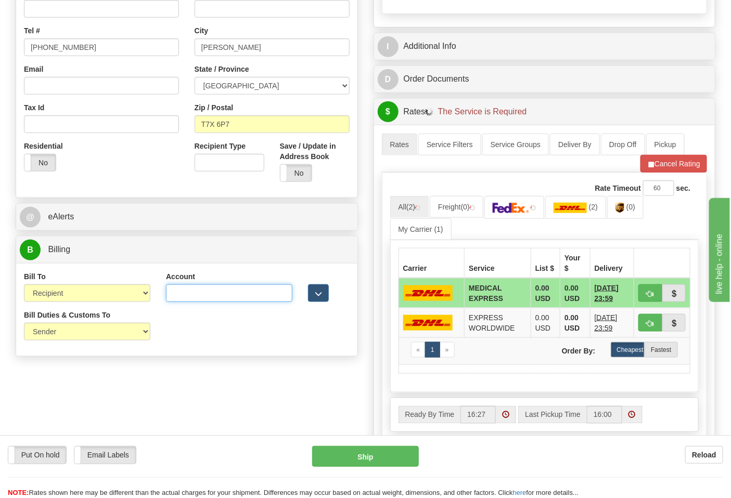
click at [180, 295] on input "Account" at bounding box center [229, 294] width 126 height 18
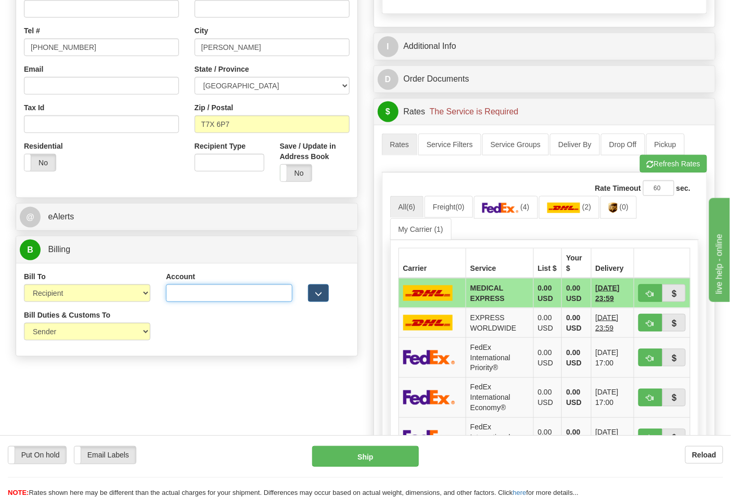
paste input "661159723"
type input "661159723"
click at [513, 213] on img at bounding box center [500, 208] width 36 height 10
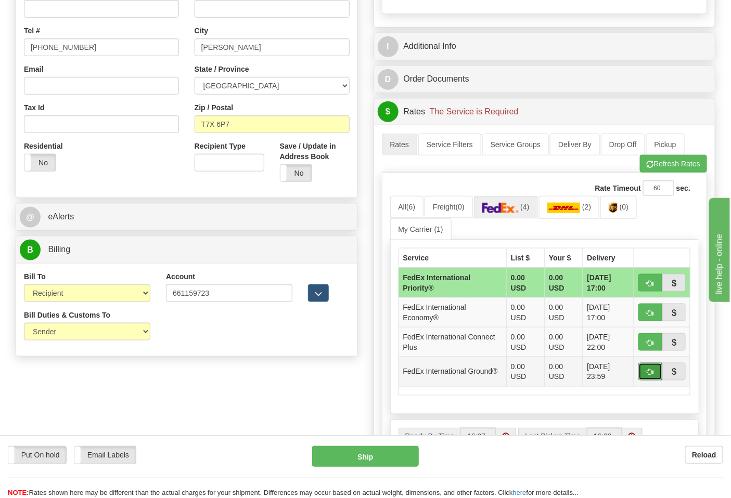
click at [652, 370] on span "button" at bounding box center [650, 372] width 7 height 7
type input "92"
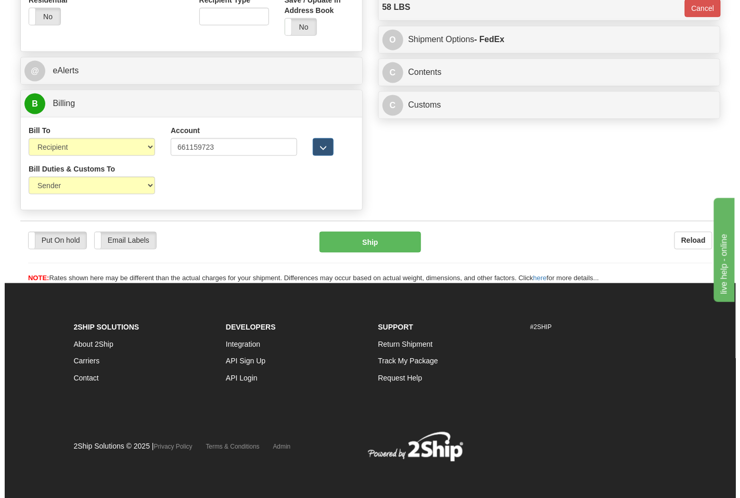
scroll to position [437, 0]
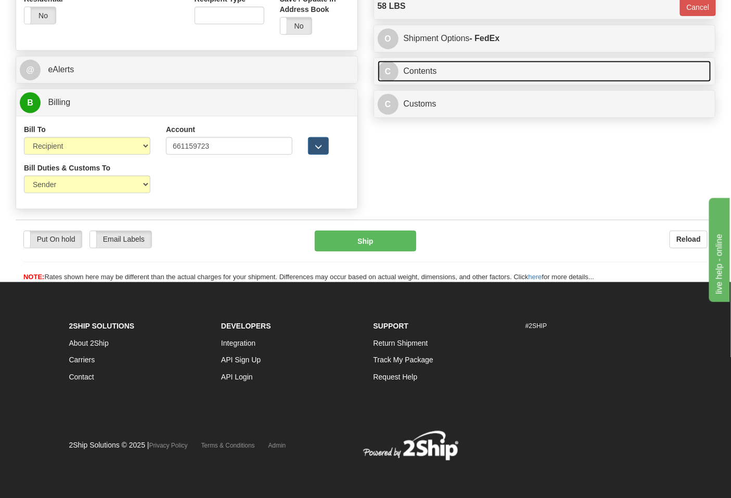
click at [476, 75] on link "C Contents" at bounding box center [545, 71] width 334 height 21
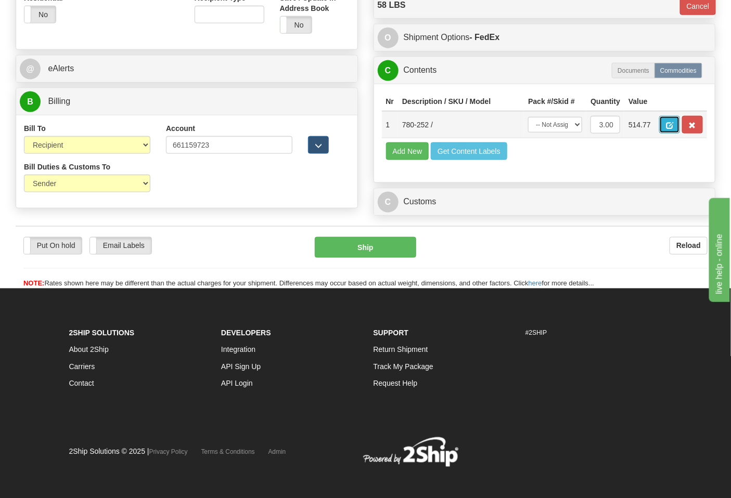
click at [673, 125] on span "button" at bounding box center [669, 125] width 7 height 7
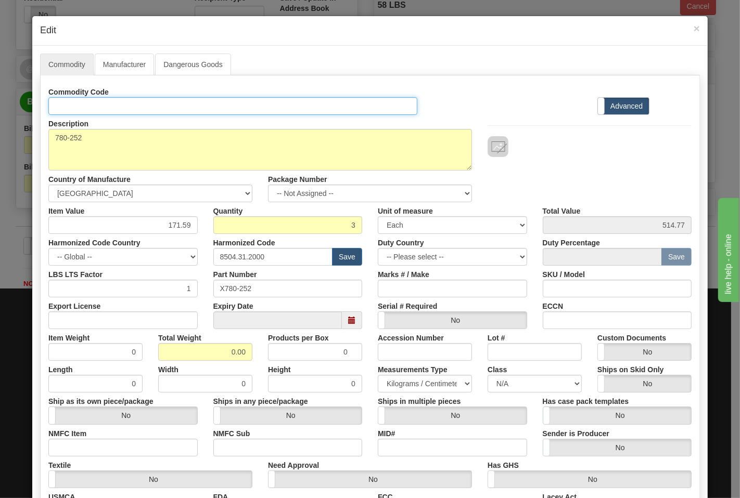
drag, startPoint x: 96, startPoint y: 107, endPoint x: 100, endPoint y: 116, distance: 9.8
click at [96, 107] on input "Id" at bounding box center [232, 106] width 369 height 18
type input "TRANSFORMERS"
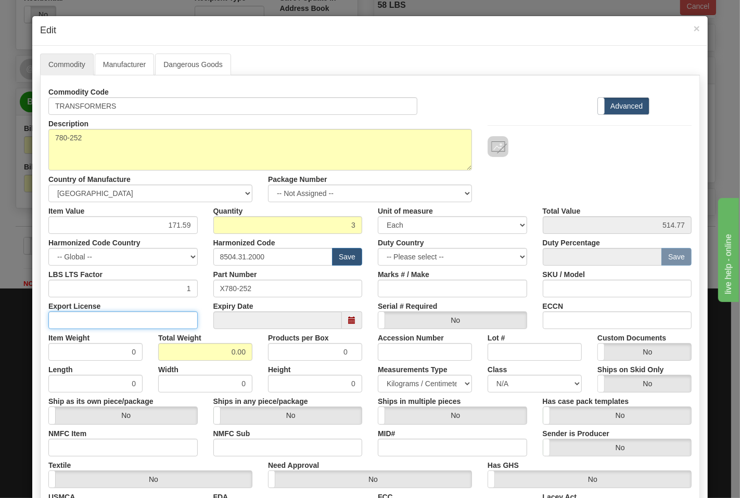
click at [172, 320] on input "Export License" at bounding box center [122, 321] width 149 height 18
type input "N/A"
drag, startPoint x: 206, startPoint y: 345, endPoint x: 254, endPoint y: 352, distance: 48.9
click at [254, 352] on div "Total Weight 0.00" at bounding box center [205, 345] width 110 height 32
type input "58"
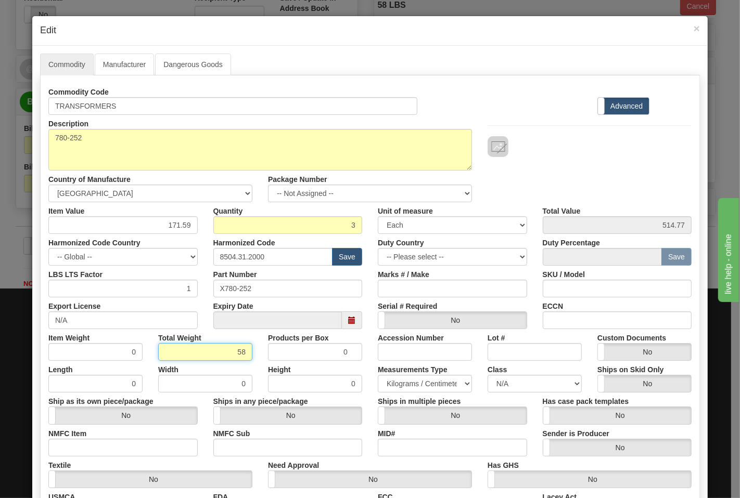
type input "19.3333"
click at [165, 443] on input "NMFC Item" at bounding box center [122, 448] width 149 height 18
type input "63170"
click at [237, 445] on input "NMFC Sub" at bounding box center [287, 448] width 149 height 18
type input "4"
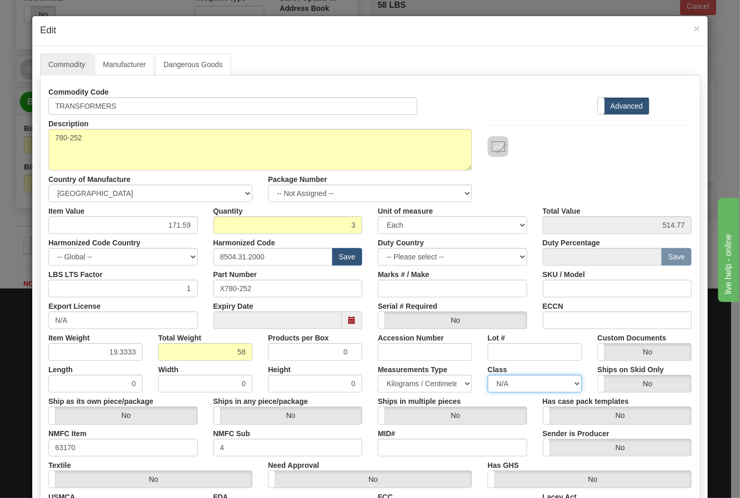
click at [498, 387] on select "N/A 50.0 55.0 60.0 65.0 70.0 85.0 92.5 100.0 125.0 175.0 250.0 300.0 400.0" at bounding box center [535, 384] width 94 height 18
select select "70.0"
click at [488, 375] on select "N/A 50.0 55.0 60.0 65.0 70.0 85.0 92.5 100.0 125.0 175.0 250.0 300.0 400.0" at bounding box center [535, 384] width 94 height 18
drag, startPoint x: 574, startPoint y: 319, endPoint x: 584, endPoint y: 322, distance: 10.7
click at [574, 319] on input "ECCN" at bounding box center [617, 321] width 149 height 18
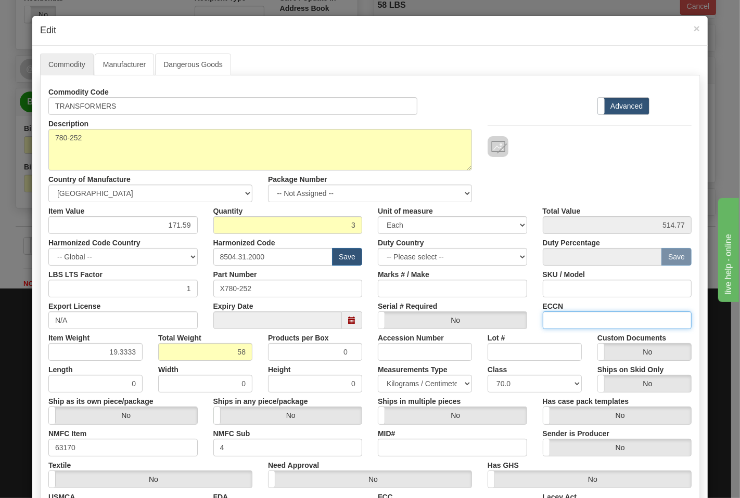
type input "EAR99"
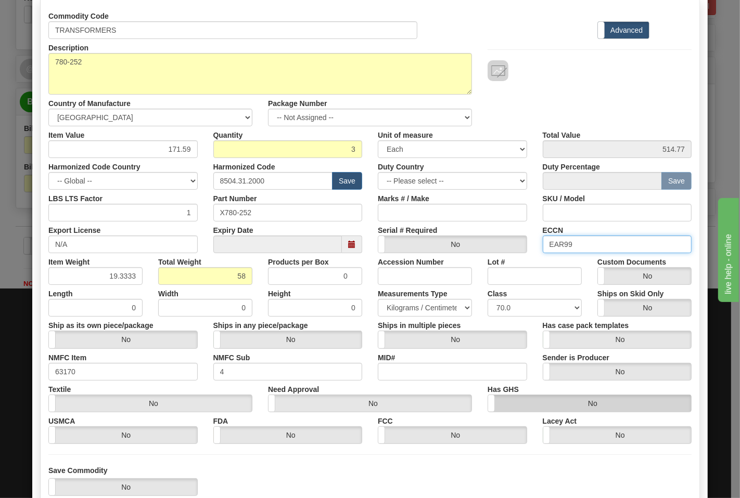
scroll to position [145, 0]
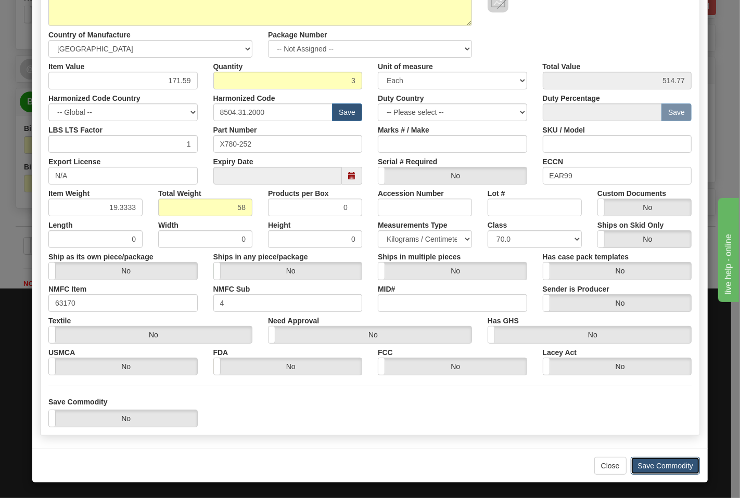
click at [654, 464] on button "Save Commodity" at bounding box center [665, 466] width 69 height 18
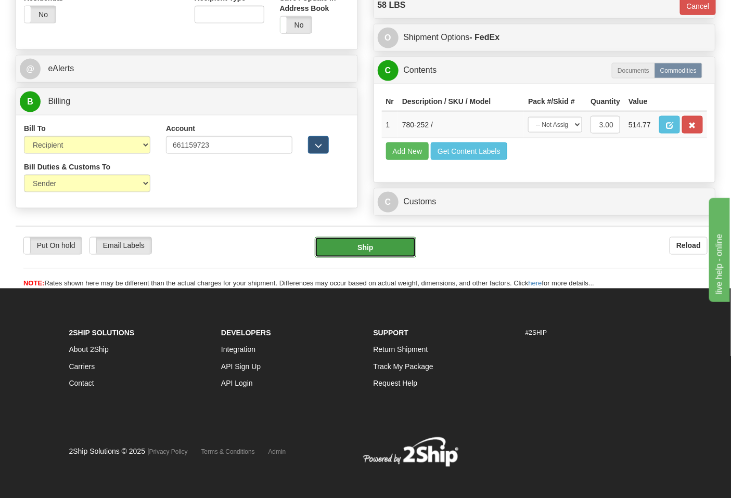
click at [387, 258] on button "Ship" at bounding box center [365, 247] width 101 height 21
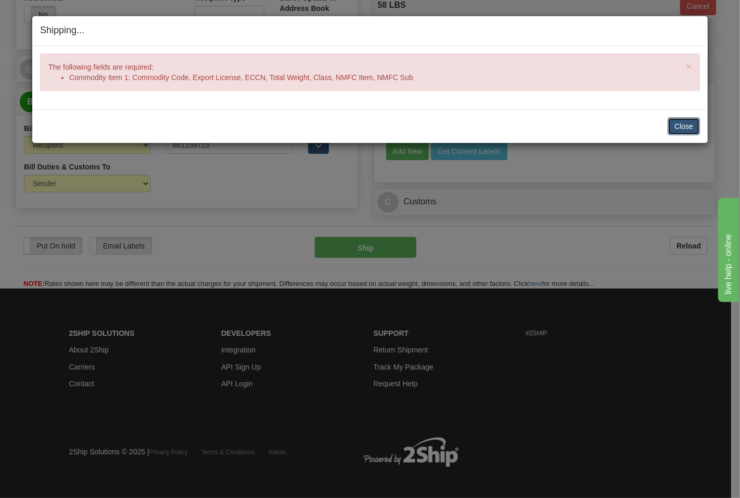
click at [682, 129] on button "Close" at bounding box center [684, 127] width 32 height 18
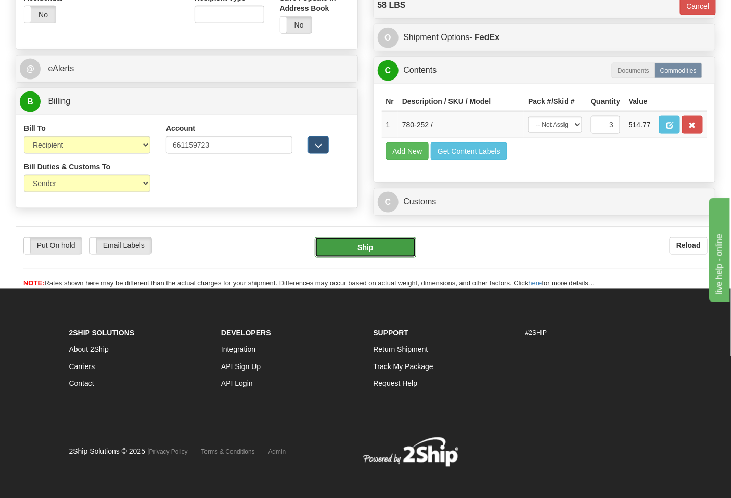
click at [381, 258] on button "Ship" at bounding box center [365, 247] width 101 height 21
